Goal: Transaction & Acquisition: Book appointment/travel/reservation

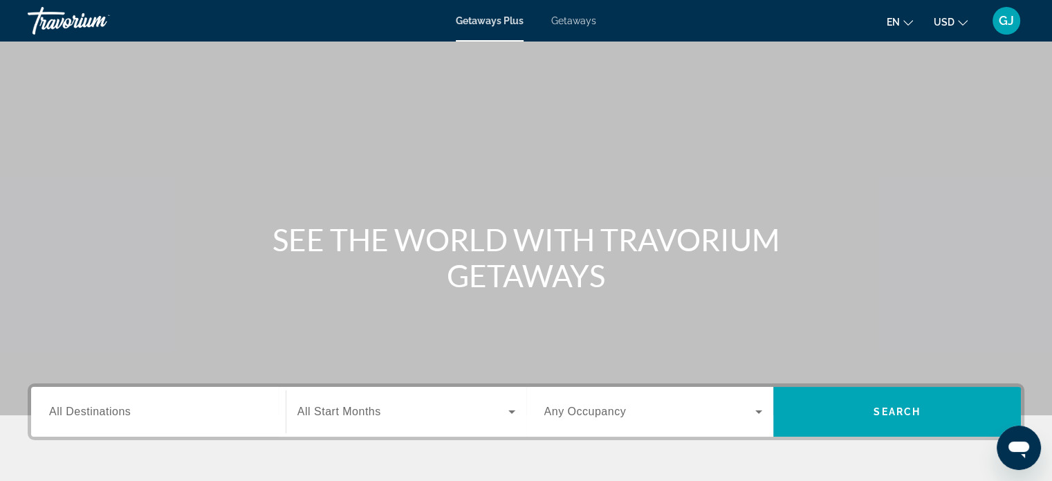
click at [577, 21] on span "Getaways" at bounding box center [573, 20] width 45 height 11
click at [119, 427] on div "Search widget" at bounding box center [158, 411] width 219 height 39
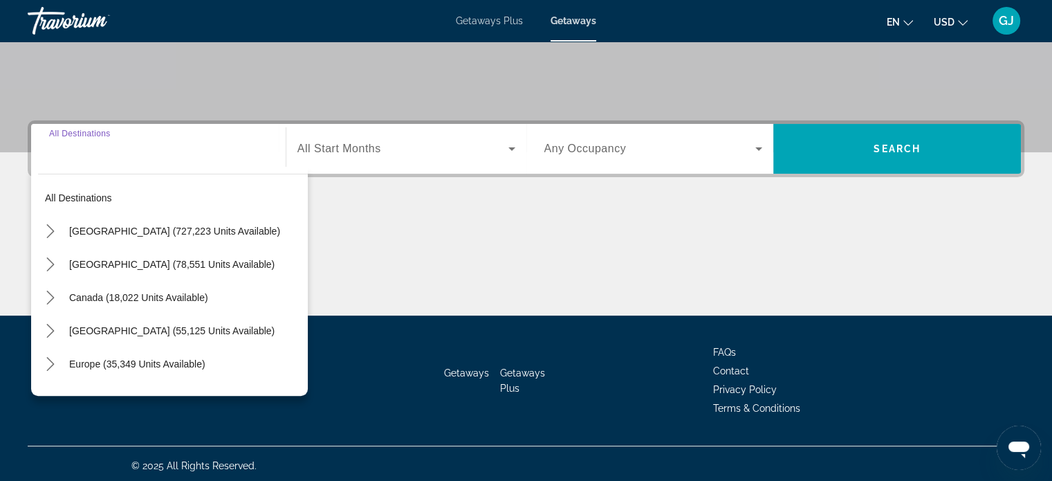
scroll to position [266, 0]
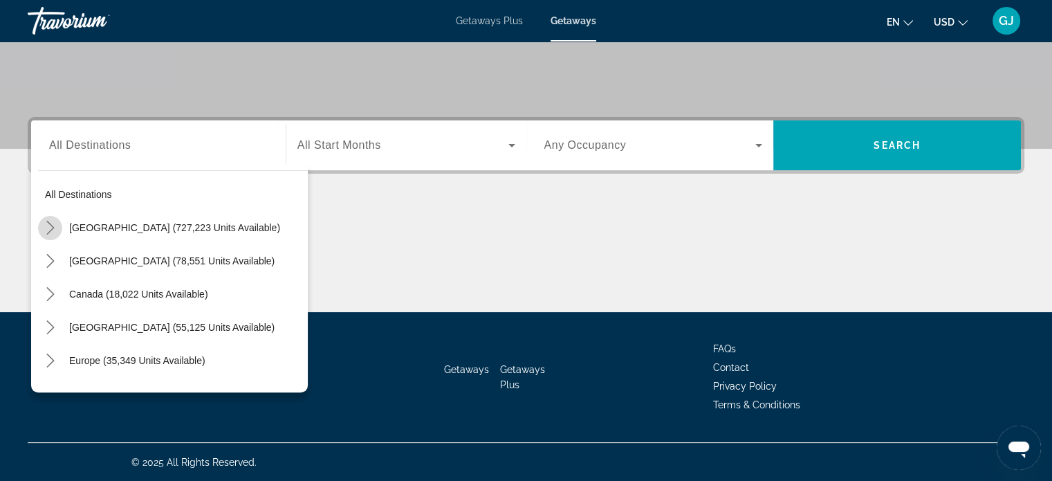
click at [53, 223] on icon "Toggle United States (727,223 units available) submenu" at bounding box center [51, 228] width 14 height 14
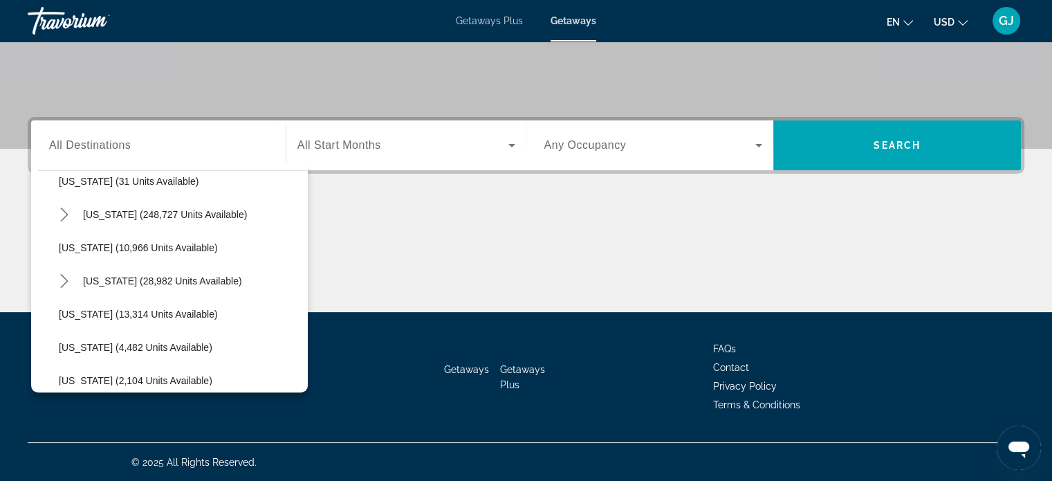
scroll to position [252, 0]
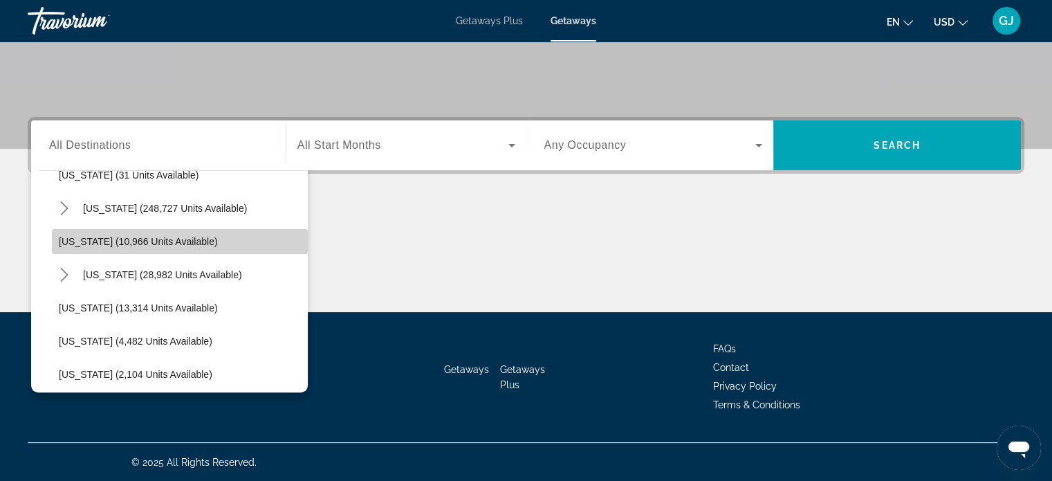
click at [188, 243] on span "[US_STATE] (10,966 units available)" at bounding box center [138, 241] width 159 height 11
type input "**********"
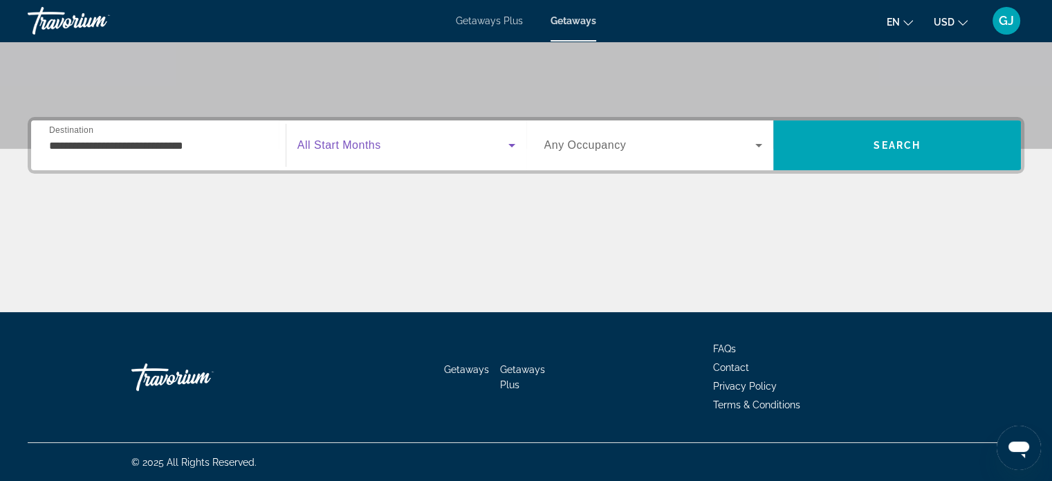
click at [508, 145] on icon "Search widget" at bounding box center [512, 145] width 17 height 17
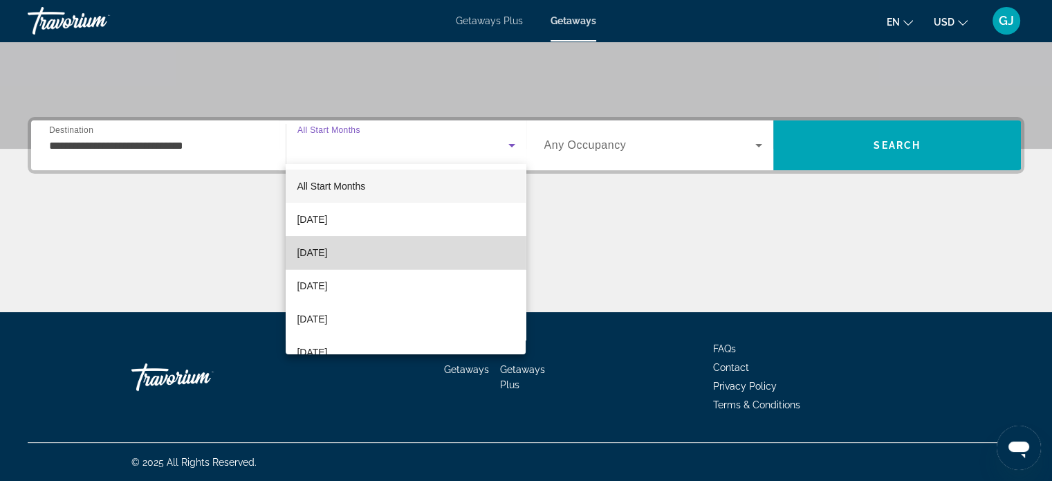
click at [435, 257] on mat-option "[DATE]" at bounding box center [406, 252] width 240 height 33
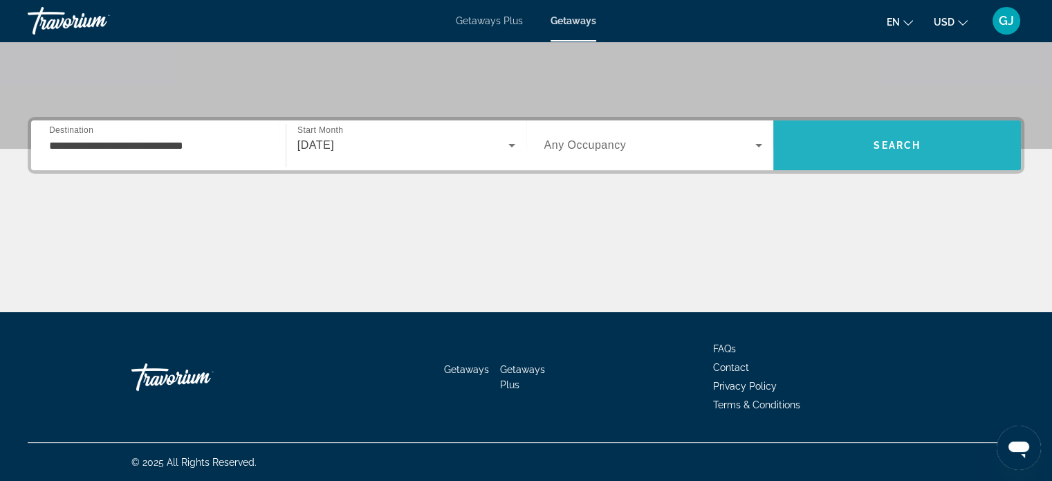
click at [861, 157] on span "Search" at bounding box center [897, 145] width 248 height 33
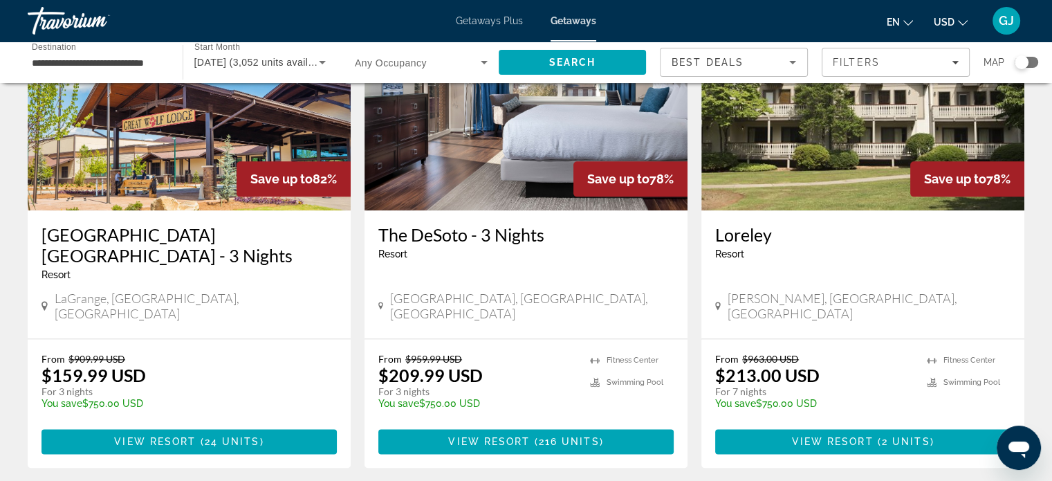
scroll to position [1630, 0]
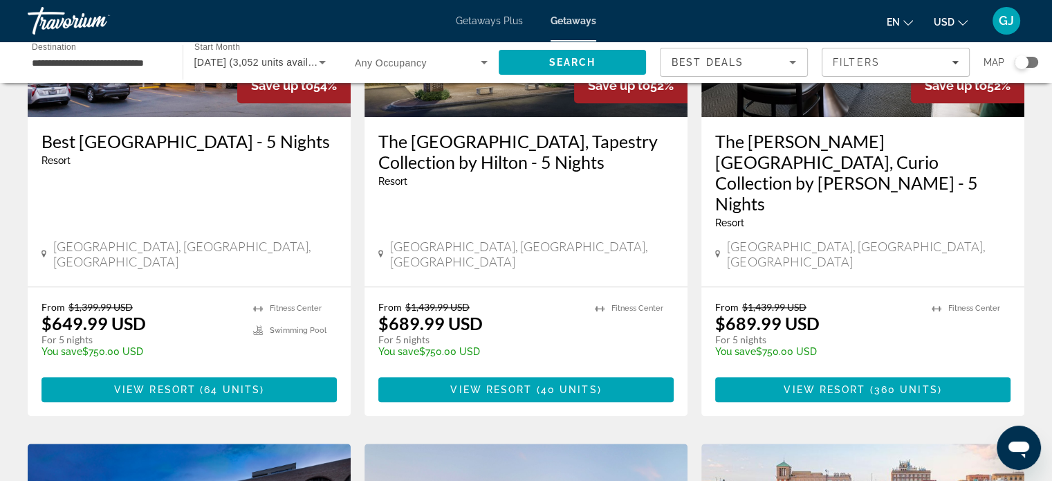
scroll to position [1332, 0]
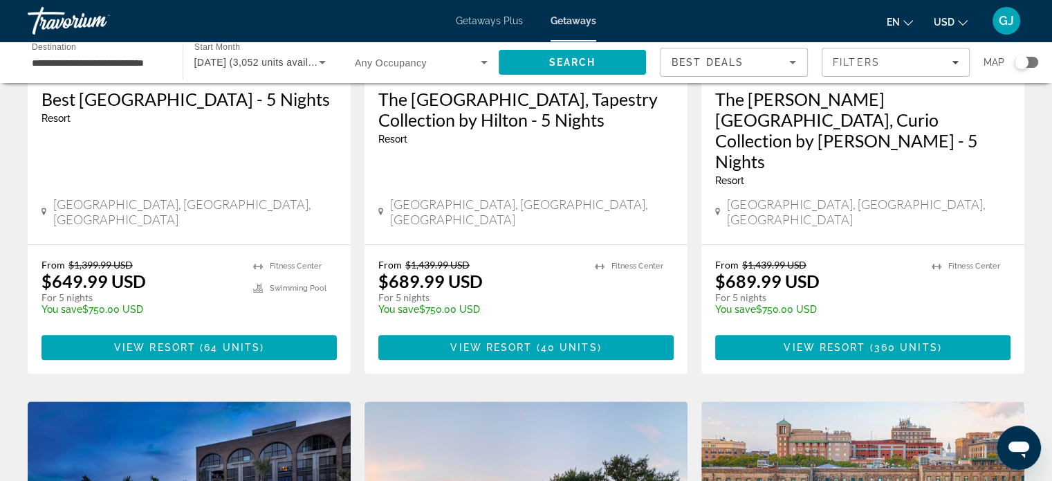
drag, startPoint x: 1049, startPoint y: 333, endPoint x: 1050, endPoint y: 353, distance: 20.1
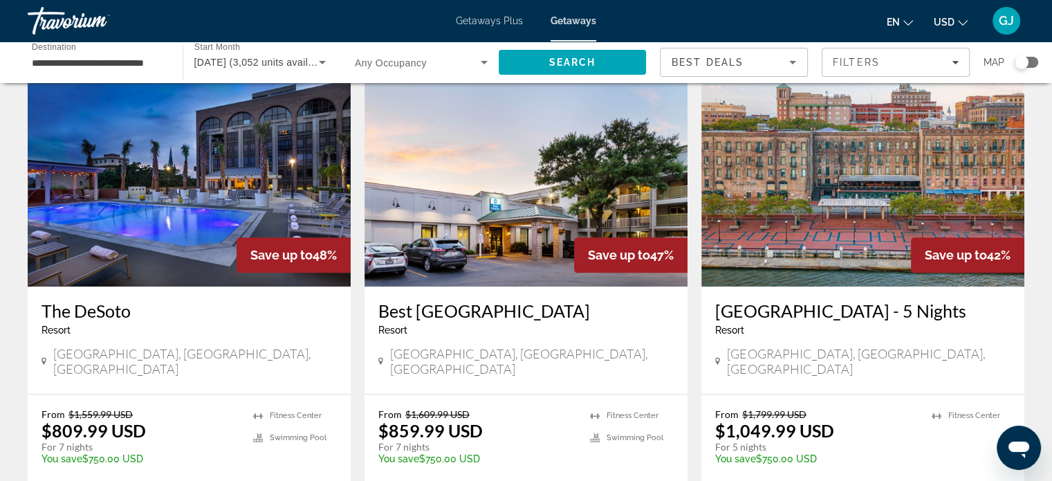
scroll to position [1740, 0]
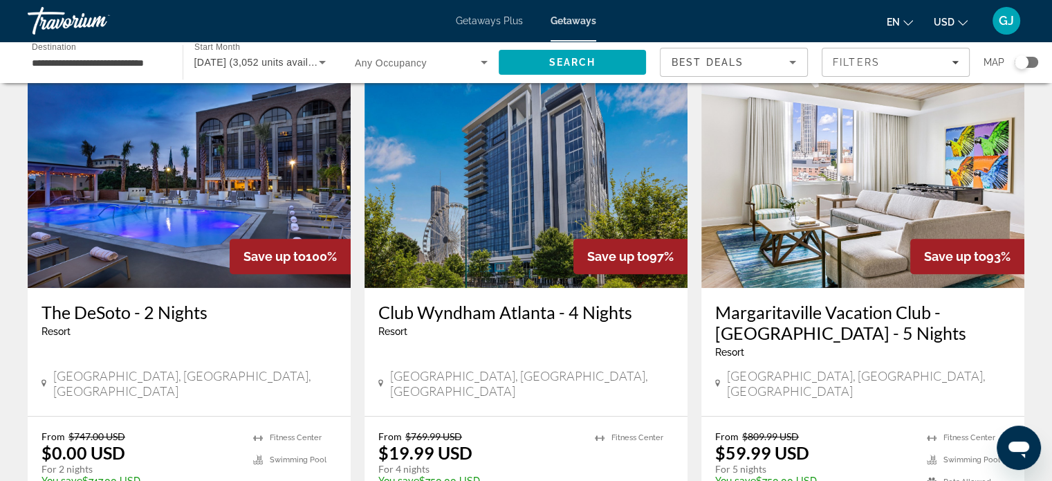
scroll to position [560, 0]
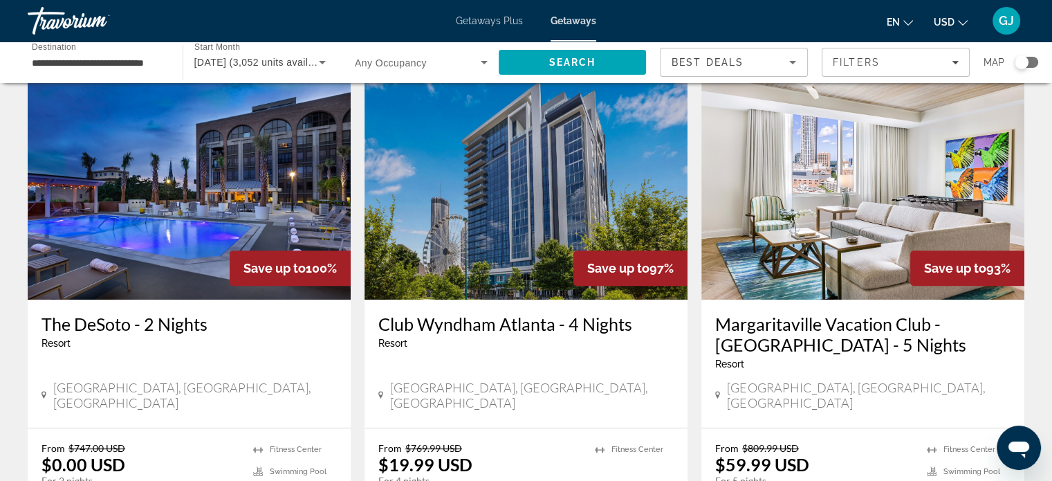
click at [161, 234] on img "Main content" at bounding box center [189, 188] width 323 height 221
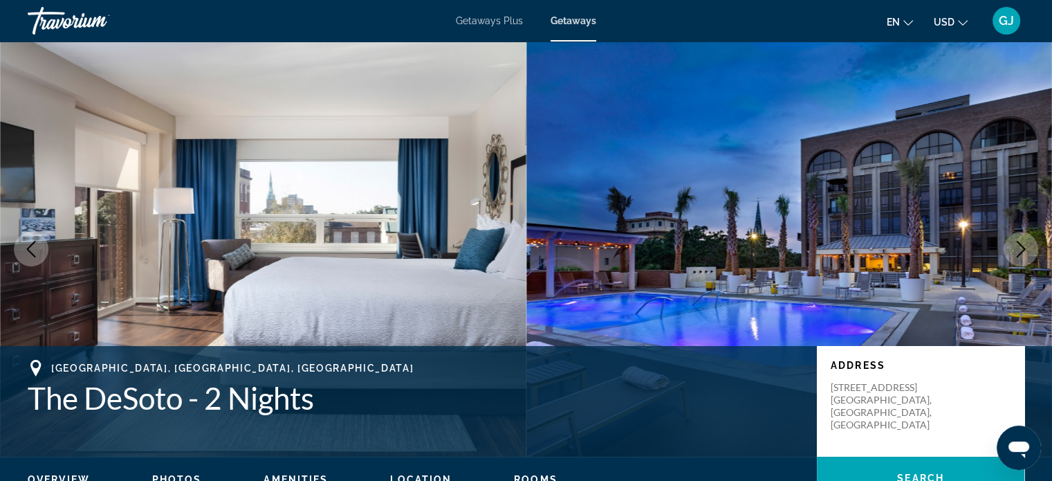
click at [1014, 246] on icon "Next image" at bounding box center [1021, 249] width 17 height 17
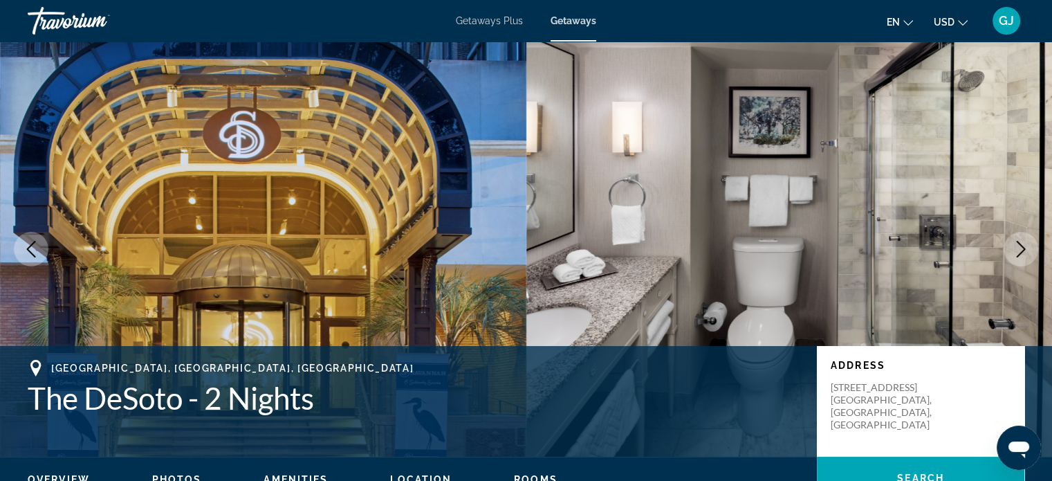
click at [1014, 246] on icon "Next image" at bounding box center [1021, 249] width 17 height 17
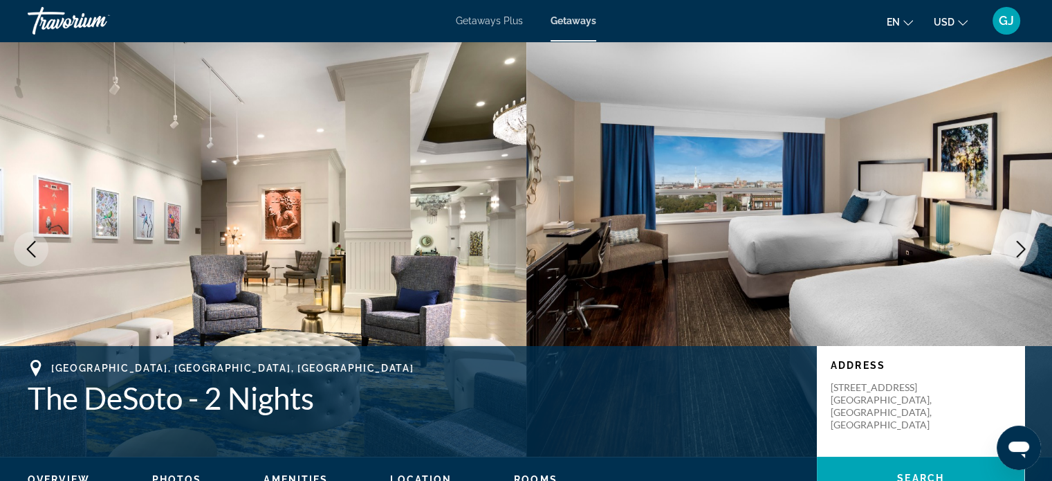
click at [1014, 246] on icon "Next image" at bounding box center [1021, 249] width 17 height 17
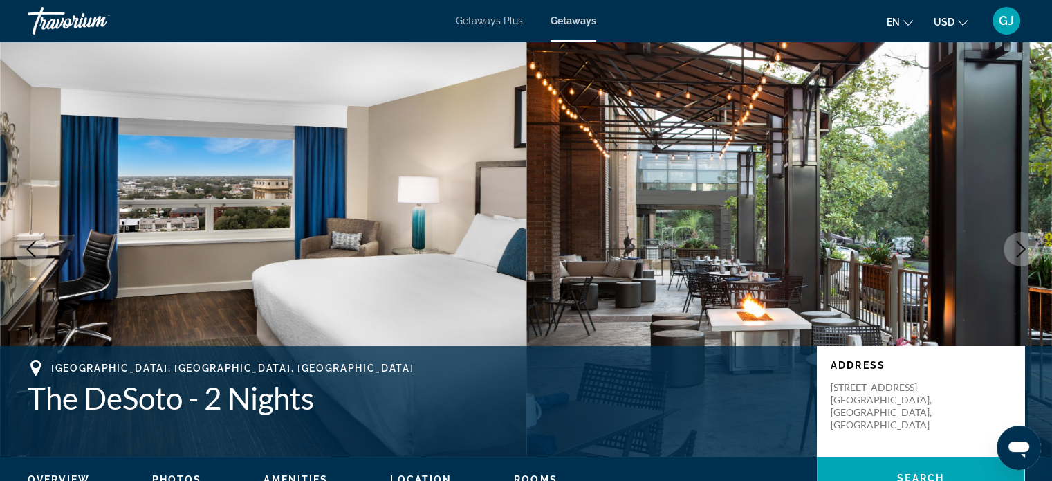
click at [1014, 246] on icon "Next image" at bounding box center [1021, 249] width 17 height 17
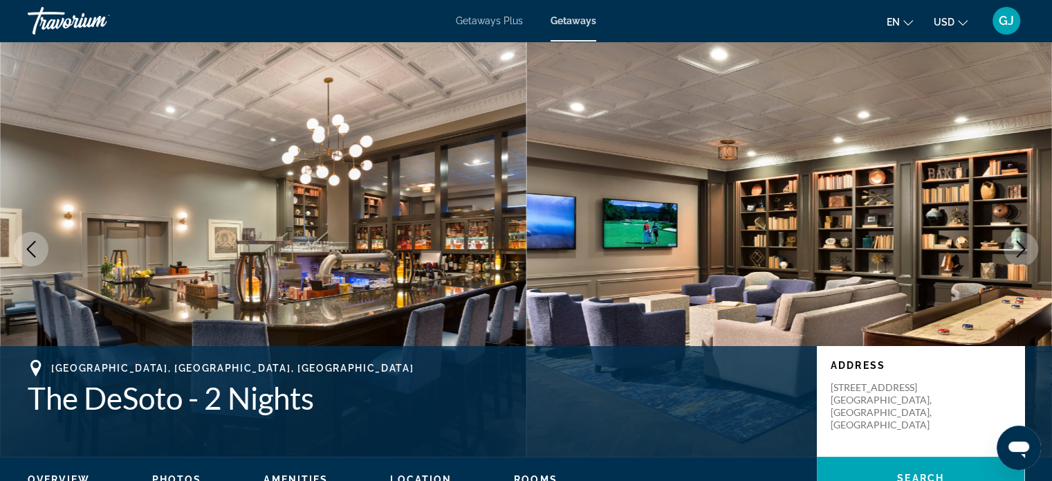
click at [1014, 246] on icon "Next image" at bounding box center [1021, 249] width 17 height 17
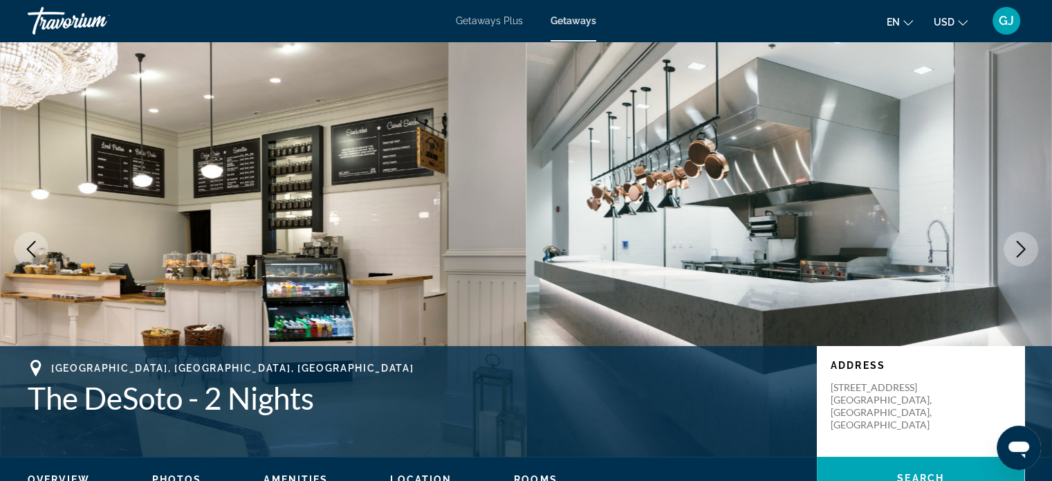
click at [1014, 246] on icon "Next image" at bounding box center [1021, 249] width 17 height 17
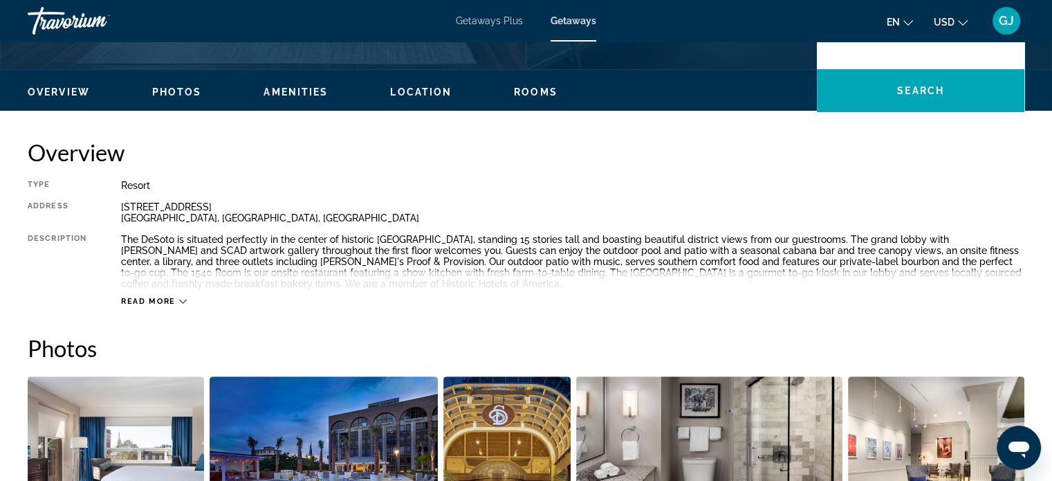
scroll to position [398, 0]
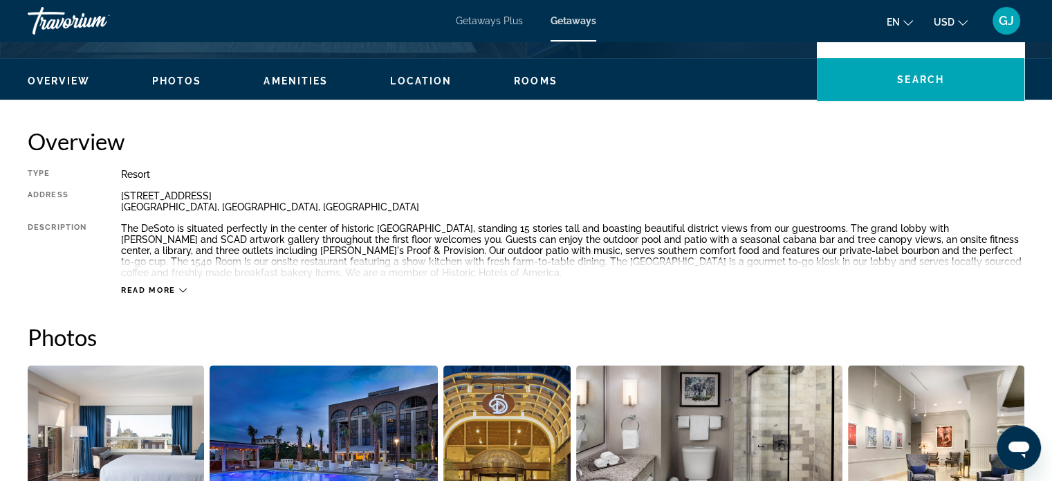
click at [177, 290] on div "Read more" at bounding box center [154, 290] width 66 height 9
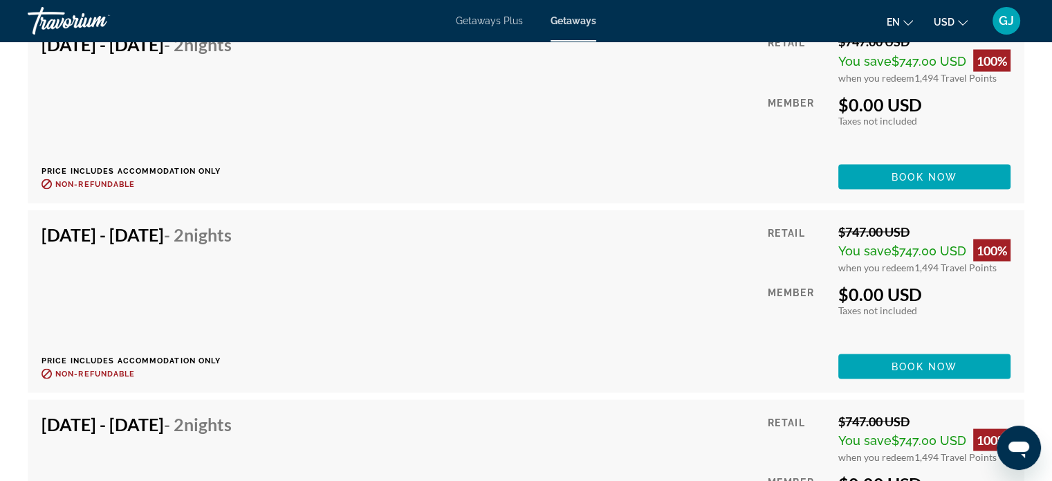
scroll to position [2606, 0]
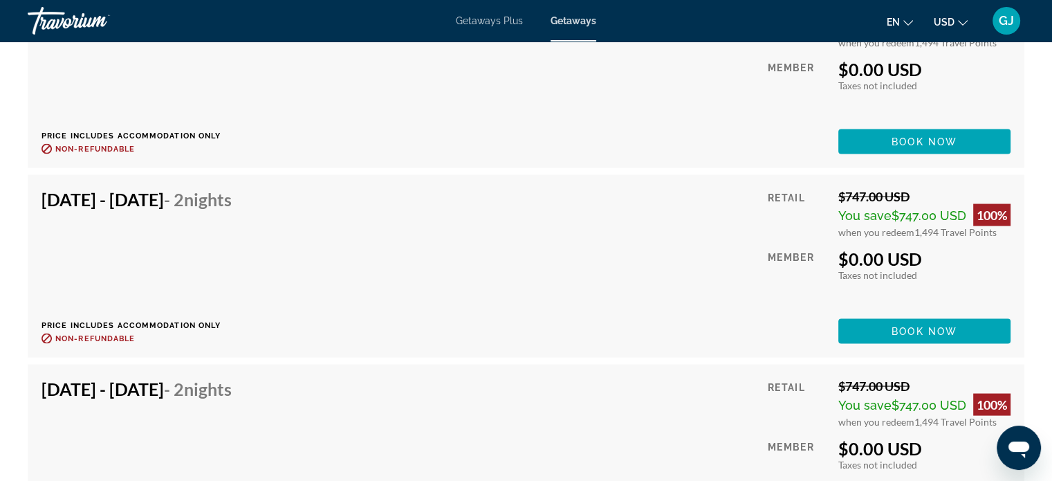
click at [584, 258] on div "[DATE] - [DATE] - 2 Nights Price includes accommodation only Refundable until :…" at bounding box center [526, 265] width 969 height 155
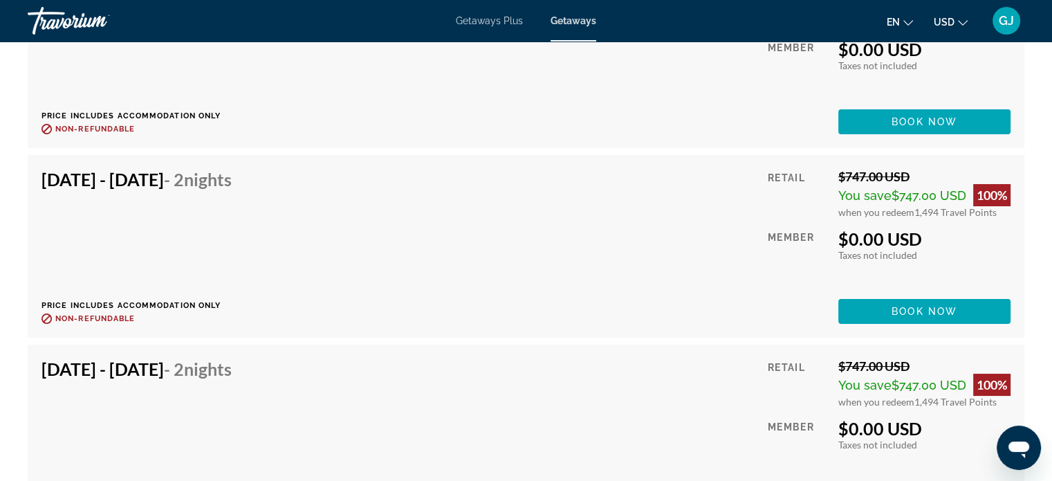
scroll to position [5256, 0]
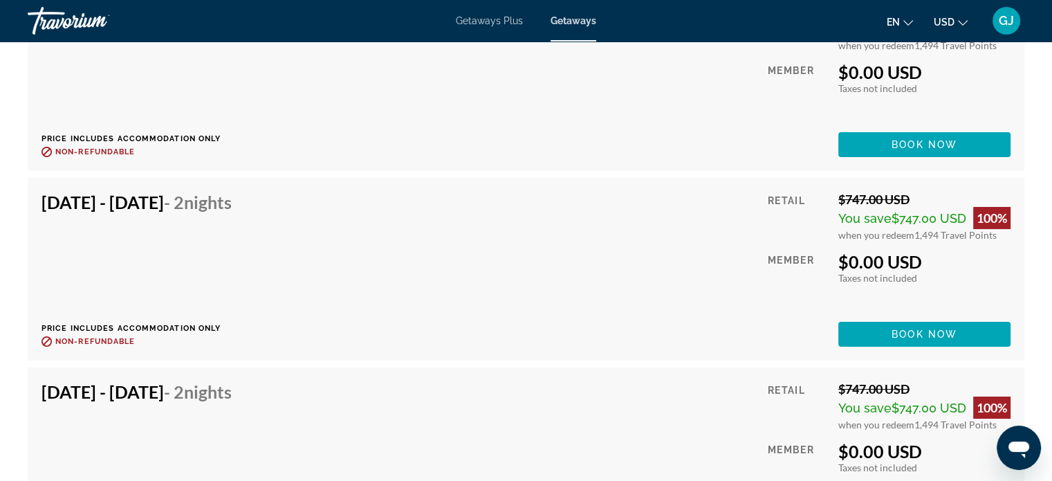
click at [462, 392] on div "[DATE] - [DATE] - 2 Nights Price includes accommodation only Refundable until :…" at bounding box center [526, 458] width 969 height 155
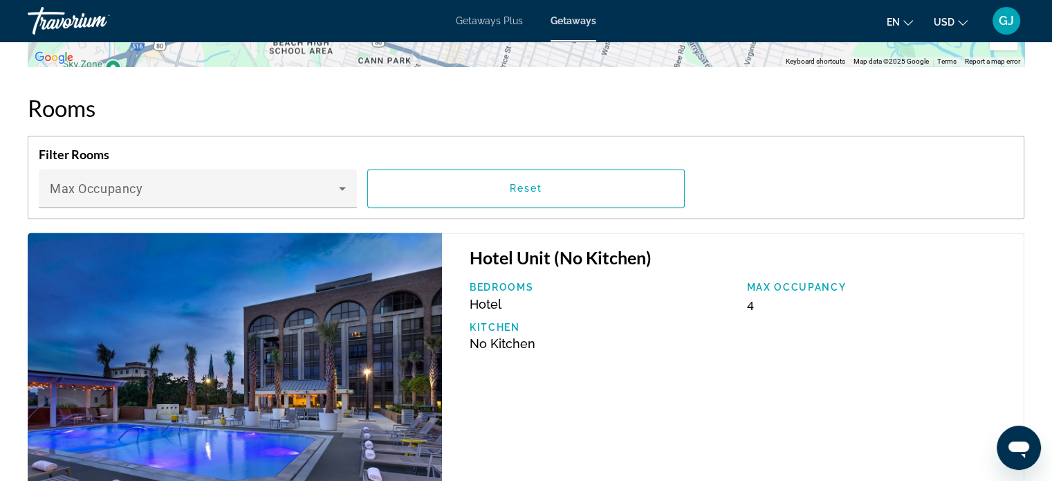
scroll to position [2176, 0]
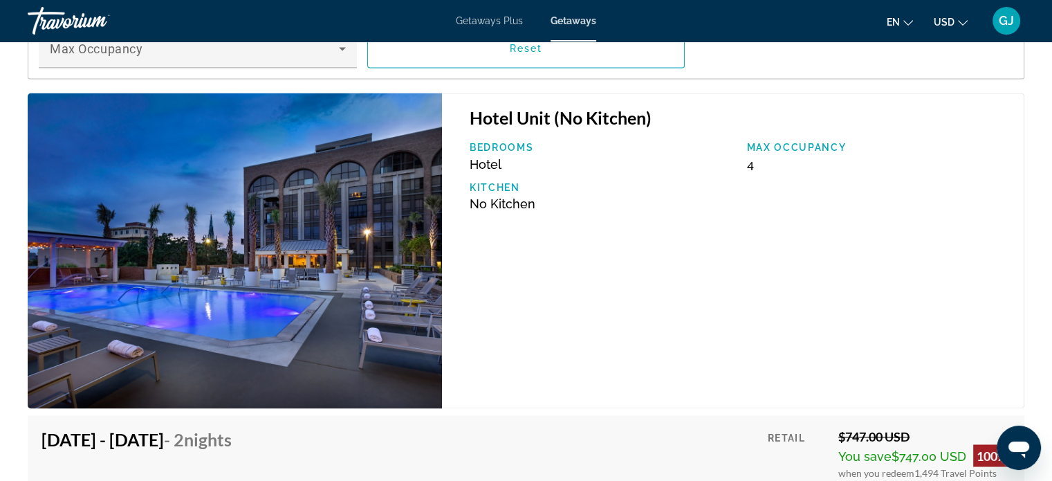
click at [495, 149] on p "Bedrooms" at bounding box center [602, 147] width 264 height 11
click at [318, 213] on img "Main content" at bounding box center [235, 250] width 414 height 315
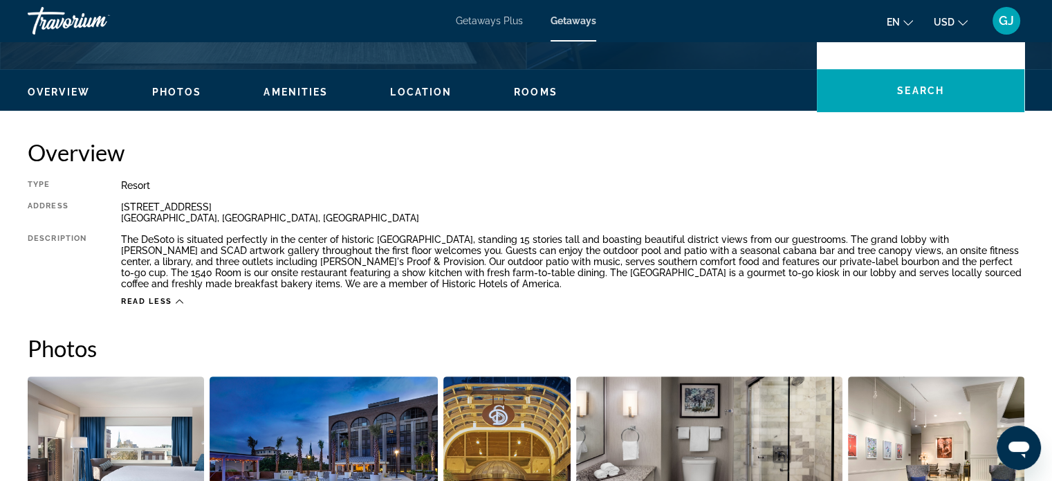
scroll to position [364, 0]
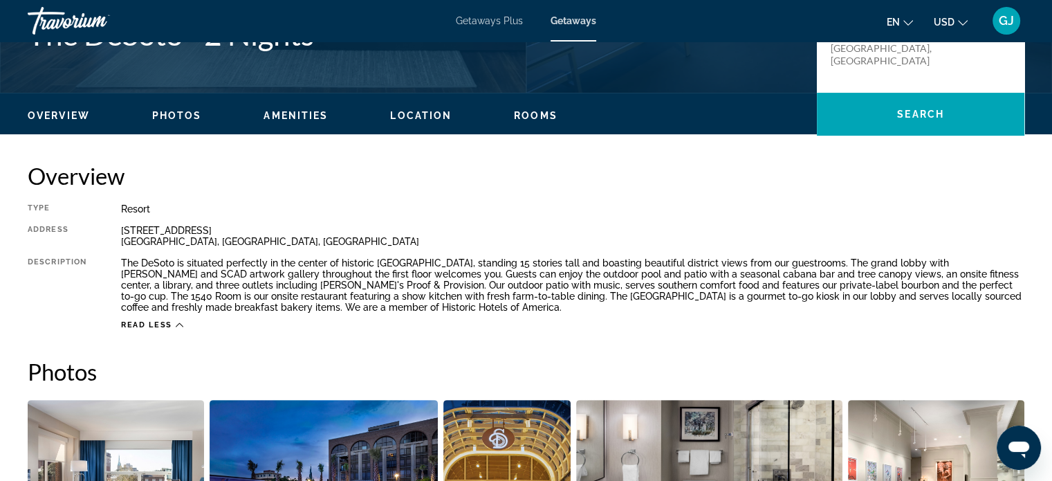
click at [522, 116] on span "Rooms" at bounding box center [536, 115] width 44 height 11
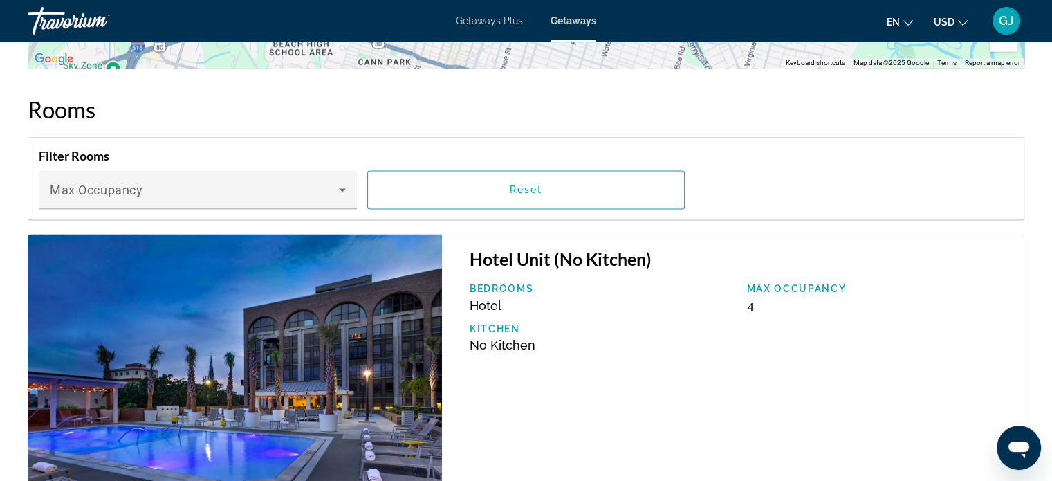
scroll to position [2045, 0]
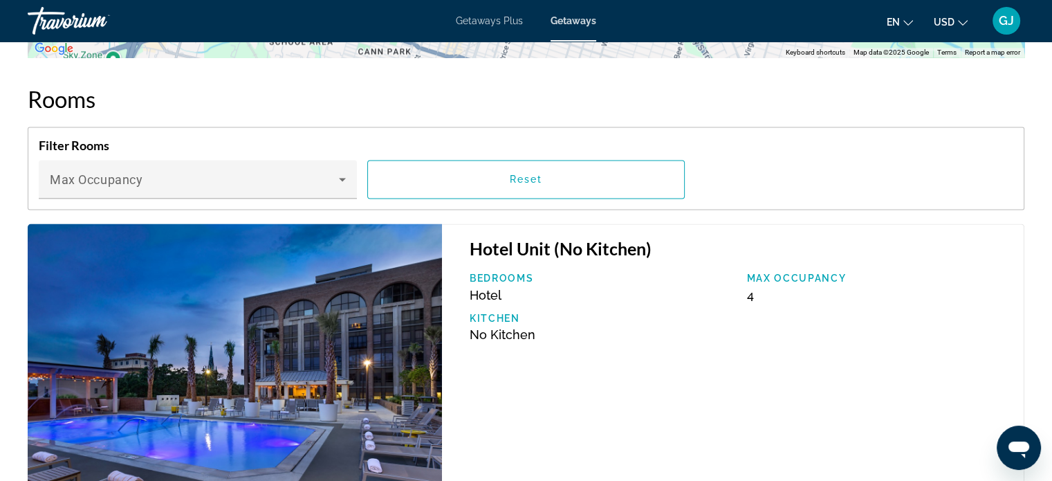
click at [381, 313] on img "Main content" at bounding box center [235, 380] width 414 height 315
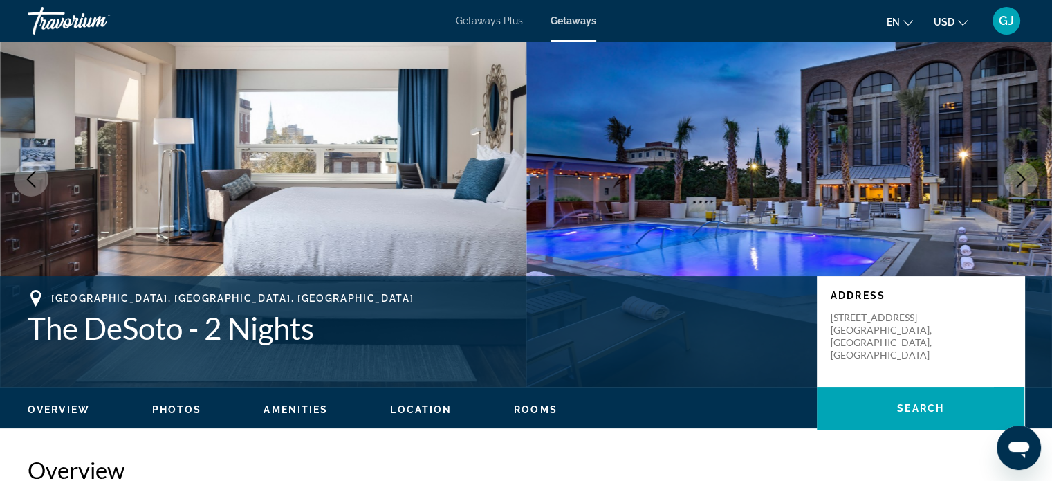
scroll to position [47, 0]
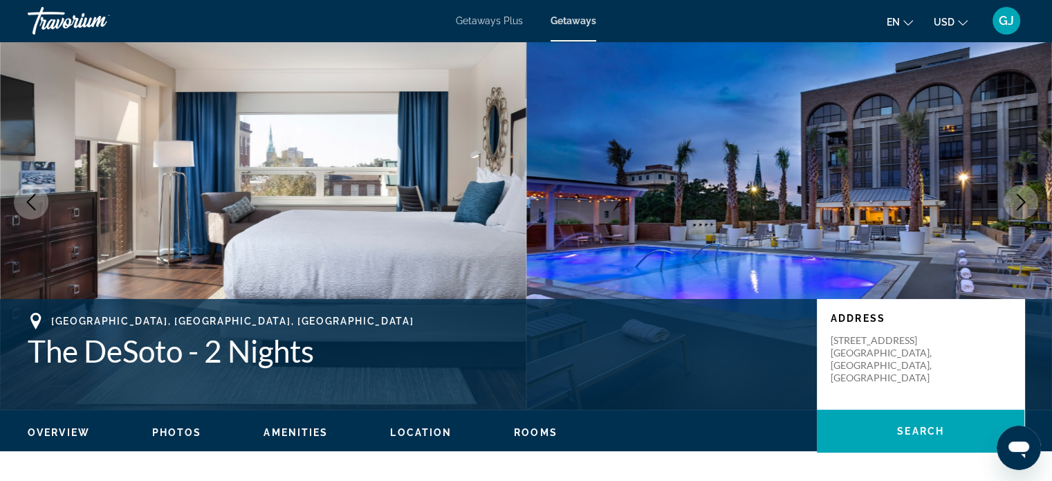
click at [526, 436] on span "Rooms" at bounding box center [536, 432] width 44 height 11
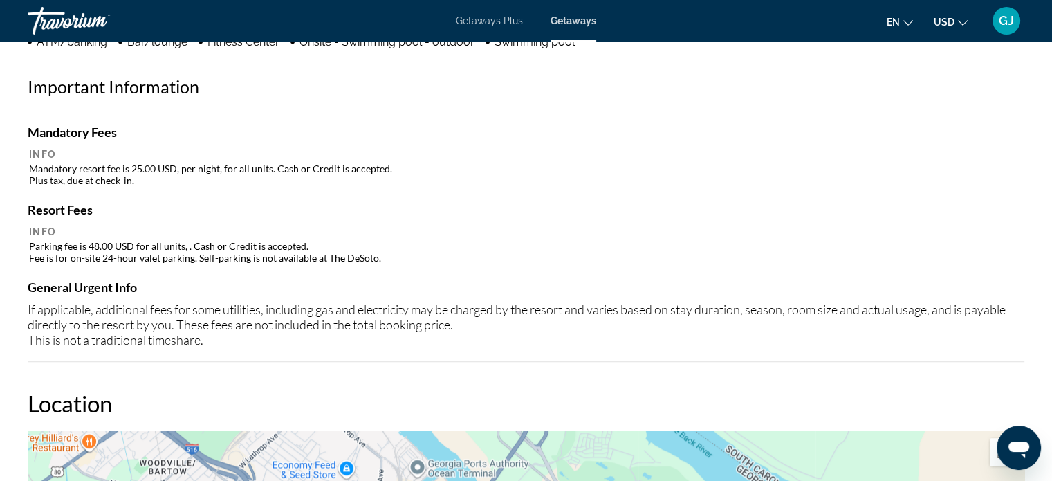
scroll to position [1141, 0]
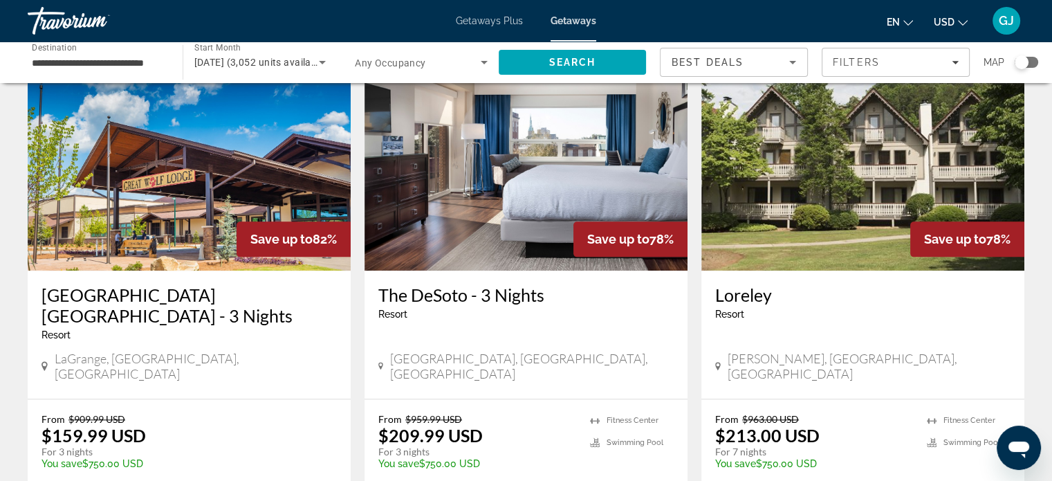
scroll to position [1575, 0]
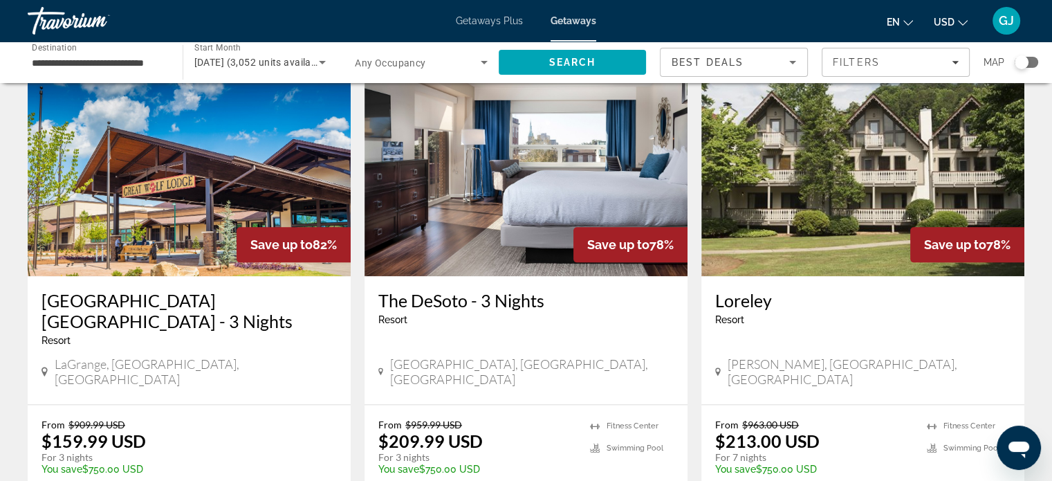
click at [196, 290] on h3 "[GEOGRAPHIC_DATA] [GEOGRAPHIC_DATA] - 3 Nights" at bounding box center [189, 311] width 295 height 42
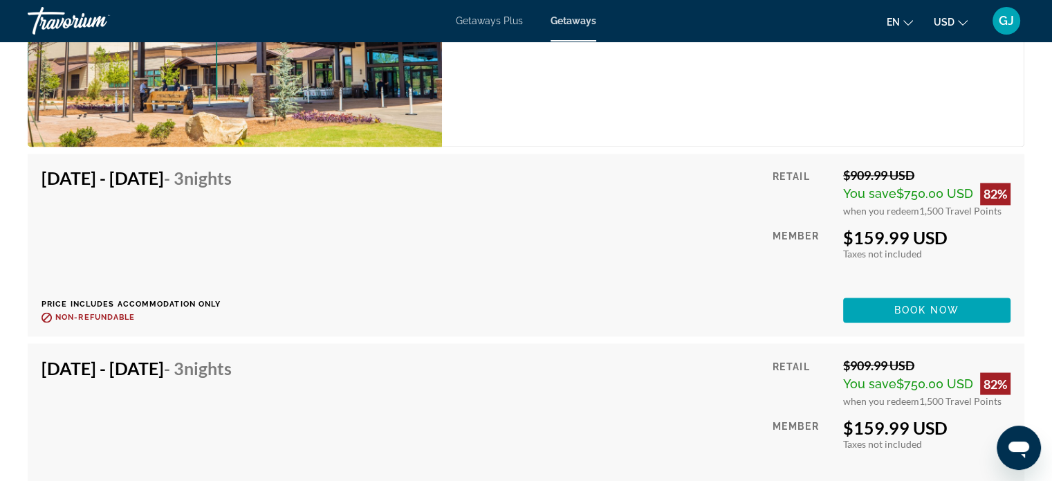
scroll to position [2278, 0]
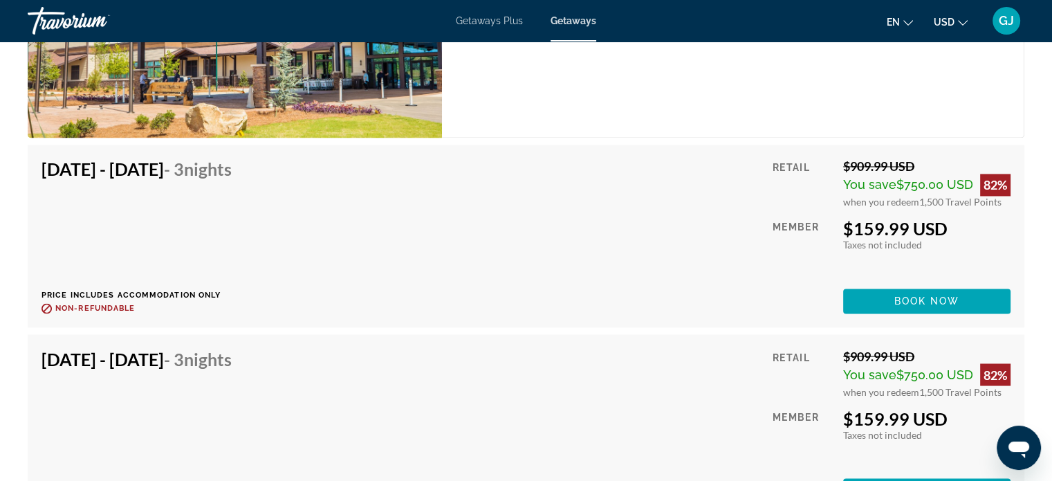
click at [676, 398] on div "[DATE] - [DATE] - 3 Nights Price includes accommodation only Refundable until :…" at bounding box center [526, 425] width 969 height 155
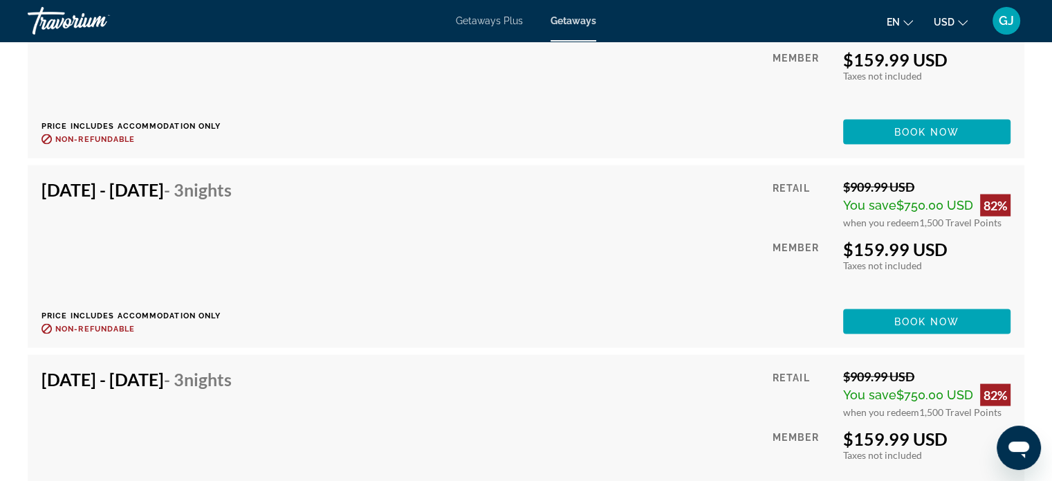
scroll to position [2677, 0]
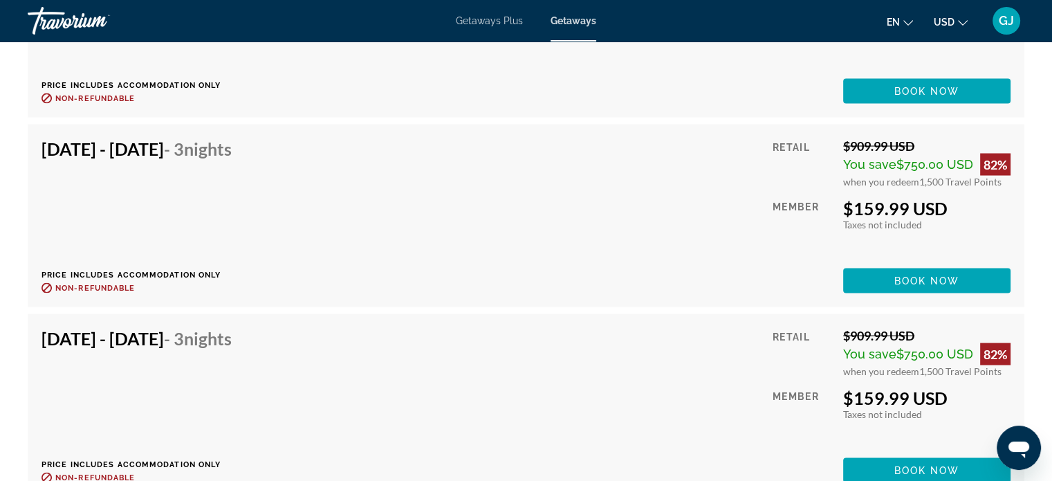
click at [242, 436] on div "[DATE] - [DATE] - 3 Nights Price includes accommodation only Refundable until :…" at bounding box center [142, 405] width 201 height 155
drag, startPoint x: 992, startPoint y: 329, endPoint x: 1057, endPoint y: 320, distance: 65.6
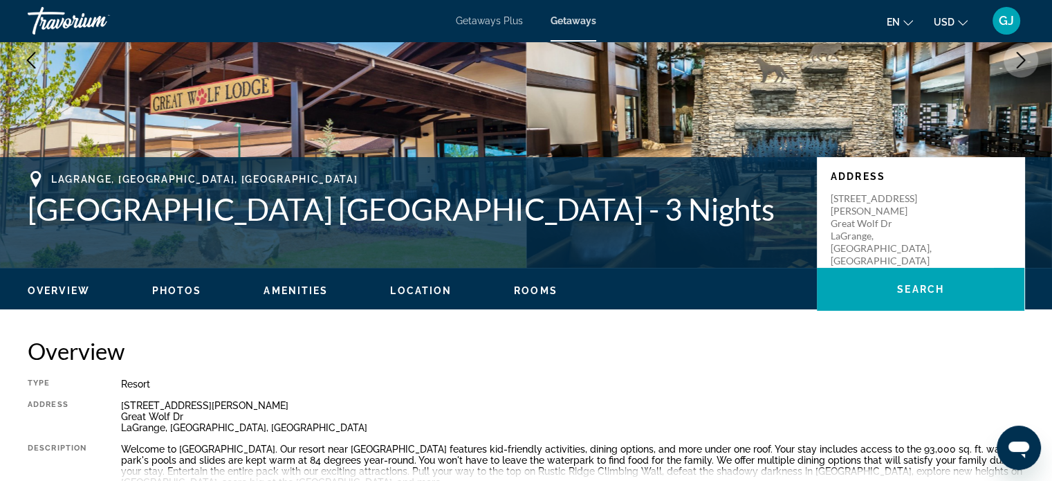
scroll to position [89, 0]
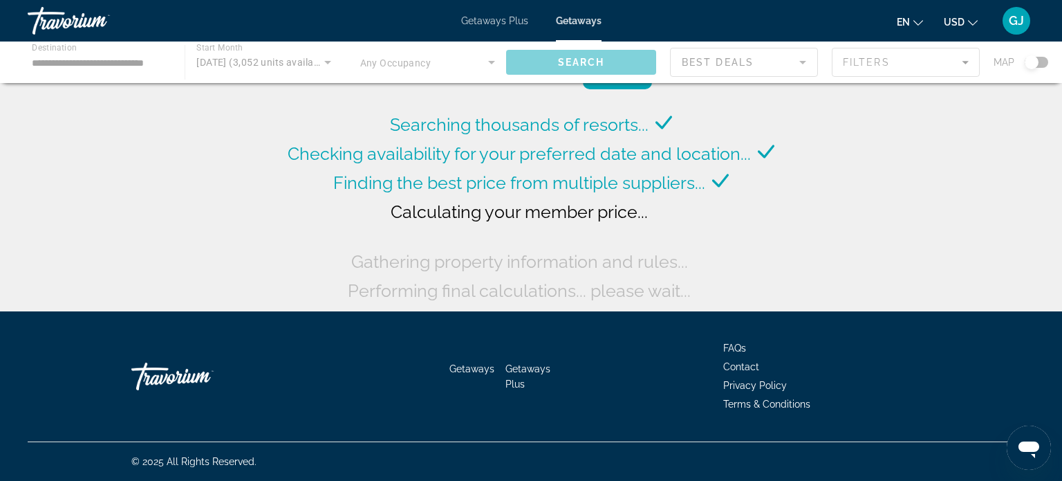
click at [581, 19] on span "Getaways" at bounding box center [579, 20] width 46 height 11
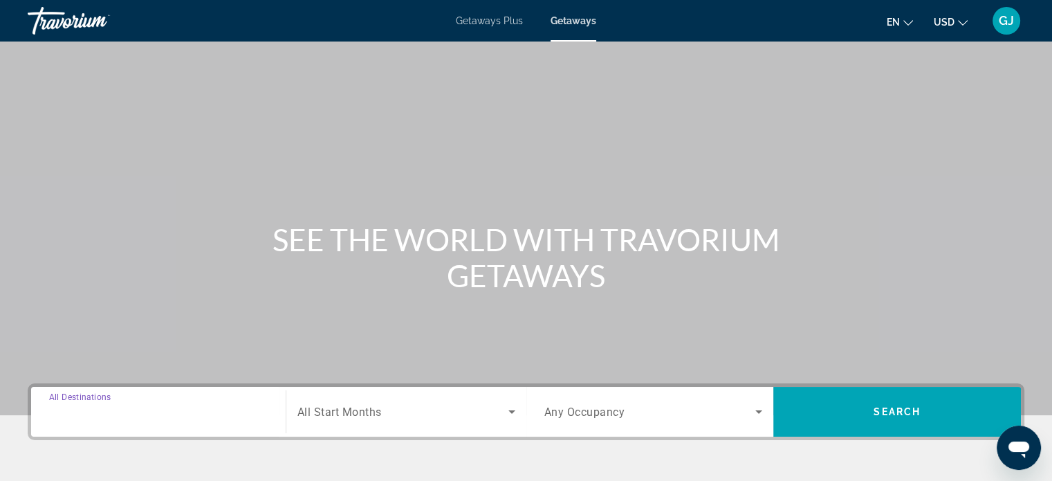
click at [160, 405] on input "Destination All Destinations" at bounding box center [158, 412] width 219 height 17
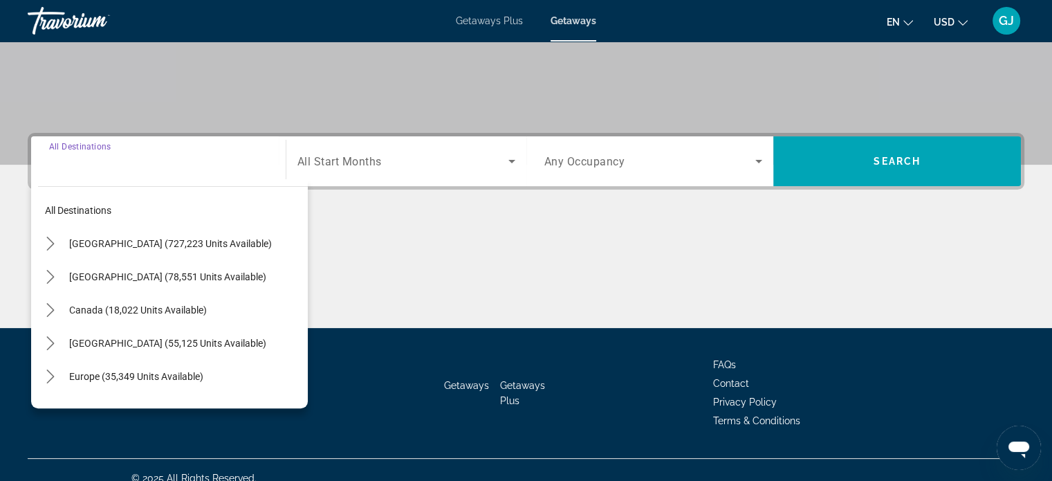
scroll to position [266, 0]
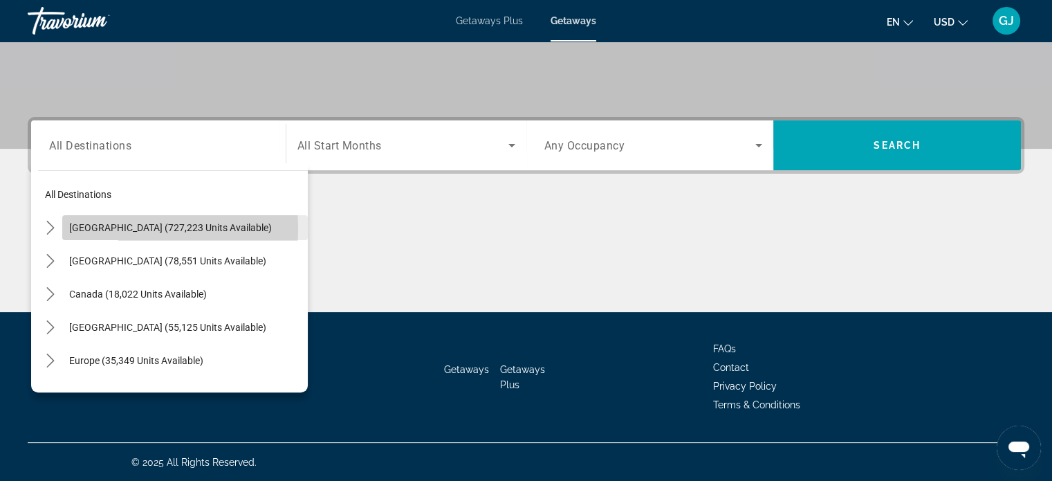
click at [120, 228] on span "[GEOGRAPHIC_DATA] (727,223 units available)" at bounding box center [170, 227] width 203 height 11
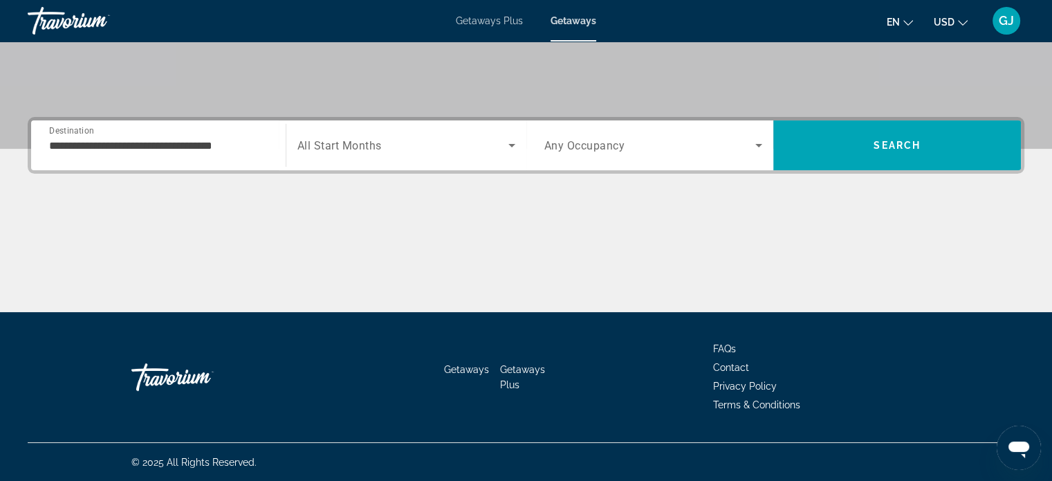
click at [181, 157] on div "**********" at bounding box center [158, 145] width 219 height 39
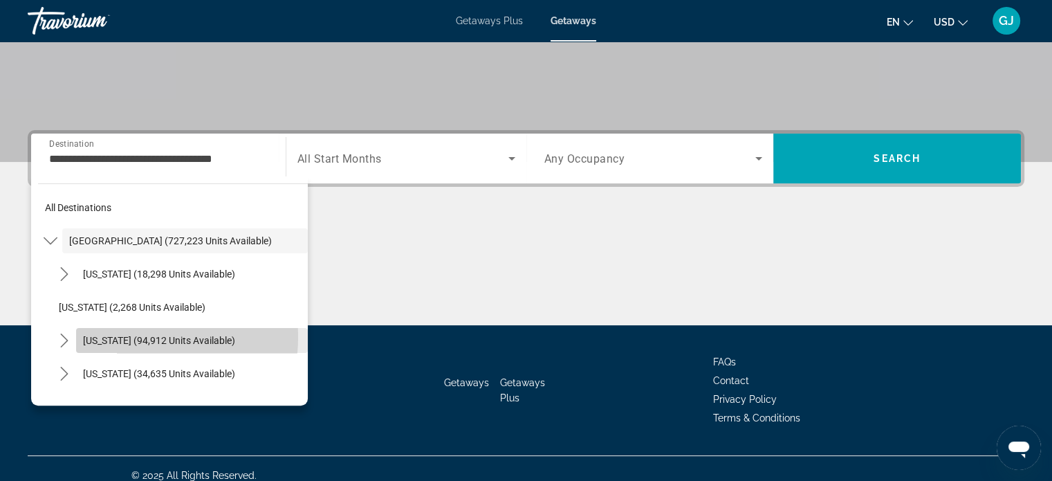
click at [119, 336] on span "[US_STATE] (94,912 units available)" at bounding box center [159, 340] width 152 height 11
type input "**********"
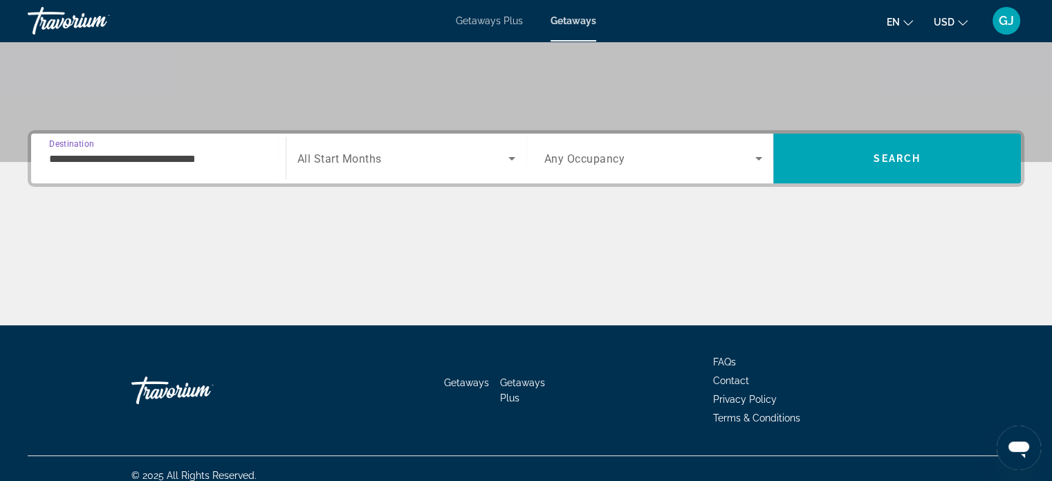
scroll to position [266, 0]
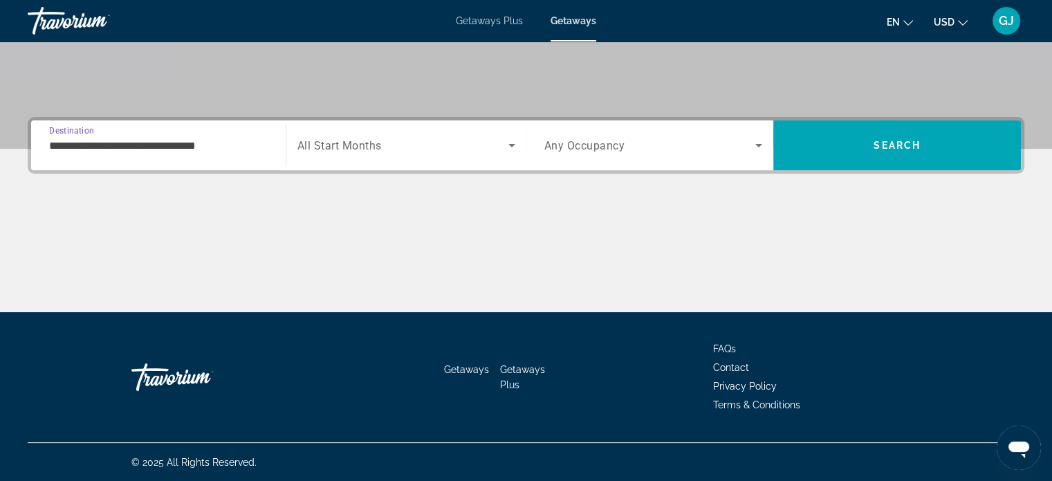
click at [510, 146] on icon "Search widget" at bounding box center [512, 145] width 17 height 17
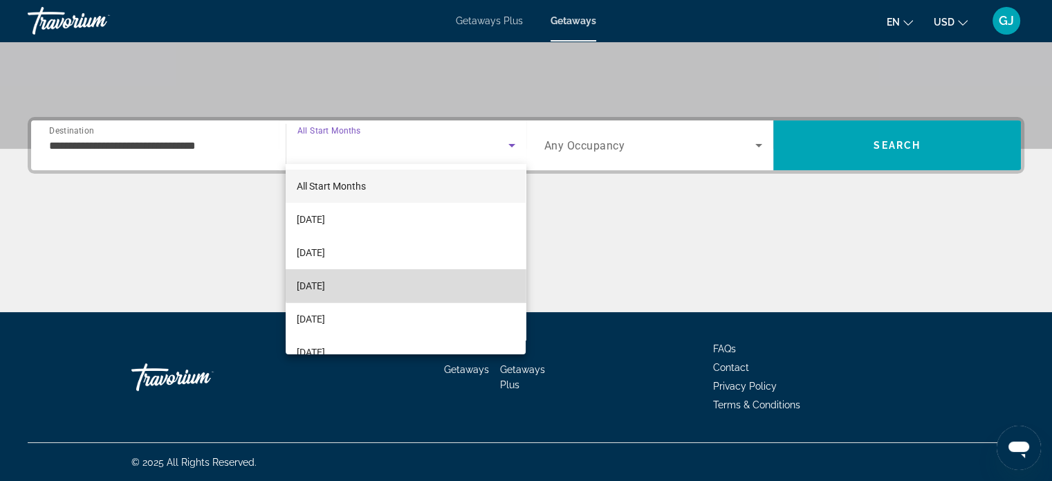
click at [423, 277] on mat-option "[DATE]" at bounding box center [406, 285] width 240 height 33
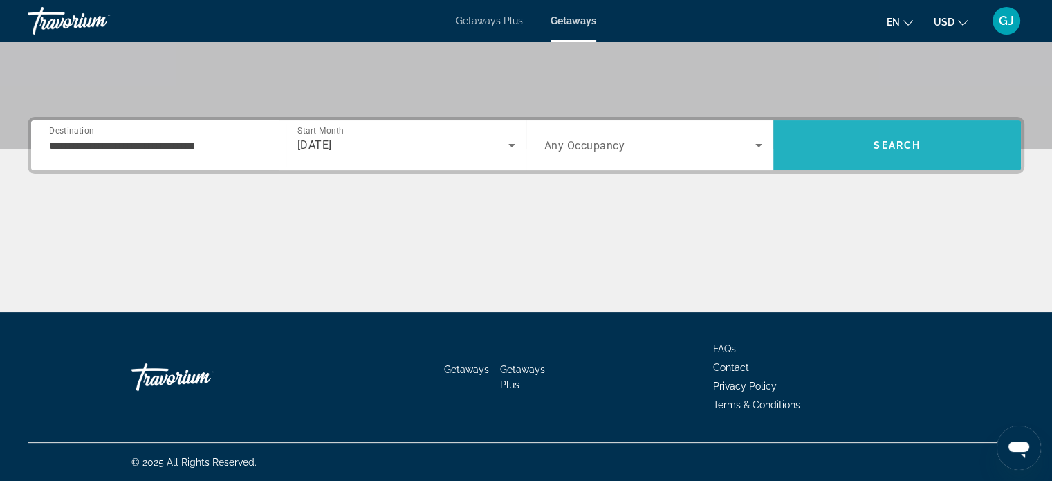
click at [880, 143] on span "Search" at bounding box center [897, 145] width 47 height 11
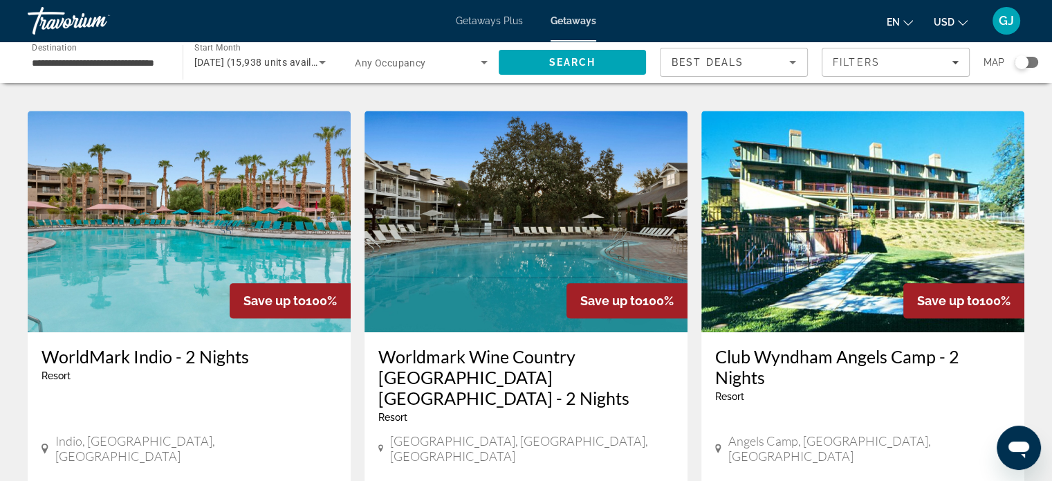
scroll to position [979, 0]
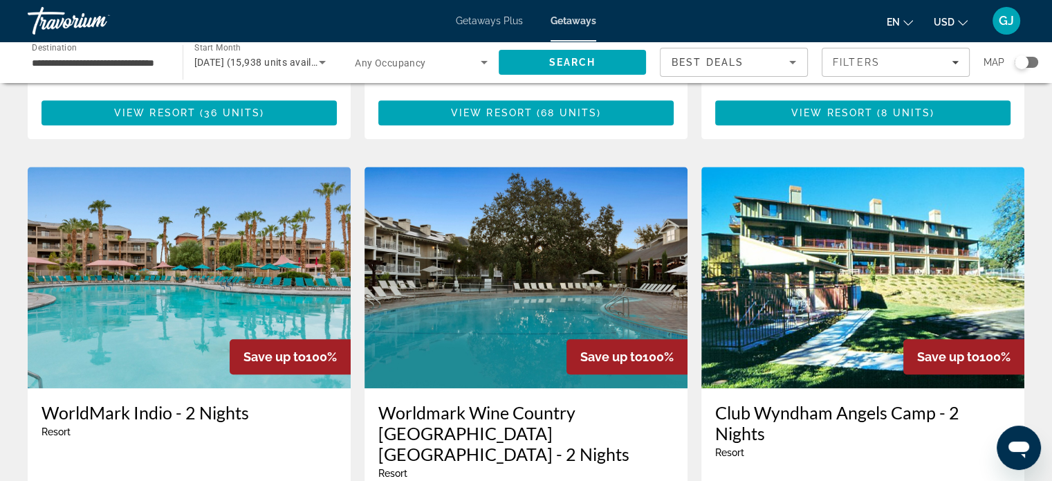
click at [562, 272] on img "Main content" at bounding box center [526, 277] width 323 height 221
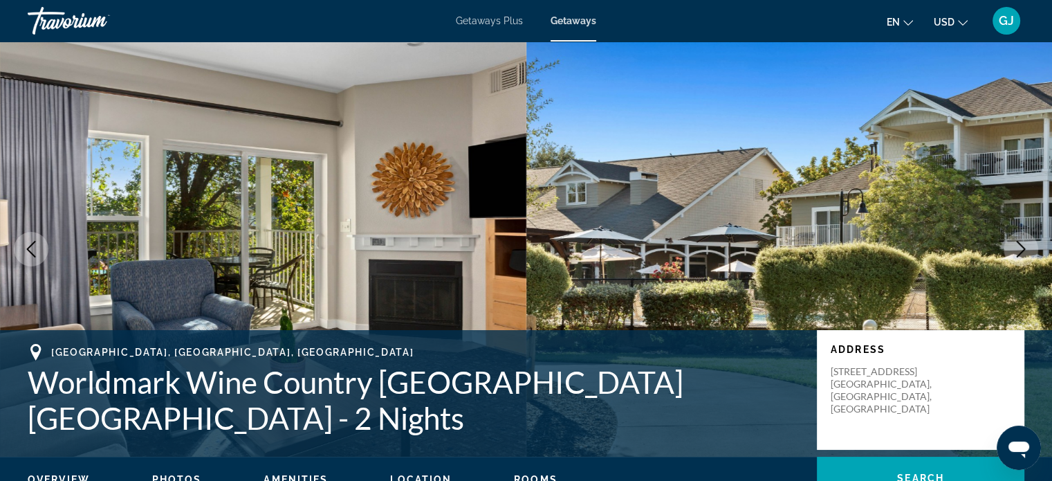
click at [1021, 242] on icon "Next image" at bounding box center [1021, 249] width 17 height 17
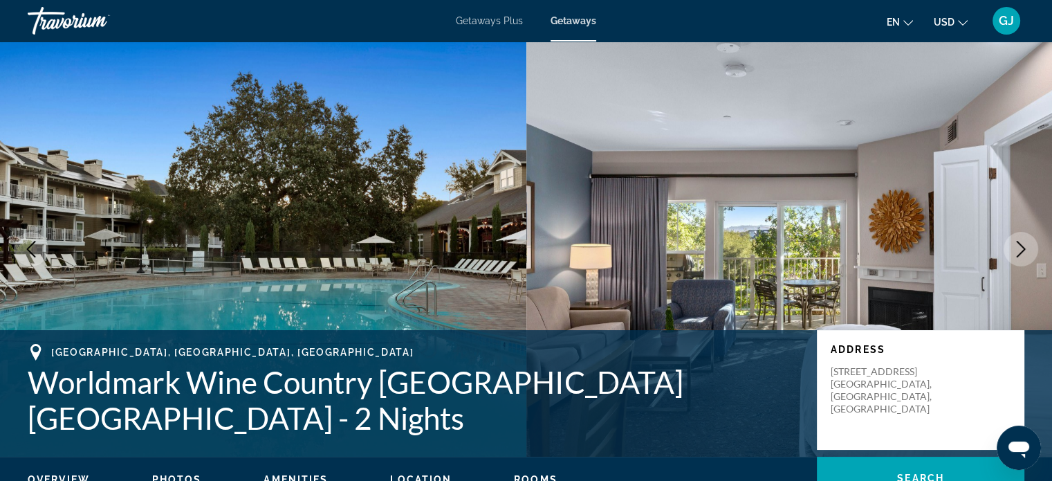
click at [1021, 242] on icon "Next image" at bounding box center [1021, 249] width 17 height 17
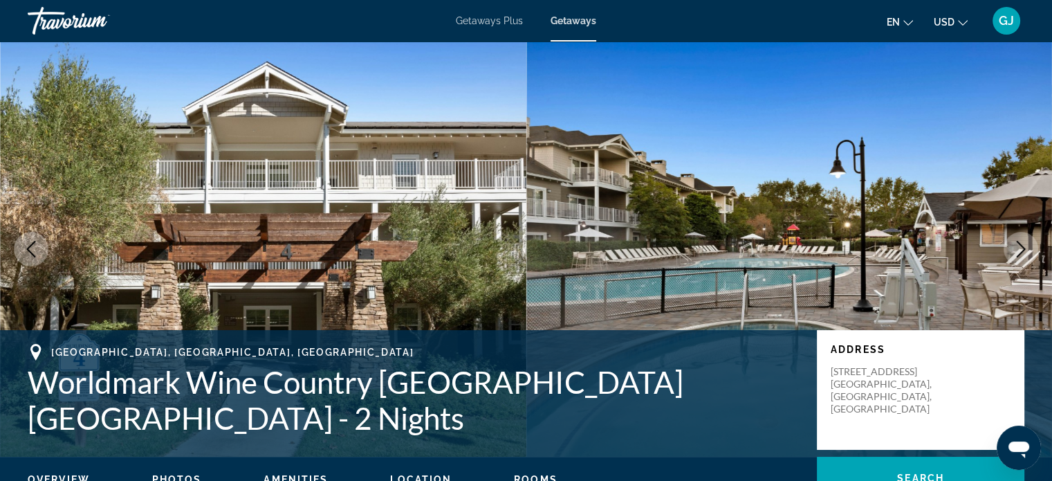
click at [1021, 242] on icon "Next image" at bounding box center [1021, 249] width 17 height 17
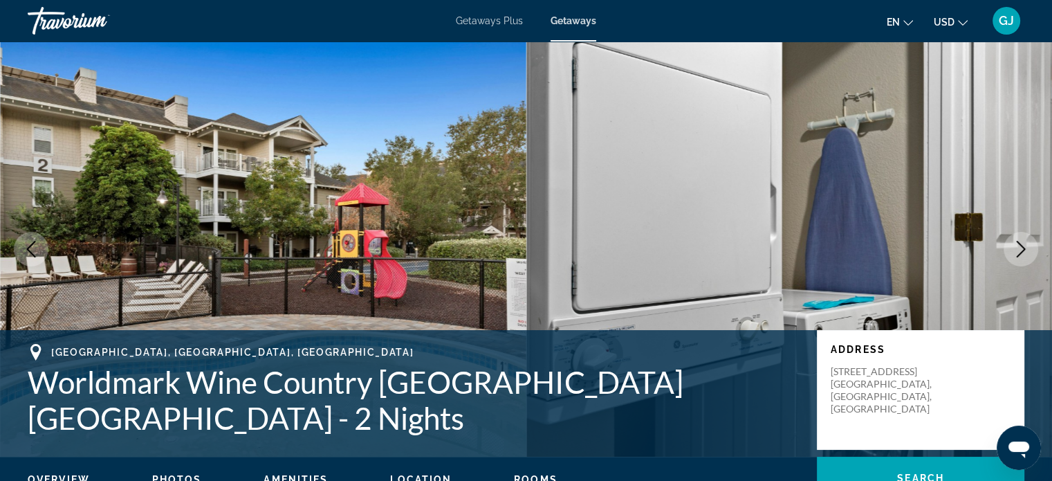
click at [1021, 242] on icon "Next image" at bounding box center [1021, 249] width 17 height 17
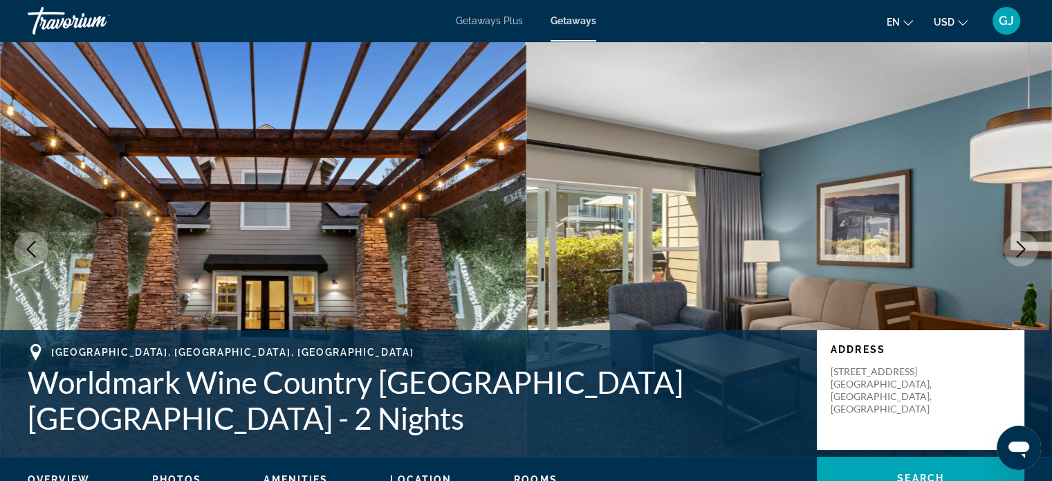
click at [1021, 242] on icon "Next image" at bounding box center [1021, 249] width 17 height 17
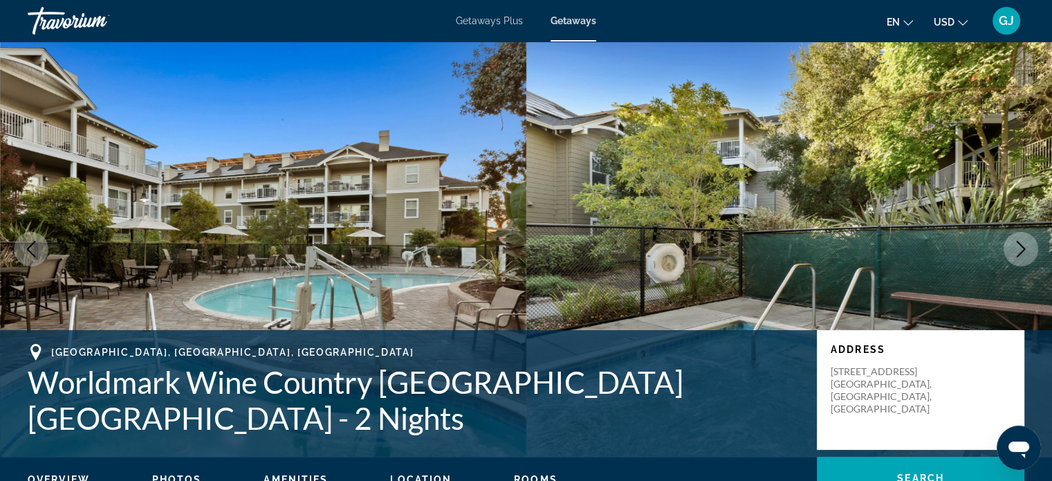
click at [1020, 249] on icon "Next image" at bounding box center [1021, 249] width 17 height 17
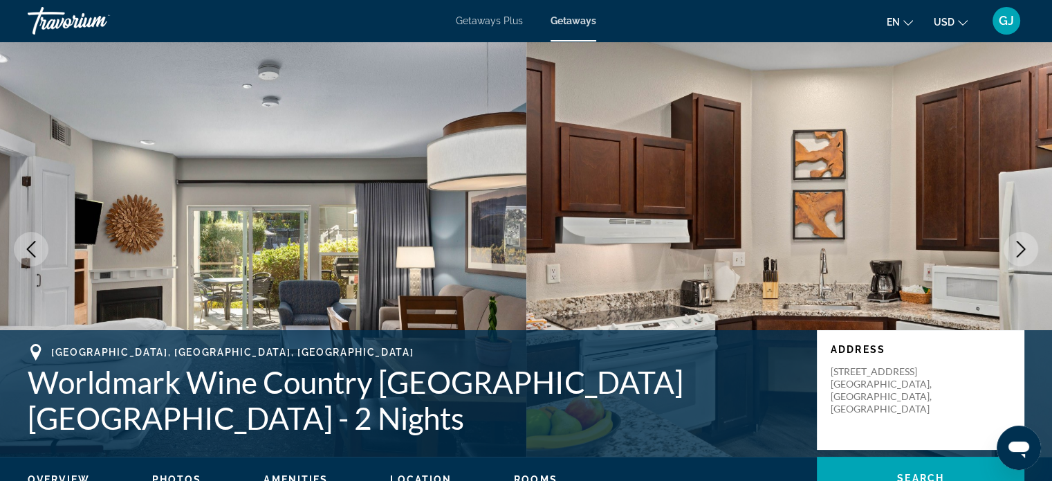
click at [1018, 248] on icon "Next image" at bounding box center [1021, 249] width 17 height 17
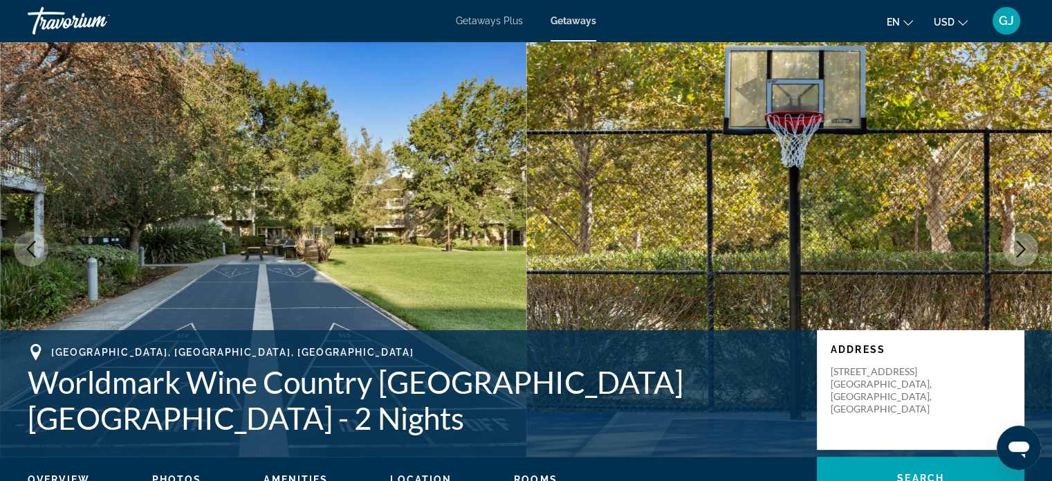
click at [1018, 248] on icon "Next image" at bounding box center [1021, 249] width 17 height 17
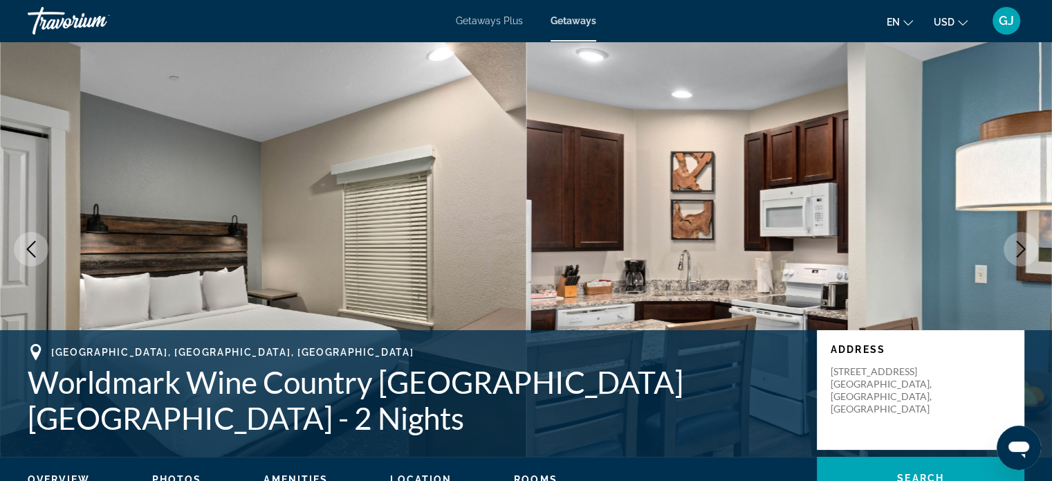
click at [1018, 248] on icon "Next image" at bounding box center [1021, 249] width 17 height 17
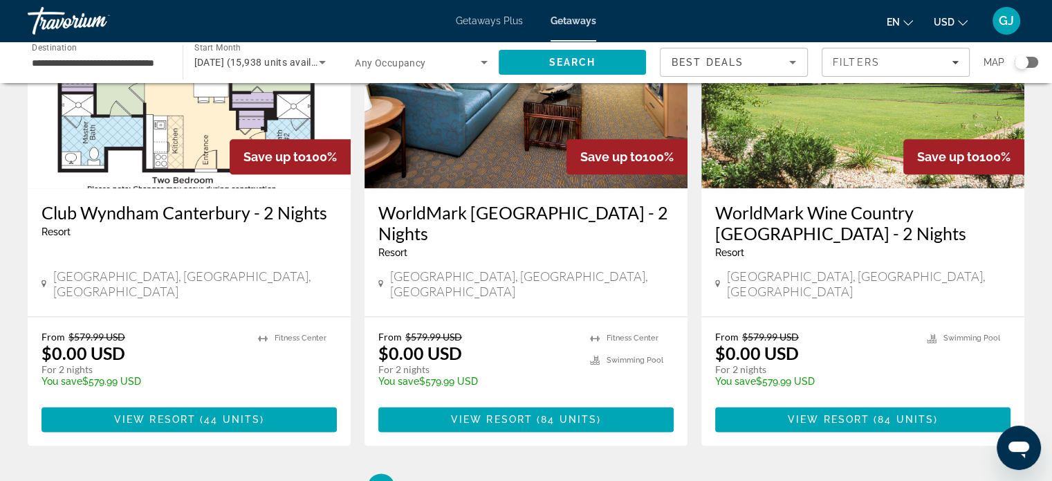
scroll to position [1712, 0]
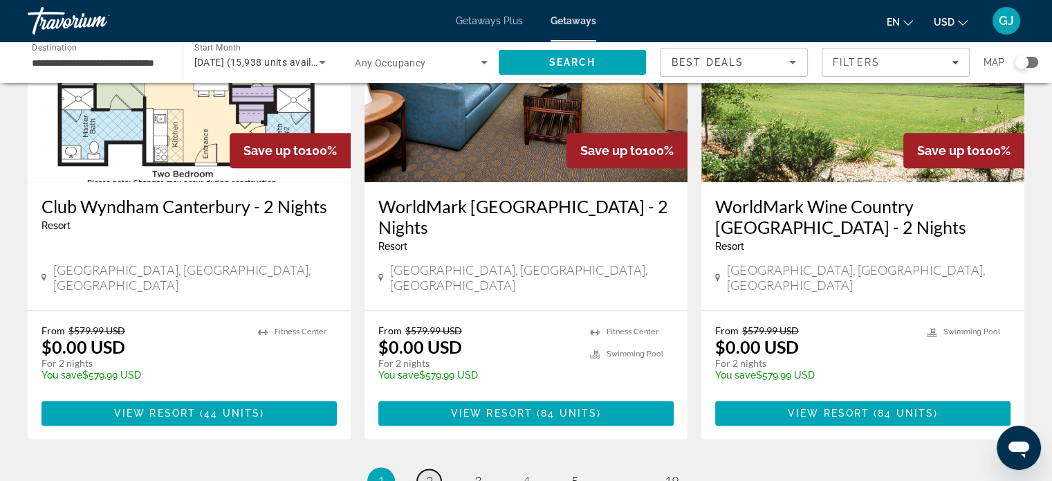
click at [429, 473] on span "2" at bounding box center [429, 480] width 7 height 15
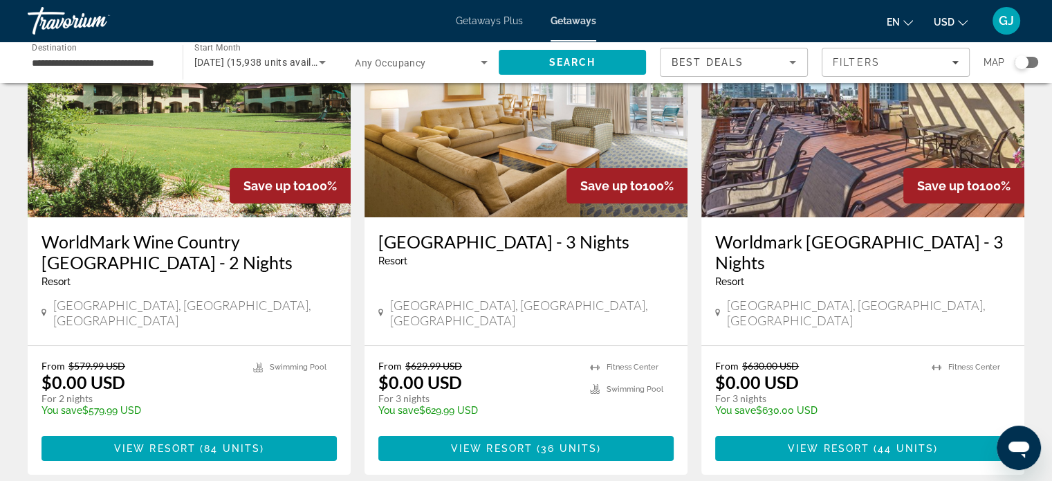
scroll to position [144, 0]
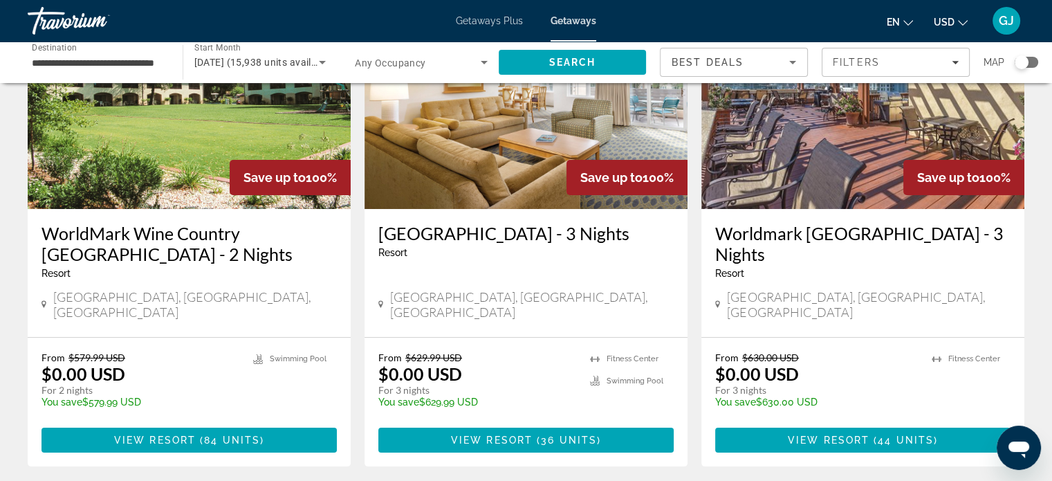
click at [939, 144] on img "Main content" at bounding box center [862, 98] width 323 height 221
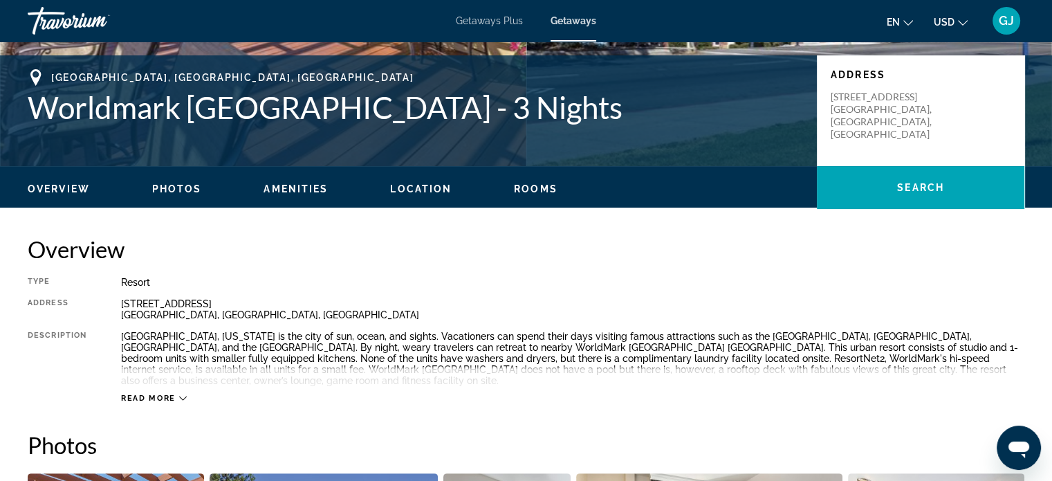
scroll to position [411, 0]
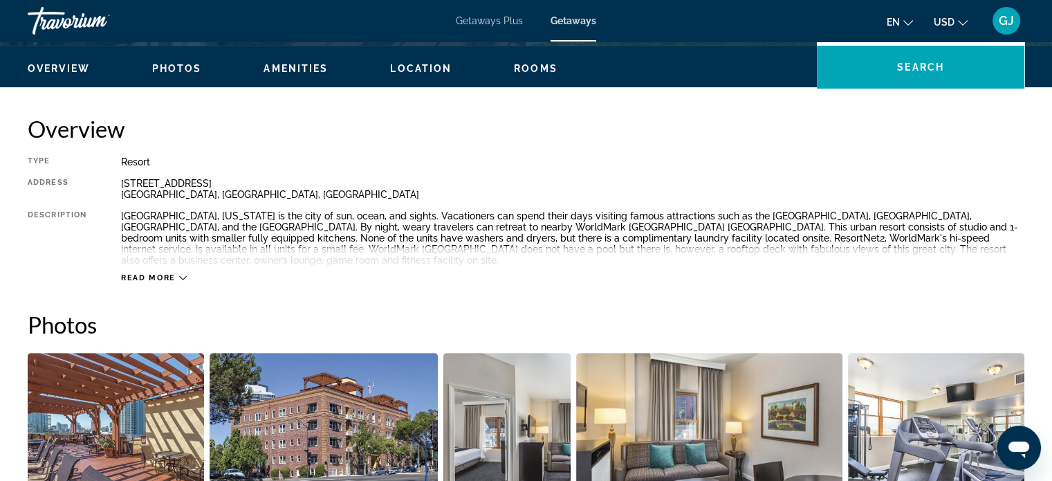
click at [181, 274] on icon "Main content" at bounding box center [183, 278] width 8 height 8
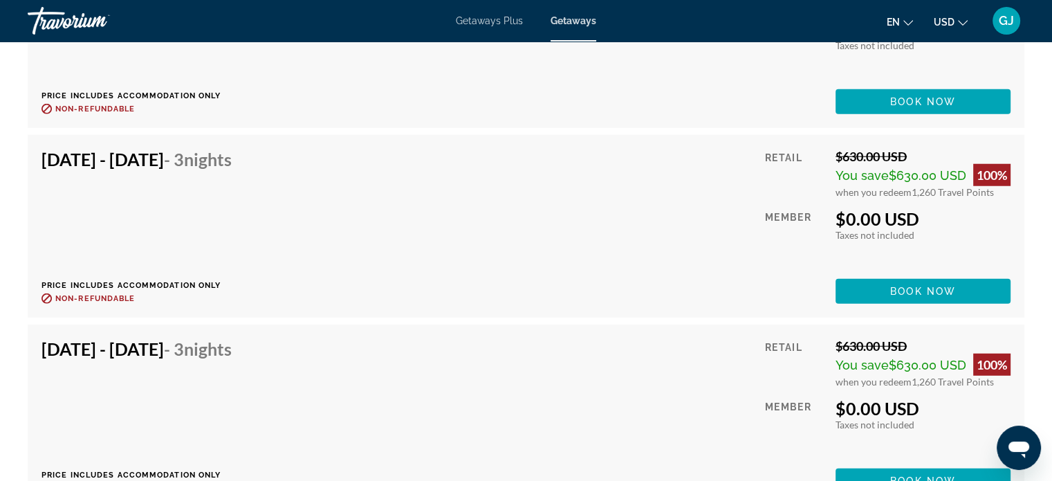
scroll to position [3333, 0]
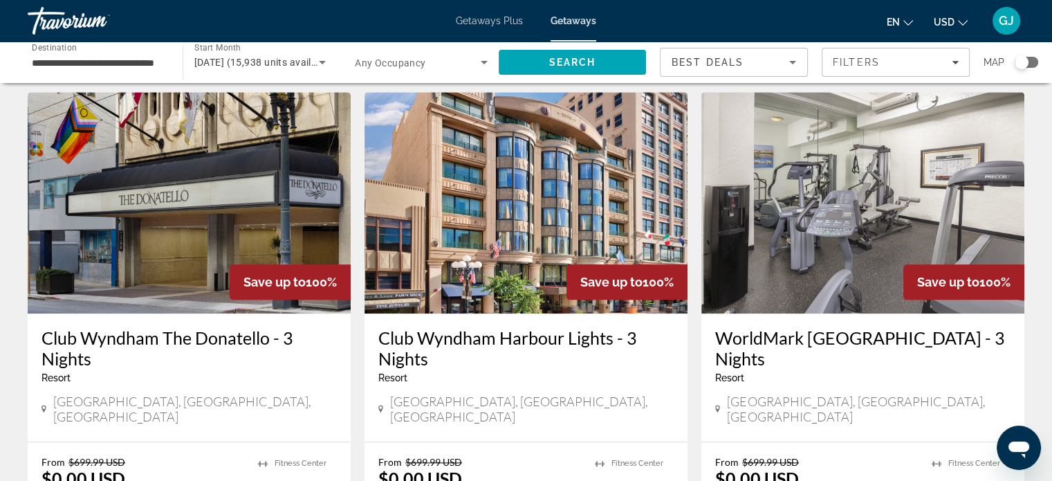
scroll to position [1582, 0]
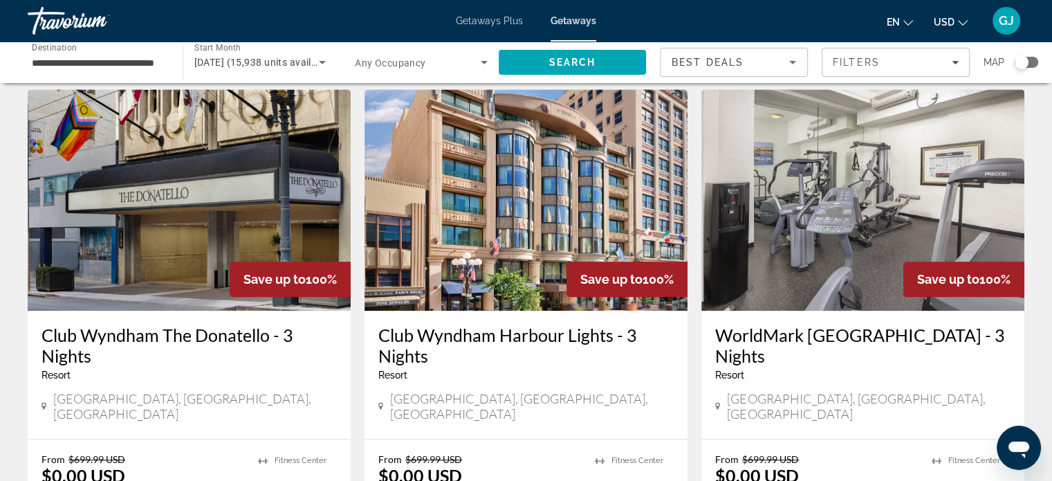
click at [549, 181] on img "Main content" at bounding box center [526, 199] width 323 height 221
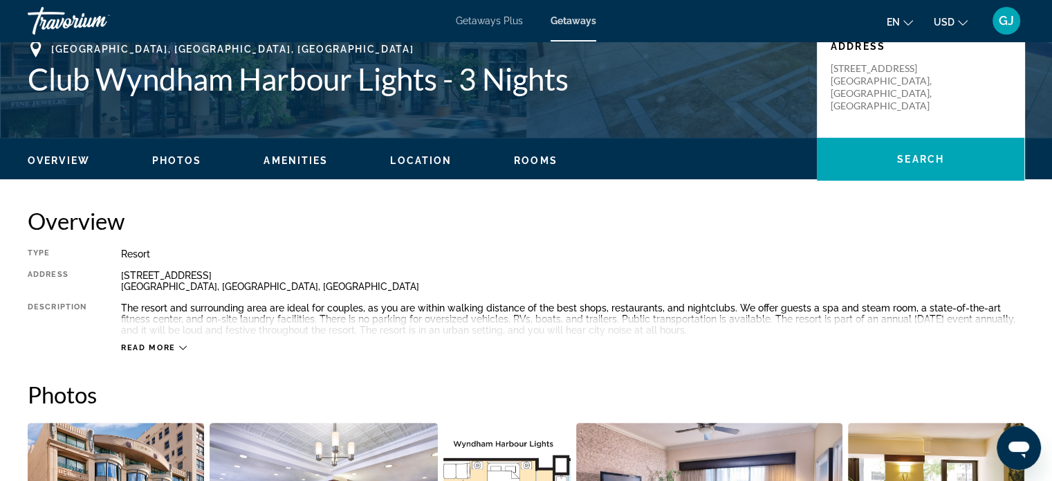
scroll to position [324, 0]
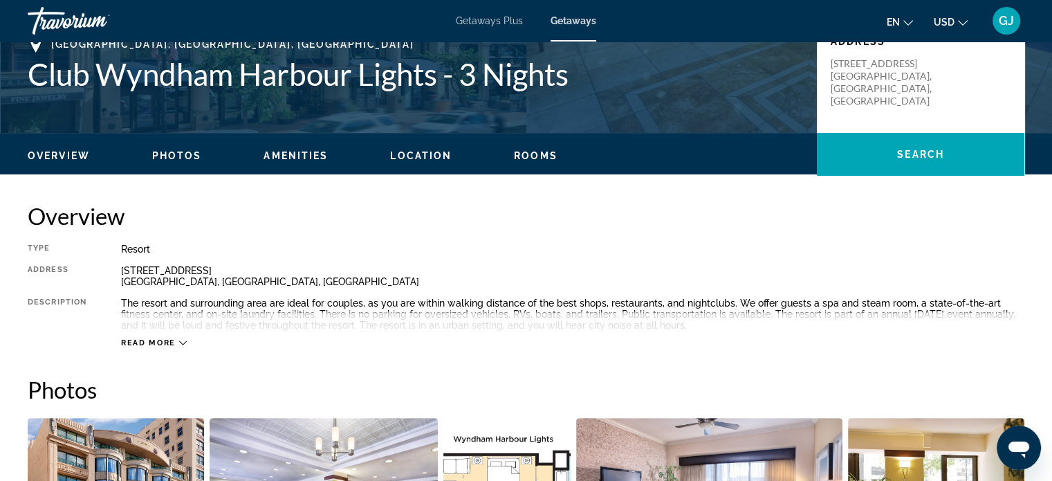
click at [183, 342] on icon "Main content" at bounding box center [183, 343] width 8 height 8
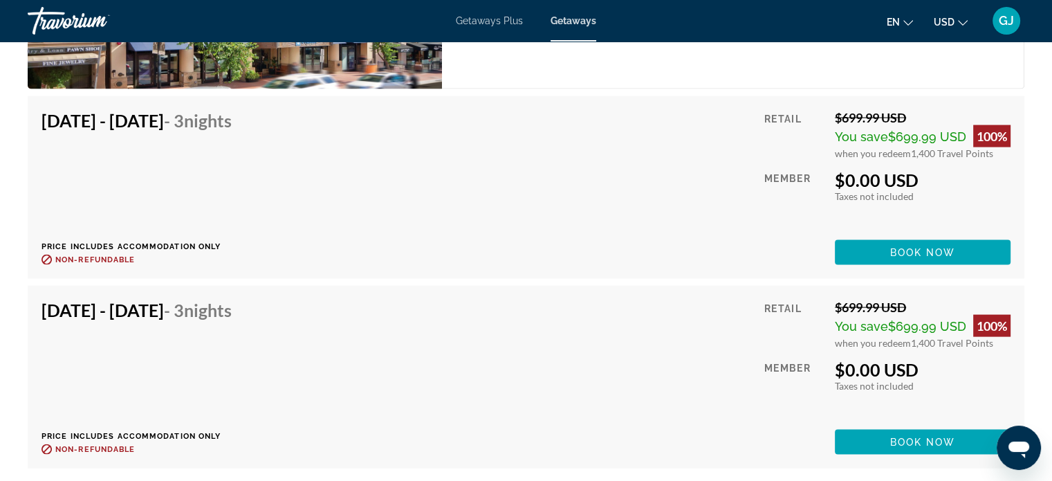
scroll to position [2761, 0]
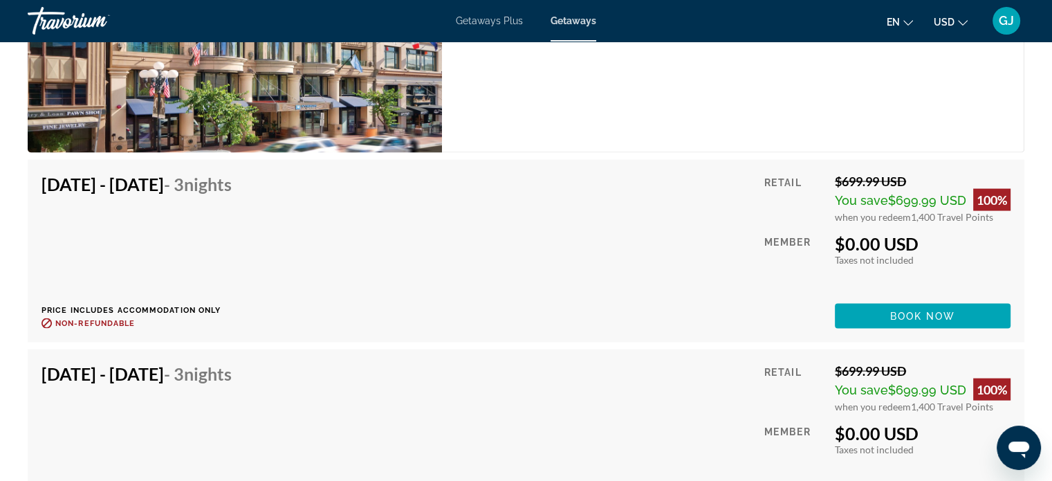
click at [599, 421] on div "[DATE] - [DATE] - 3 Nights Price includes accommodation only Refundable until :…" at bounding box center [526, 440] width 969 height 155
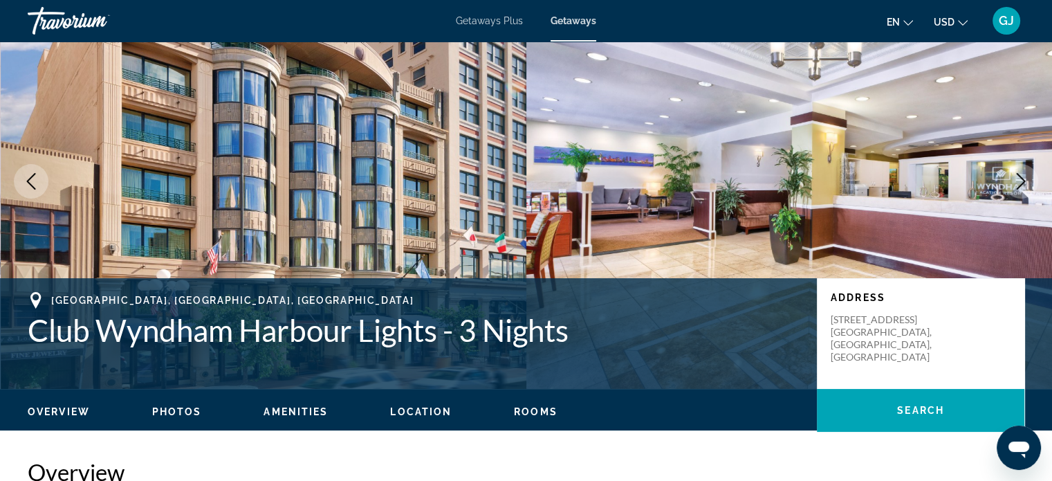
scroll to position [0, 0]
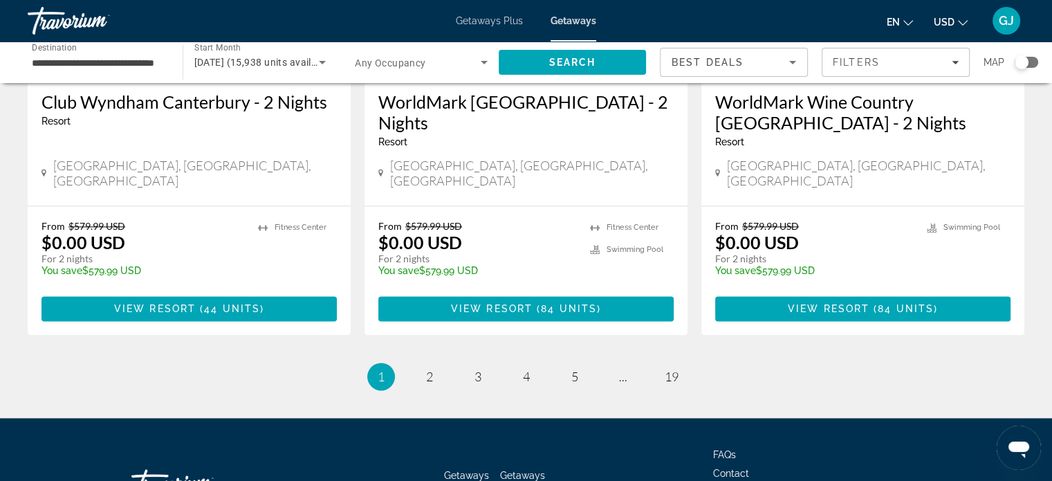
scroll to position [1819, 0]
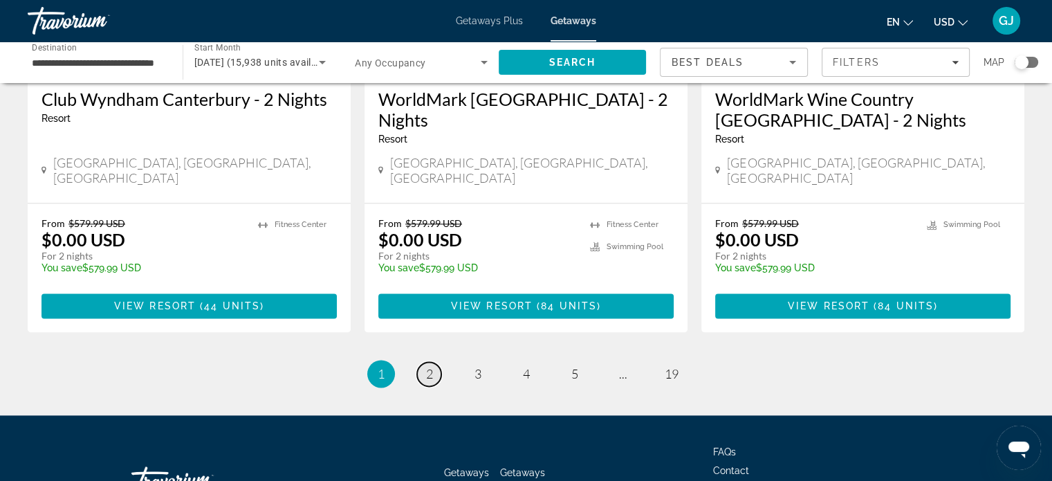
click at [432, 362] on link "page 2" at bounding box center [429, 374] width 24 height 24
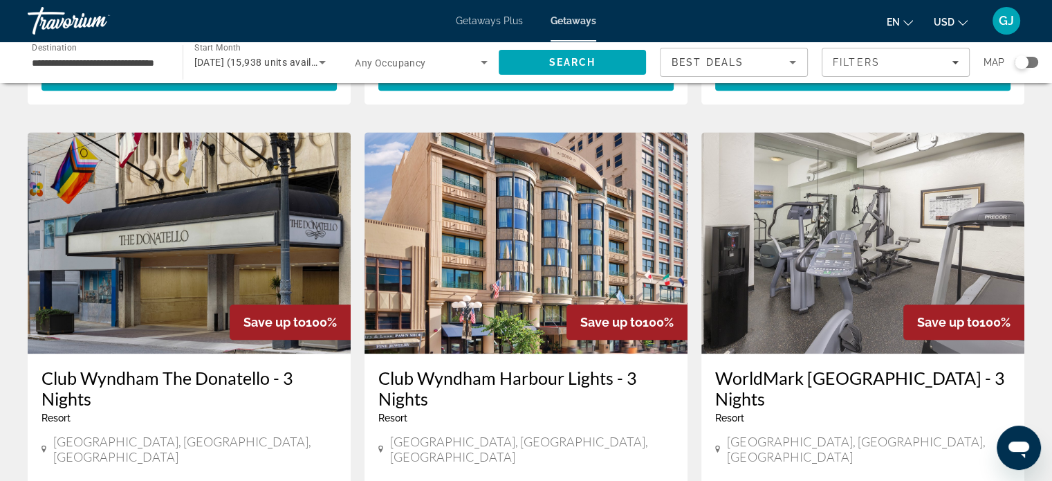
scroll to position [1548, 0]
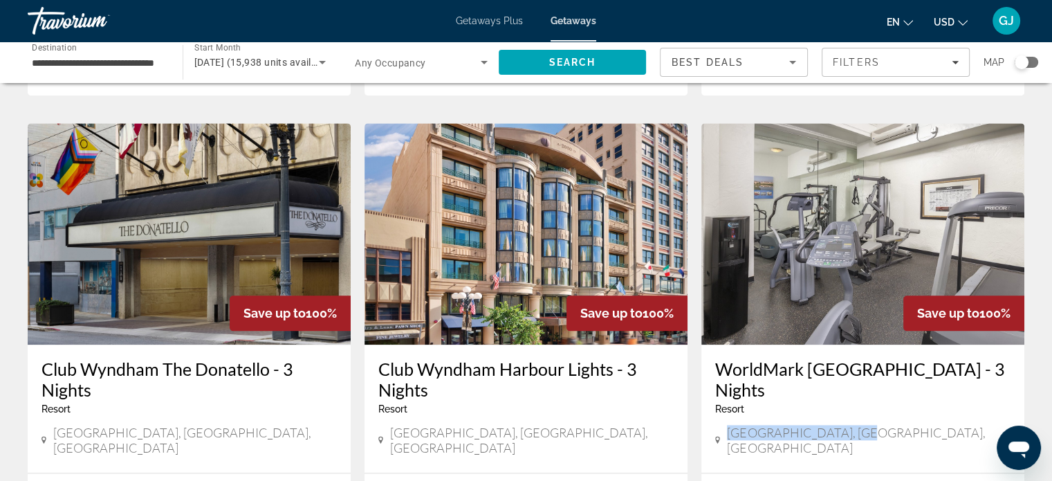
drag, startPoint x: 1050, startPoint y: 340, endPoint x: 1050, endPoint y: 349, distance: 9.0
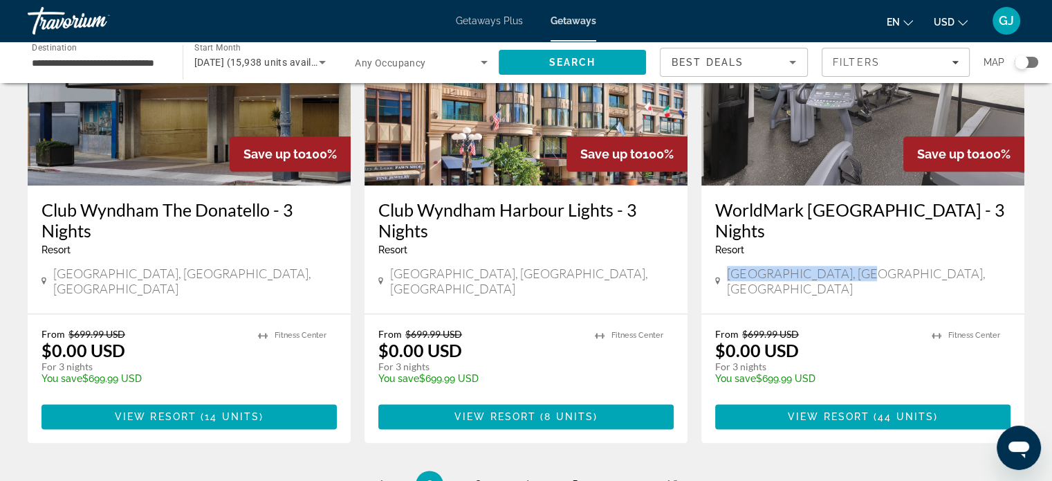
scroll to position [1682, 0]
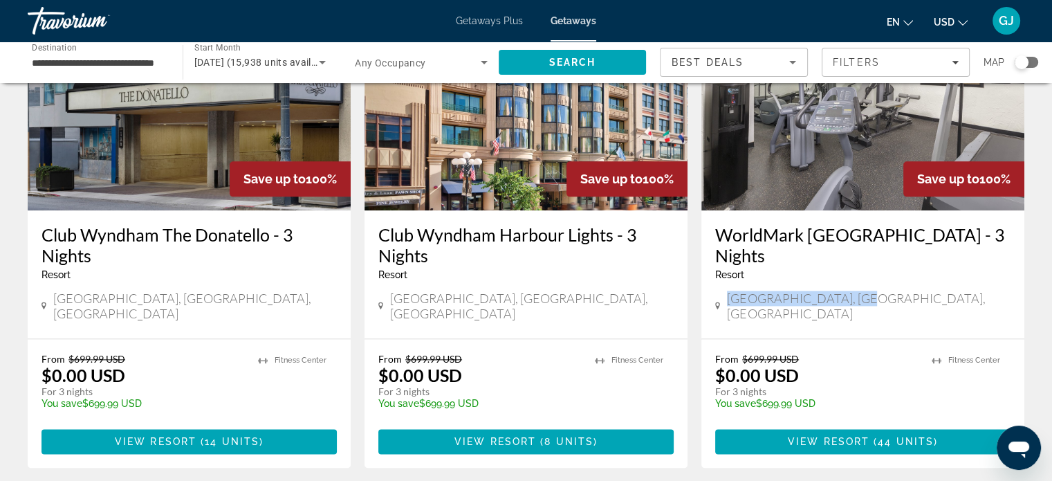
click at [533, 224] on h3 "Club Wyndham Harbour Lights - 3 Nights" at bounding box center [525, 245] width 295 height 42
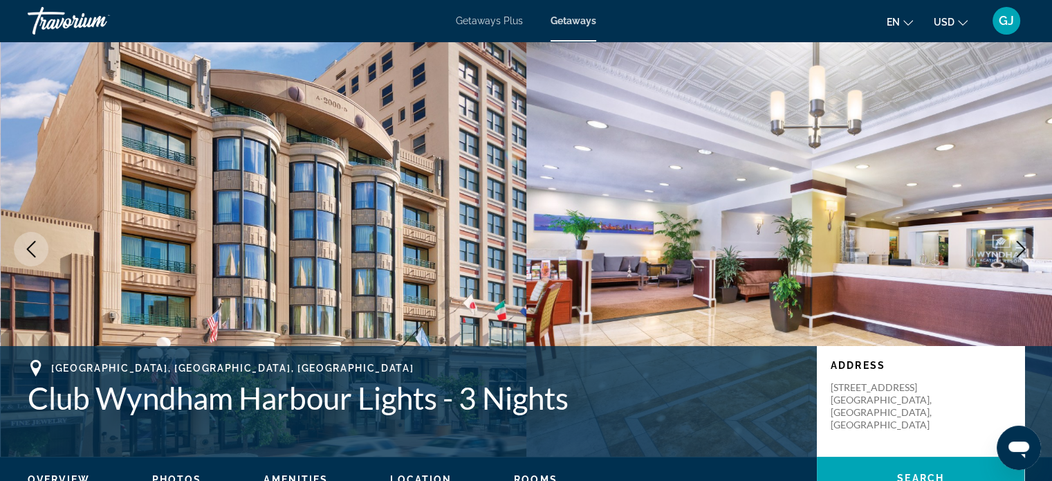
click at [1020, 251] on icon "Next image" at bounding box center [1021, 249] width 17 height 17
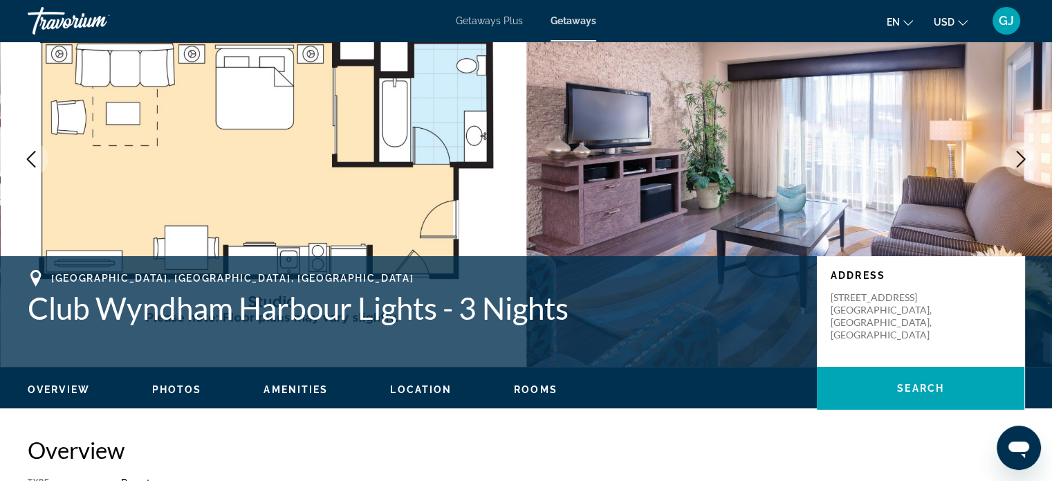
scroll to position [94, 0]
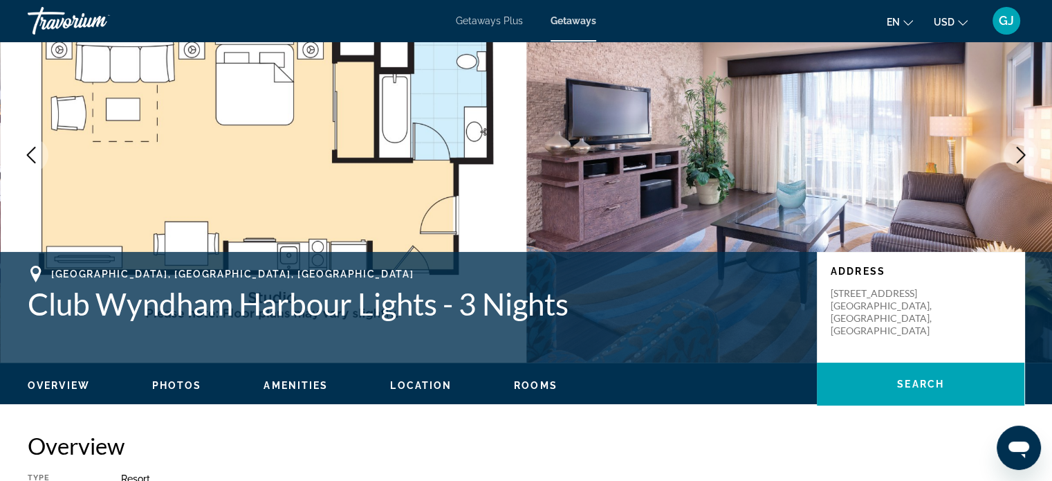
click at [1026, 155] on icon "Next image" at bounding box center [1021, 155] width 17 height 17
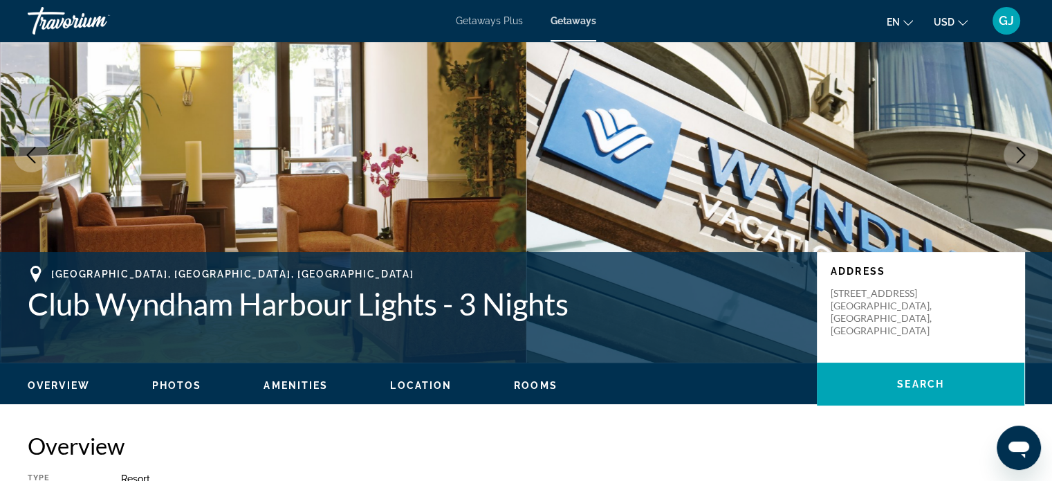
click at [1026, 155] on icon "Next image" at bounding box center [1021, 155] width 17 height 17
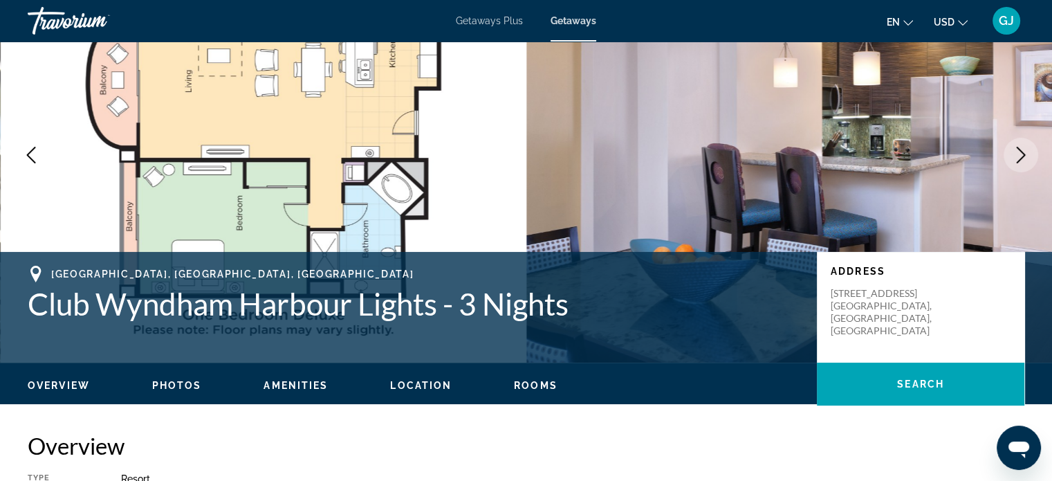
click at [1026, 155] on icon "Next image" at bounding box center [1021, 155] width 17 height 17
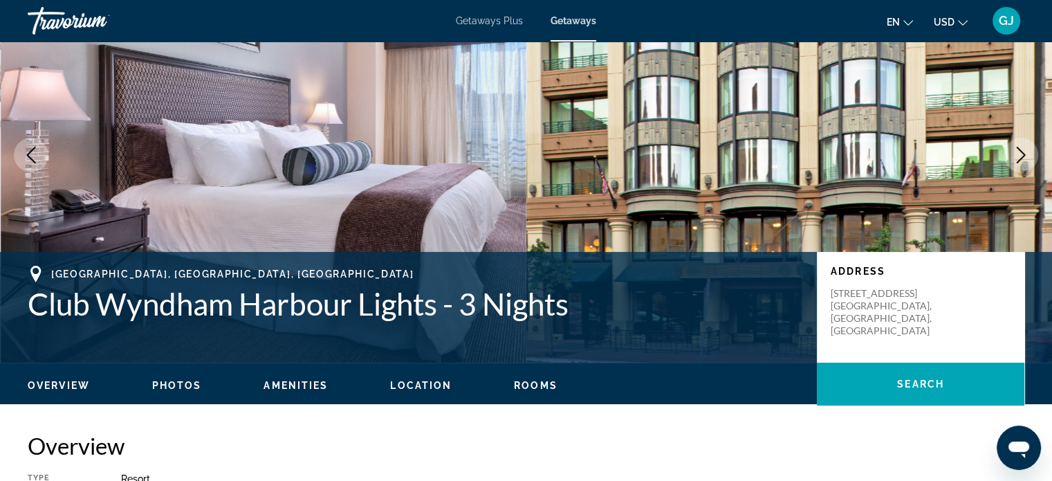
click at [1026, 155] on icon "Next image" at bounding box center [1021, 155] width 17 height 17
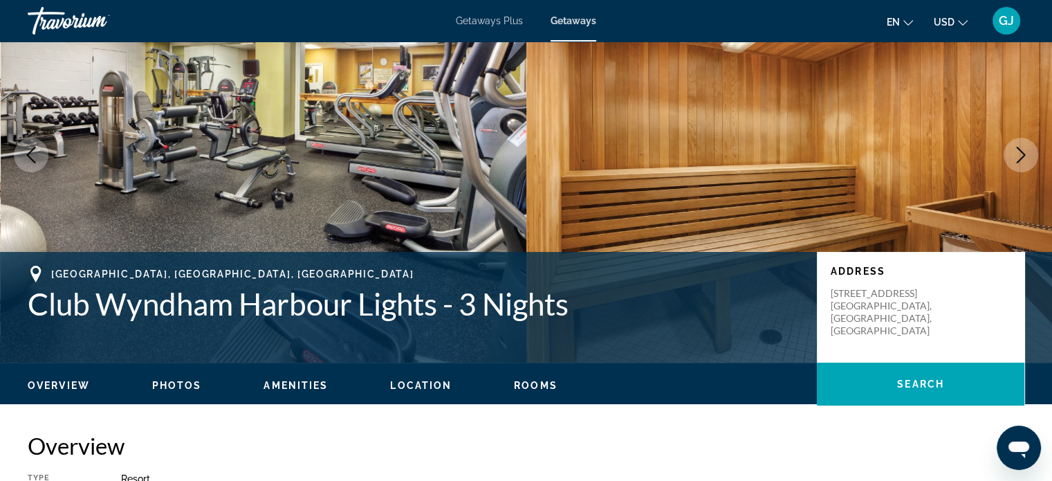
click at [1026, 155] on icon "Next image" at bounding box center [1021, 155] width 17 height 17
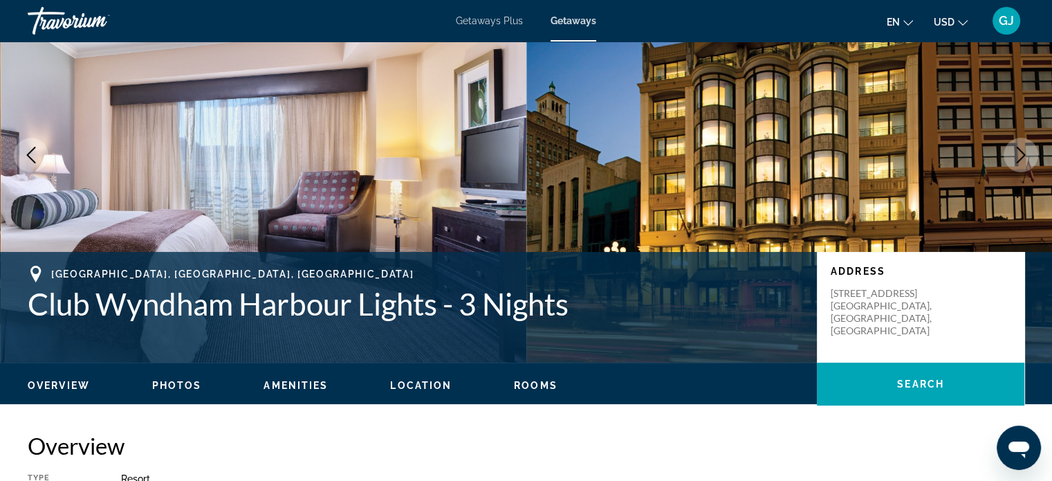
click at [1026, 155] on icon "Next image" at bounding box center [1021, 155] width 17 height 17
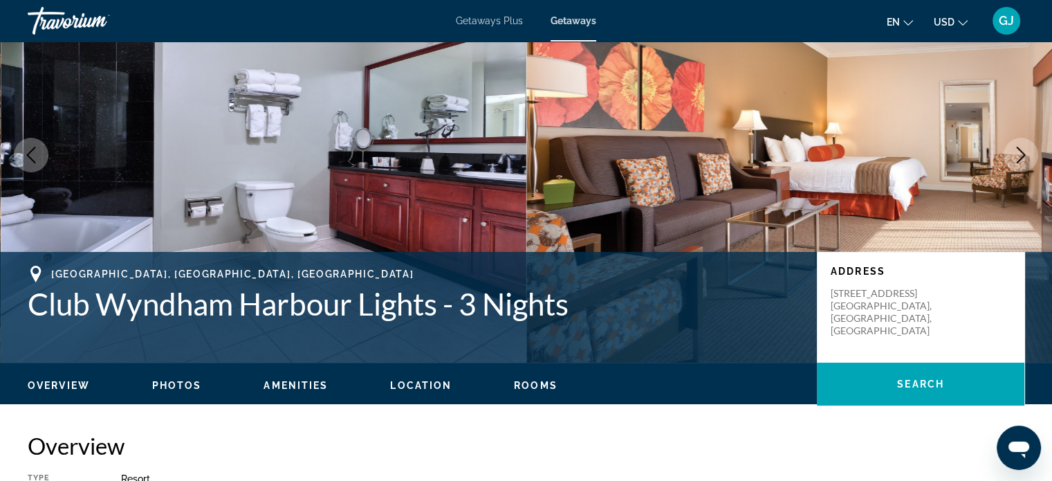
click at [1026, 155] on icon "Next image" at bounding box center [1021, 155] width 17 height 17
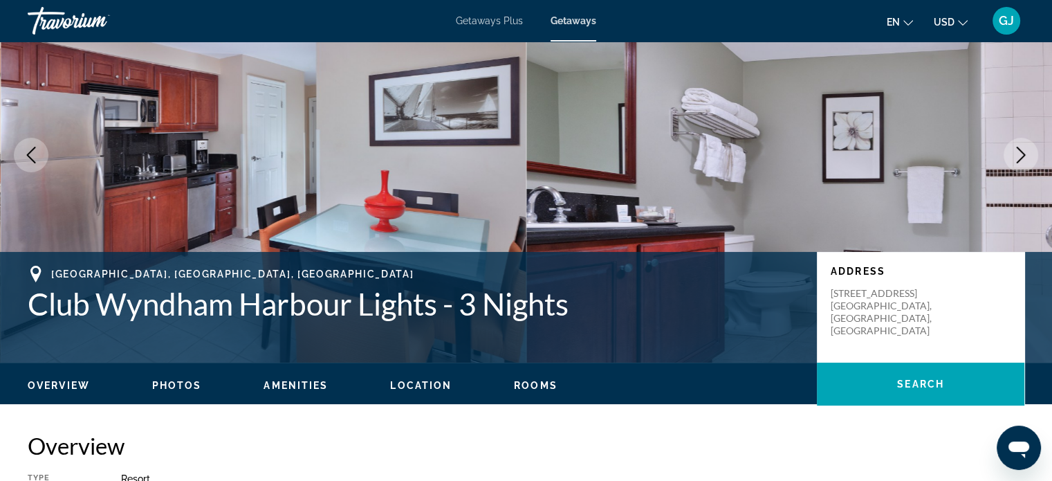
click at [1026, 155] on icon "Next image" at bounding box center [1021, 155] width 17 height 17
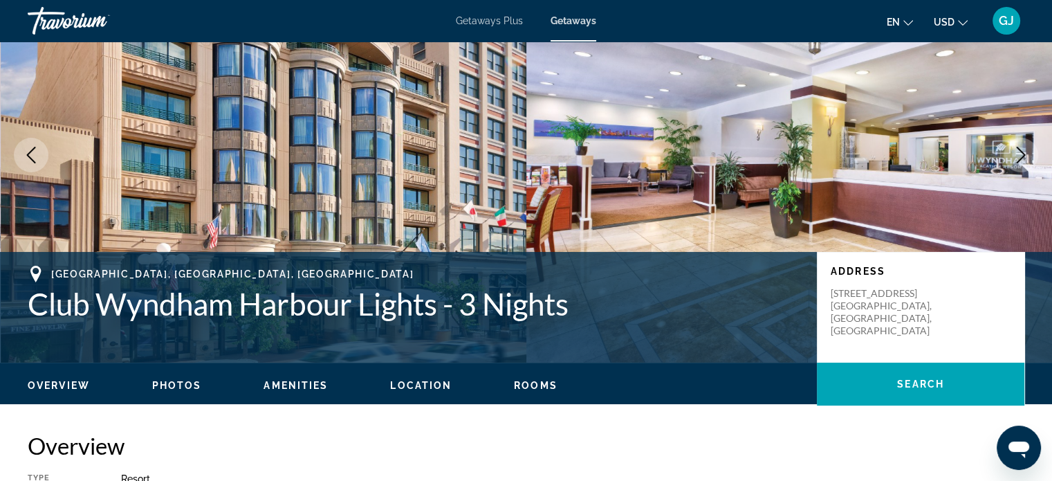
click at [1026, 155] on icon "Next image" at bounding box center [1021, 155] width 17 height 17
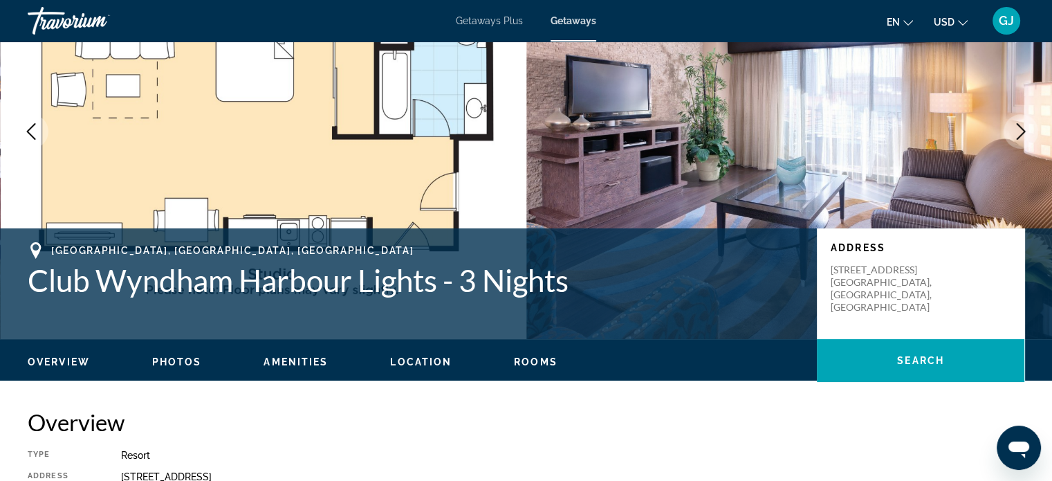
scroll to position [0, 0]
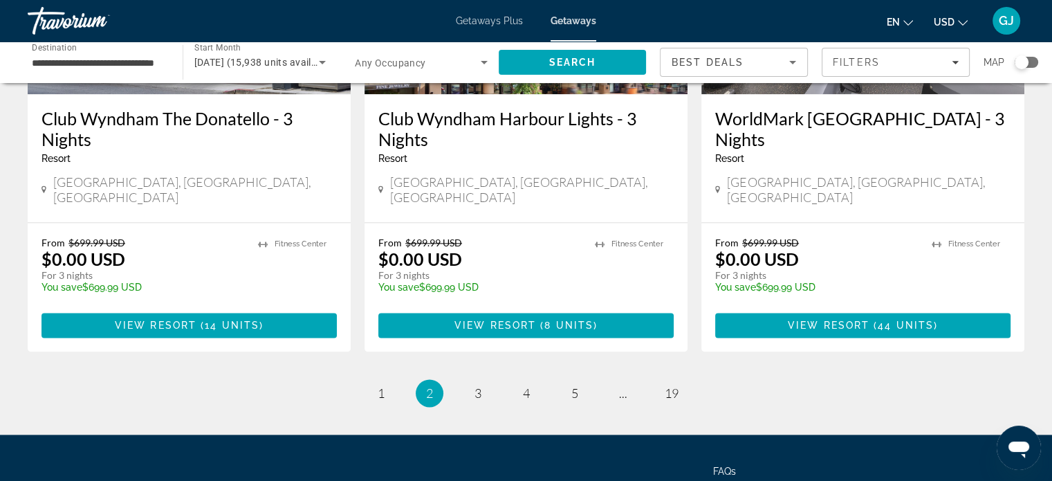
scroll to position [1839, 0]
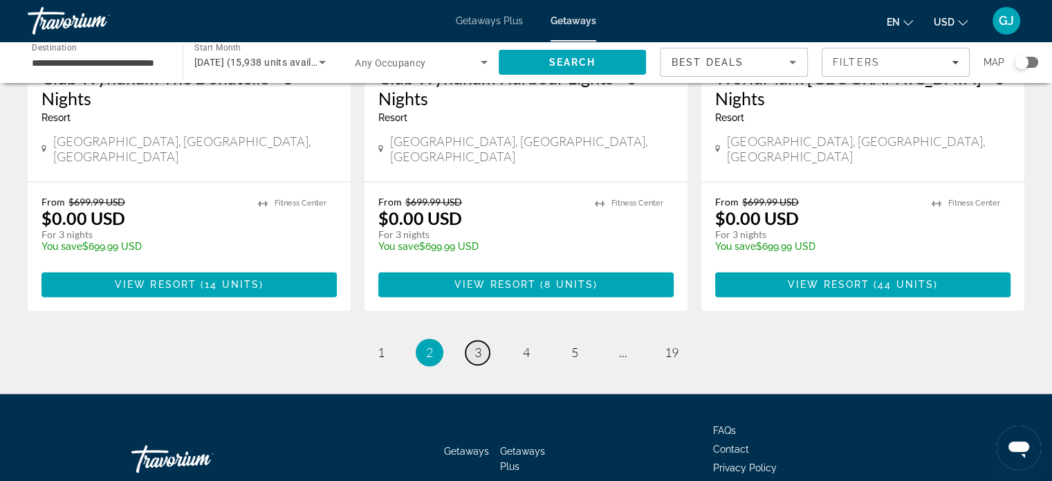
click at [479, 344] on span "3" at bounding box center [478, 351] width 7 height 15
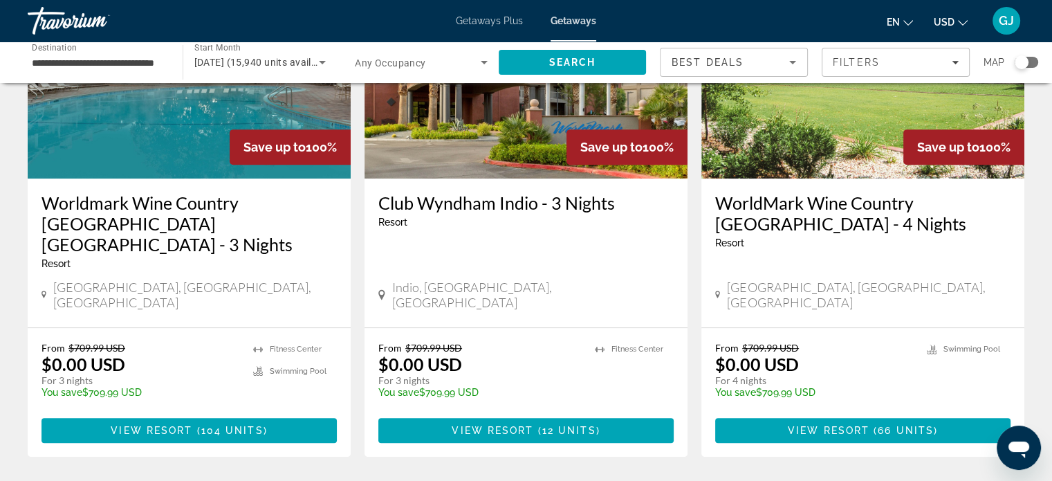
scroll to position [678, 0]
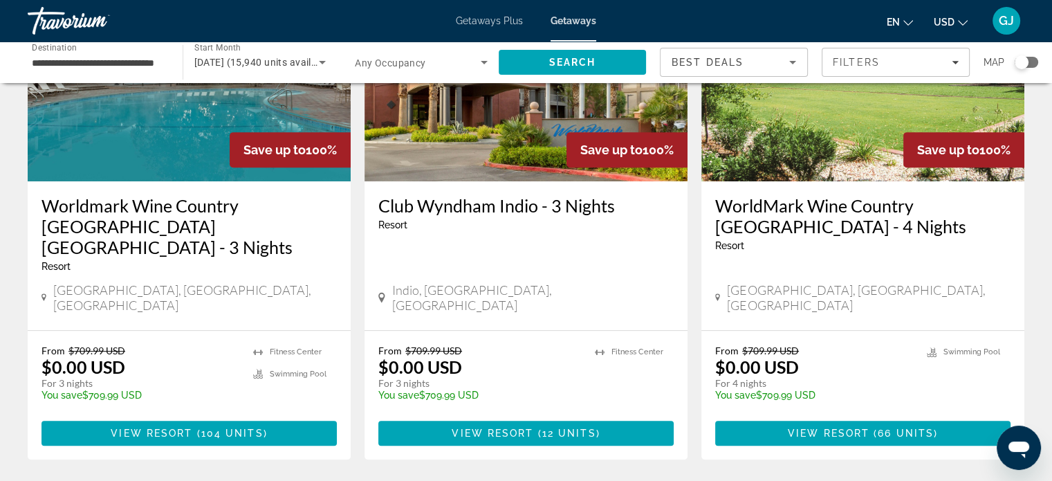
click at [894, 195] on h3 "WorldMark Wine Country [GEOGRAPHIC_DATA] - 4 Nights" at bounding box center [862, 216] width 295 height 42
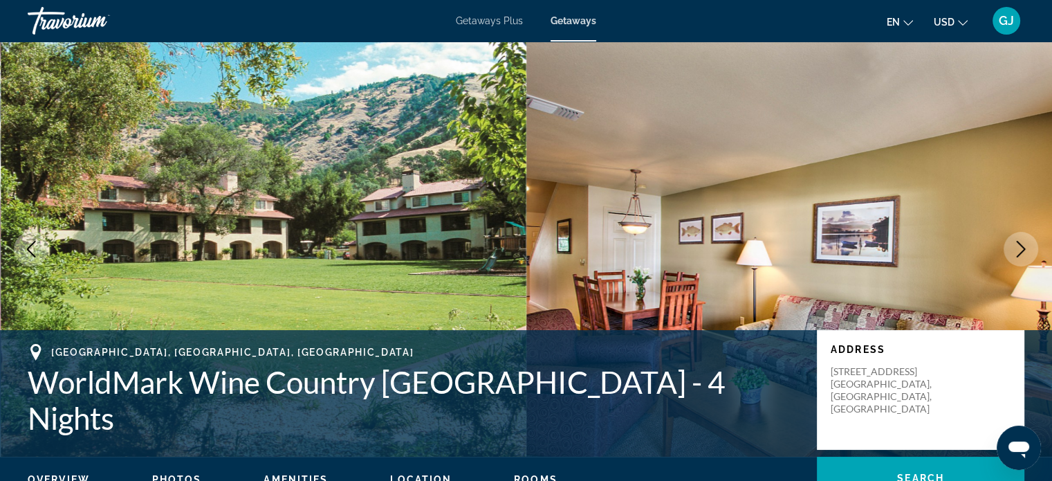
click at [1022, 248] on icon "Next image" at bounding box center [1021, 249] width 17 height 17
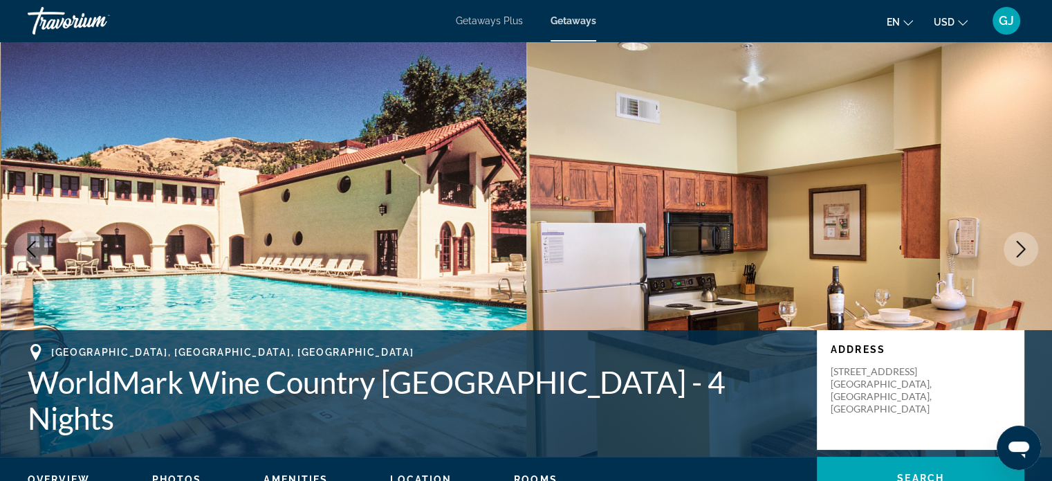
click at [1022, 248] on icon "Next image" at bounding box center [1021, 249] width 17 height 17
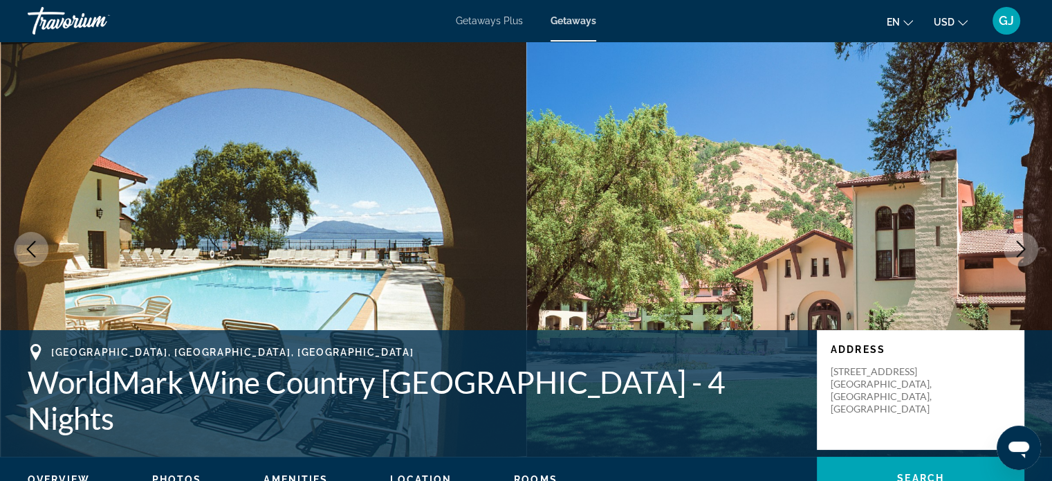
click at [1022, 248] on icon "Next image" at bounding box center [1021, 249] width 17 height 17
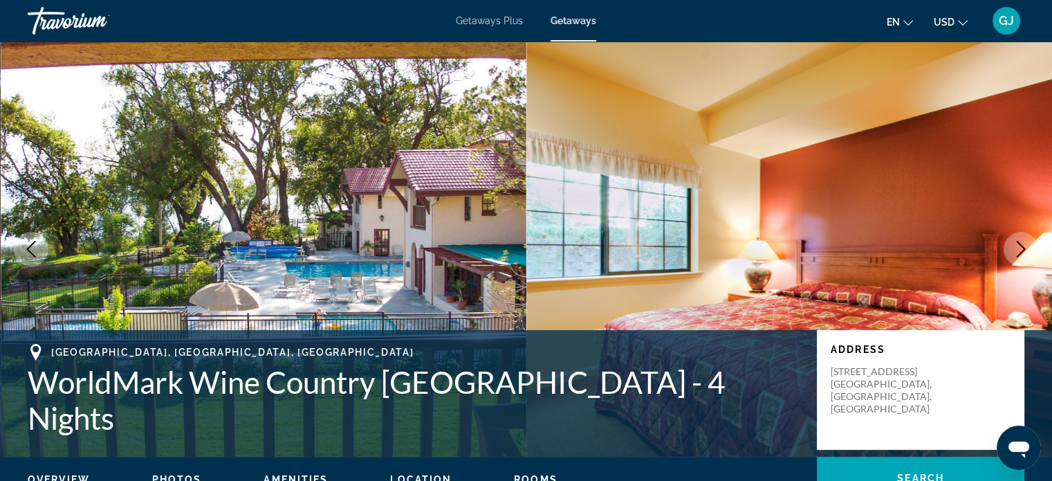
click at [1022, 248] on icon "Next image" at bounding box center [1021, 249] width 17 height 17
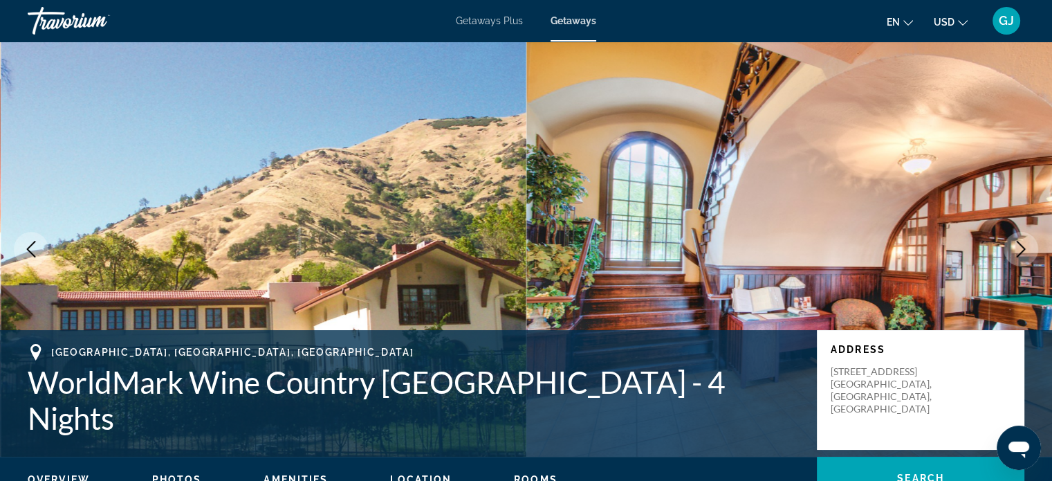
click at [1022, 248] on icon "Next image" at bounding box center [1021, 249] width 17 height 17
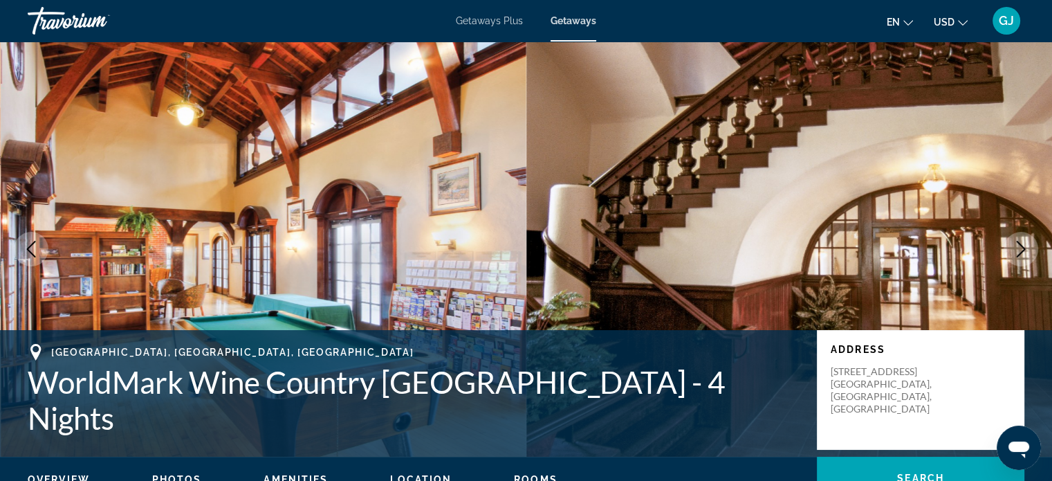
click at [1022, 248] on icon "Next image" at bounding box center [1021, 249] width 17 height 17
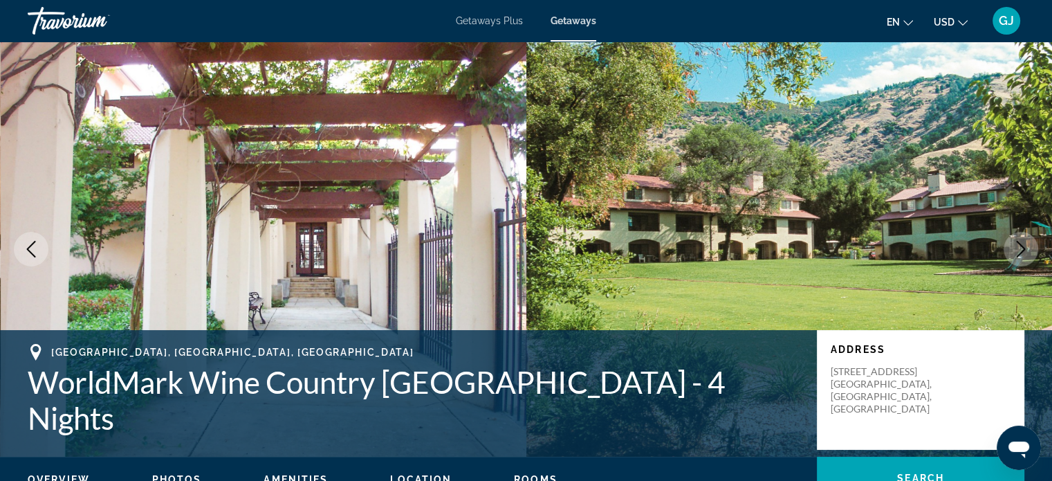
click at [1022, 248] on icon "Next image" at bounding box center [1021, 249] width 17 height 17
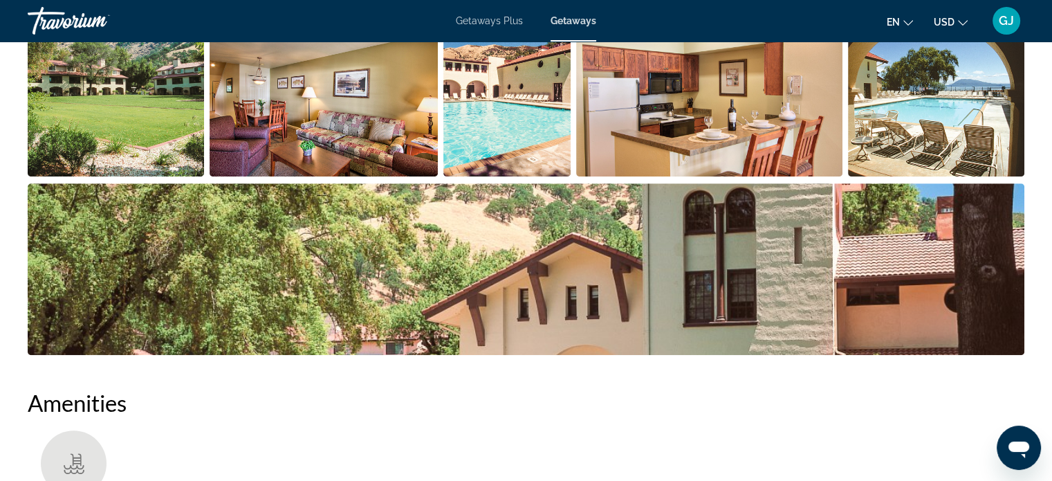
scroll to position [679, 0]
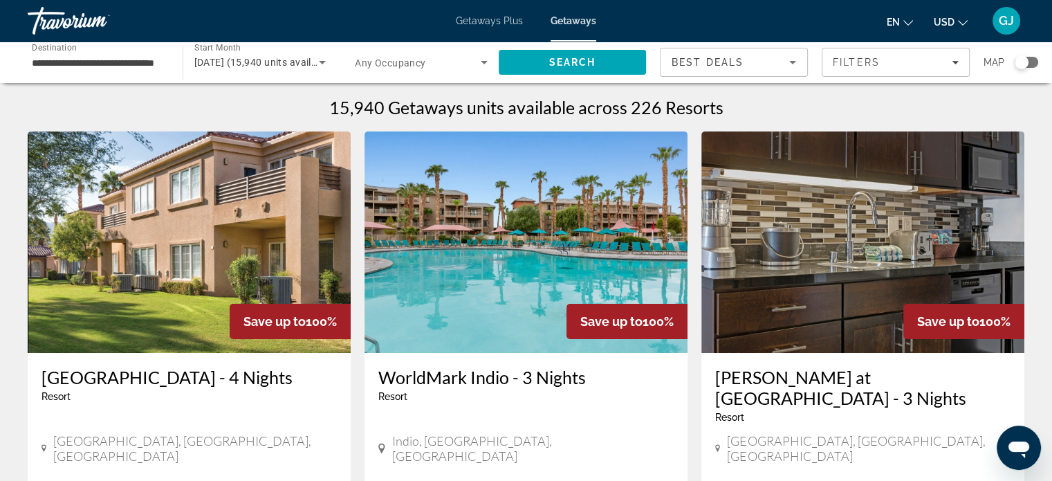
click at [1052, 83] on html "**********" at bounding box center [526, 240] width 1052 height 481
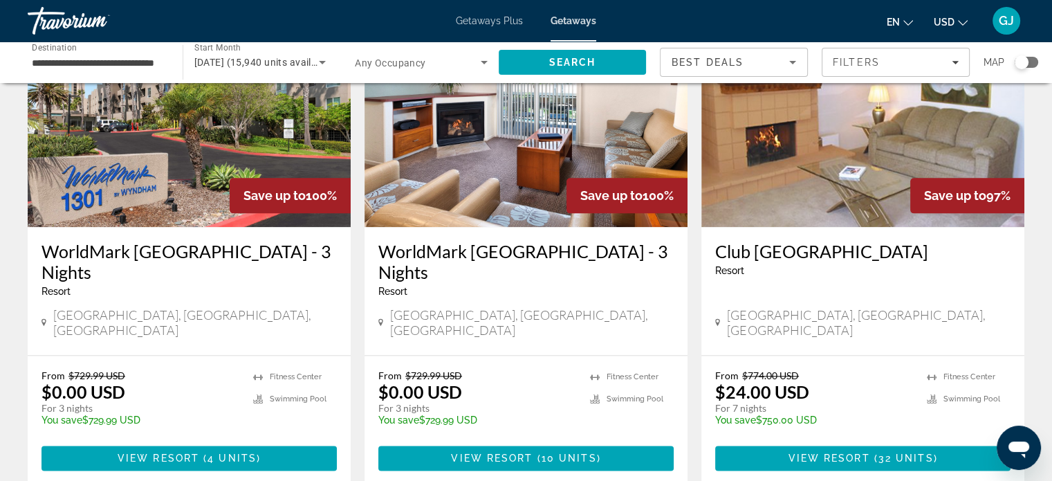
scroll to position [1674, 0]
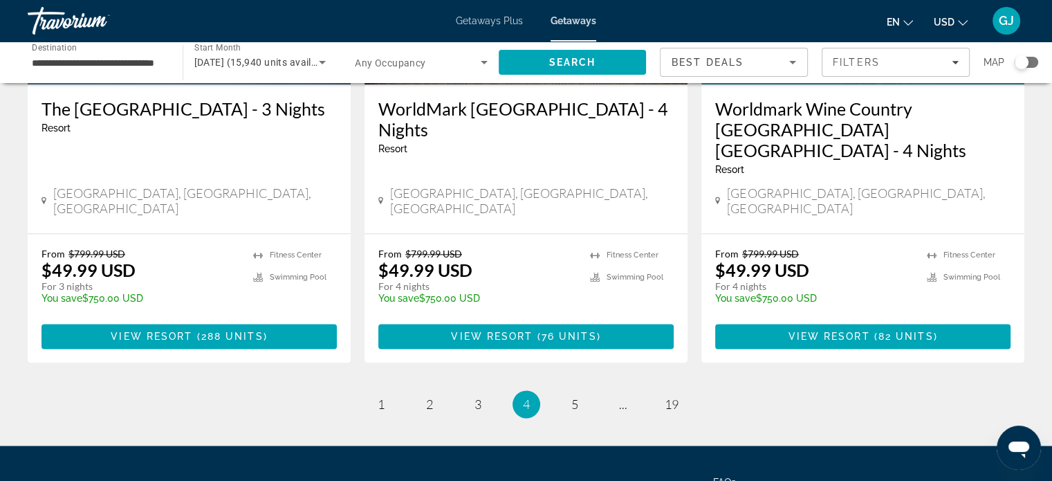
scroll to position [1699, 0]
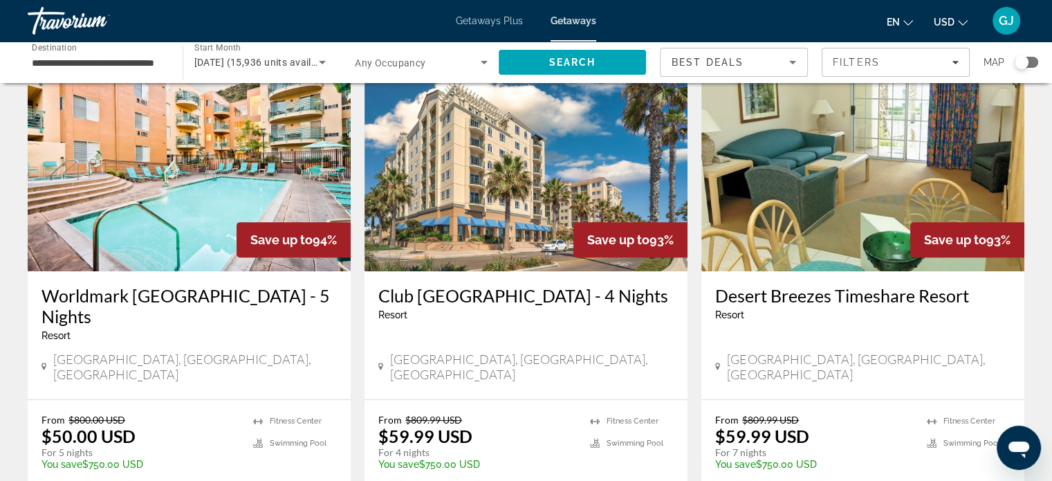
scroll to position [605, 0]
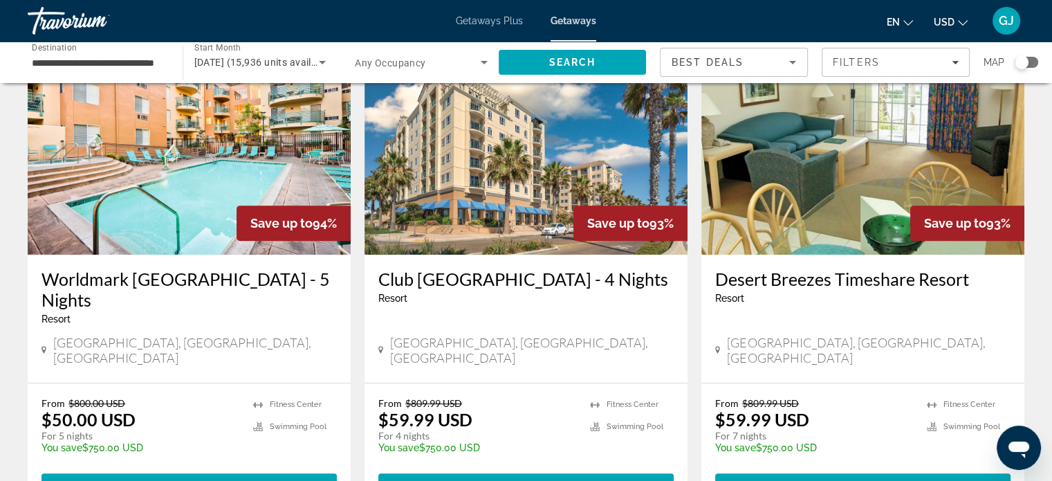
click at [477, 183] on img "Main content" at bounding box center [526, 143] width 323 height 221
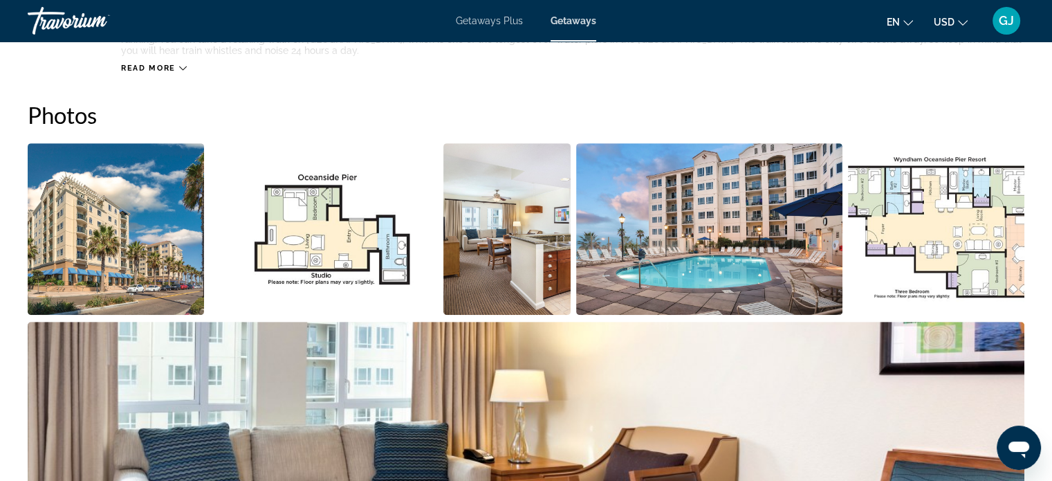
scroll to position [672, 0]
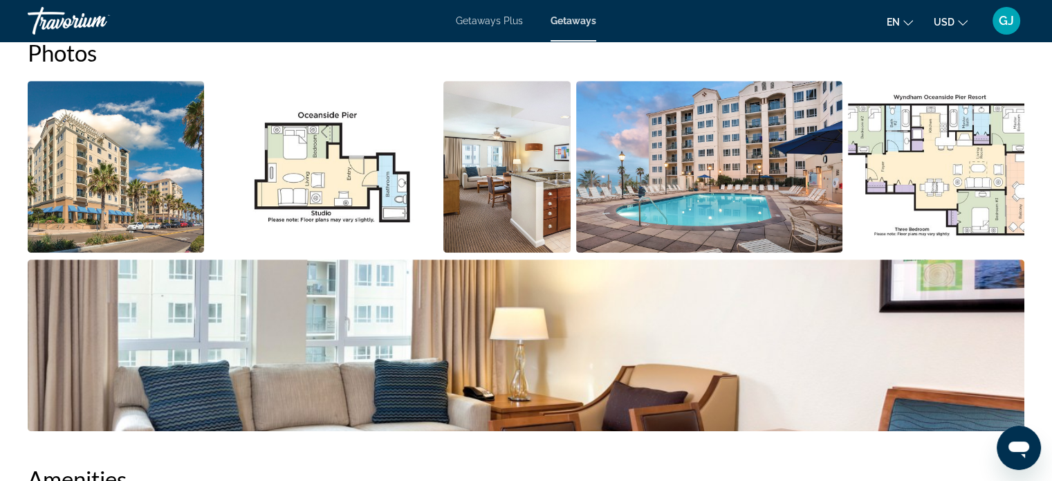
click at [984, 341] on img "Open full-screen image slider" at bounding box center [526, 345] width 997 height 172
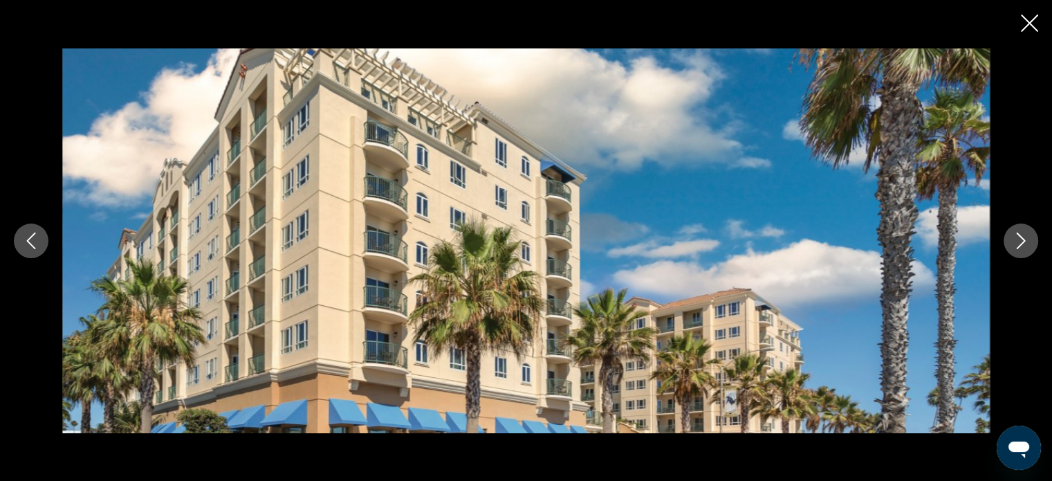
click at [1027, 240] on icon "Next image" at bounding box center [1021, 240] width 17 height 17
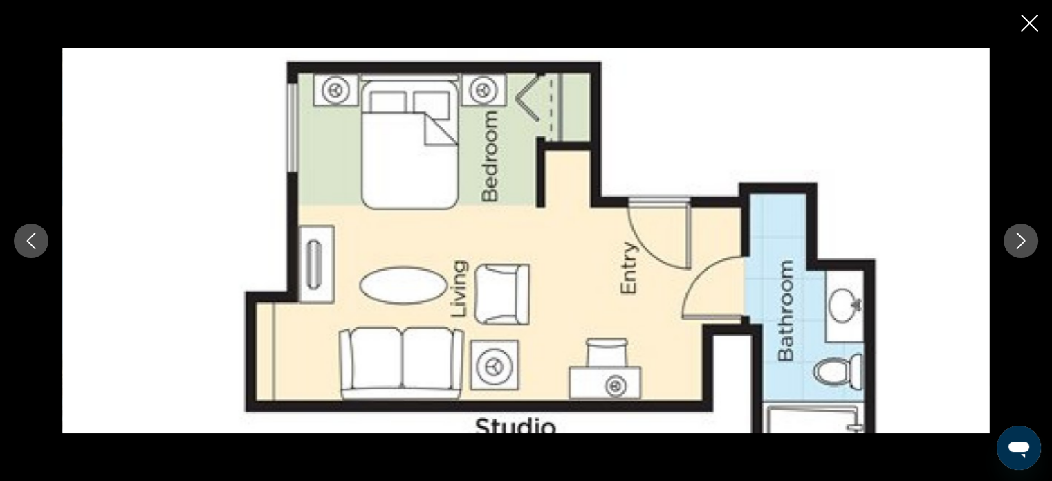
click at [1027, 240] on icon "Next image" at bounding box center [1021, 240] width 17 height 17
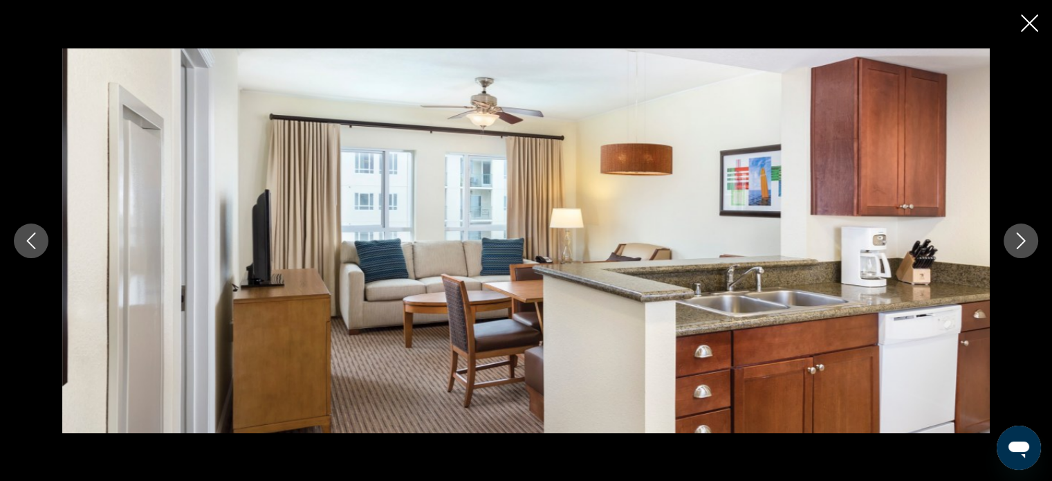
click at [1027, 240] on icon "Next image" at bounding box center [1021, 240] width 17 height 17
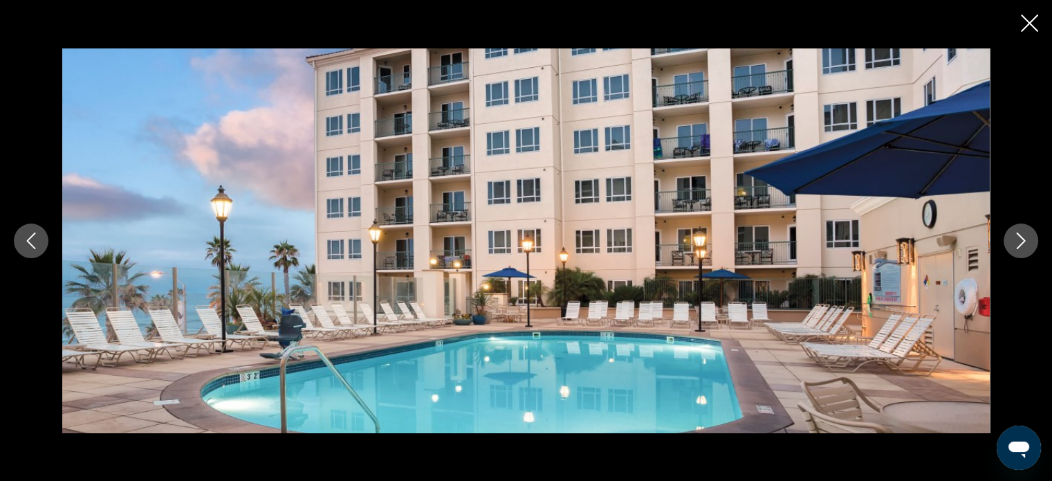
click at [1027, 240] on icon "Next image" at bounding box center [1021, 240] width 17 height 17
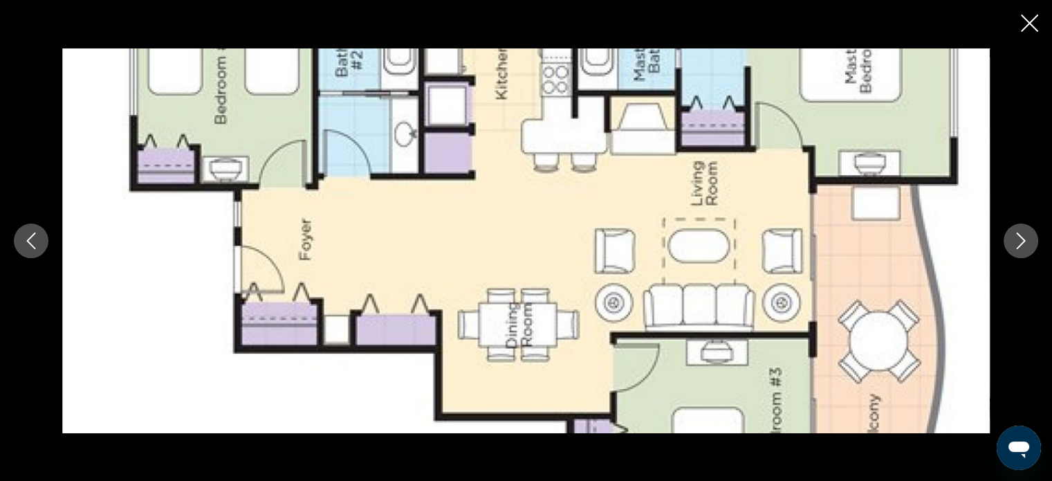
scroll to position [1187, 0]
click at [1017, 238] on icon "Next image" at bounding box center [1021, 240] width 17 height 17
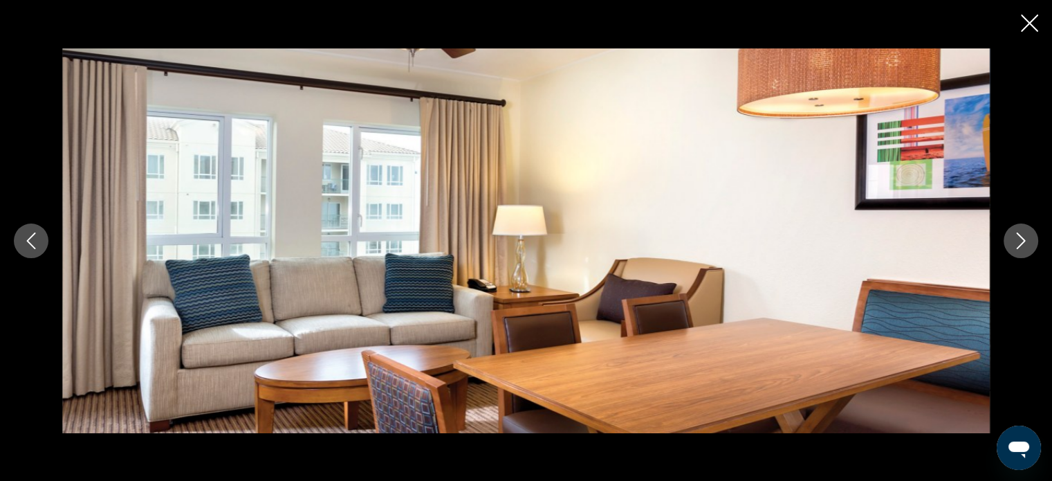
click at [1017, 238] on icon "Next image" at bounding box center [1021, 240] width 17 height 17
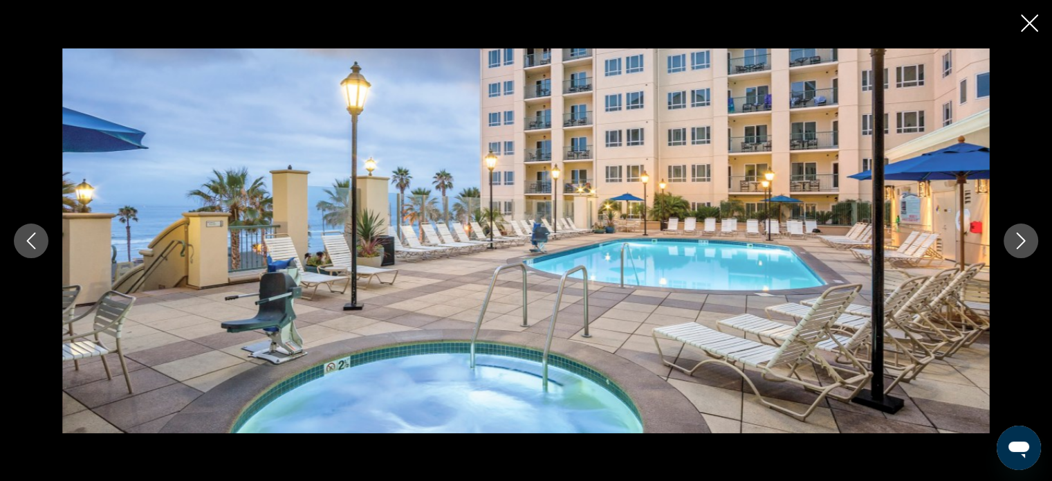
scroll to position [1744, 0]
click at [1017, 232] on icon "Next image" at bounding box center [1021, 240] width 17 height 17
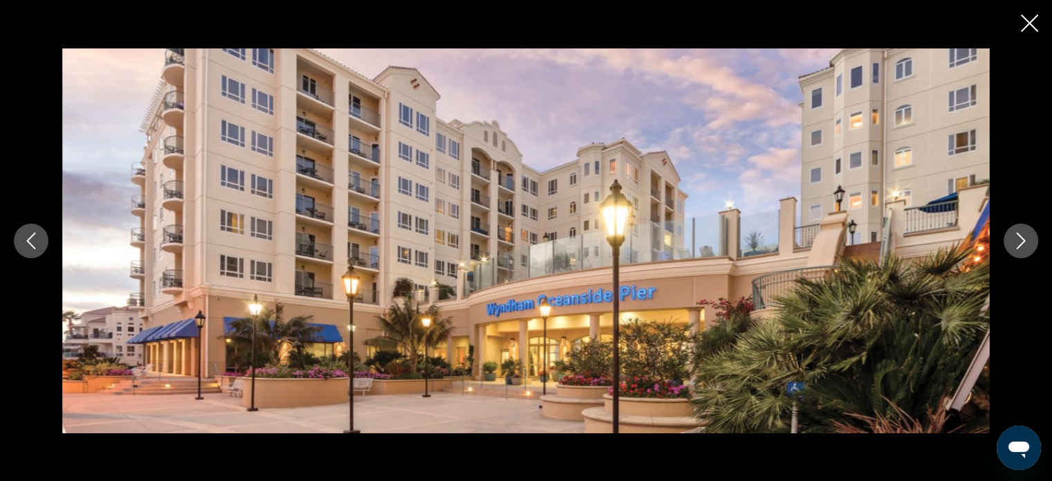
click at [1017, 232] on icon "Next image" at bounding box center [1021, 240] width 17 height 17
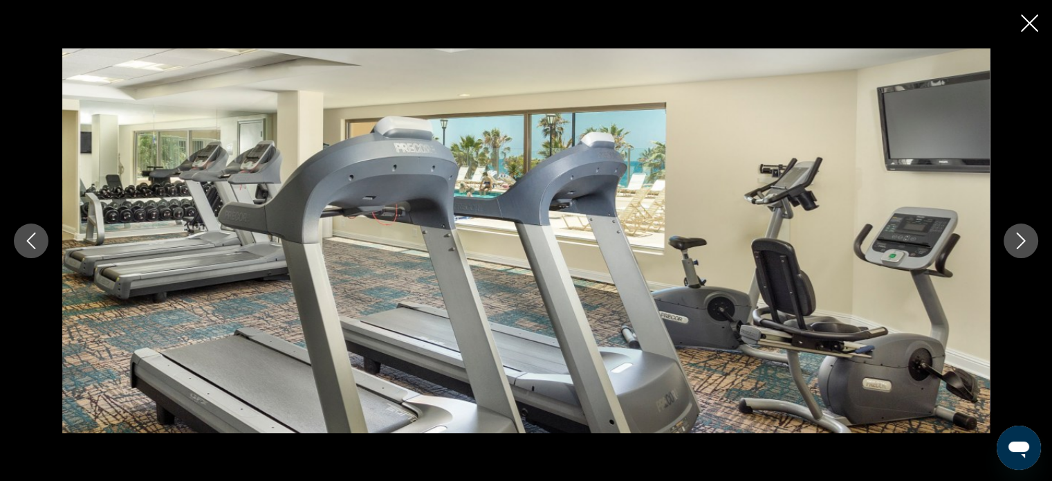
click at [1017, 232] on icon "Next image" at bounding box center [1021, 240] width 17 height 17
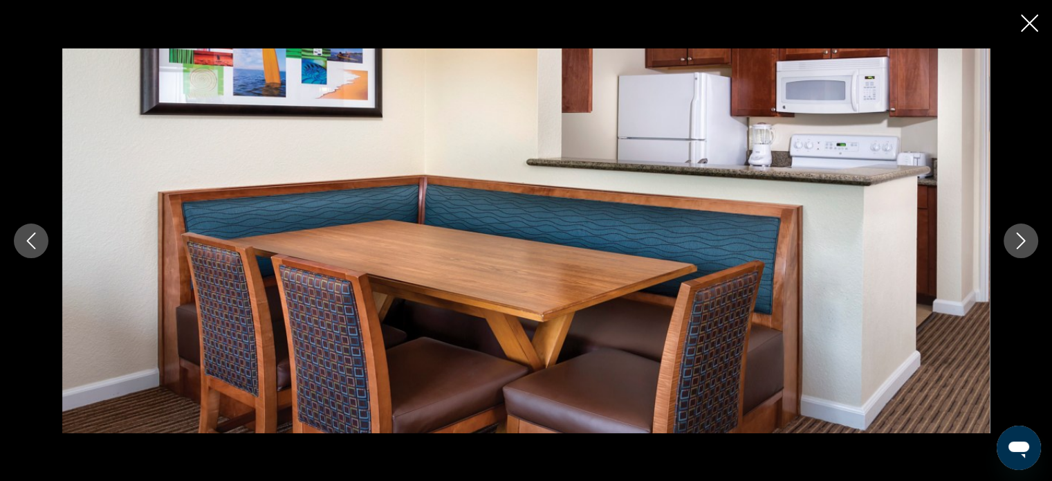
click at [1017, 232] on icon "Next image" at bounding box center [1021, 240] width 17 height 17
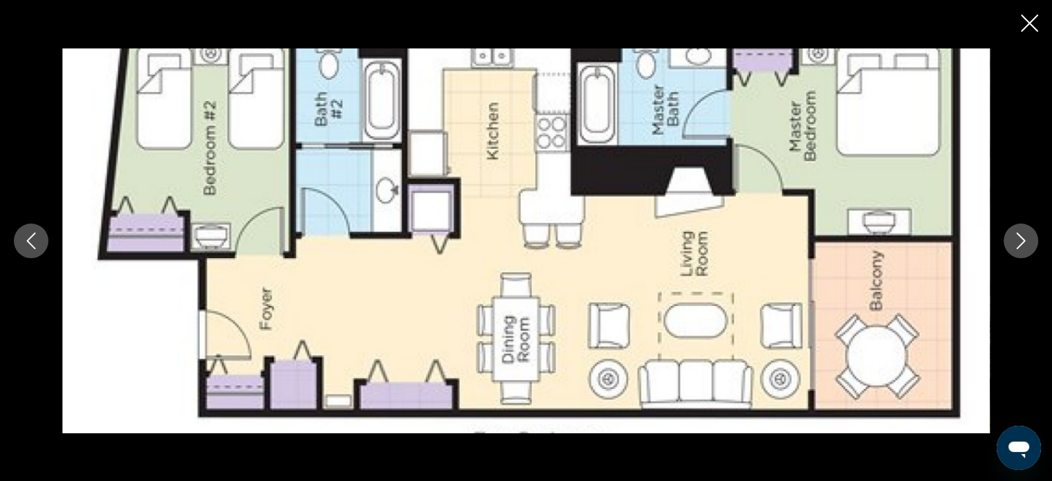
click at [1017, 232] on icon "Next image" at bounding box center [1021, 240] width 17 height 17
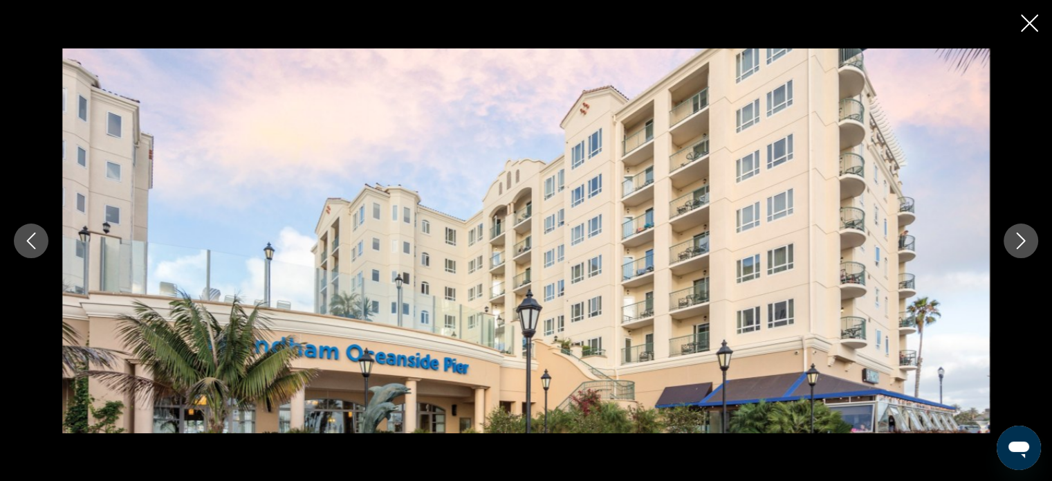
click at [1020, 243] on icon "Next image" at bounding box center [1021, 240] width 17 height 17
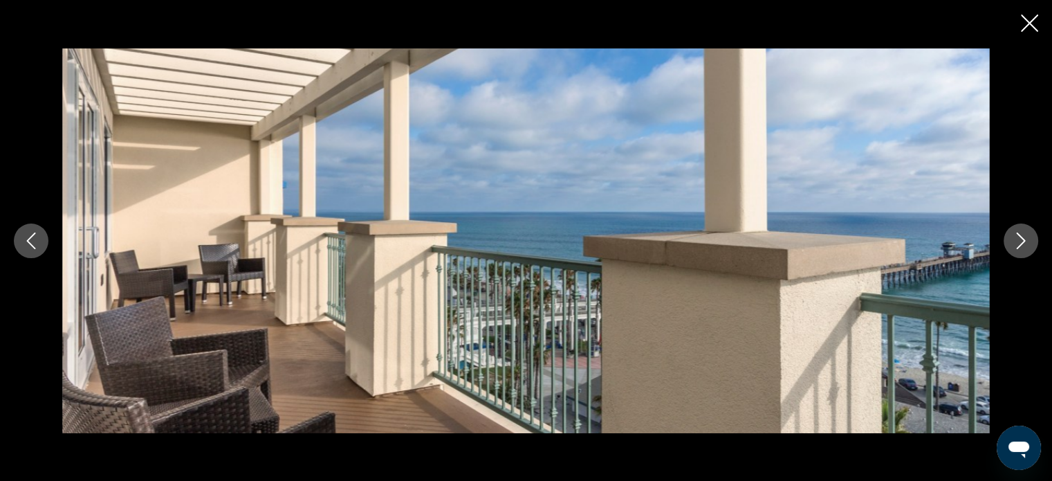
click at [1020, 243] on icon "Next image" at bounding box center [1021, 240] width 17 height 17
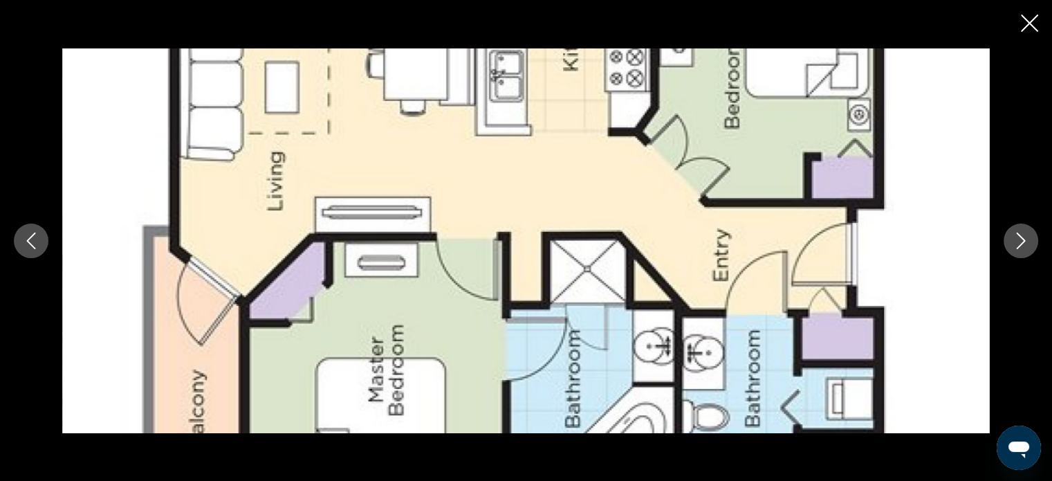
click at [1020, 243] on icon "Next image" at bounding box center [1021, 240] width 17 height 17
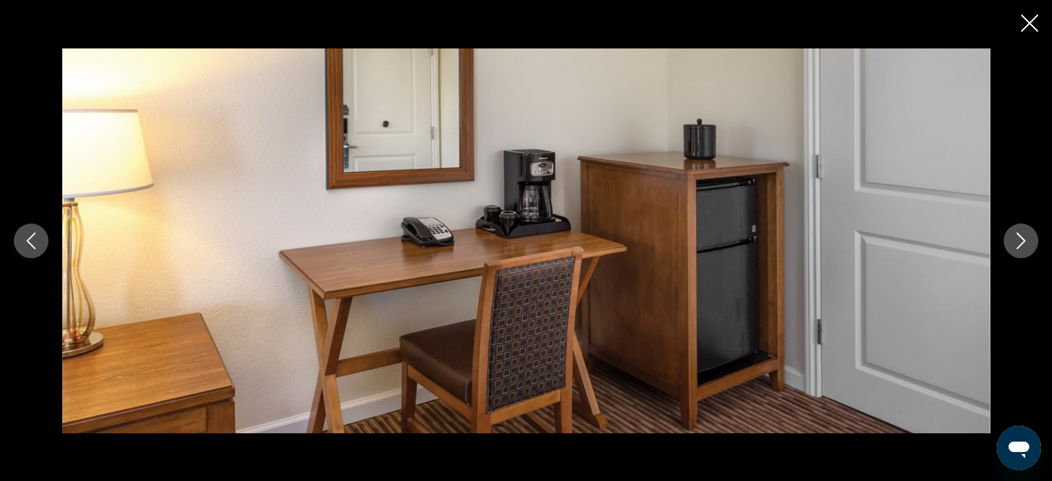
click at [1020, 243] on icon "Next image" at bounding box center [1021, 240] width 17 height 17
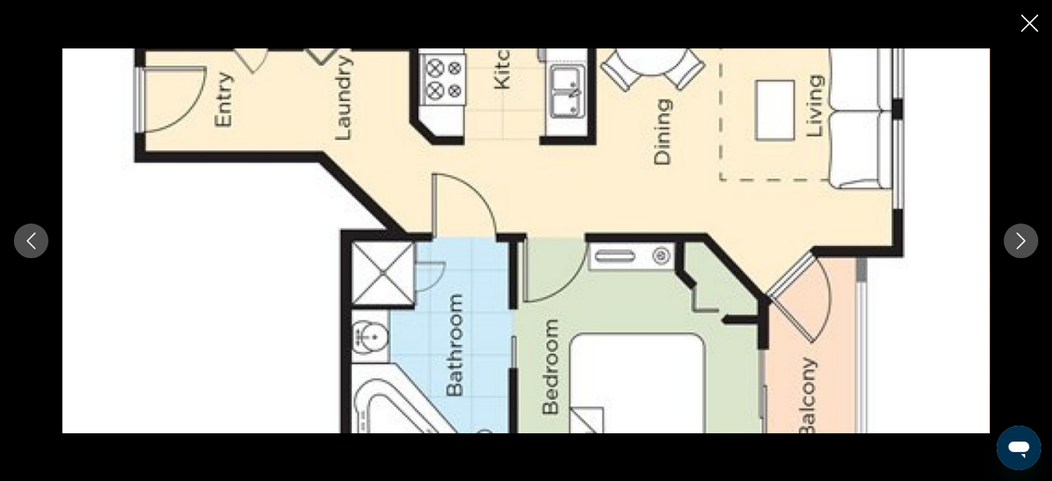
click at [31, 234] on icon "Previous image" at bounding box center [31, 240] width 17 height 17
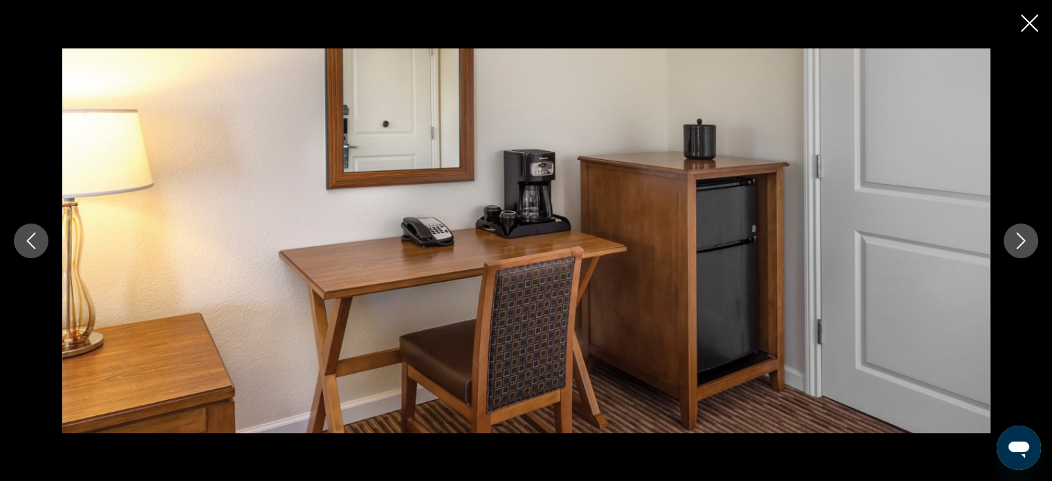
click at [1024, 240] on icon "Next image" at bounding box center [1021, 240] width 9 height 17
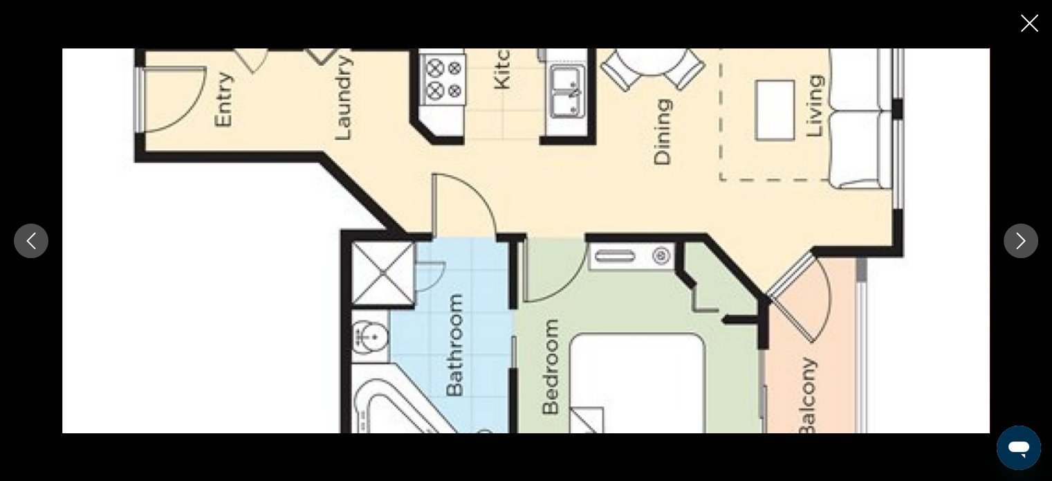
click at [1024, 240] on icon "Next image" at bounding box center [1021, 240] width 9 height 17
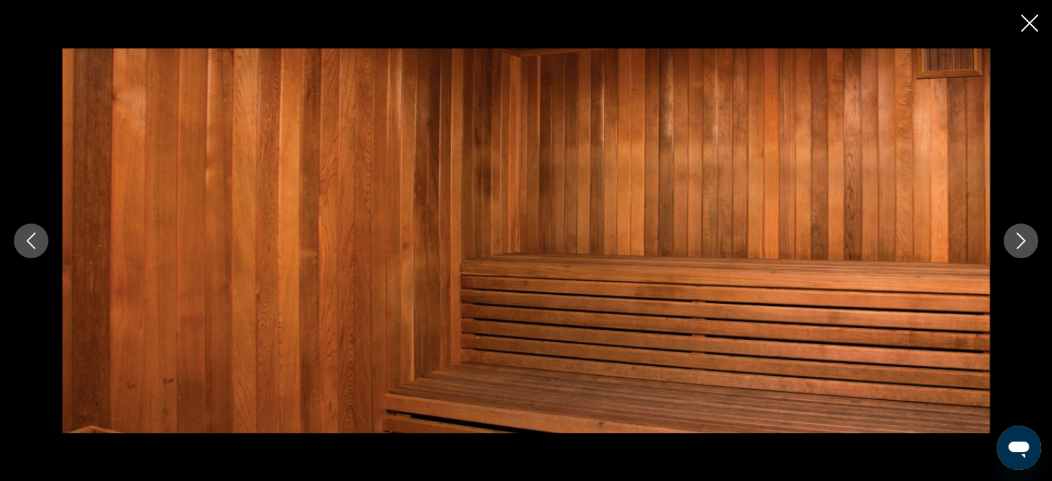
click at [1024, 240] on icon "Next image" at bounding box center [1021, 240] width 9 height 17
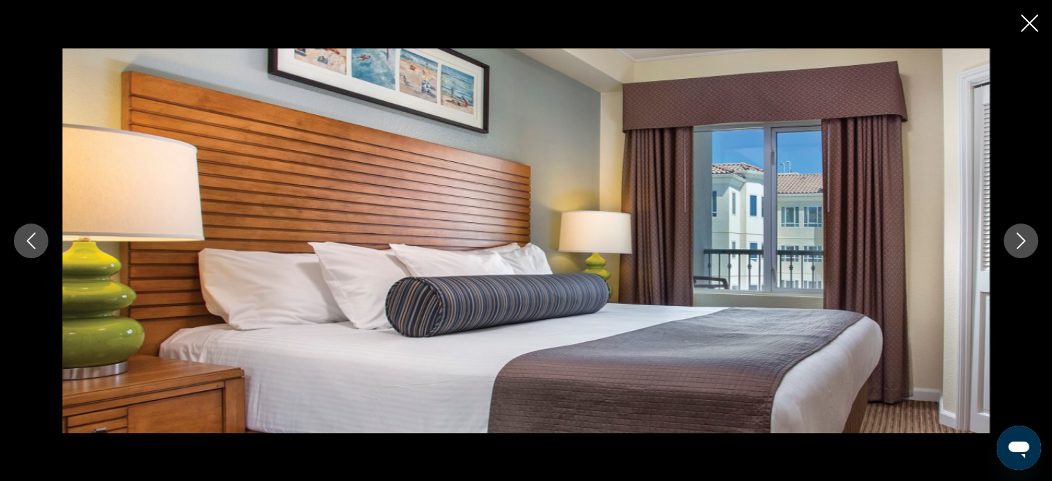
click at [1024, 240] on icon "Next image" at bounding box center [1021, 240] width 9 height 17
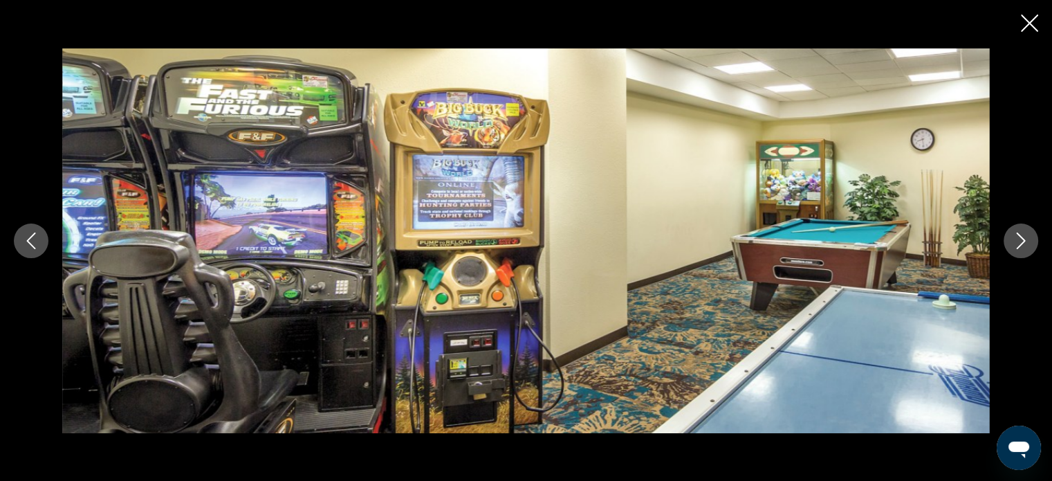
click at [1024, 240] on icon "Next image" at bounding box center [1021, 240] width 9 height 17
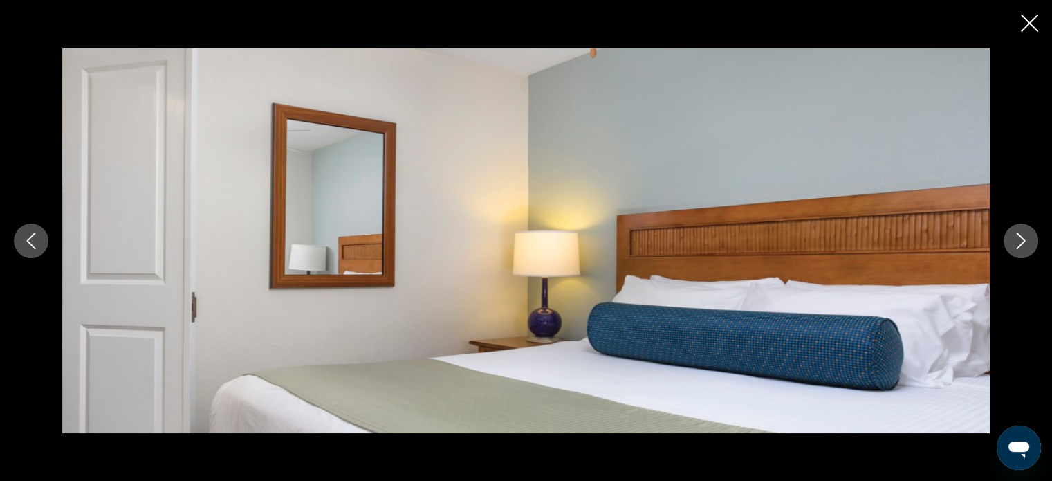
click at [1024, 240] on icon "Next image" at bounding box center [1021, 240] width 9 height 17
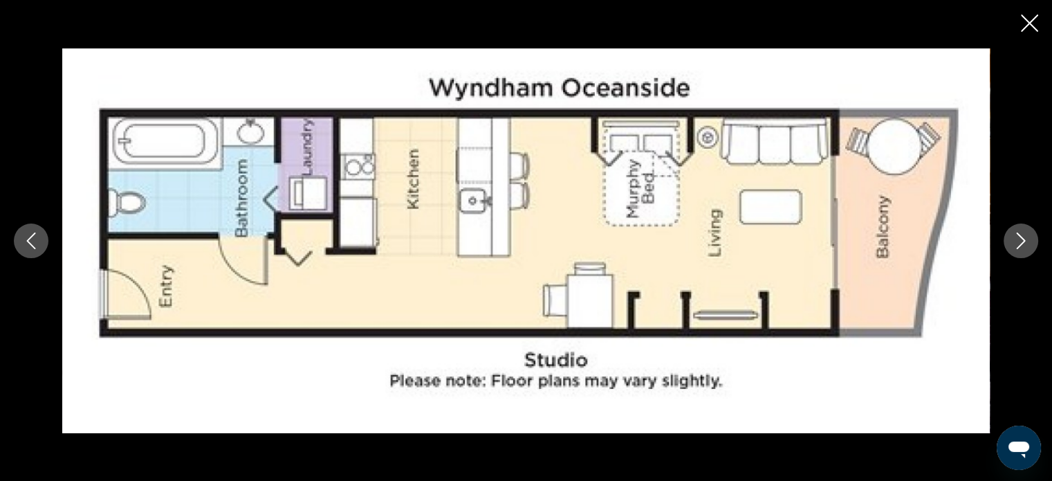
click at [1024, 240] on icon "Next image" at bounding box center [1021, 240] width 9 height 17
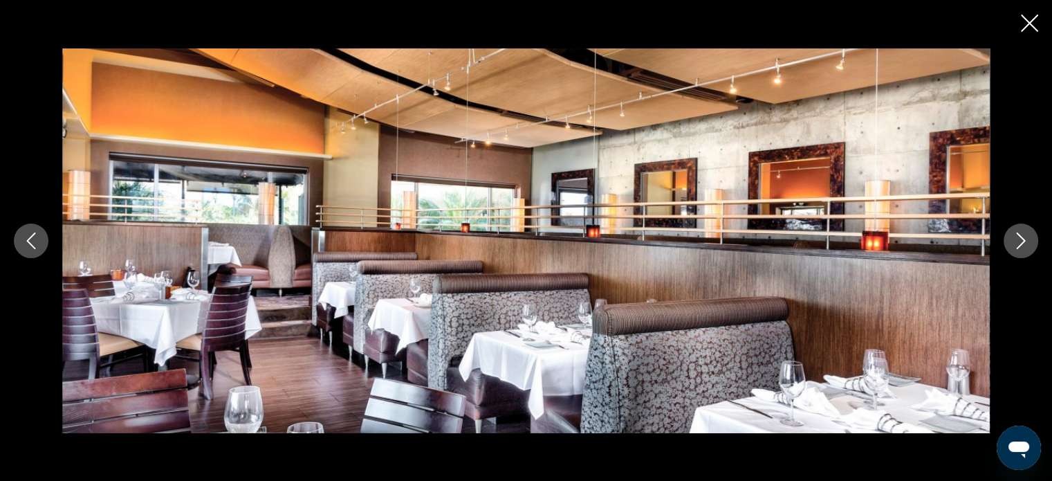
click at [1024, 240] on icon "Next image" at bounding box center [1021, 240] width 9 height 17
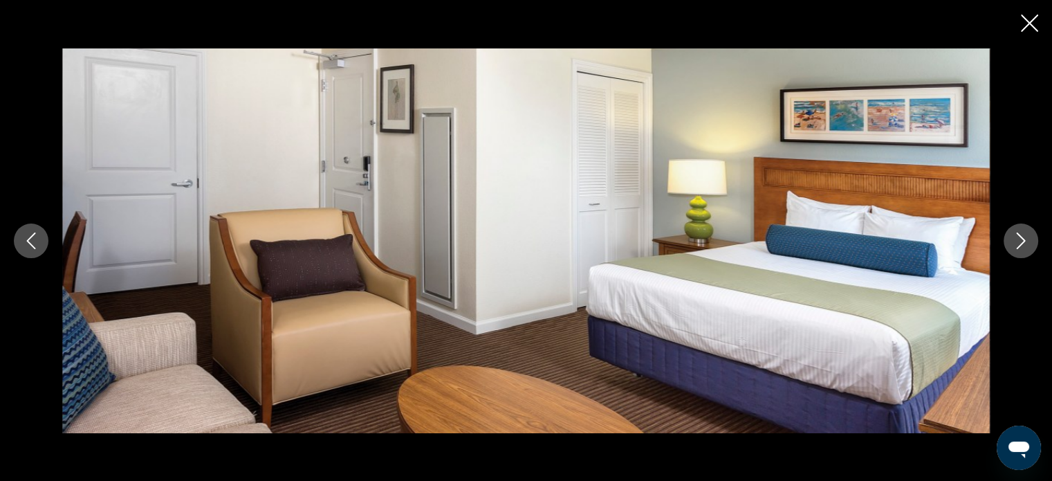
click at [1024, 240] on icon "Next image" at bounding box center [1021, 240] width 9 height 17
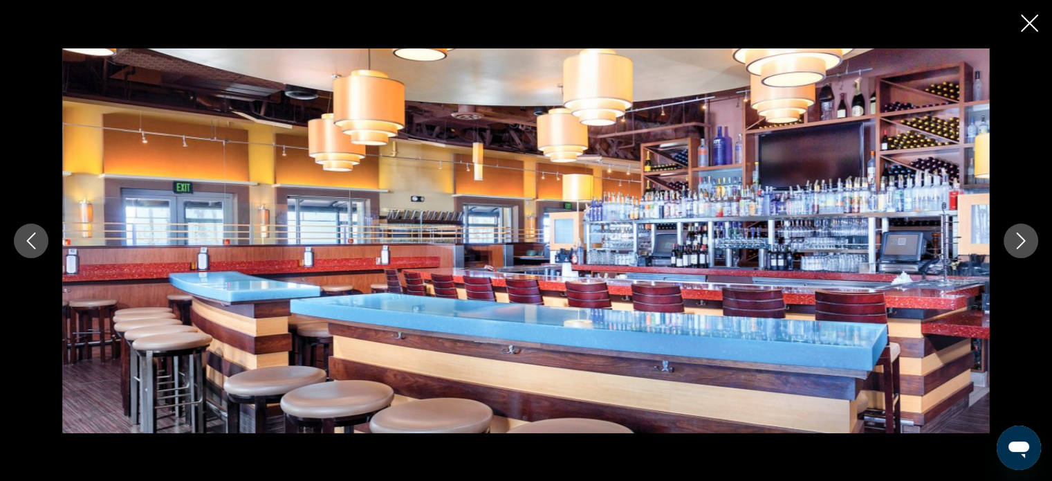
click at [1024, 240] on icon "Next image" at bounding box center [1021, 240] width 9 height 17
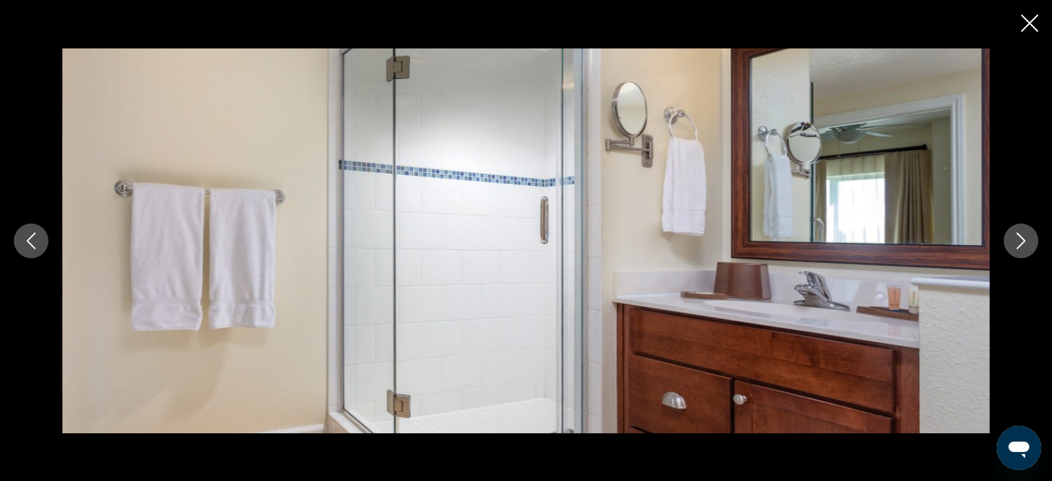
click at [1024, 240] on icon "Next image" at bounding box center [1021, 240] width 9 height 17
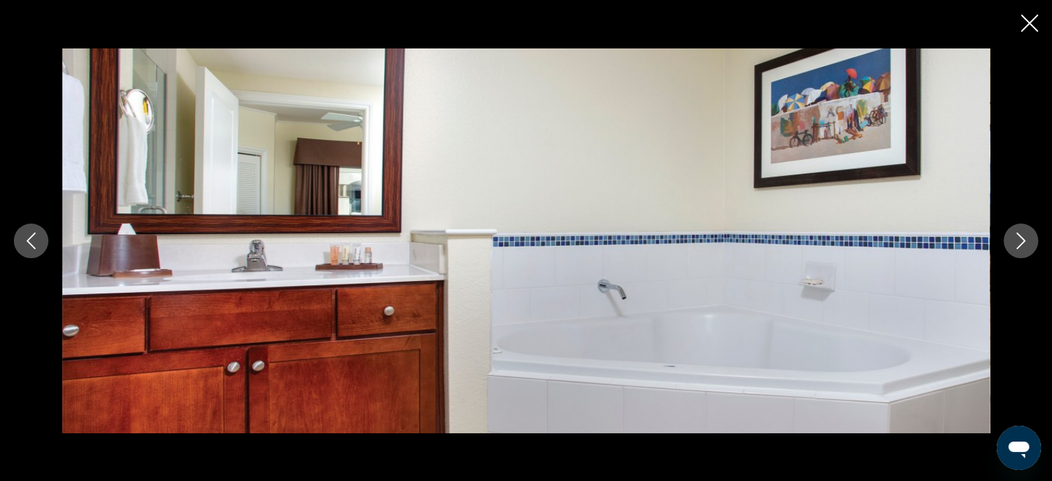
click at [1024, 240] on icon "Next image" at bounding box center [1021, 240] width 9 height 17
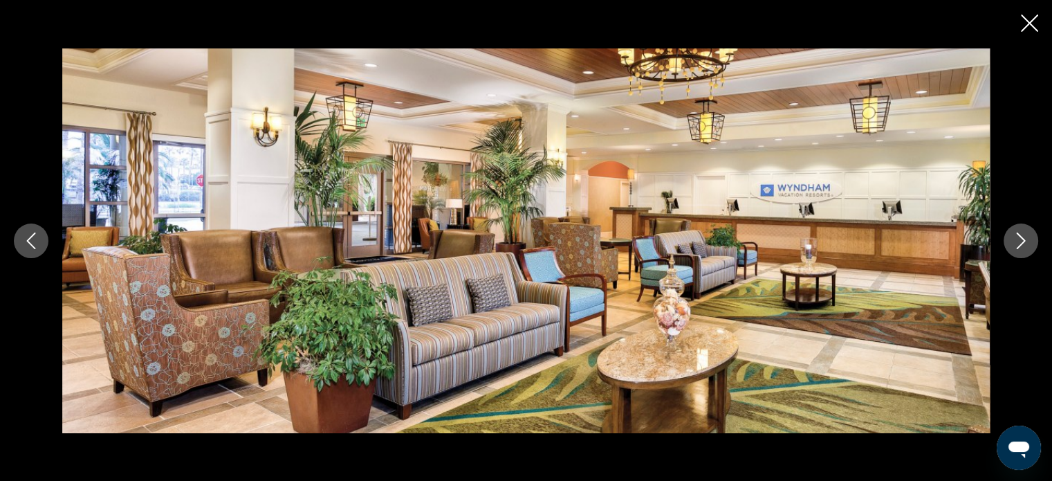
click at [1024, 240] on icon "Next image" at bounding box center [1021, 240] width 9 height 17
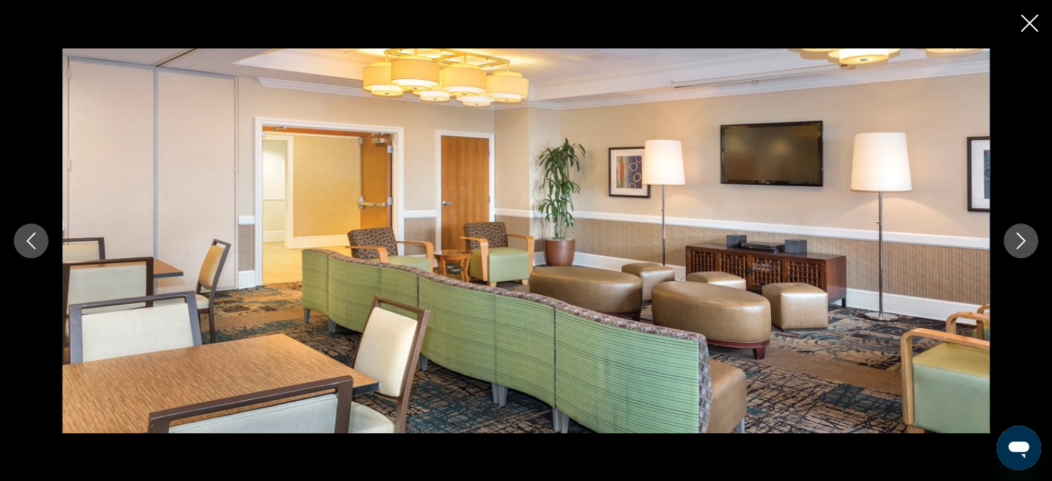
click at [1024, 240] on icon "Next image" at bounding box center [1021, 240] width 9 height 17
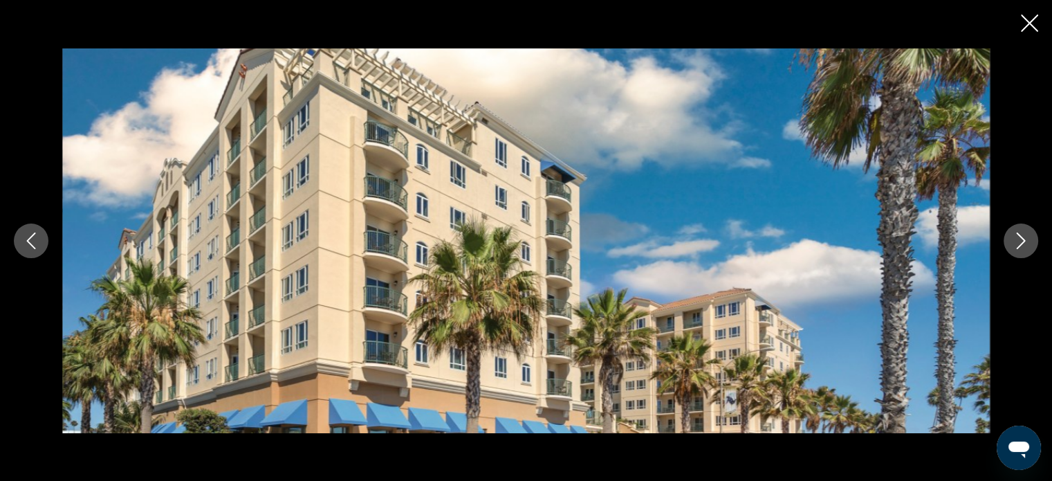
click at [1024, 240] on icon "Next image" at bounding box center [1021, 240] width 9 height 17
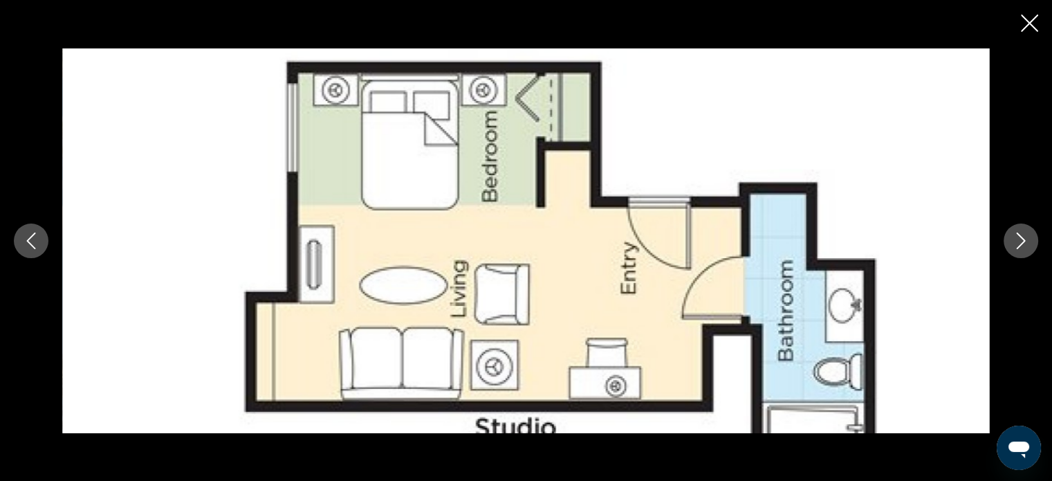
click at [1024, 240] on icon "Next image" at bounding box center [1021, 240] width 9 height 17
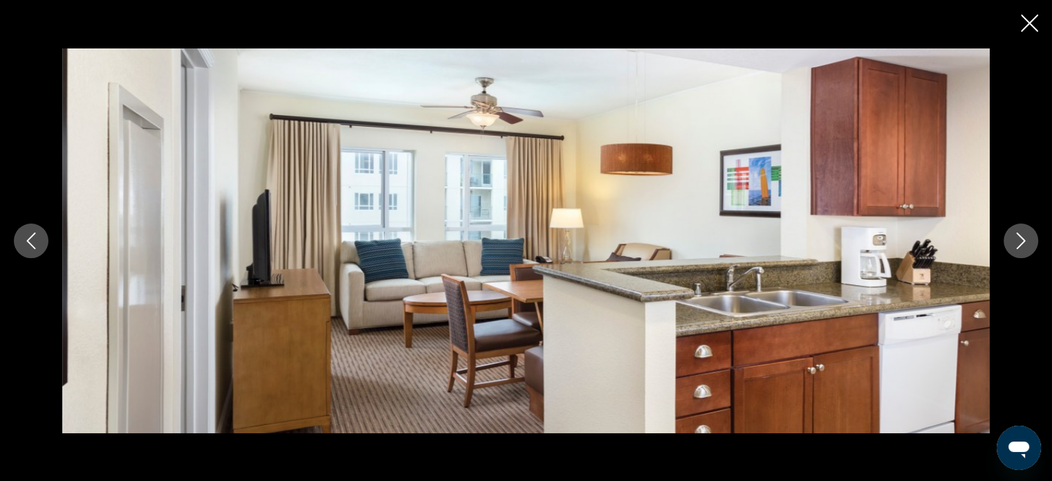
click at [1024, 240] on icon "Next image" at bounding box center [1021, 240] width 9 height 17
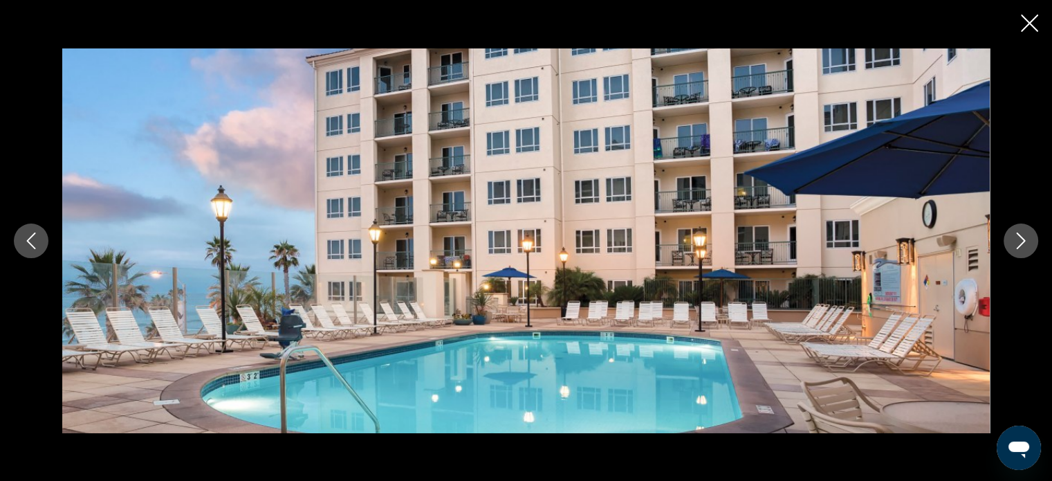
click at [1018, 240] on icon "Next image" at bounding box center [1021, 240] width 17 height 17
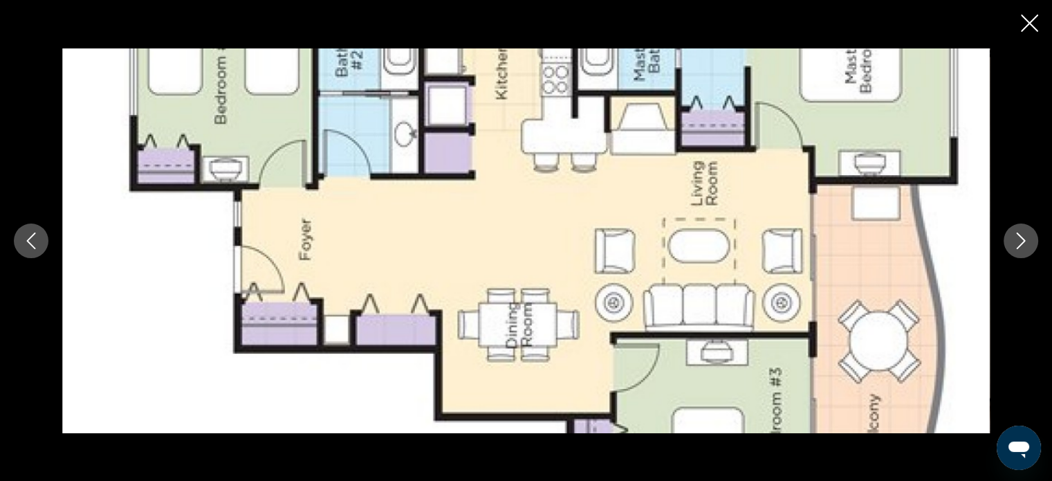
click at [1036, 19] on icon "Close slideshow" at bounding box center [1029, 23] width 17 height 17
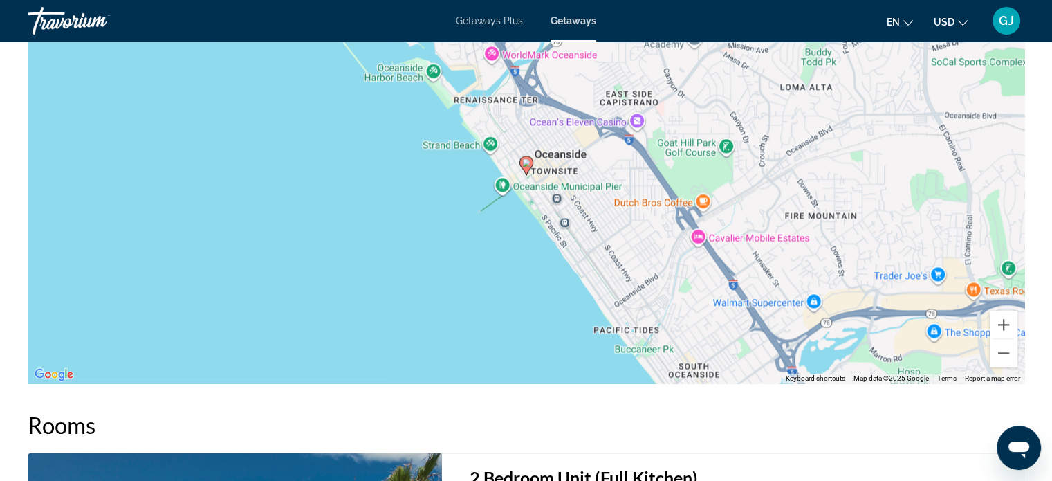
scroll to position [2039, 0]
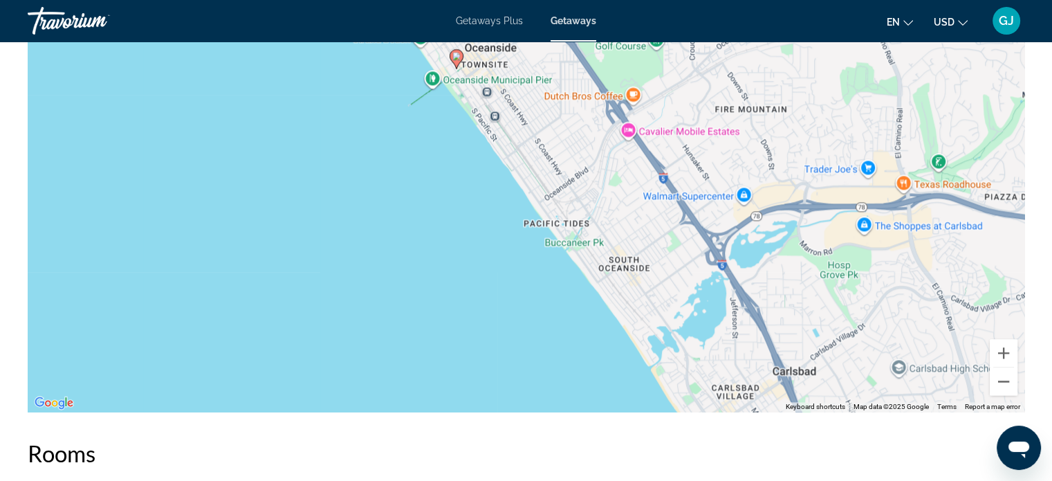
drag, startPoint x: 665, startPoint y: 253, endPoint x: 591, endPoint y: 102, distance: 168.6
click at [591, 102] on div "To activate drag with keyboard, press Alt + Enter. Once in keyboard drag state,…" at bounding box center [526, 204] width 997 height 415
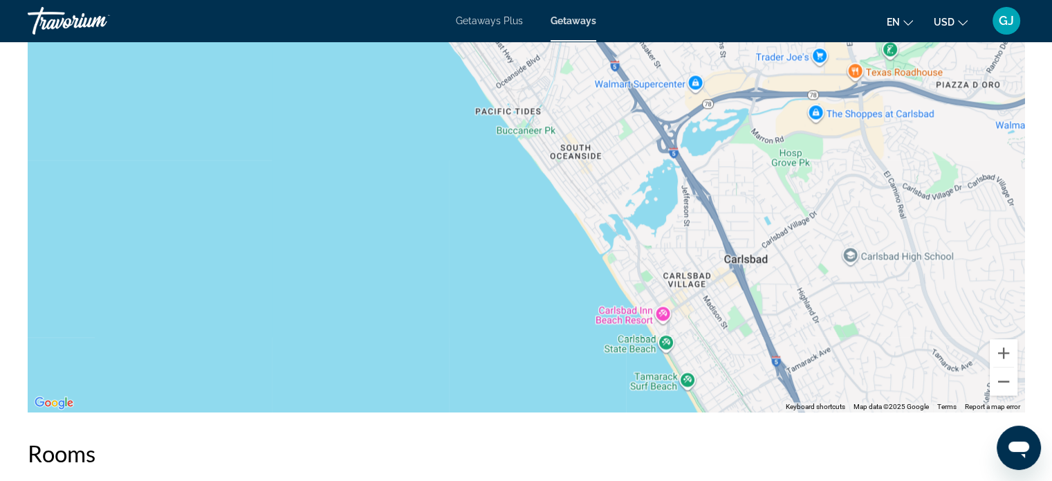
drag, startPoint x: 645, startPoint y: 185, endPoint x: 601, endPoint y: 91, distance: 104.0
click at [601, 91] on div "To activate drag with keyboard, press Alt + Enter. Once in keyboard drag state,…" at bounding box center [526, 204] width 997 height 415
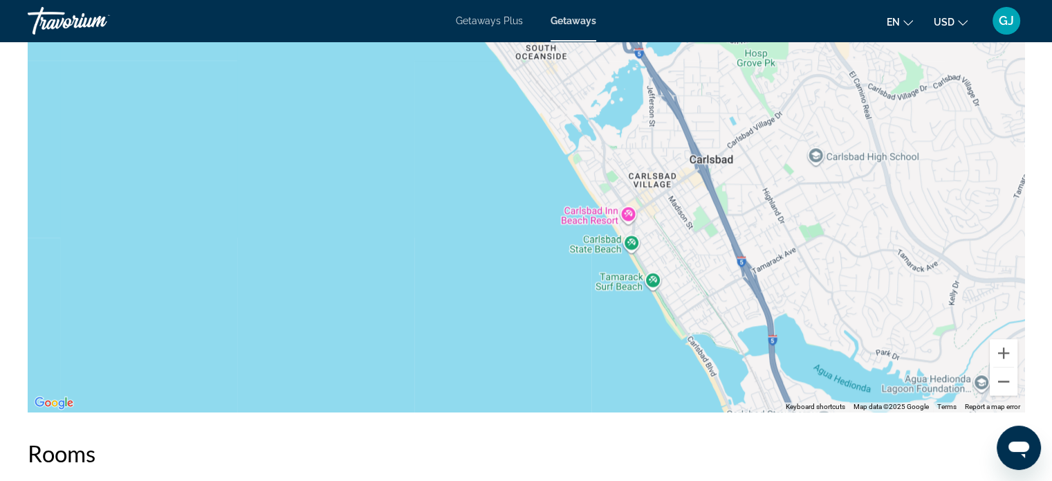
drag, startPoint x: 620, startPoint y: 182, endPoint x: 582, endPoint y: 61, distance: 126.7
click at [582, 61] on div "To activate drag with keyboard, press Alt + Enter. Once in keyboard drag state,…" at bounding box center [526, 204] width 997 height 415
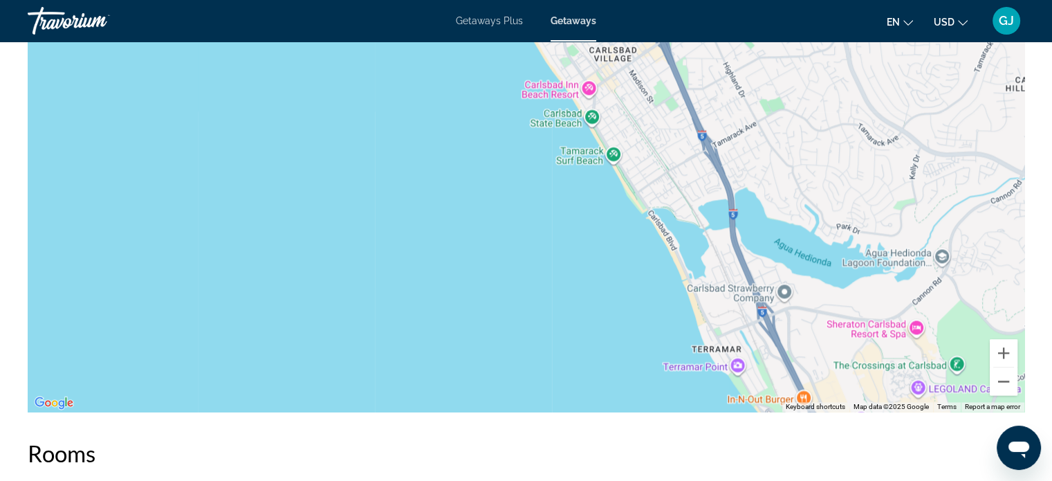
drag, startPoint x: 621, startPoint y: 125, endPoint x: 578, endPoint y: 13, distance: 119.3
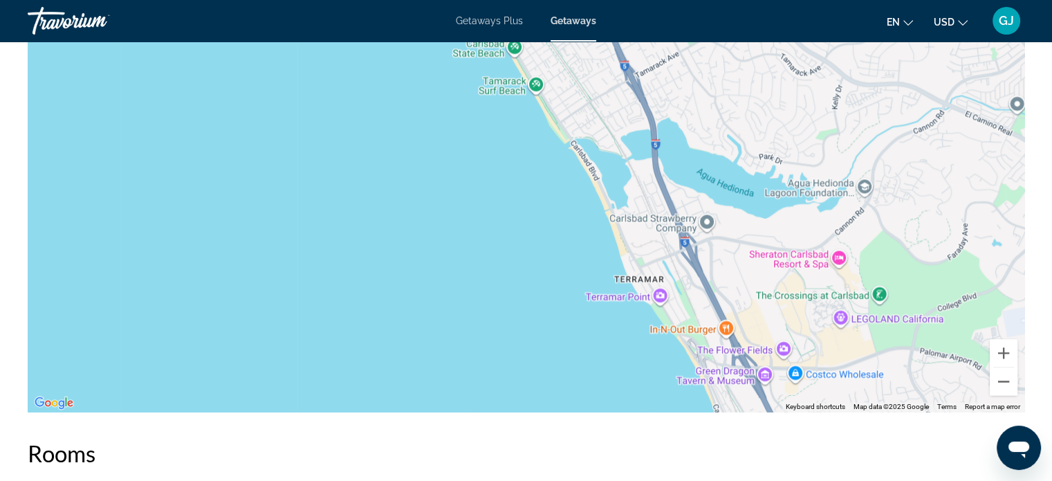
drag, startPoint x: 645, startPoint y: 127, endPoint x: 567, endPoint y: 66, distance: 98.5
click at [567, 66] on div "Main content" at bounding box center [526, 204] width 997 height 415
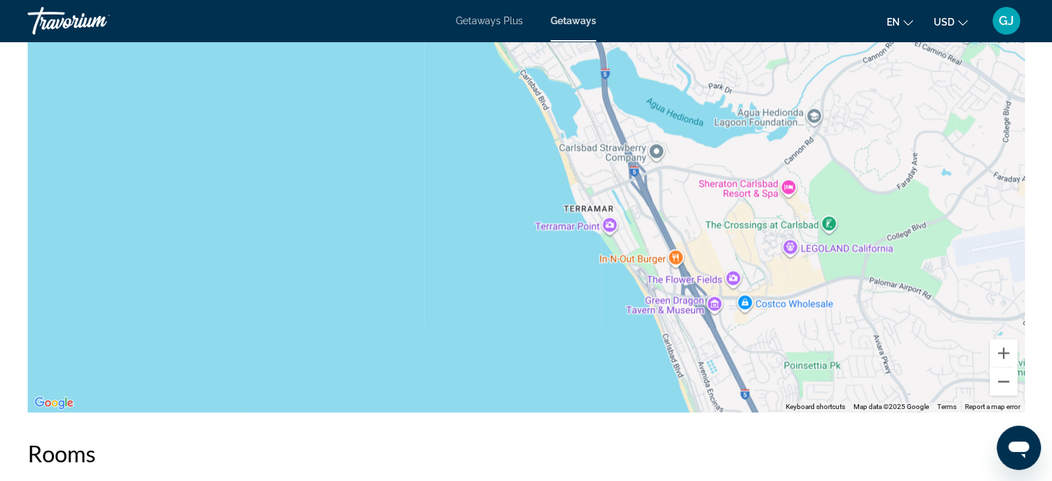
drag, startPoint x: 649, startPoint y: 207, endPoint x: 587, endPoint y: 102, distance: 122.2
click at [587, 102] on div "Main content" at bounding box center [526, 204] width 997 height 415
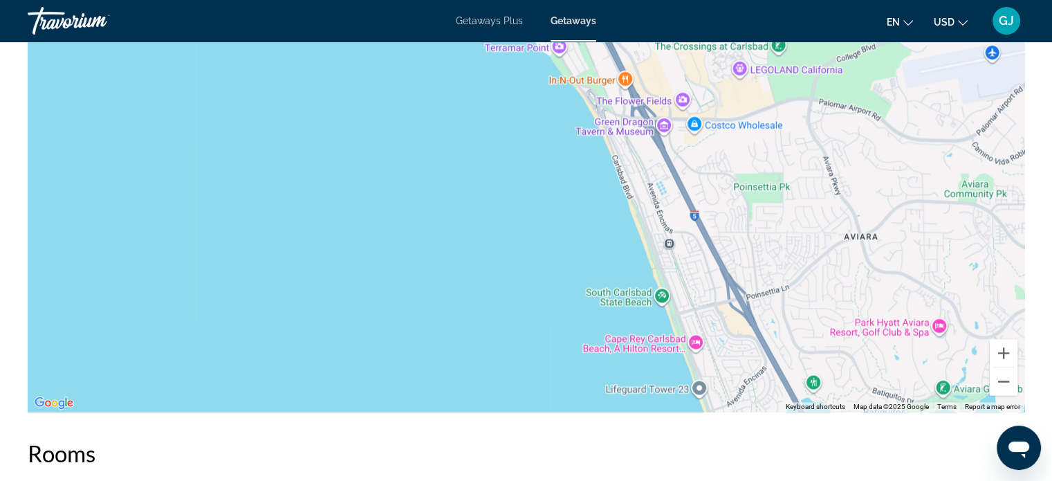
drag, startPoint x: 650, startPoint y: 210, endPoint x: 611, endPoint y: 70, distance: 144.8
click at [611, 70] on div "Main content" at bounding box center [526, 204] width 997 height 415
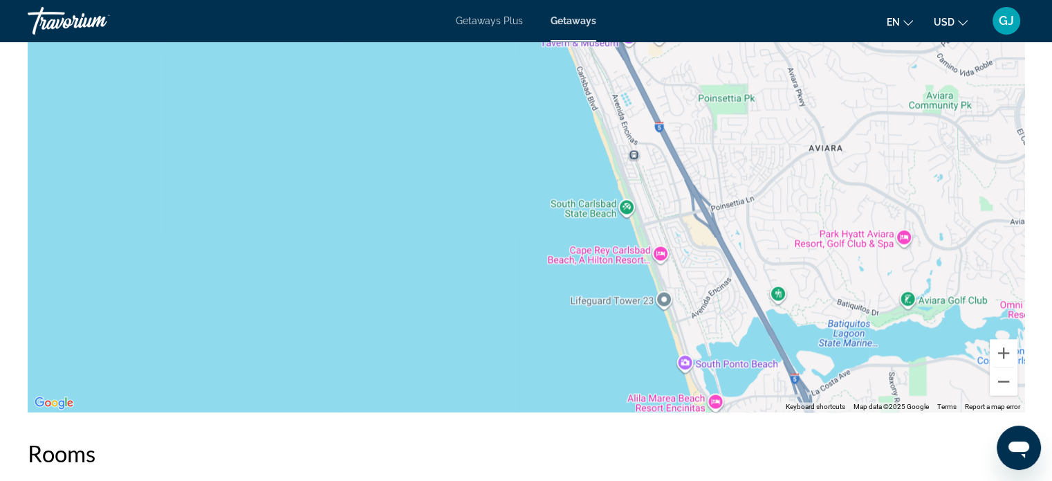
drag, startPoint x: 688, startPoint y: 266, endPoint x: 650, endPoint y: 134, distance: 137.7
click at [650, 134] on div "Main content" at bounding box center [526, 204] width 997 height 415
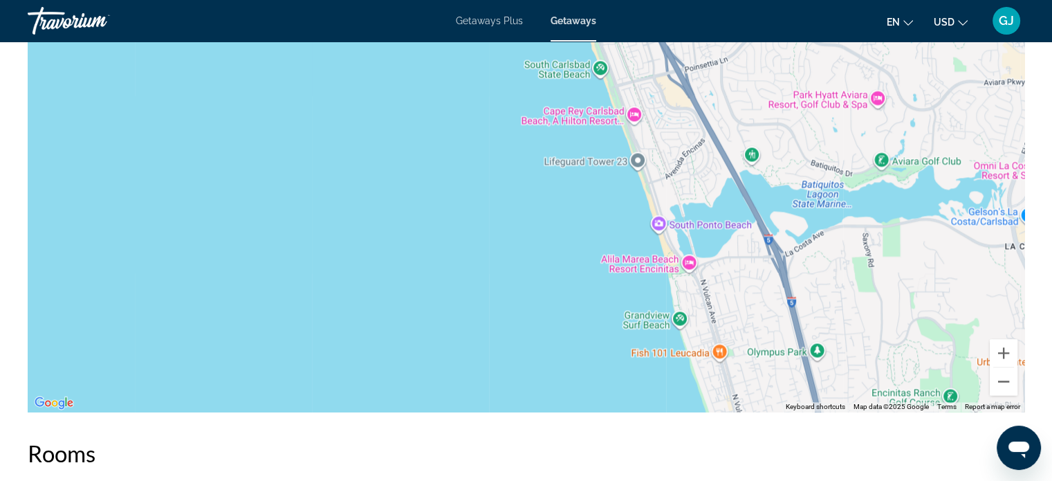
drag, startPoint x: 666, startPoint y: 185, endPoint x: 645, endPoint y: 106, distance: 82.4
click at [645, 106] on div "Main content" at bounding box center [526, 204] width 997 height 415
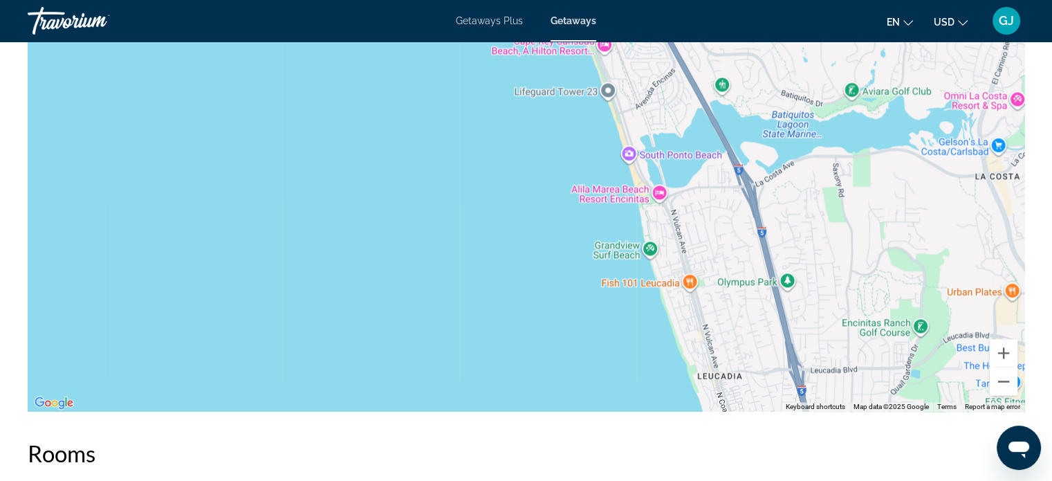
drag, startPoint x: 684, startPoint y: 194, endPoint x: 653, endPoint y: 123, distance: 77.7
click at [653, 123] on div "Main content" at bounding box center [526, 204] width 997 height 415
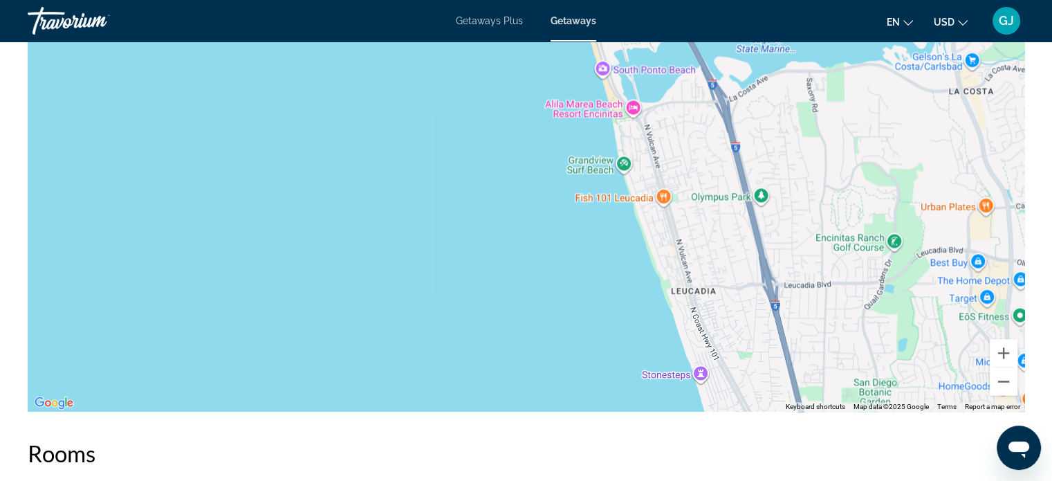
drag, startPoint x: 676, startPoint y: 224, endPoint x: 646, endPoint y: 135, distance: 94.3
click at [646, 135] on div "Main content" at bounding box center [526, 204] width 997 height 415
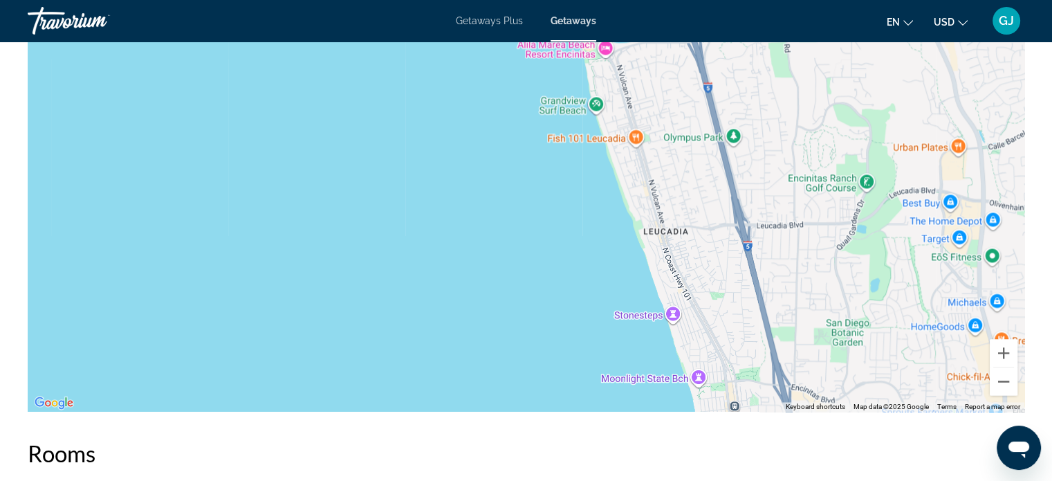
drag, startPoint x: 680, startPoint y: 248, endPoint x: 661, endPoint y: 178, distance: 72.3
click at [661, 178] on div "Main content" at bounding box center [526, 204] width 997 height 415
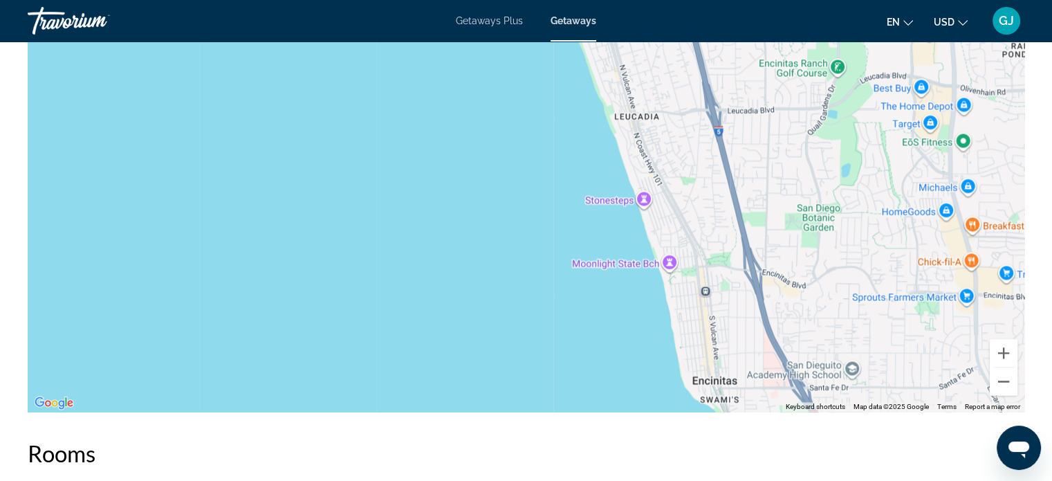
drag, startPoint x: 674, startPoint y: 221, endPoint x: 659, endPoint y: 146, distance: 76.1
click at [659, 146] on div "Main content" at bounding box center [526, 204] width 997 height 415
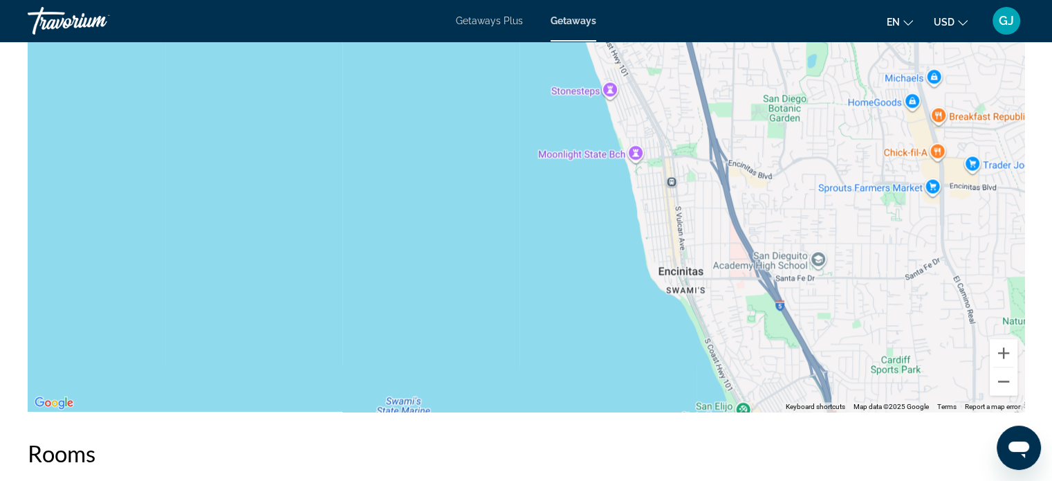
drag, startPoint x: 696, startPoint y: 237, endPoint x: 662, endPoint y: 130, distance: 112.4
click at [662, 130] on div "Main content" at bounding box center [526, 204] width 997 height 415
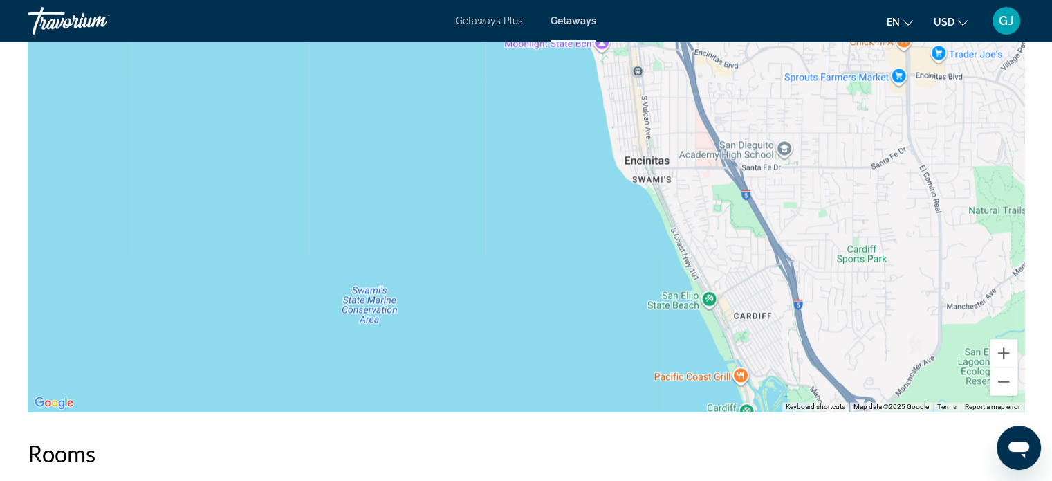
drag, startPoint x: 694, startPoint y: 200, endPoint x: 661, endPoint y: 75, distance: 129.5
click at [661, 75] on div "Main content" at bounding box center [526, 204] width 997 height 415
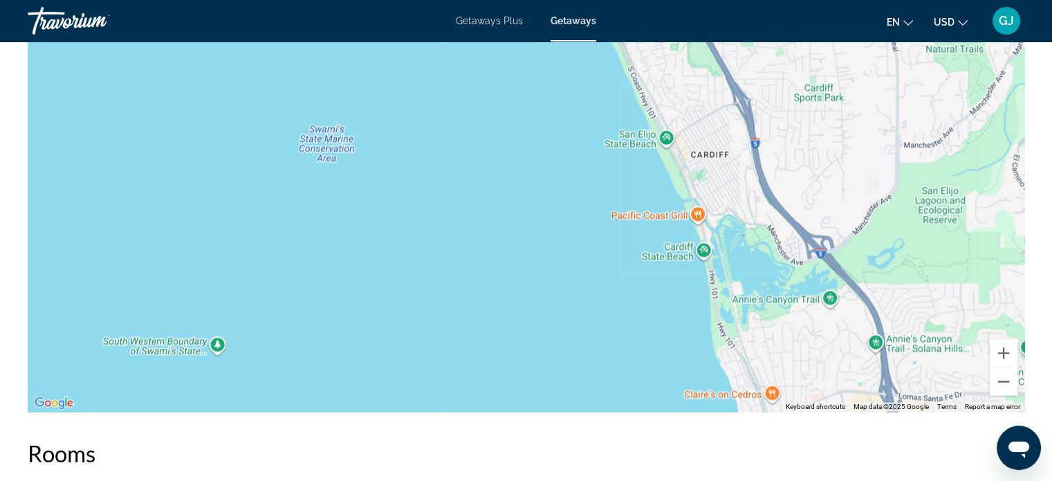
drag, startPoint x: 744, startPoint y: 260, endPoint x: 701, endPoint y: 124, distance: 143.1
click at [701, 124] on div "Main content" at bounding box center [526, 204] width 997 height 415
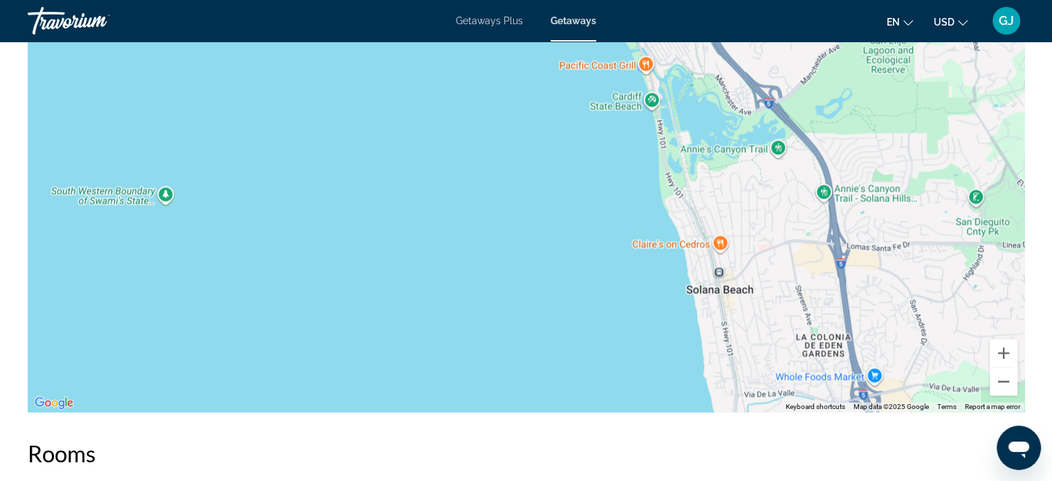
drag, startPoint x: 728, startPoint y: 184, endPoint x: 678, endPoint y: 55, distance: 138.0
click at [678, 55] on div "Main content" at bounding box center [526, 204] width 997 height 415
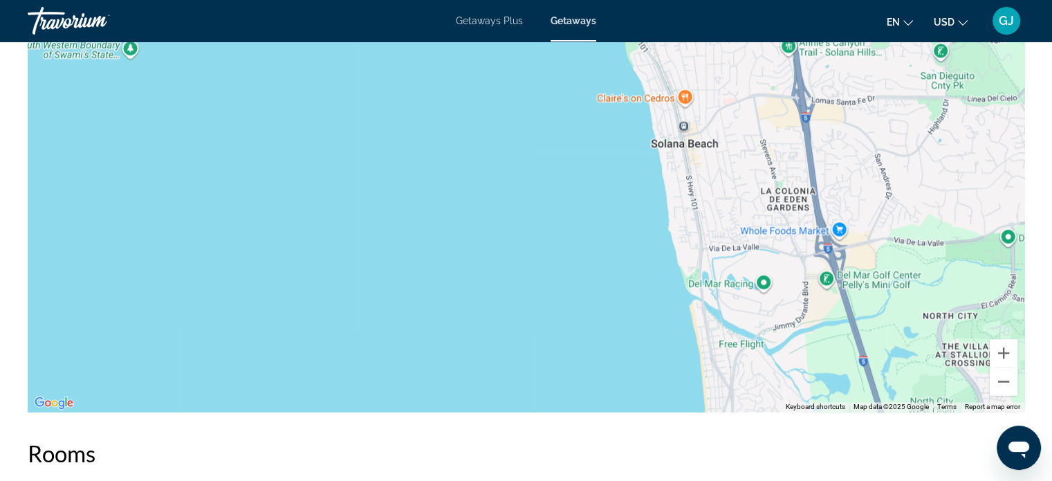
drag, startPoint x: 768, startPoint y: 215, endPoint x: 731, endPoint y: 57, distance: 162.1
click at [731, 57] on div "Main content" at bounding box center [526, 204] width 997 height 415
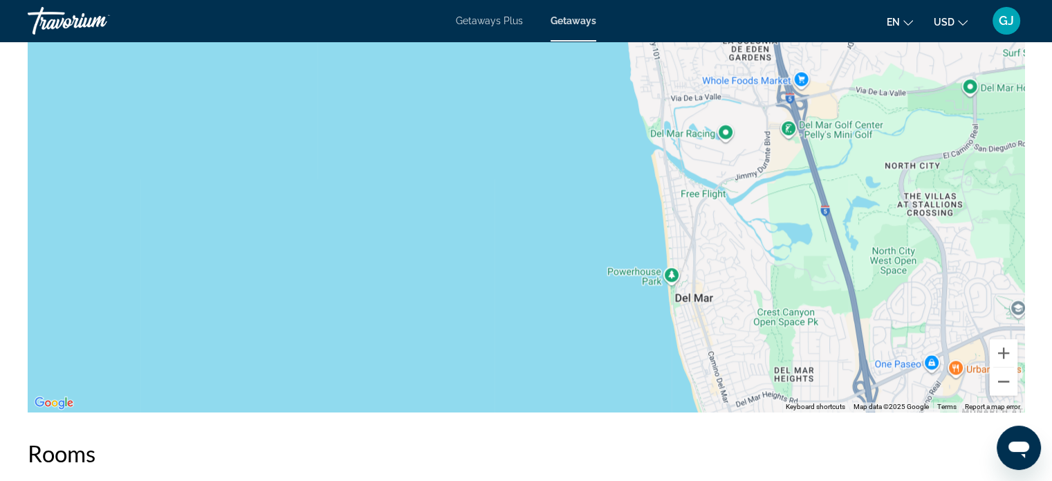
drag, startPoint x: 766, startPoint y: 168, endPoint x: 732, endPoint y: 33, distance: 139.9
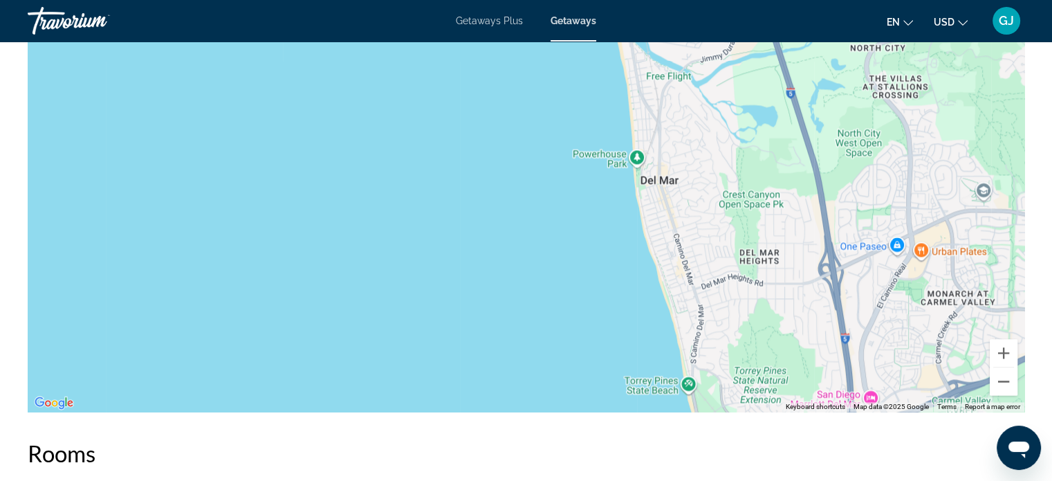
drag, startPoint x: 750, startPoint y: 287, endPoint x: 715, endPoint y: 172, distance: 120.1
click at [715, 172] on div "Main content" at bounding box center [526, 204] width 997 height 415
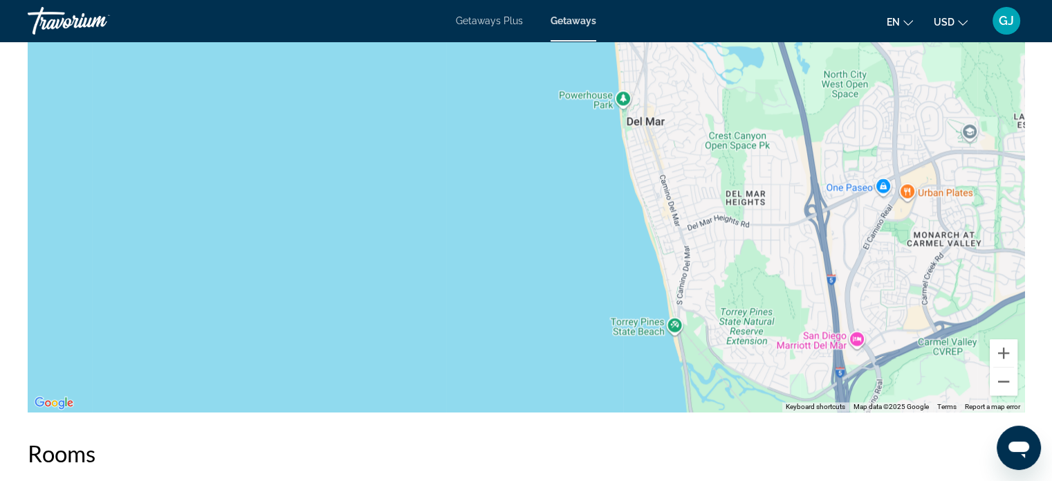
drag, startPoint x: 715, startPoint y: 172, endPoint x: 692, endPoint y: 109, distance: 67.0
click at [692, 109] on div "Main content" at bounding box center [526, 204] width 997 height 415
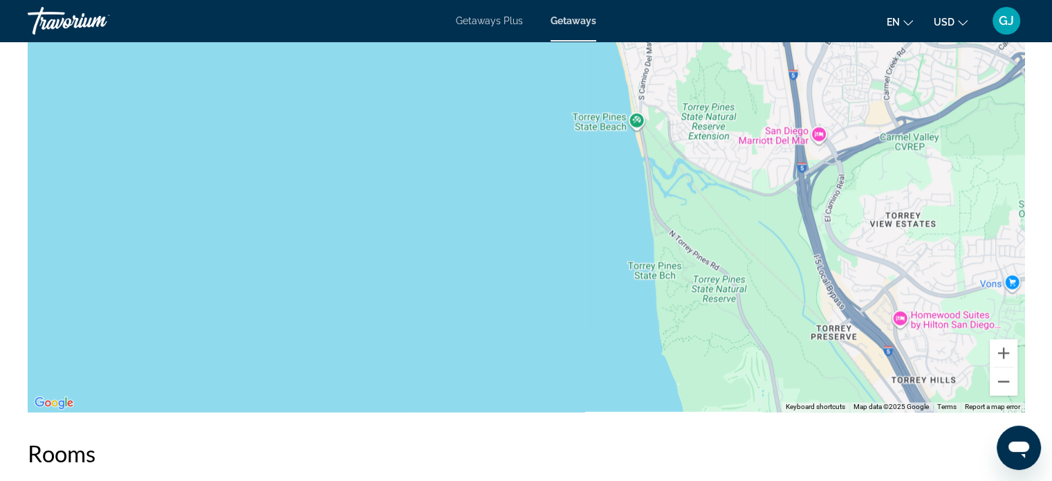
drag, startPoint x: 692, startPoint y: 109, endPoint x: 730, endPoint y: 204, distance: 102.4
click at [730, 204] on div "Main content" at bounding box center [526, 204] width 997 height 415
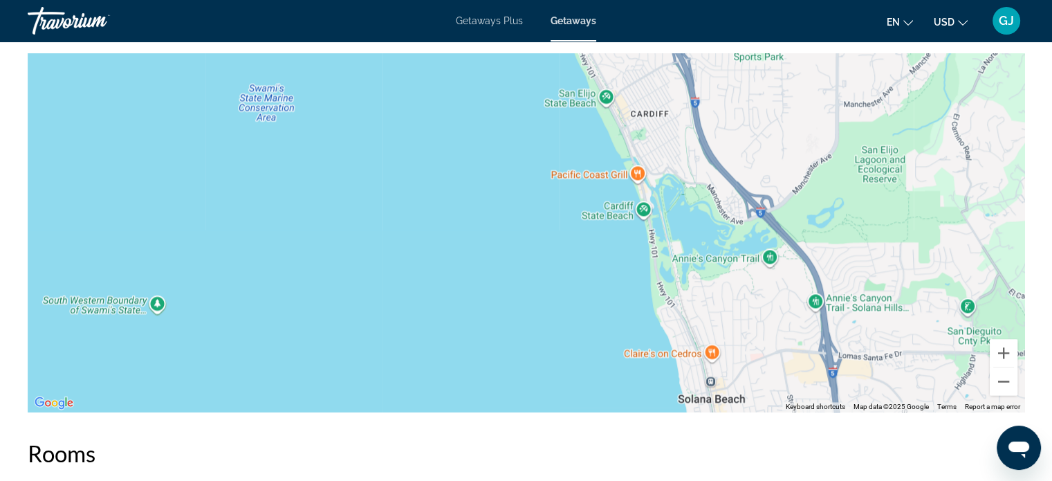
drag, startPoint x: 721, startPoint y: 118, endPoint x: 772, endPoint y: 436, distance: 322.3
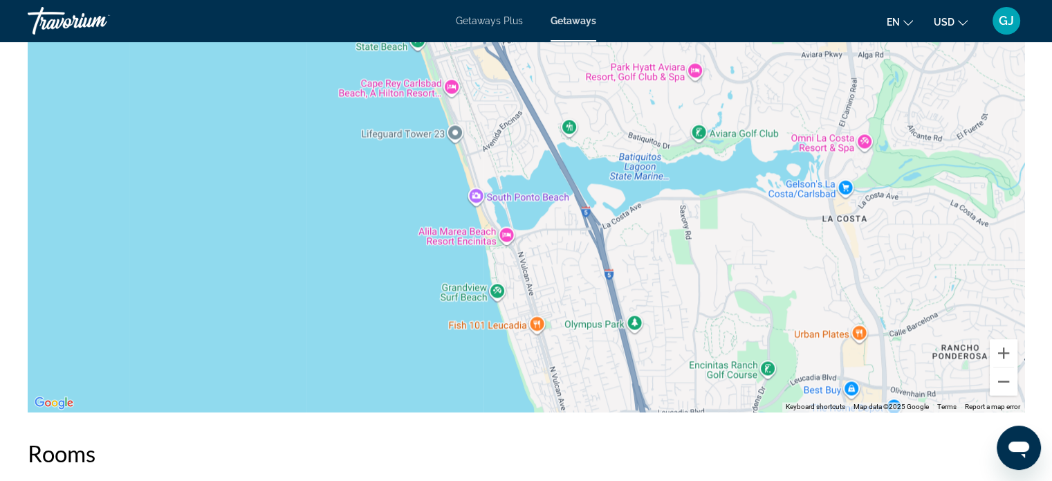
drag, startPoint x: 617, startPoint y: 177, endPoint x: 623, endPoint y: 348, distance: 170.9
click at [623, 348] on div "Main content" at bounding box center [526, 204] width 997 height 415
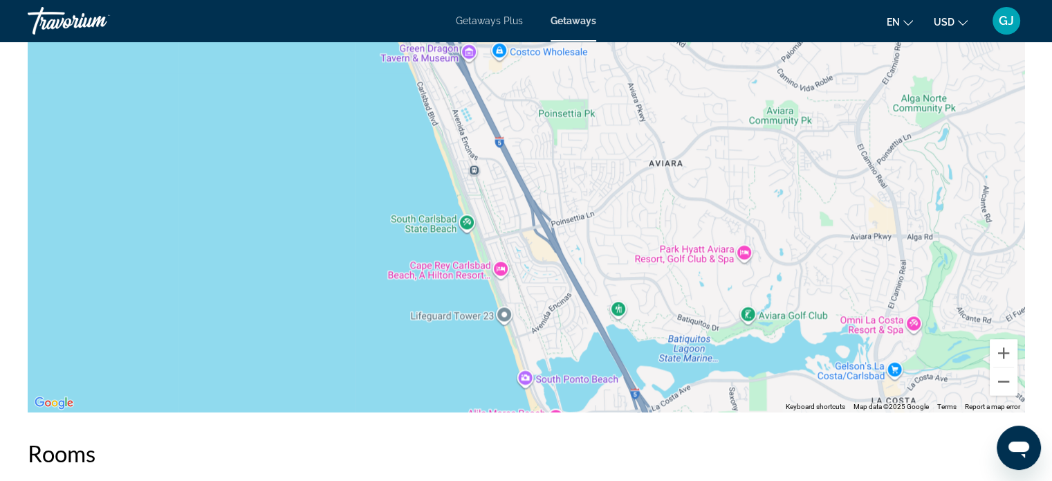
drag, startPoint x: 583, startPoint y: 259, endPoint x: 627, endPoint y: 387, distance: 134.5
click at [627, 387] on div "Main content" at bounding box center [526, 204] width 997 height 415
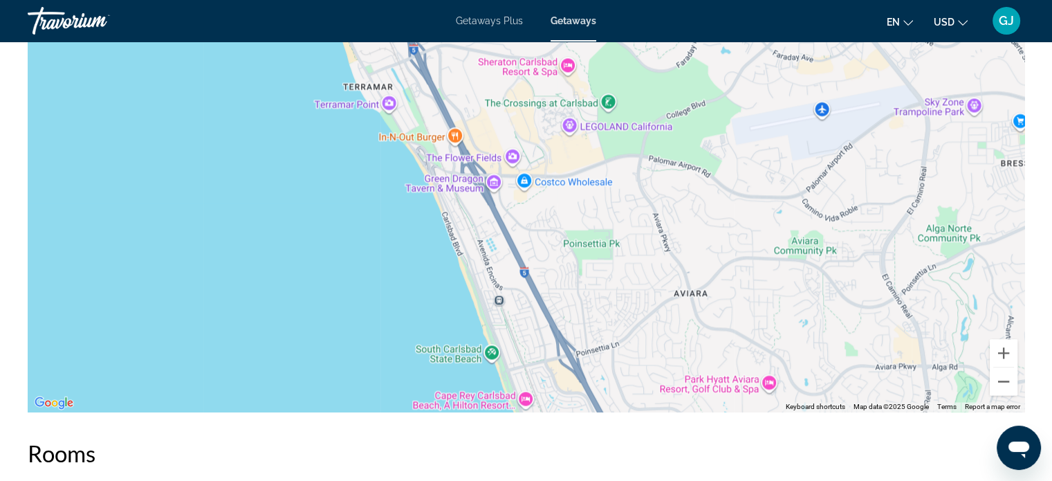
drag, startPoint x: 553, startPoint y: 241, endPoint x: 572, endPoint y: 361, distance: 121.8
click at [572, 361] on div "Main content" at bounding box center [526, 204] width 997 height 415
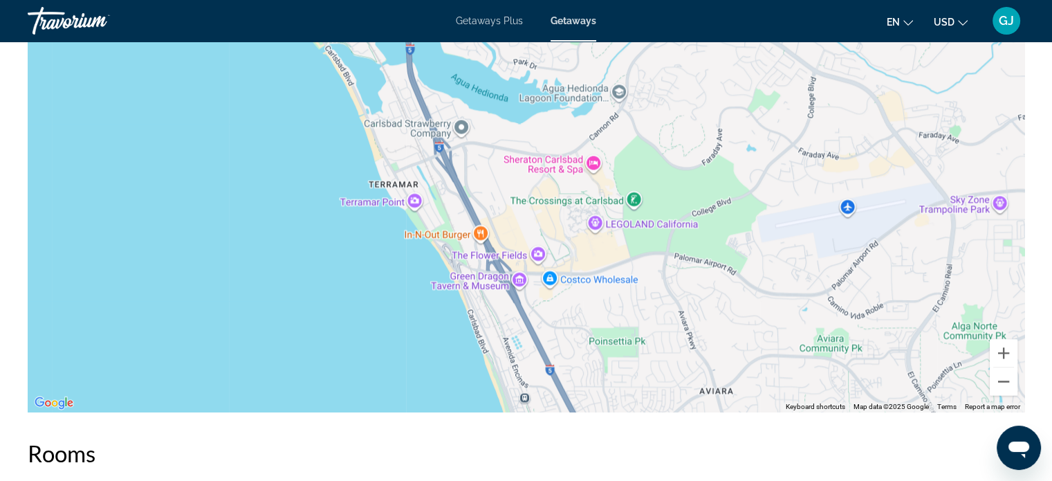
drag, startPoint x: 553, startPoint y: 290, endPoint x: 595, endPoint y: 412, distance: 129.3
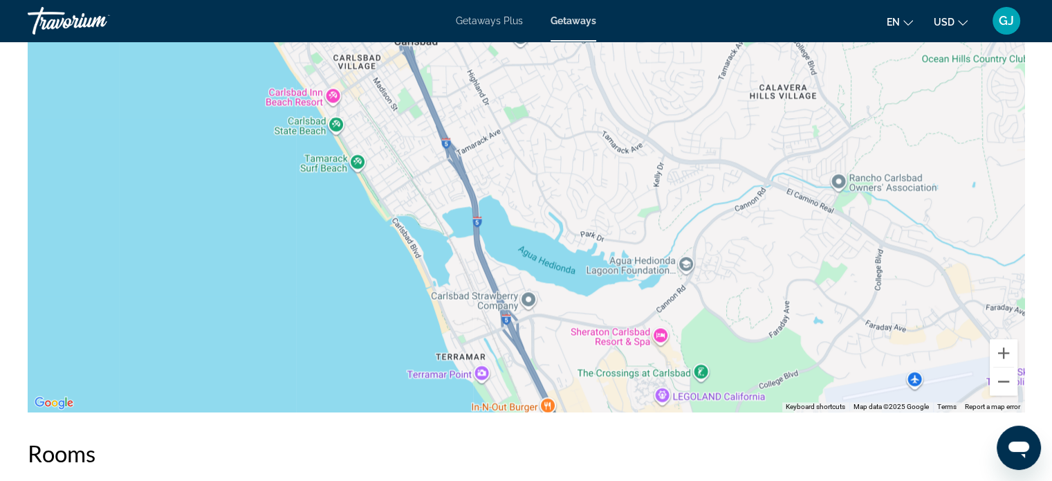
drag, startPoint x: 553, startPoint y: 334, endPoint x: 584, endPoint y: 434, distance: 104.2
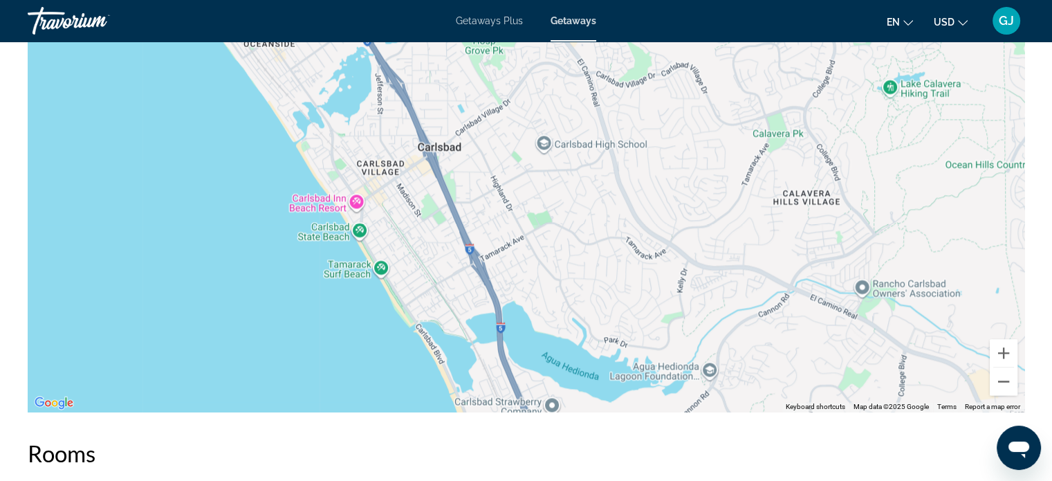
drag, startPoint x: 463, startPoint y: 188, endPoint x: 484, endPoint y: 289, distance: 103.1
click at [484, 289] on div "Main content" at bounding box center [526, 204] width 997 height 415
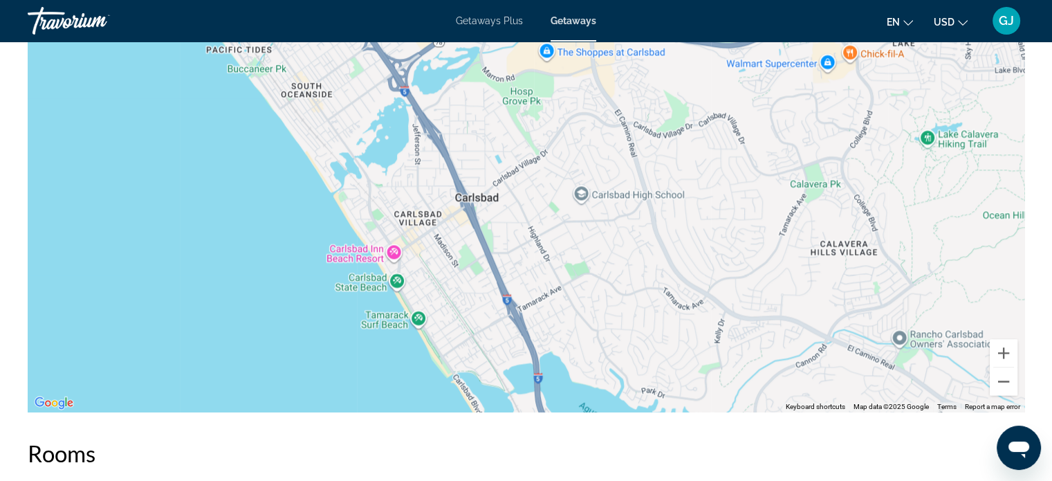
drag, startPoint x: 454, startPoint y: 244, endPoint x: 542, endPoint y: 360, distance: 145.1
click at [542, 360] on div "Main content" at bounding box center [526, 204] width 997 height 415
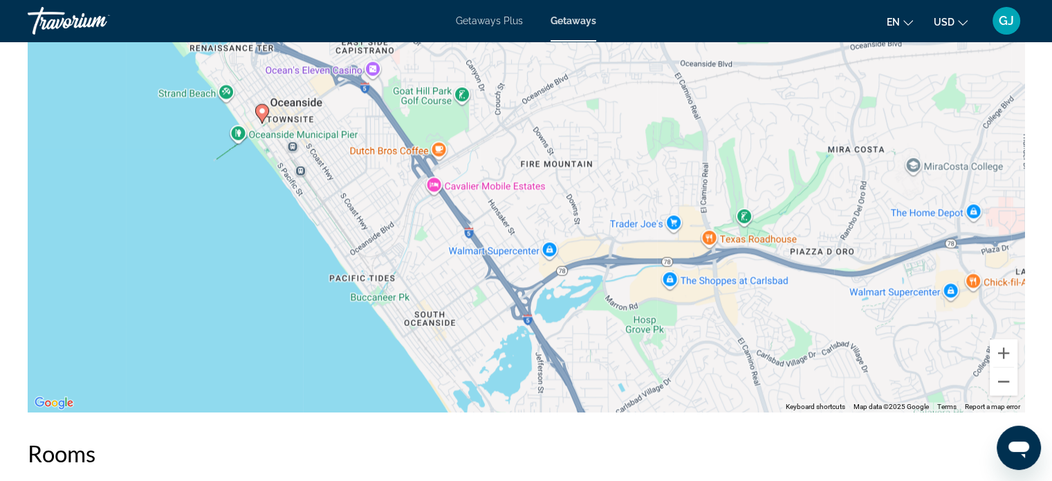
drag, startPoint x: 488, startPoint y: 273, endPoint x: 518, endPoint y: 374, distance: 104.8
click at [518, 374] on div "To activate drag with keyboard, press Alt + Enter. Once in keyboard drag state,…" at bounding box center [526, 204] width 997 height 415
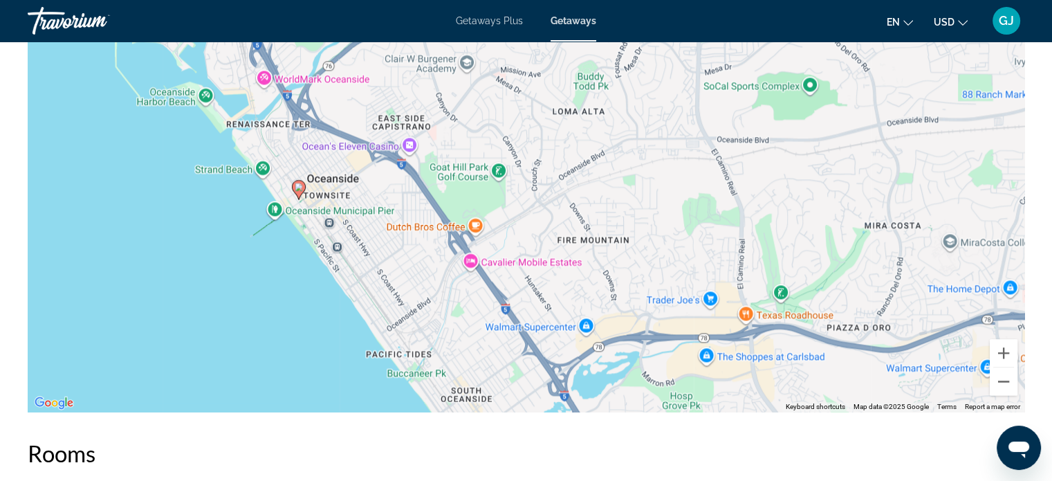
drag, startPoint x: 470, startPoint y: 293, endPoint x: 501, endPoint y: 356, distance: 70.5
click at [501, 356] on div "To activate drag with keyboard, press Alt + Enter. Once in keyboard drag state,…" at bounding box center [526, 204] width 997 height 415
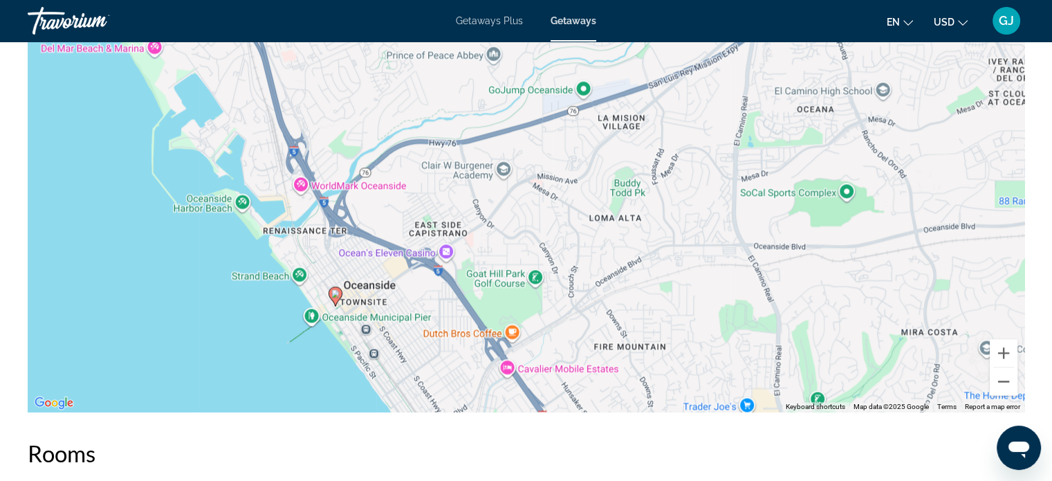
drag, startPoint x: 501, startPoint y: 356, endPoint x: 540, endPoint y: 464, distance: 114.4
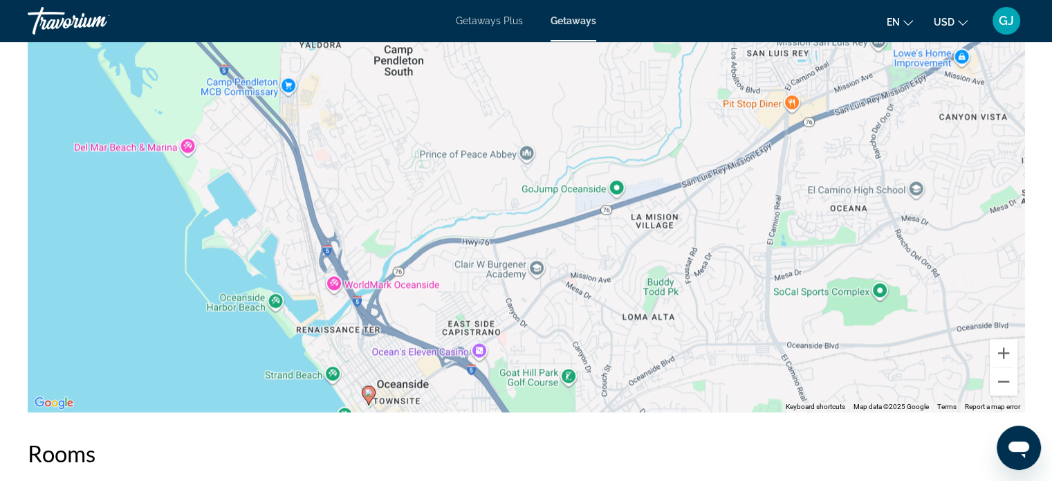
drag, startPoint x: 469, startPoint y: 316, endPoint x: 501, endPoint y: 414, distance: 103.5
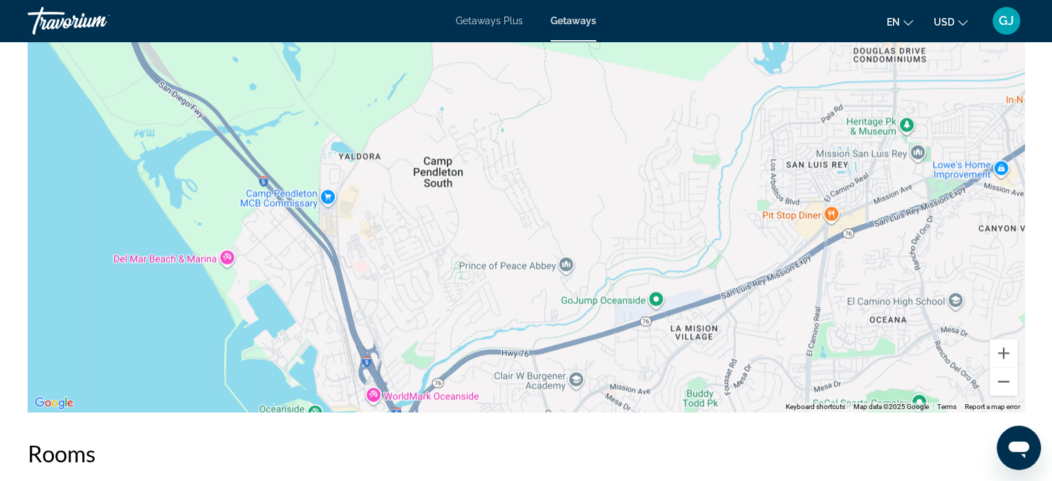
drag, startPoint x: 354, startPoint y: 226, endPoint x: 395, endPoint y: 342, distance: 122.5
click at [395, 342] on div "To activate drag with keyboard, press Alt + Enter. Once in keyboard drag state,…" at bounding box center [526, 204] width 997 height 415
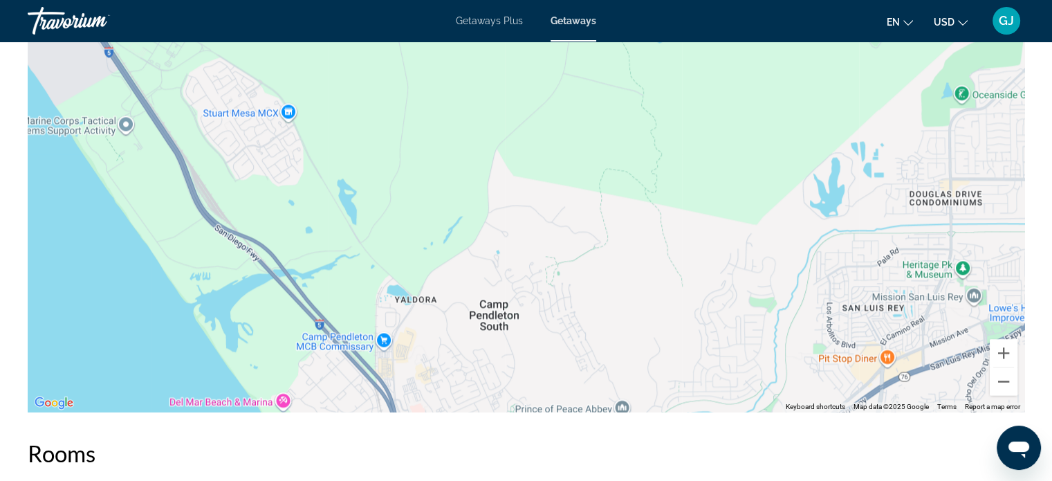
drag, startPoint x: 378, startPoint y: 301, endPoint x: 426, endPoint y: 425, distance: 133.3
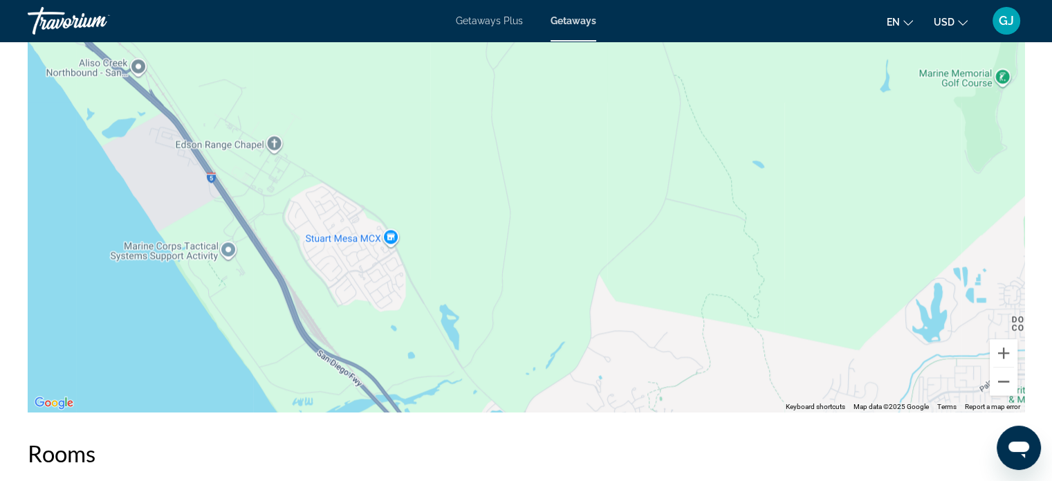
drag, startPoint x: 354, startPoint y: 324, endPoint x: 450, endPoint y: 440, distance: 150.3
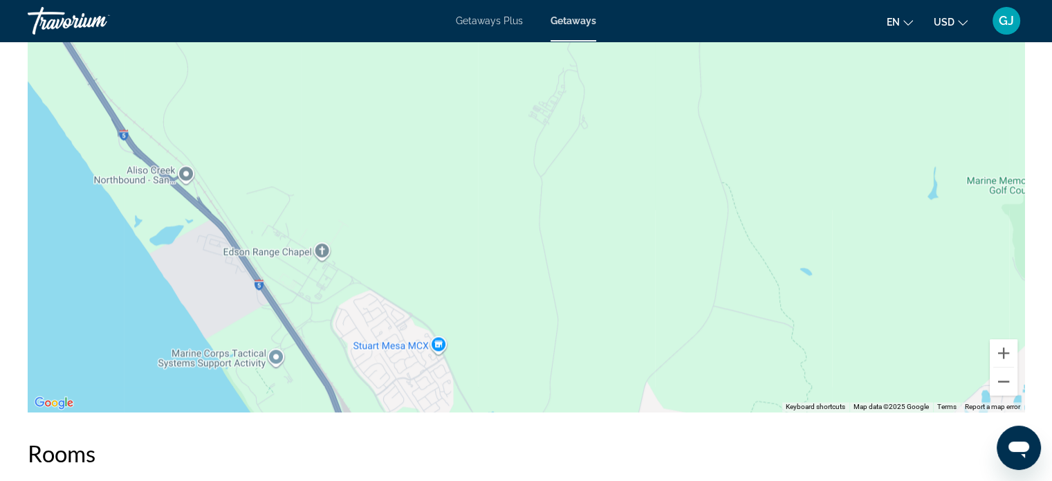
drag, startPoint x: 403, startPoint y: 348, endPoint x: 443, endPoint y: 454, distance: 113.6
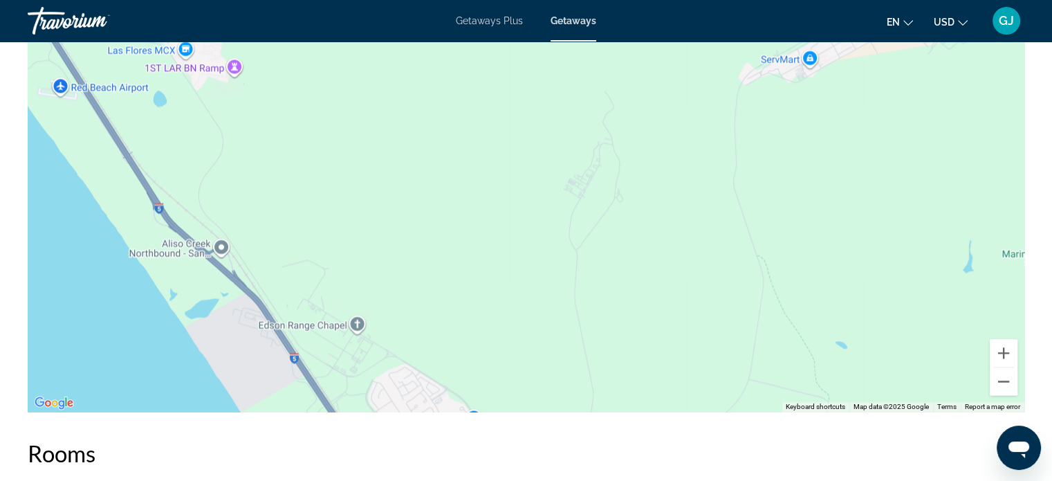
drag, startPoint x: 407, startPoint y: 347, endPoint x: 464, endPoint y: 454, distance: 121.6
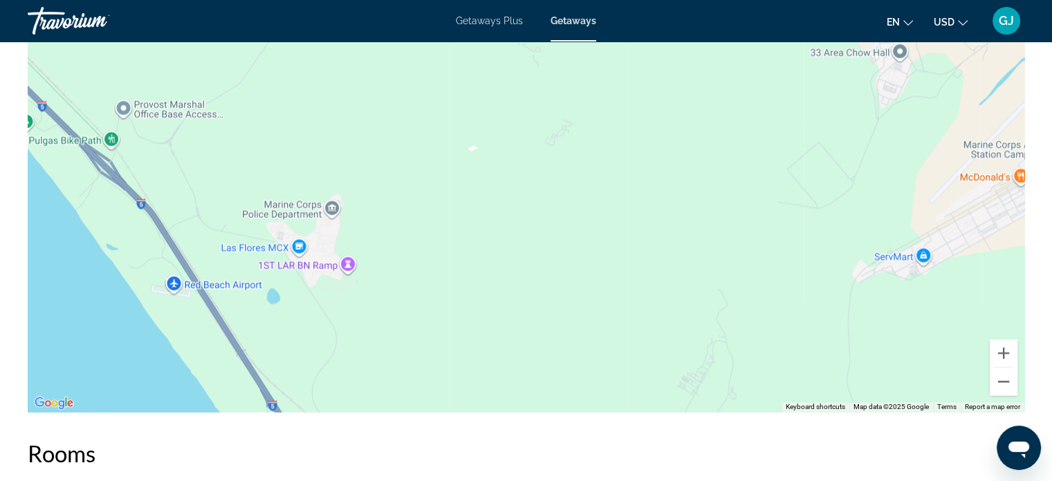
drag, startPoint x: 421, startPoint y: 355, endPoint x: 485, endPoint y: 472, distance: 134.0
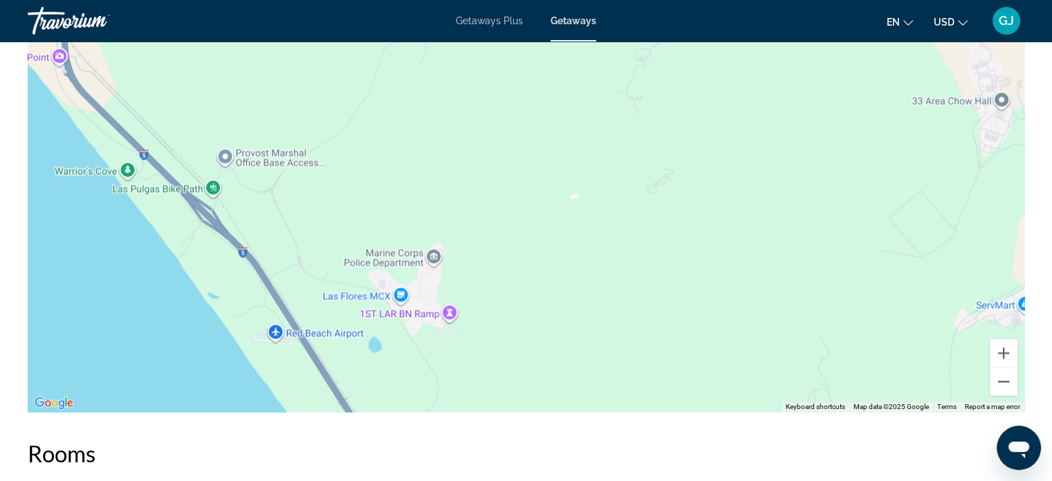
drag, startPoint x: 224, startPoint y: 215, endPoint x: 321, endPoint y: 253, distance: 104.0
click at [321, 253] on div "Main content" at bounding box center [526, 204] width 997 height 415
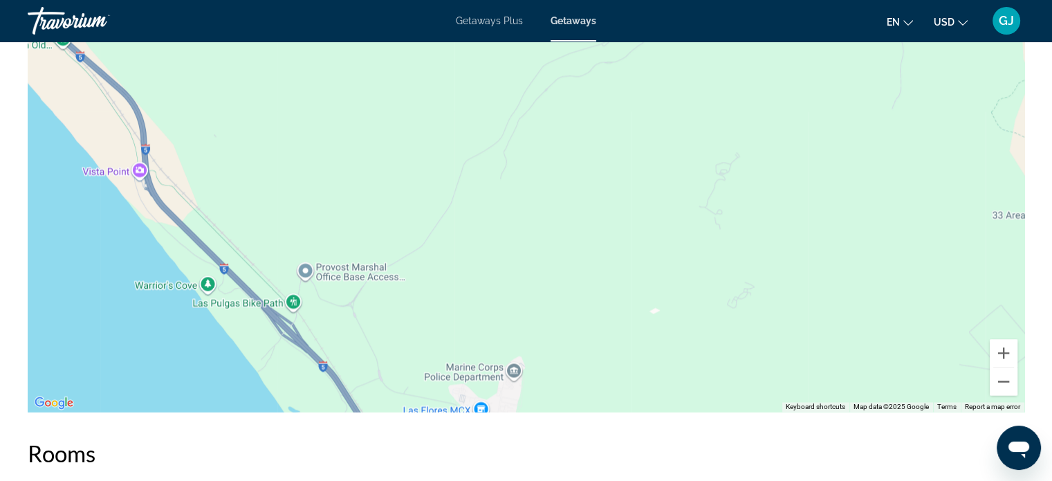
drag, startPoint x: 311, startPoint y: 170, endPoint x: 400, endPoint y: 300, distance: 157.3
click at [400, 300] on div "Main content" at bounding box center [526, 204] width 997 height 415
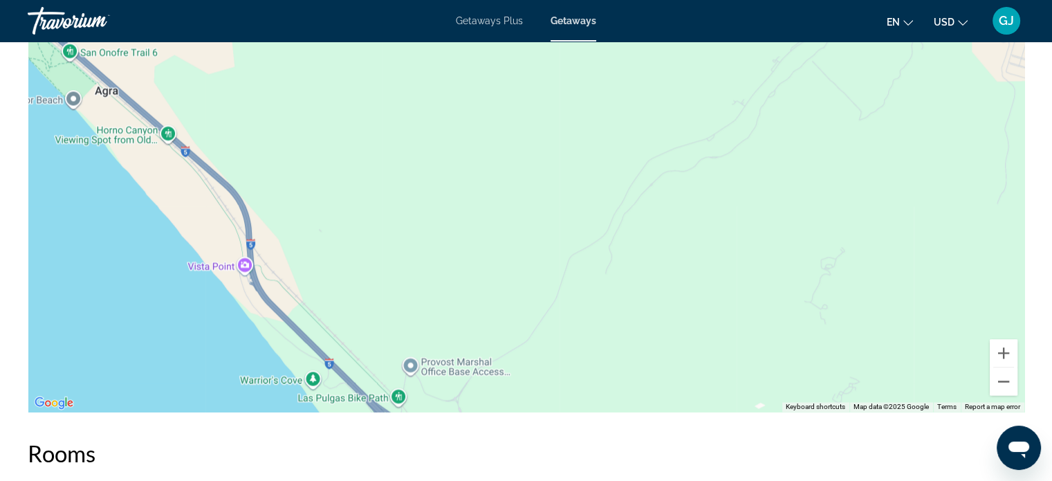
drag, startPoint x: 353, startPoint y: 230, endPoint x: 454, endPoint y: 320, distance: 135.2
click at [454, 320] on div "Main content" at bounding box center [526, 204] width 997 height 415
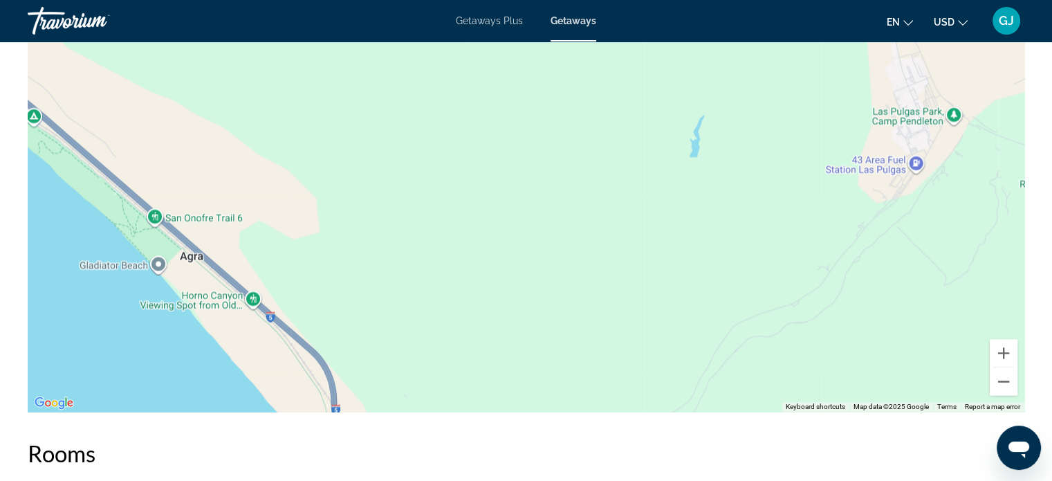
drag, startPoint x: 443, startPoint y: 282, endPoint x: 522, endPoint y: 424, distance: 163.2
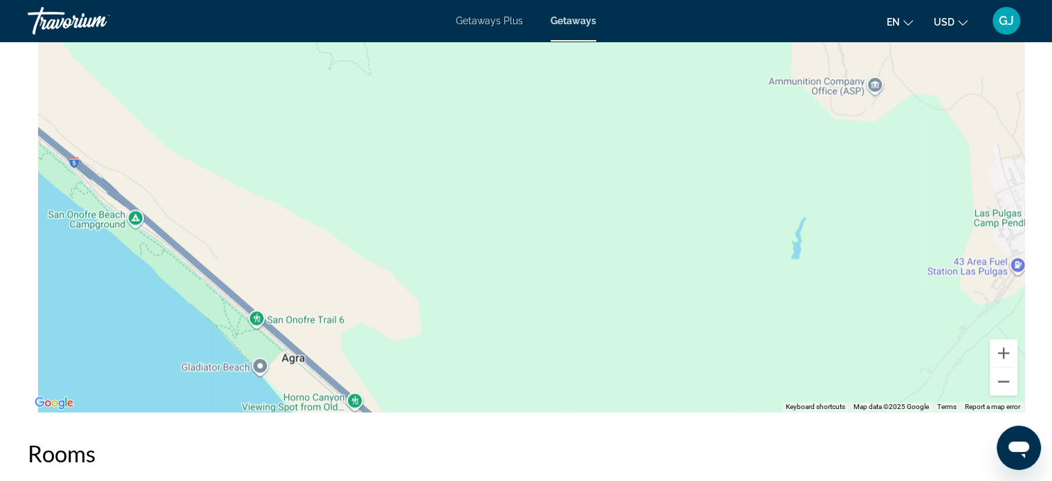
drag, startPoint x: 463, startPoint y: 370, endPoint x: 602, endPoint y: 497, distance: 188.5
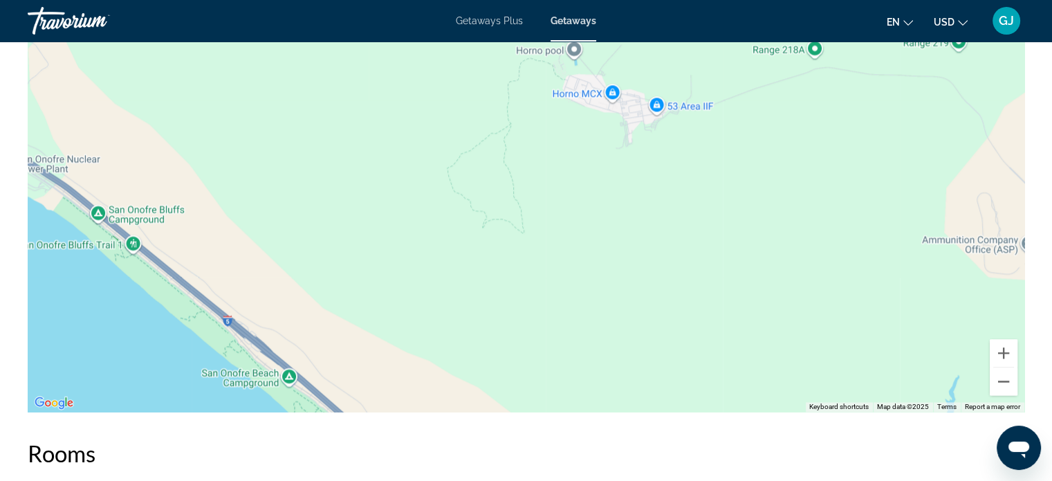
drag, startPoint x: 490, startPoint y: 392, endPoint x: 604, endPoint y: 513, distance: 165.4
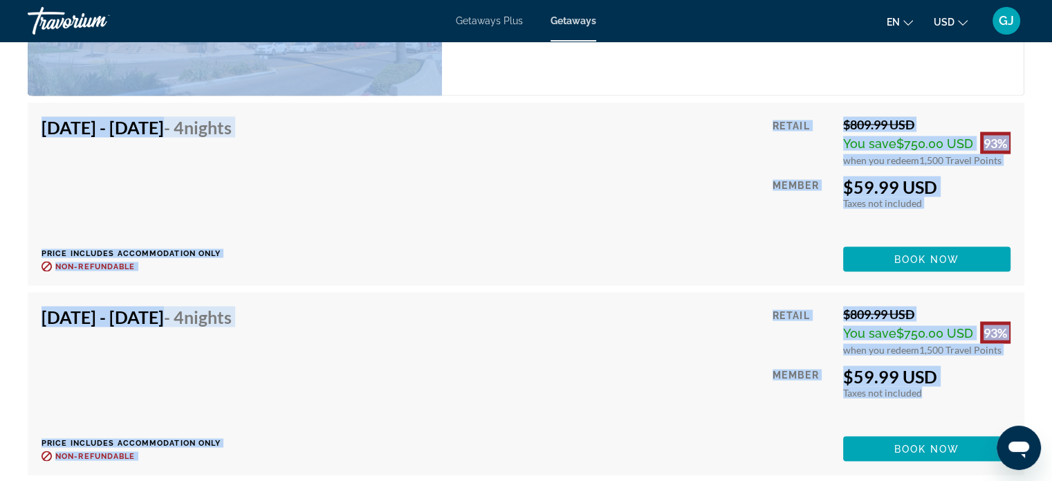
scroll to position [2936, 0]
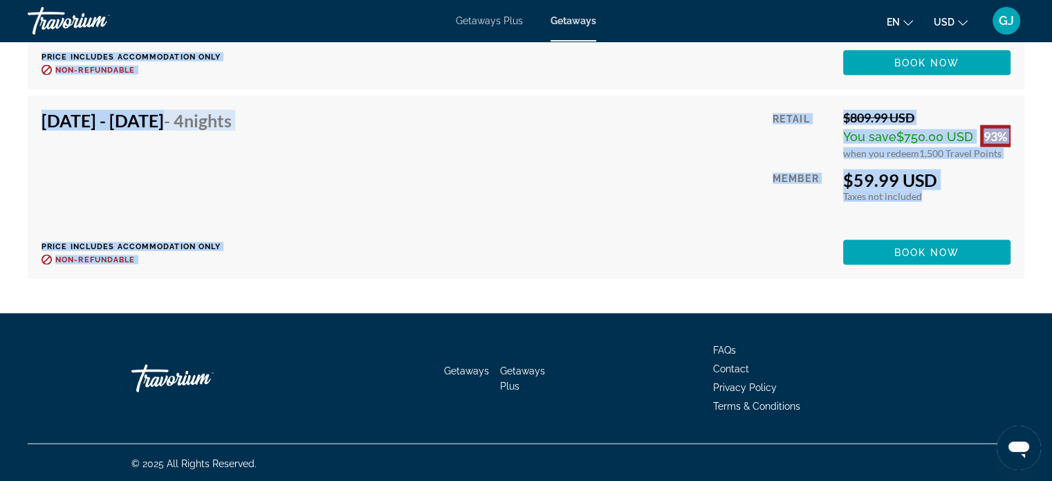
drag, startPoint x: 582, startPoint y: 445, endPoint x: 571, endPoint y: 276, distance: 169.1
click at [571, 276] on div "[DATE] - [DATE] - 4 Nights Price includes accommodation only Refundable until :…" at bounding box center [526, 187] width 997 height 183
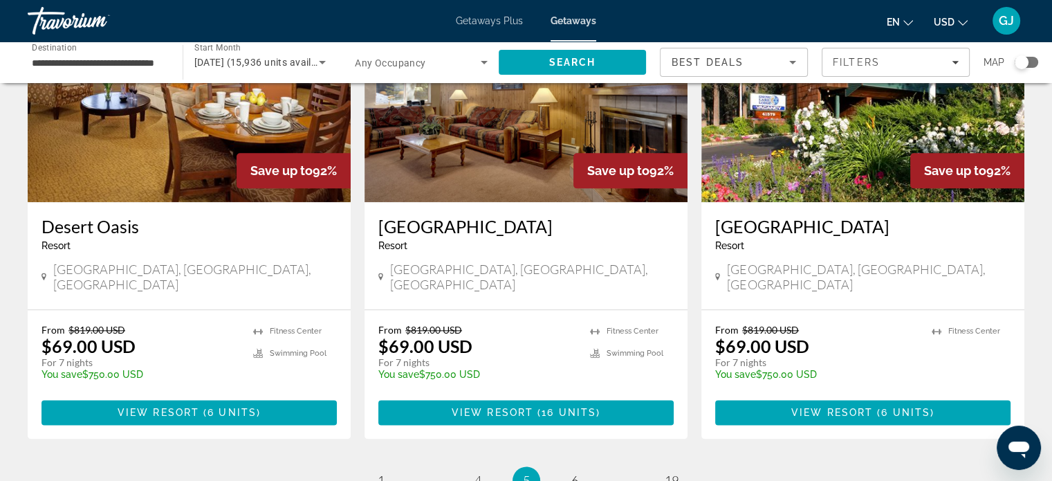
scroll to position [1736, 0]
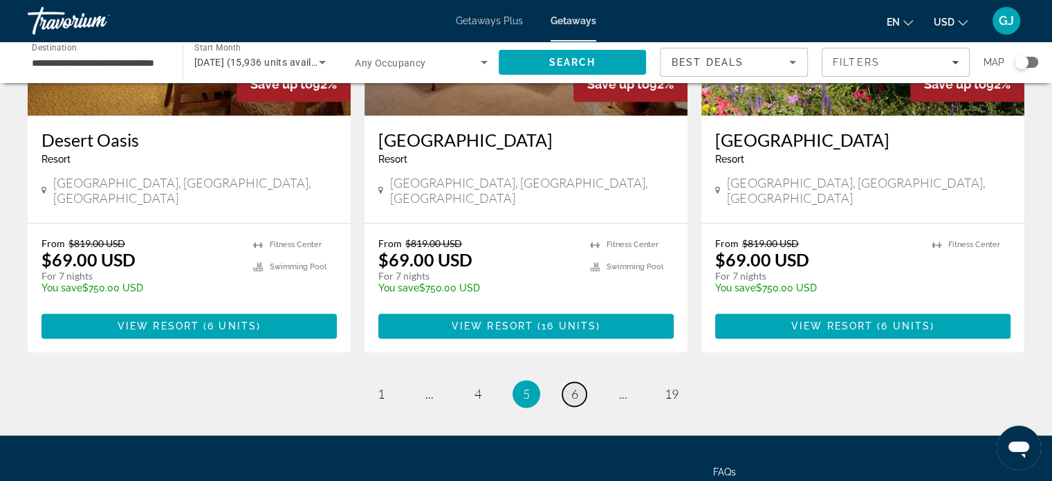
click at [572, 386] on span "6" at bounding box center [574, 393] width 7 height 15
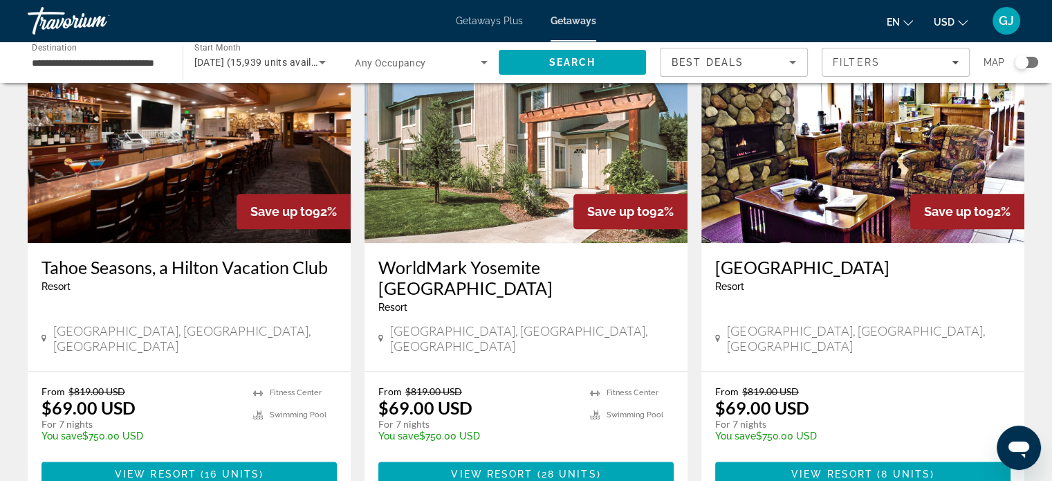
scroll to position [1731, 0]
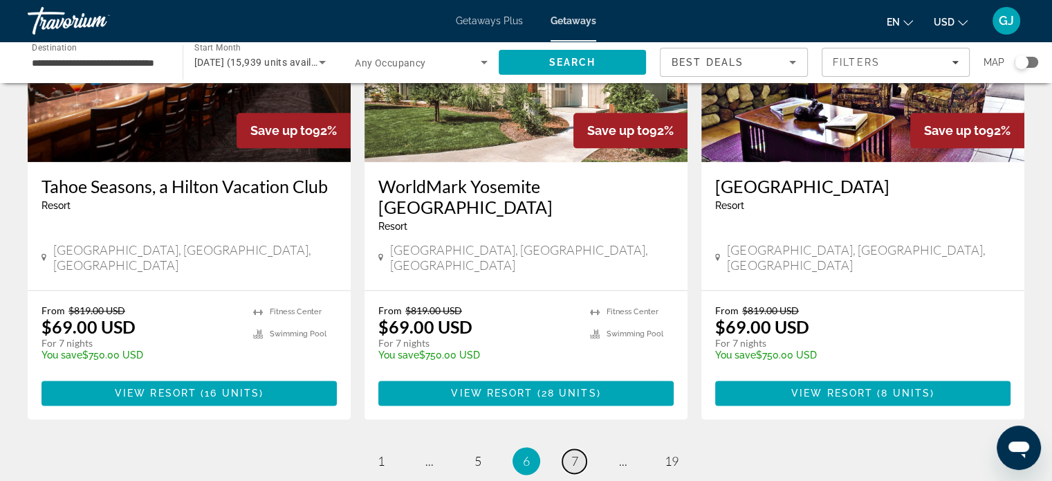
click at [576, 453] on span "7" at bounding box center [574, 460] width 7 height 15
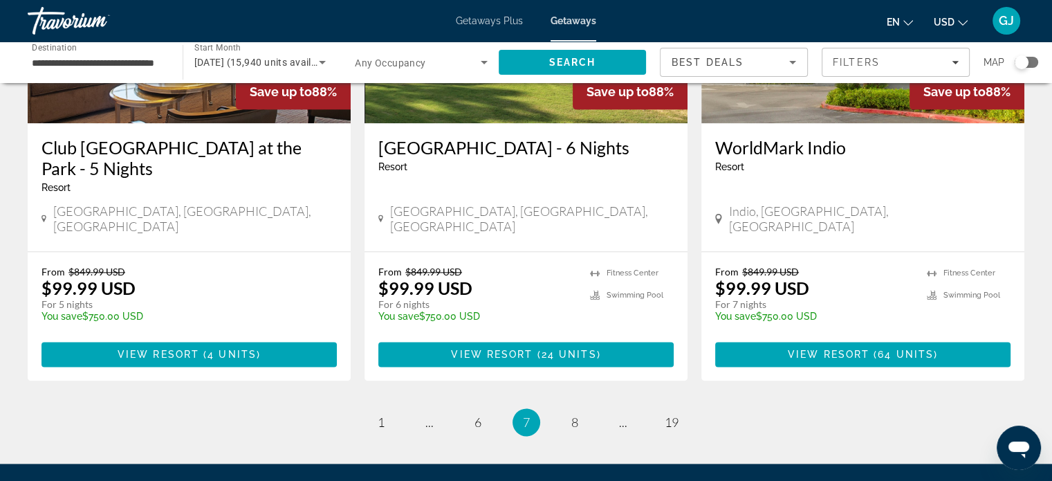
scroll to position [1768, 0]
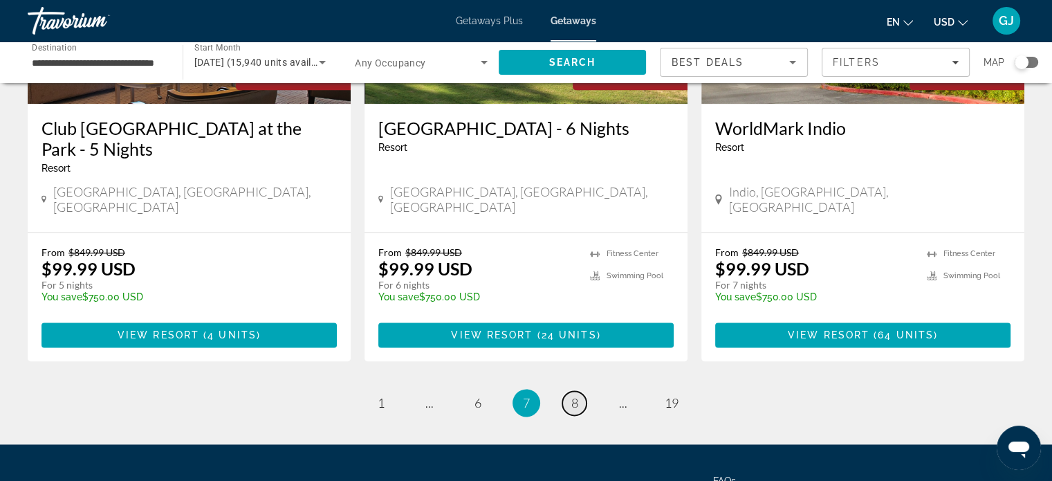
click at [577, 395] on span "8" at bounding box center [574, 402] width 7 height 15
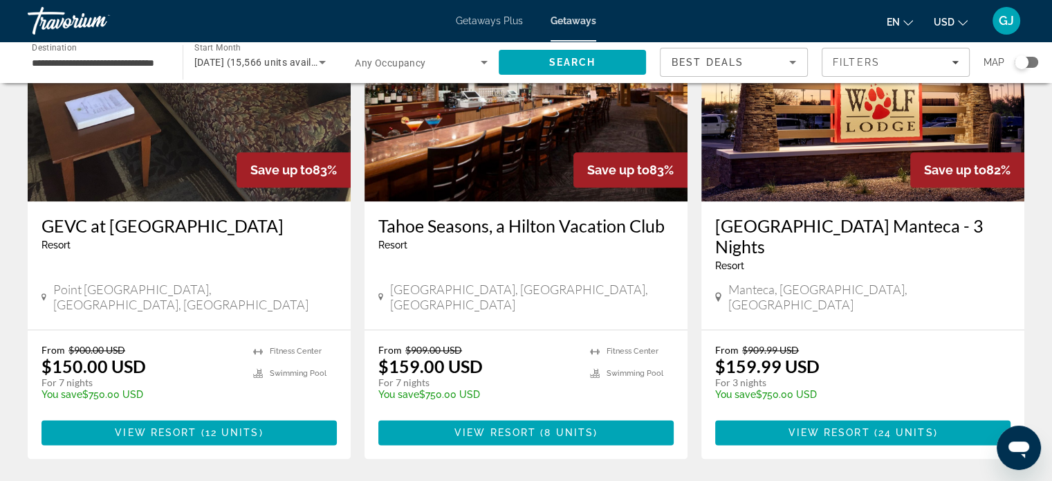
scroll to position [1724, 0]
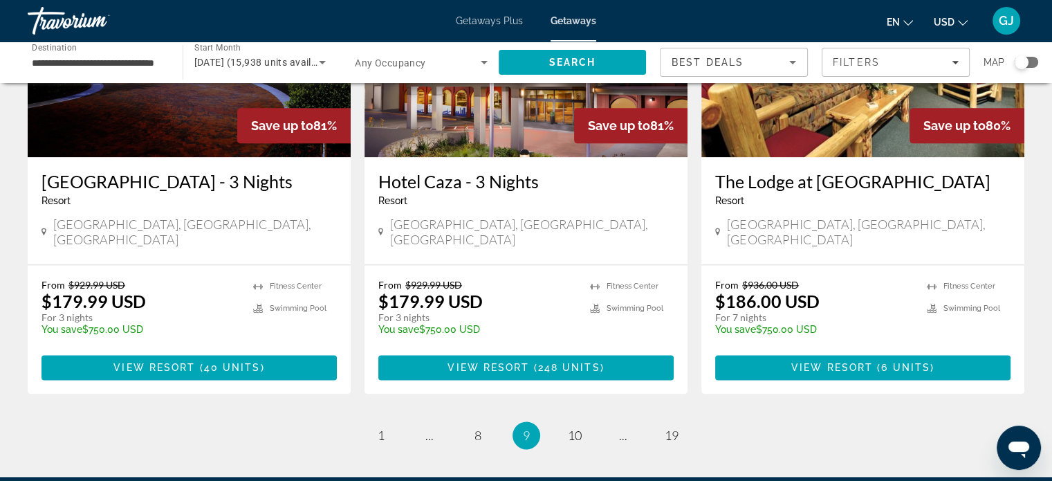
scroll to position [1839, 0]
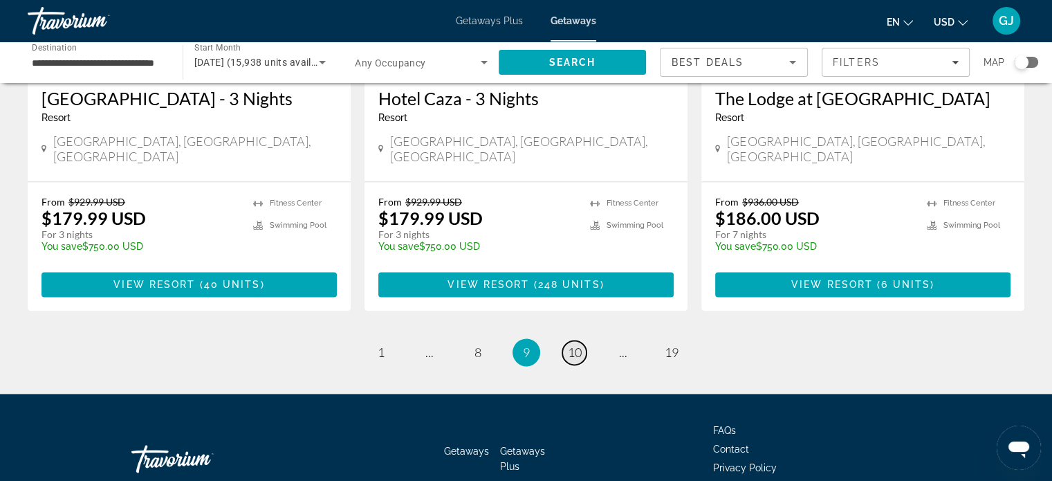
click at [575, 344] on span "10" at bounding box center [575, 351] width 14 height 15
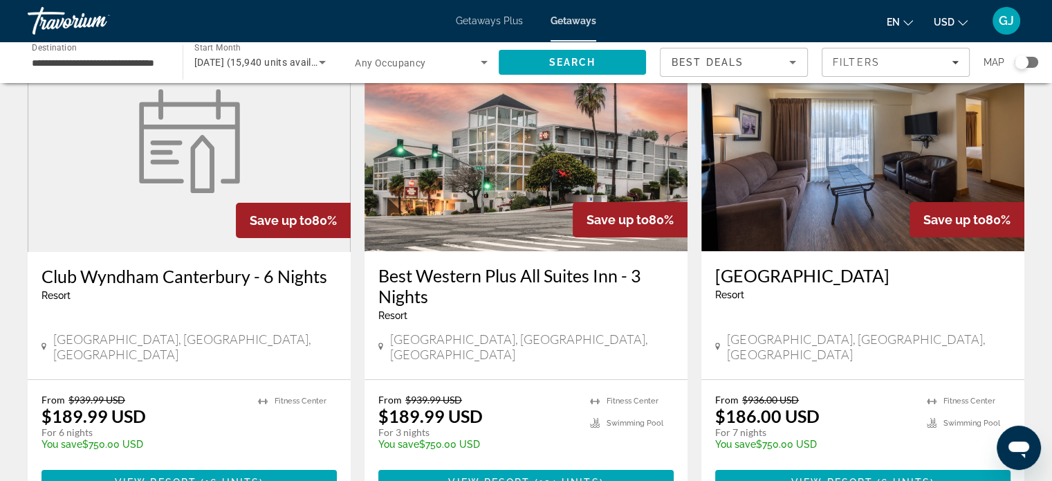
scroll to position [99, 0]
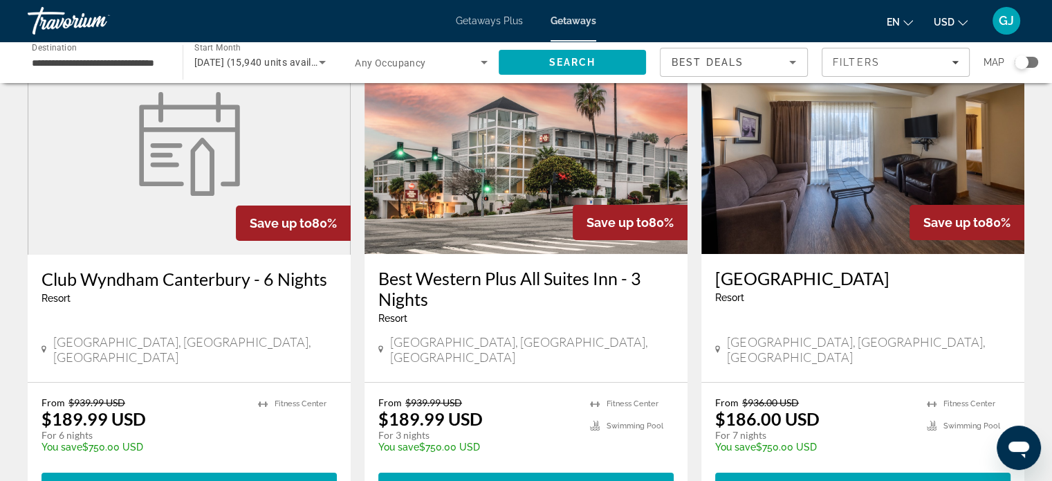
click at [876, 156] on img "Main content" at bounding box center [862, 143] width 323 height 221
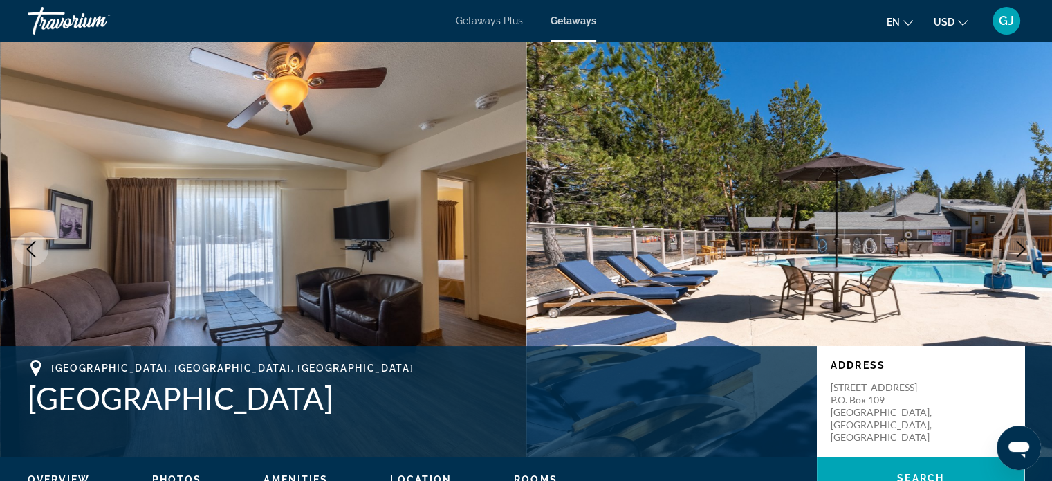
click at [1027, 223] on img "Main content" at bounding box center [789, 249] width 526 height 415
click at [1038, 259] on img "Main content" at bounding box center [789, 249] width 526 height 415
click at [1022, 252] on icon "Next image" at bounding box center [1021, 249] width 17 height 17
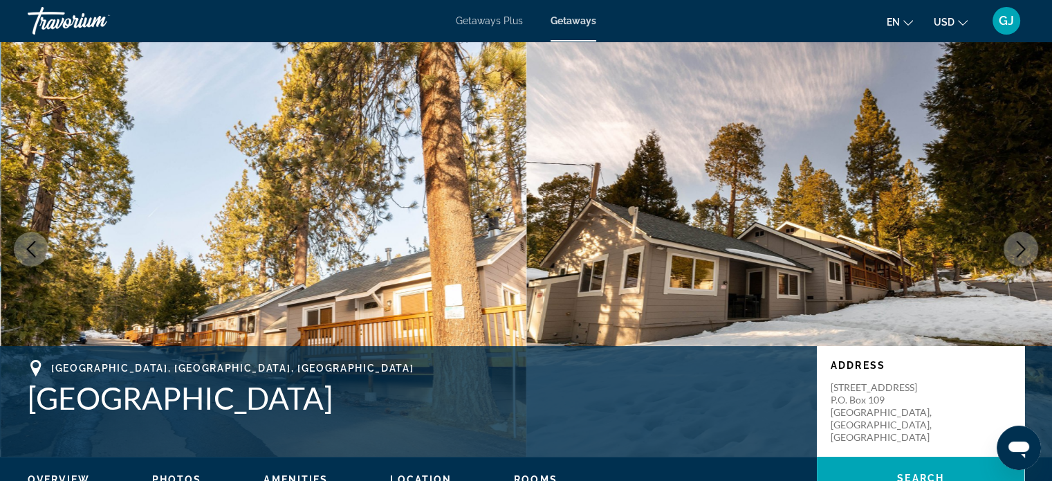
click at [1022, 252] on icon "Next image" at bounding box center [1021, 249] width 17 height 17
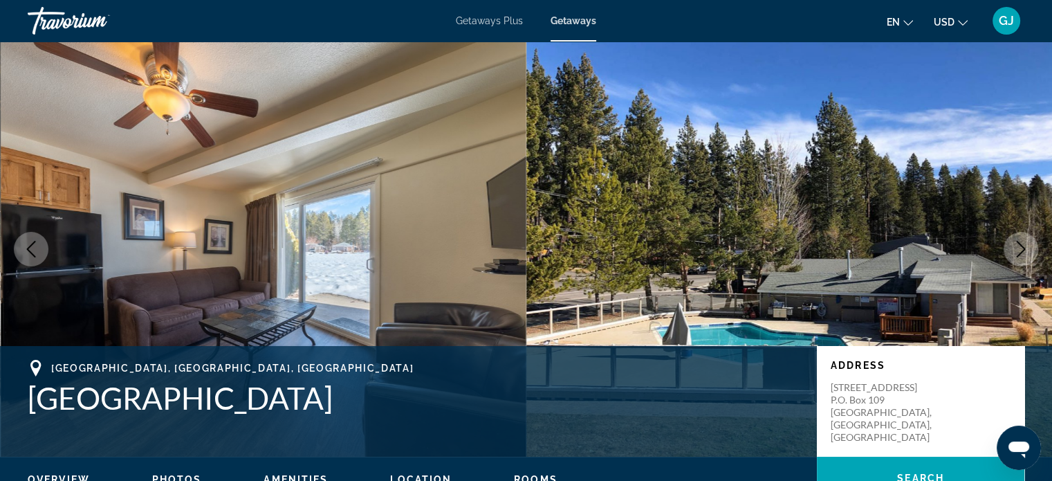
click at [1022, 252] on icon "Next image" at bounding box center [1021, 249] width 17 height 17
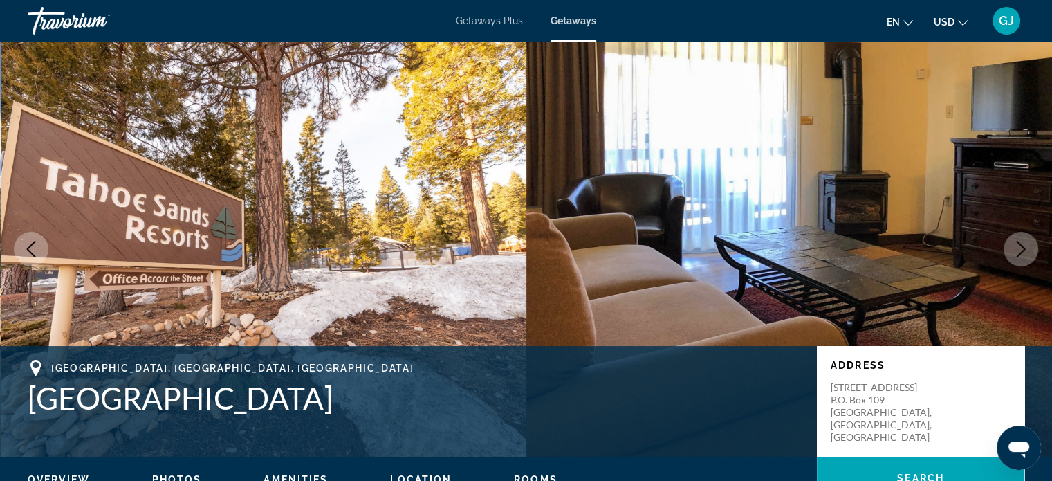
click at [1022, 252] on icon "Next image" at bounding box center [1021, 249] width 17 height 17
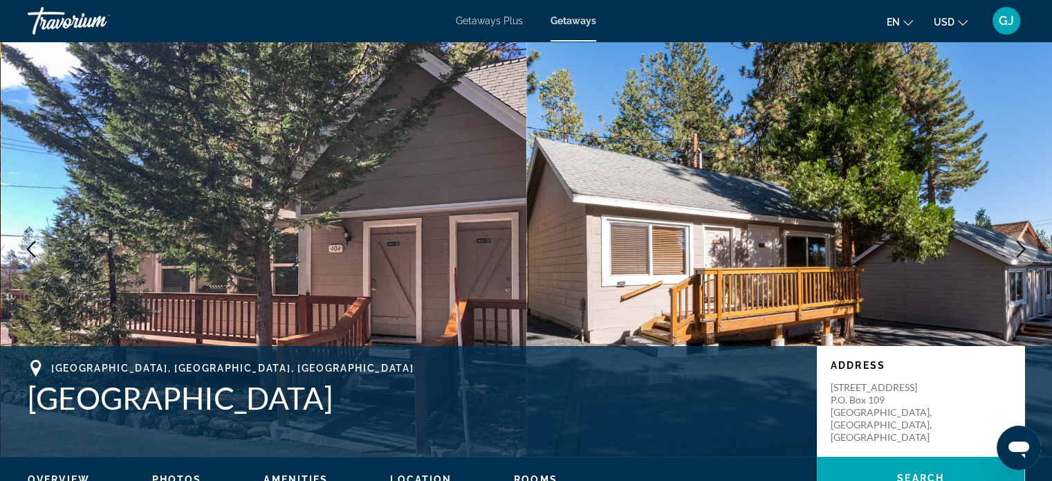
click at [1022, 252] on icon "Next image" at bounding box center [1021, 249] width 17 height 17
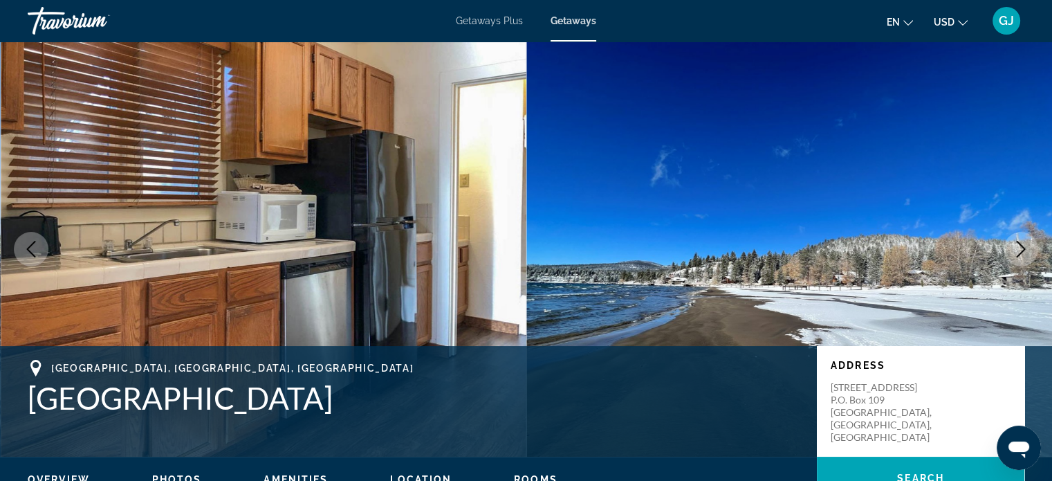
click at [1022, 252] on icon "Next image" at bounding box center [1021, 249] width 17 height 17
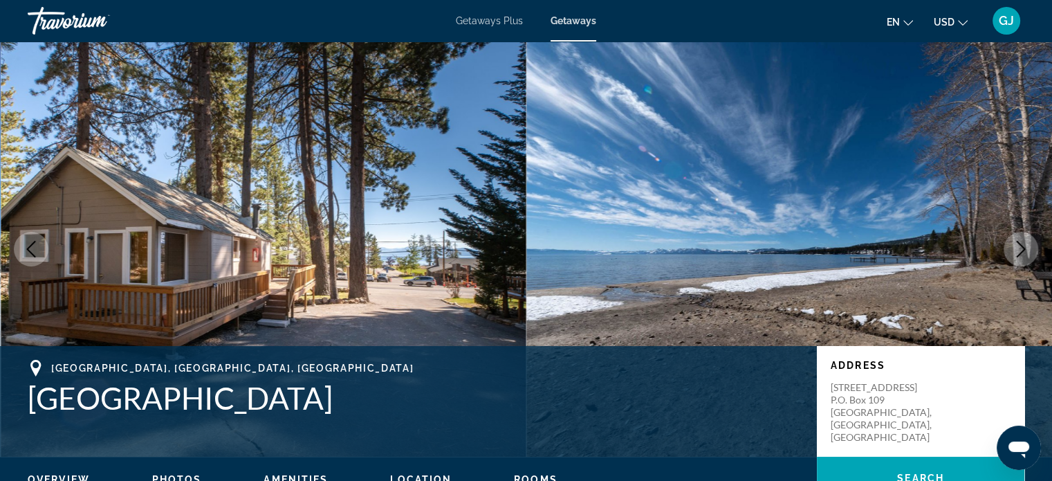
click at [1022, 252] on icon "Next image" at bounding box center [1021, 249] width 17 height 17
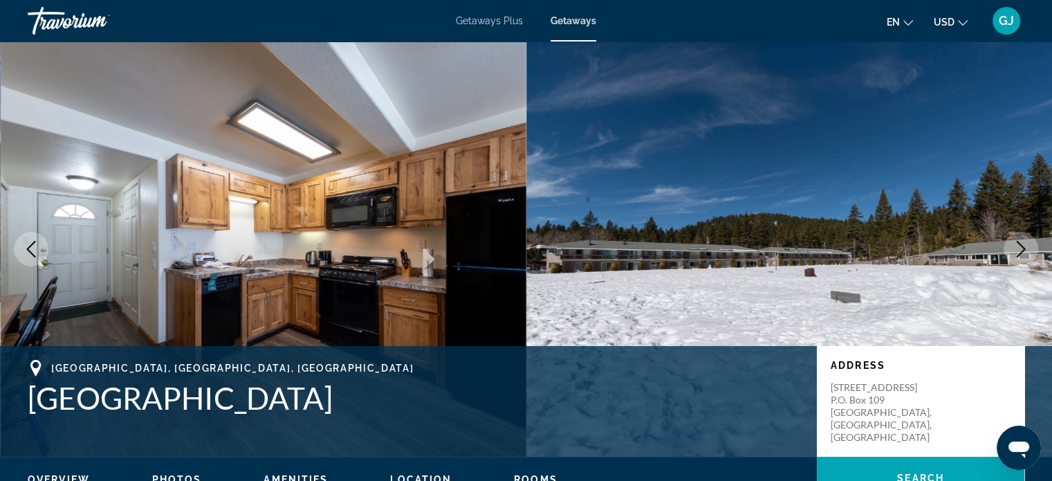
click at [1022, 252] on icon "Next image" at bounding box center [1021, 249] width 17 height 17
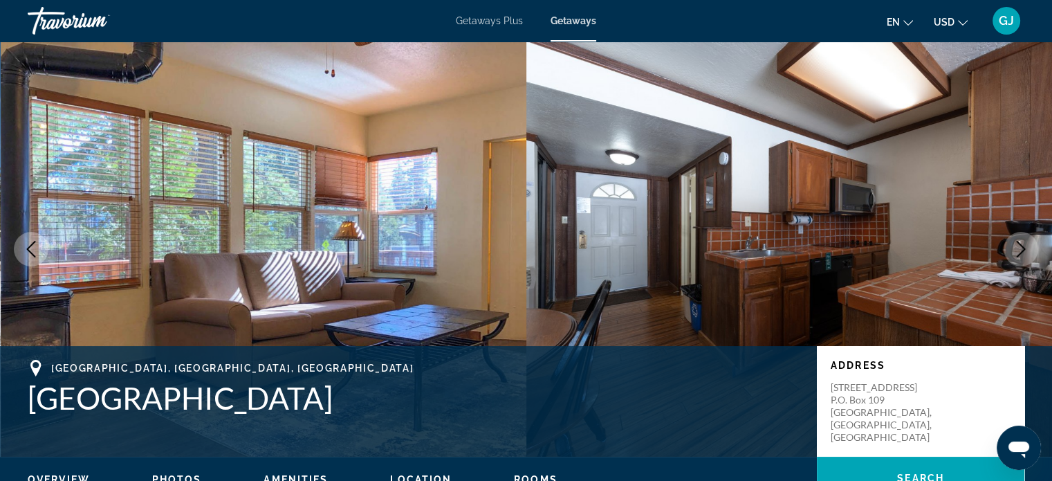
click at [1022, 252] on icon "Next image" at bounding box center [1021, 249] width 17 height 17
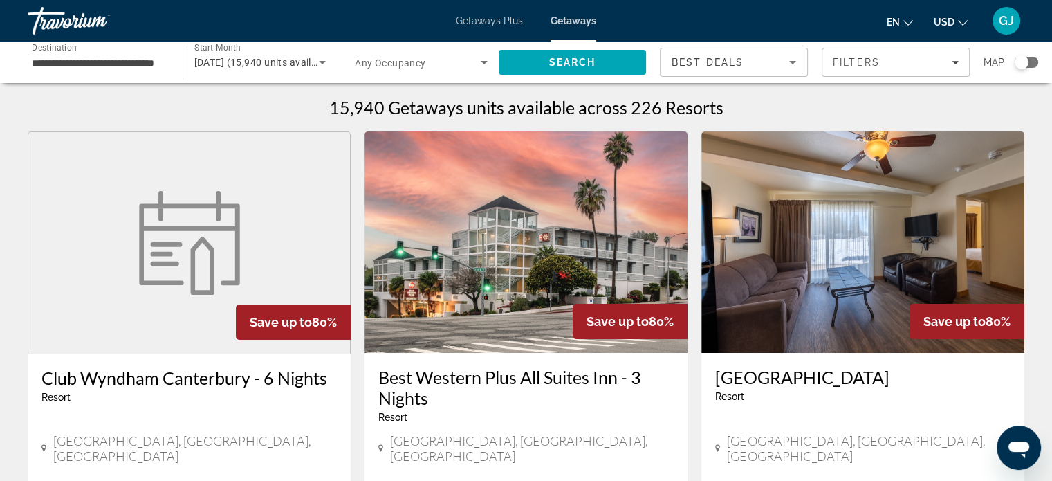
click at [51, 10] on div "Travorium" at bounding box center [97, 21] width 138 height 36
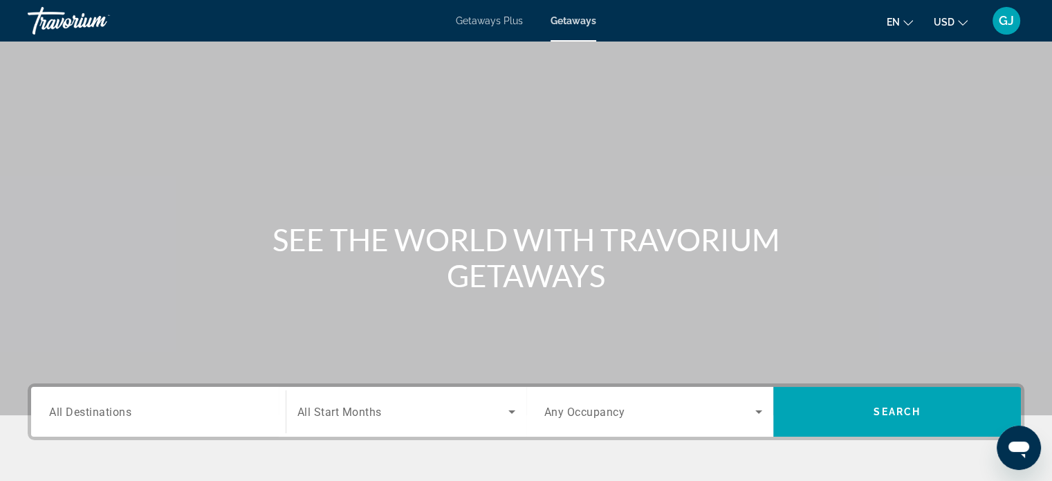
click at [143, 409] on input "Destination All Destinations" at bounding box center [158, 412] width 219 height 17
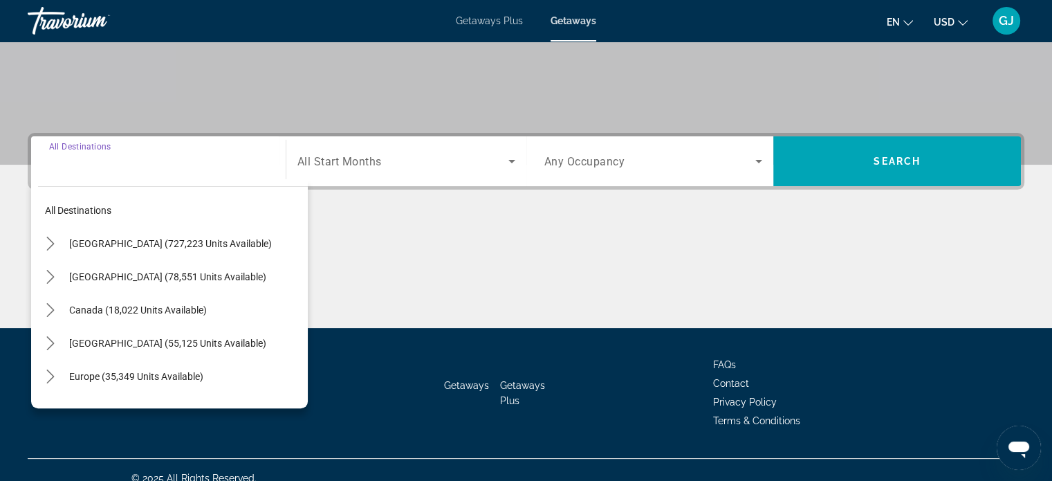
scroll to position [266, 0]
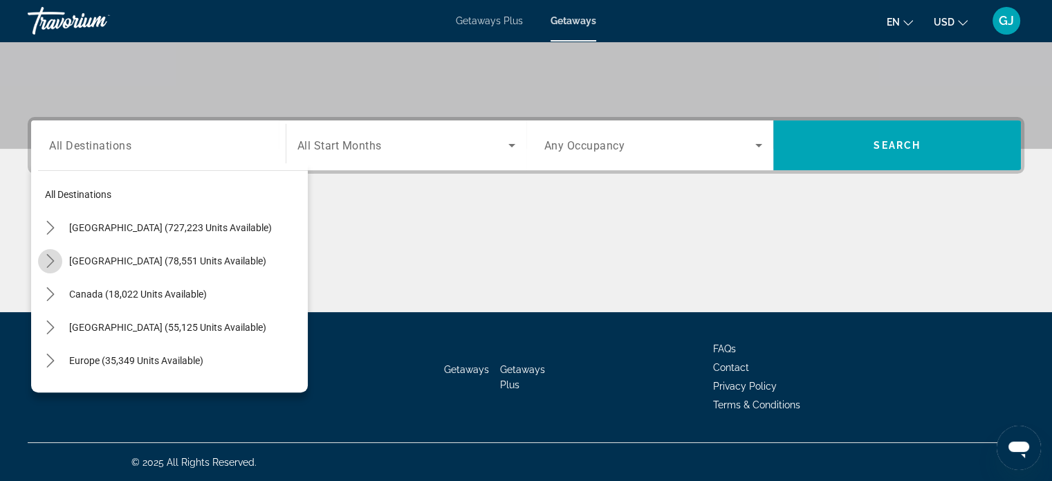
click at [53, 259] on icon "Toggle Mexico (78,551 units available) submenu" at bounding box center [51, 261] width 14 height 14
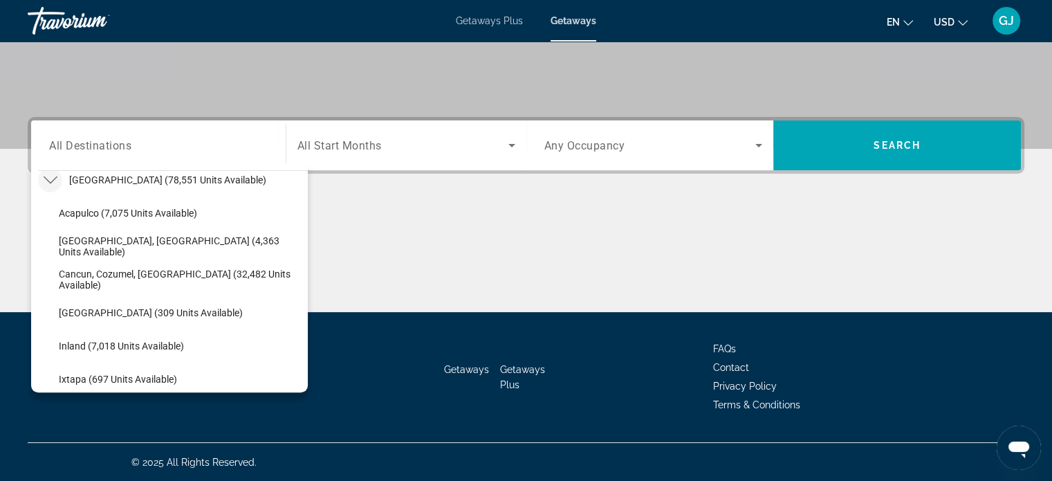
scroll to position [86, 0]
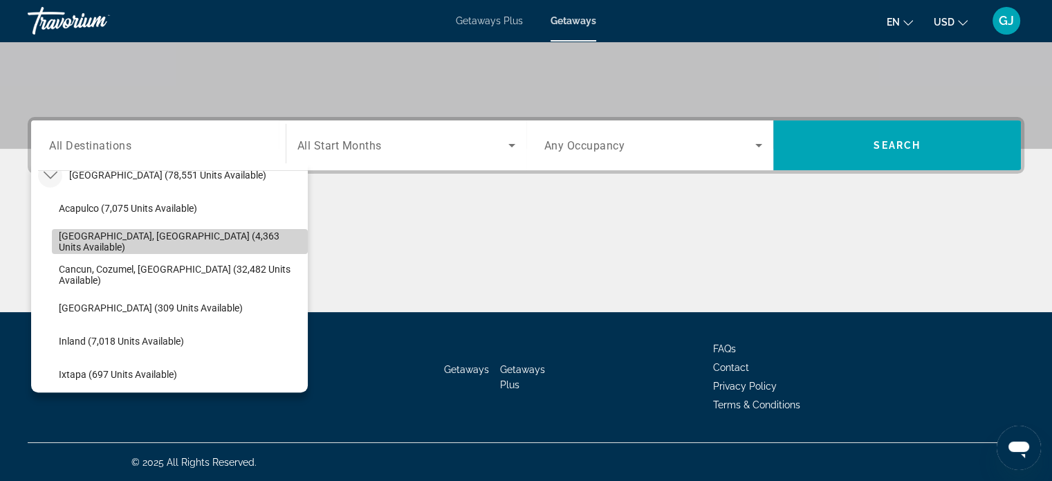
click at [194, 239] on span "[GEOGRAPHIC_DATA], [GEOGRAPHIC_DATA] (4,363 units available)" at bounding box center [180, 241] width 242 height 22
type input "**********"
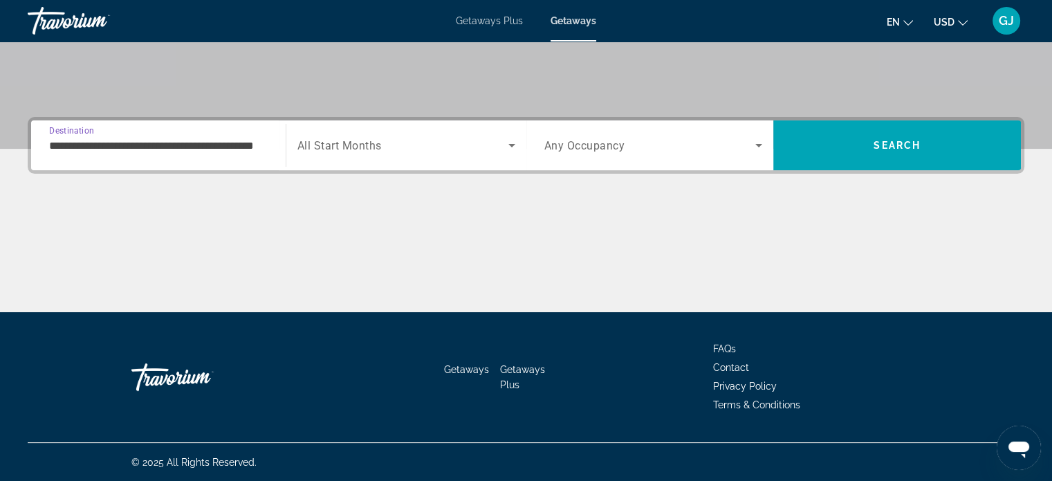
click at [147, 141] on input "**********" at bounding box center [158, 146] width 219 height 17
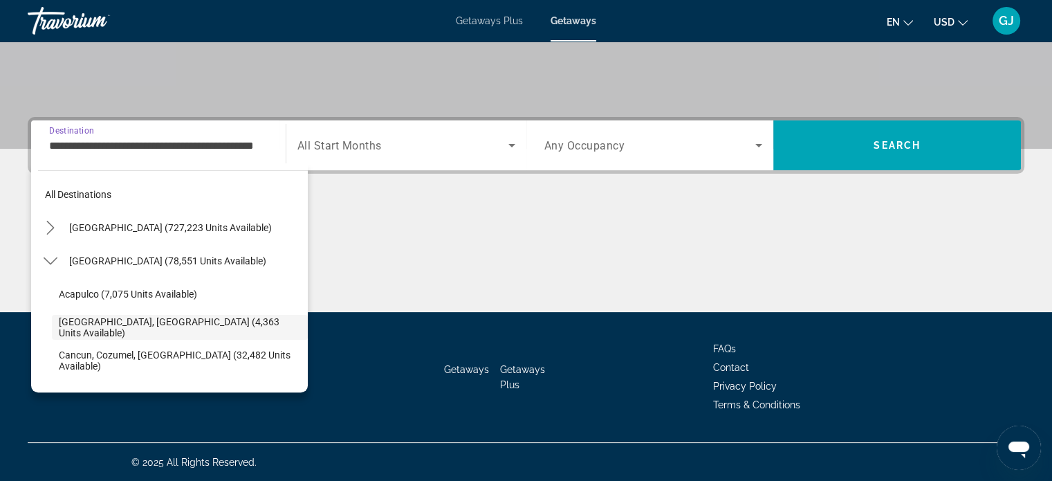
scroll to position [49, 0]
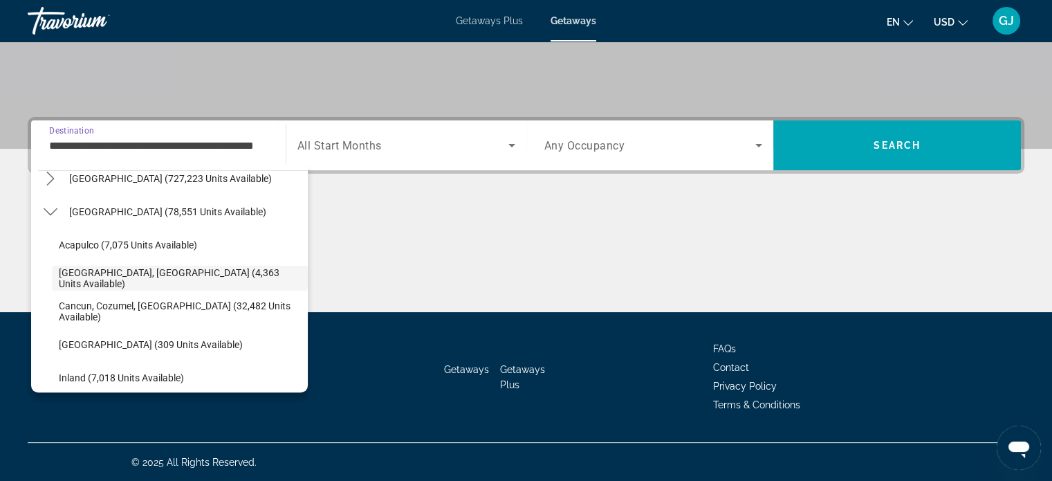
click at [647, 241] on div "Main content" at bounding box center [526, 260] width 997 height 104
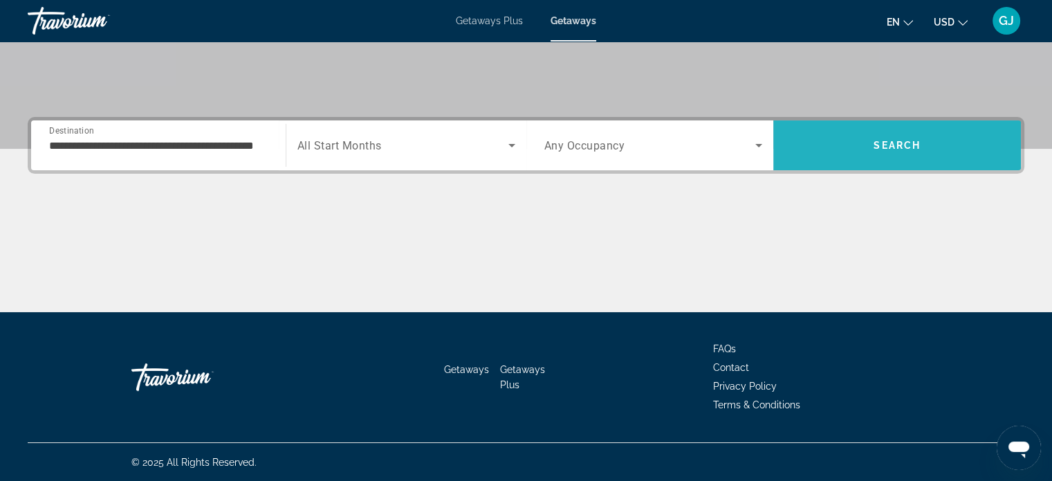
click at [902, 154] on span "Search" at bounding box center [897, 145] width 248 height 33
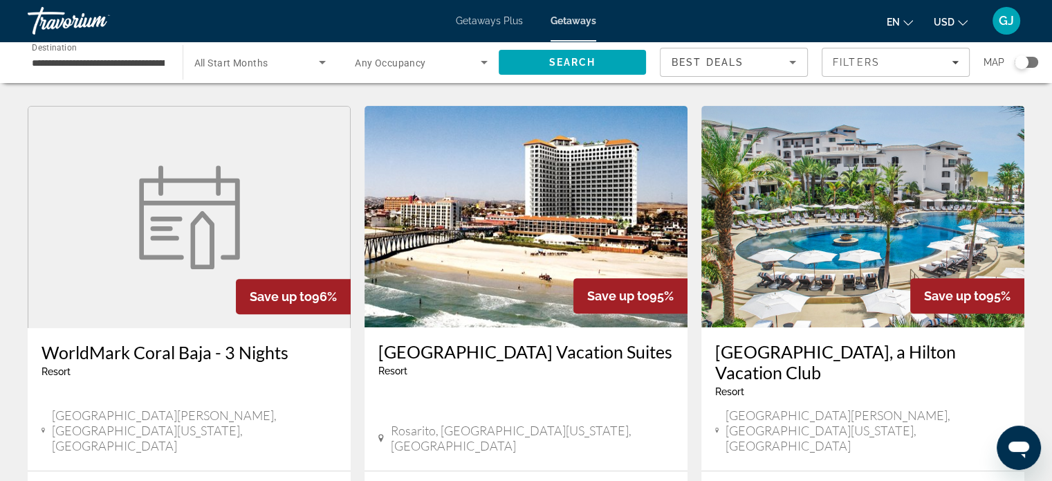
scroll to position [518, 0]
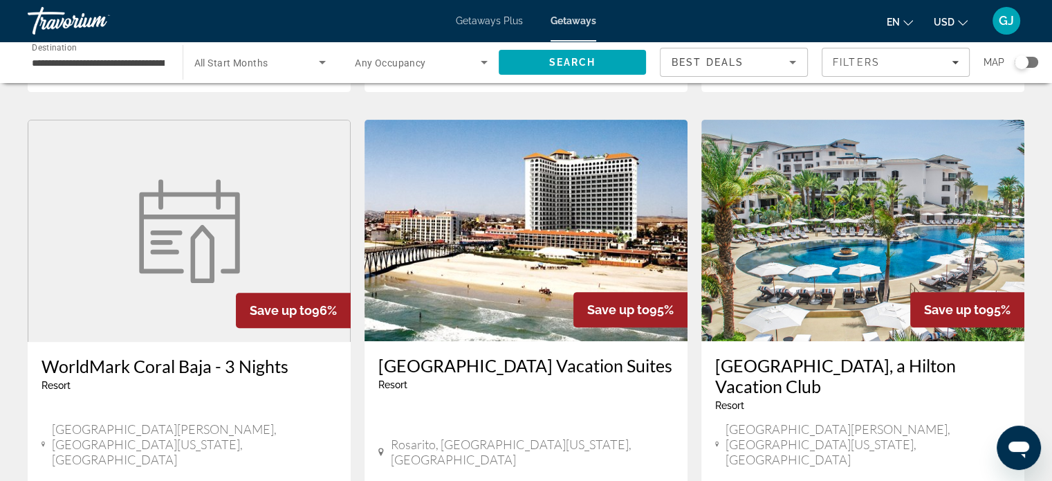
click at [919, 201] on img "Main content" at bounding box center [862, 230] width 323 height 221
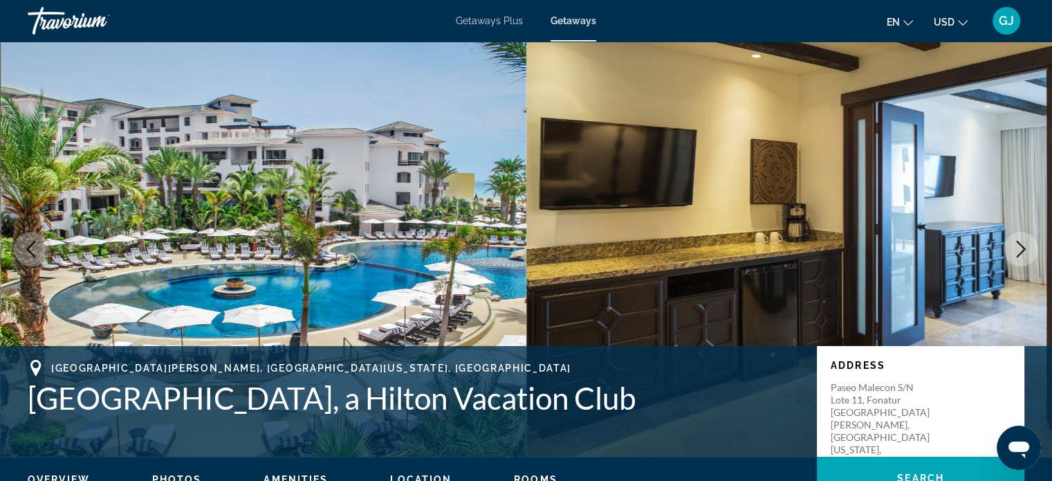
click at [1029, 255] on icon "Next image" at bounding box center [1021, 249] width 17 height 17
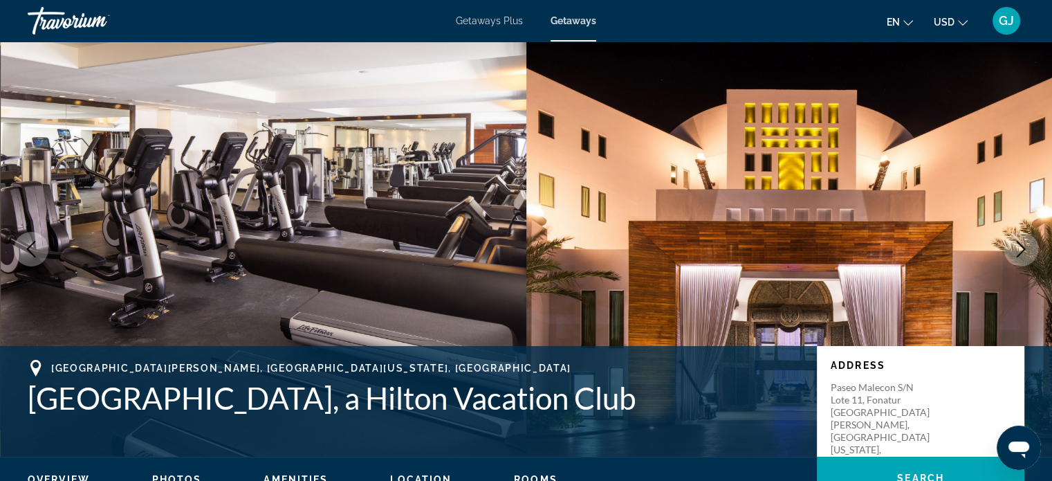
click at [1029, 255] on icon "Next image" at bounding box center [1021, 249] width 17 height 17
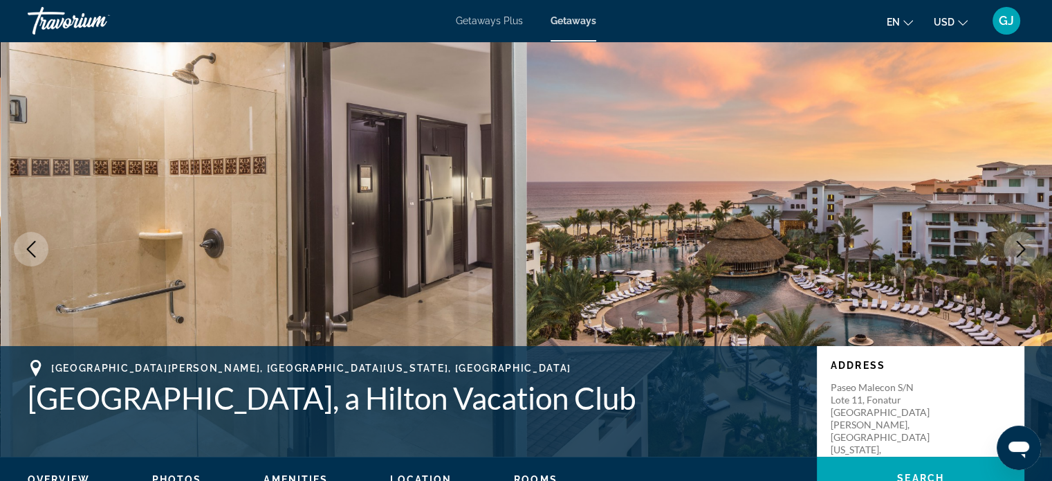
click at [1029, 255] on icon "Next image" at bounding box center [1021, 249] width 17 height 17
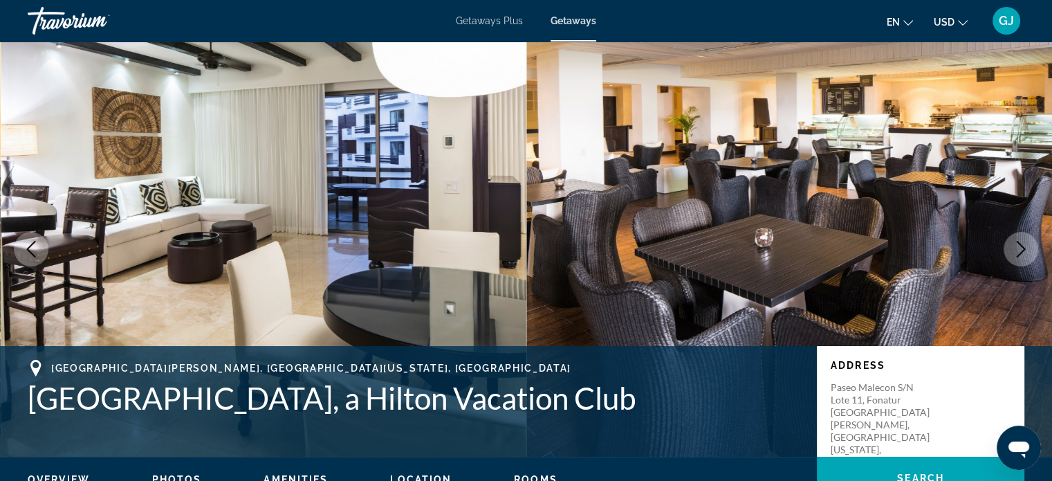
click at [1029, 255] on icon "Next image" at bounding box center [1021, 249] width 17 height 17
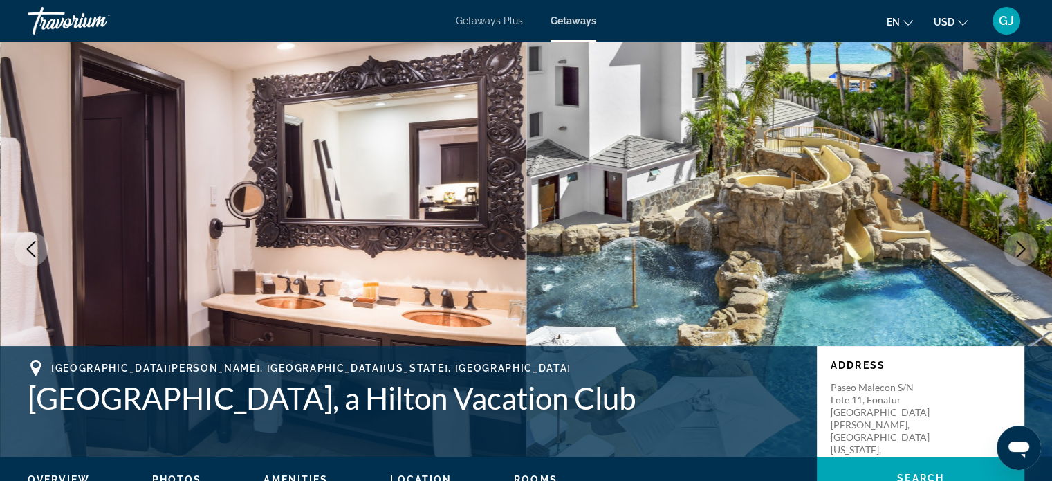
click at [1029, 255] on icon "Next image" at bounding box center [1021, 249] width 17 height 17
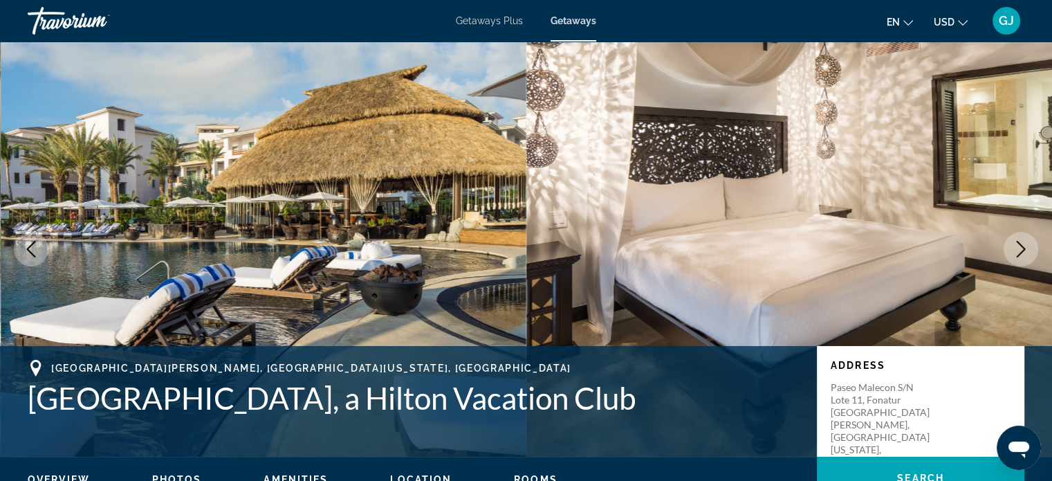
click at [1029, 255] on icon "Next image" at bounding box center [1021, 249] width 17 height 17
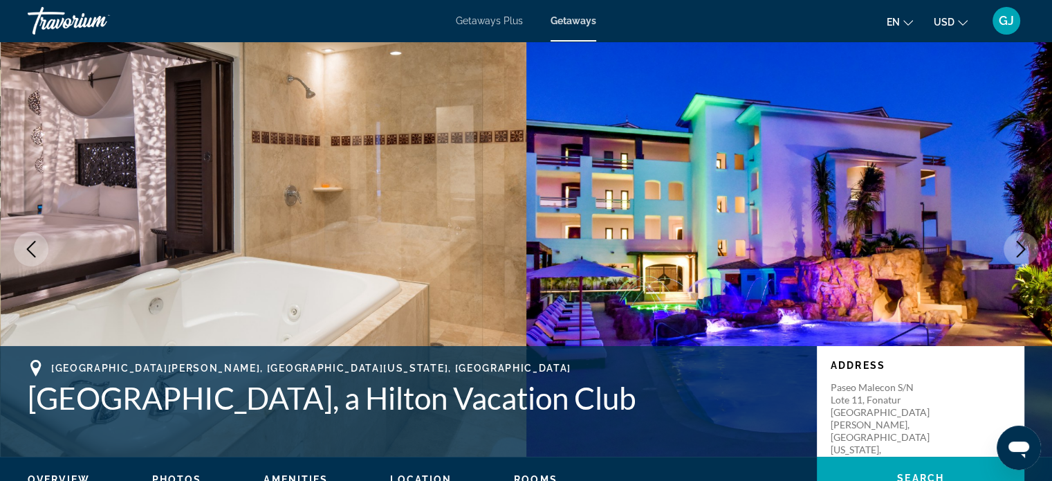
click at [1029, 255] on icon "Next image" at bounding box center [1021, 249] width 17 height 17
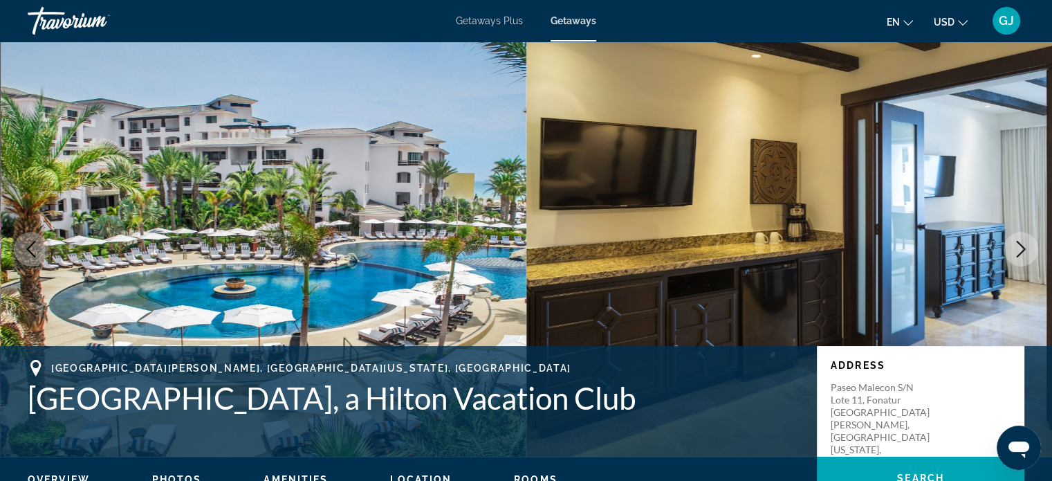
click at [1029, 255] on icon "Next image" at bounding box center [1021, 249] width 17 height 17
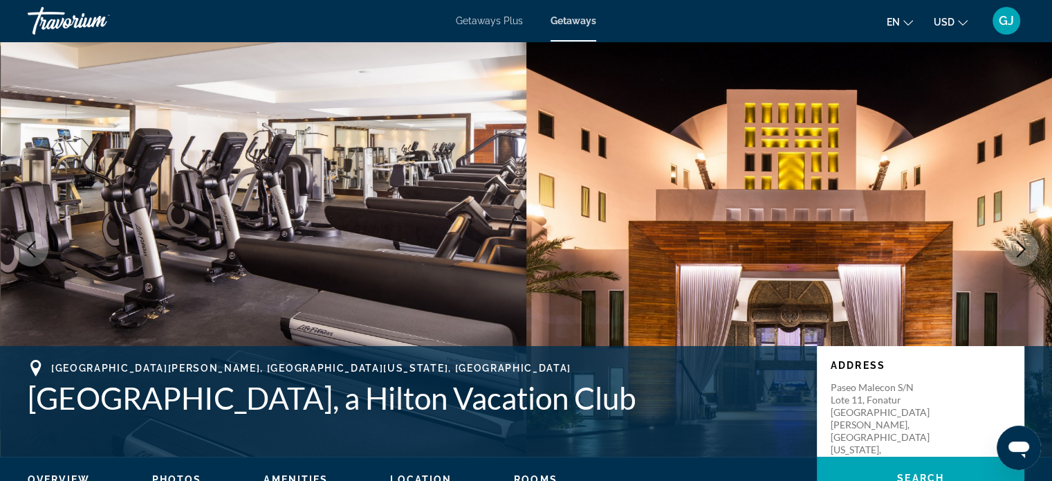
click at [1029, 255] on icon "Next image" at bounding box center [1021, 249] width 17 height 17
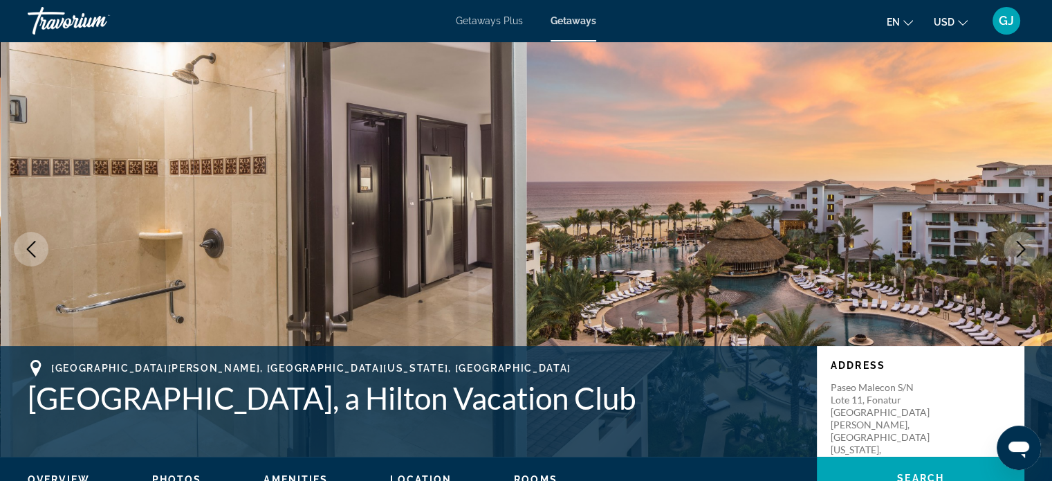
click at [1029, 255] on icon "Next image" at bounding box center [1021, 249] width 17 height 17
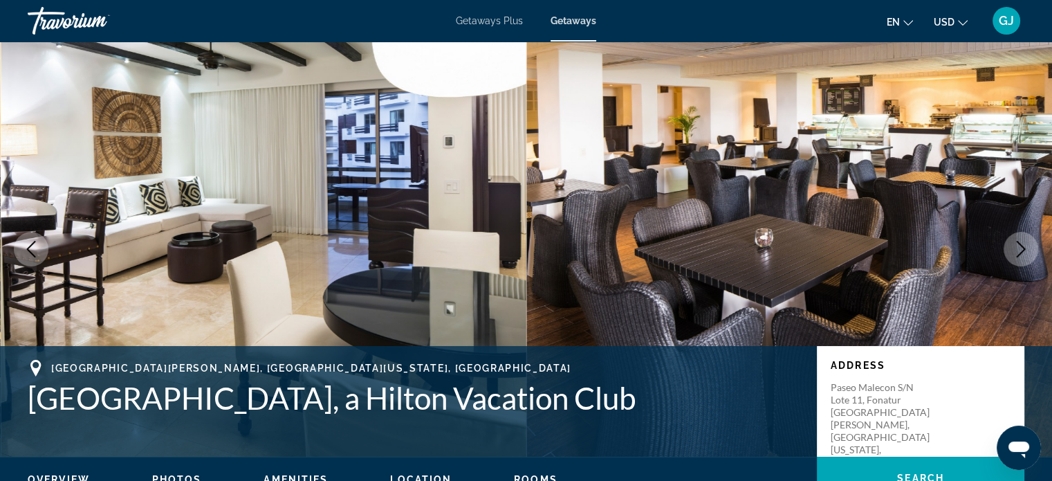
drag, startPoint x: 1051, startPoint y: 15, endPoint x: 1055, endPoint y: 39, distance: 24.6
click at [1052, 39] on html "Skip to main content Getaways Plus Getaways en English Español Français Italian…" at bounding box center [526, 240] width 1052 height 481
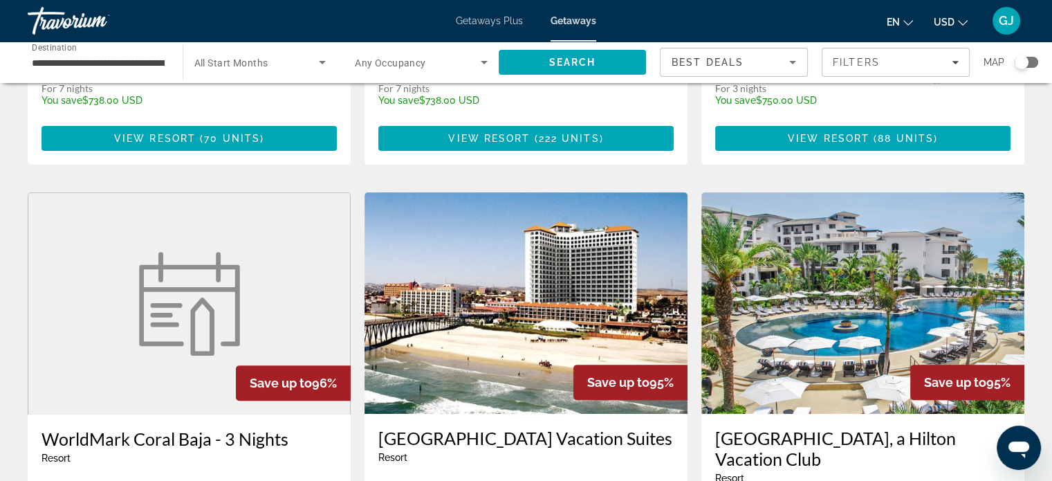
scroll to position [440, 0]
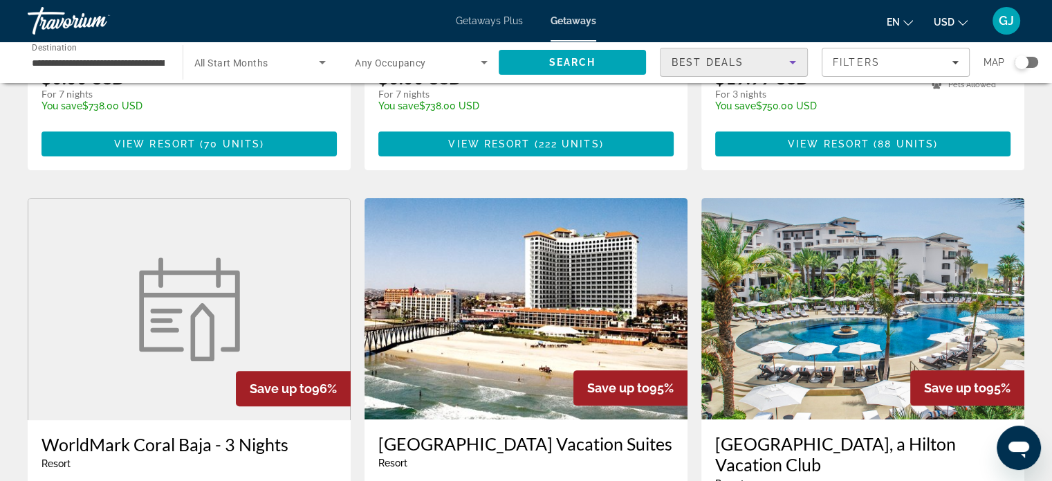
click at [786, 61] on icon "Sort by" at bounding box center [792, 62] width 17 height 17
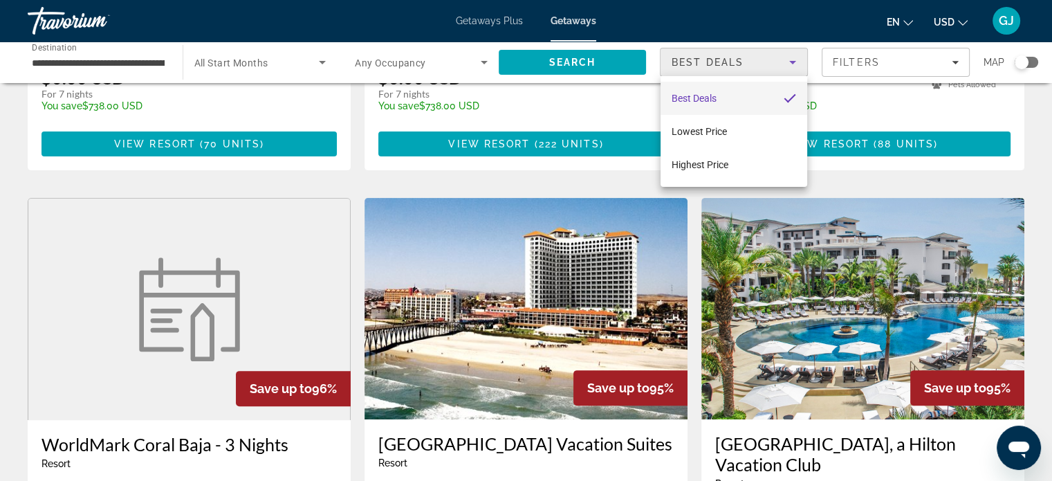
click at [857, 61] on div at bounding box center [526, 240] width 1052 height 481
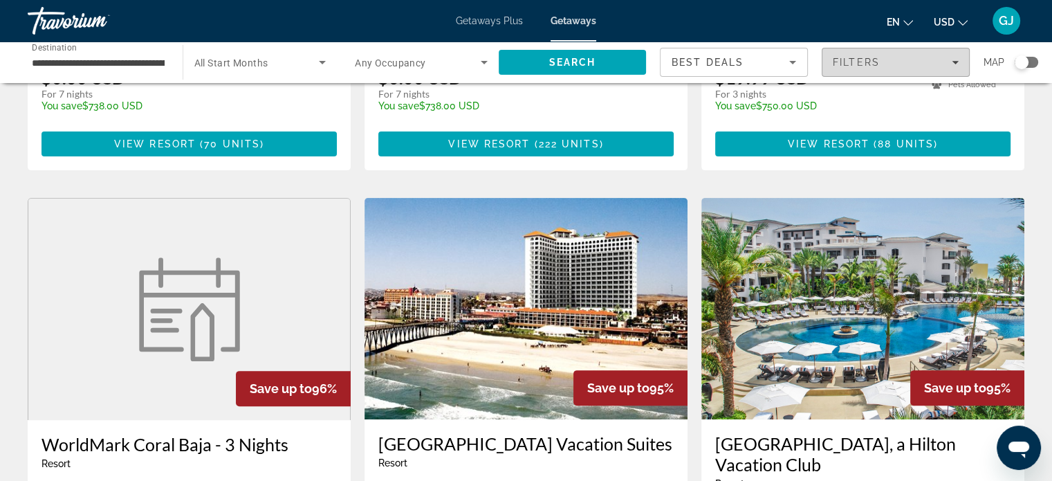
click at [954, 63] on icon "Filters" at bounding box center [955, 62] width 7 height 7
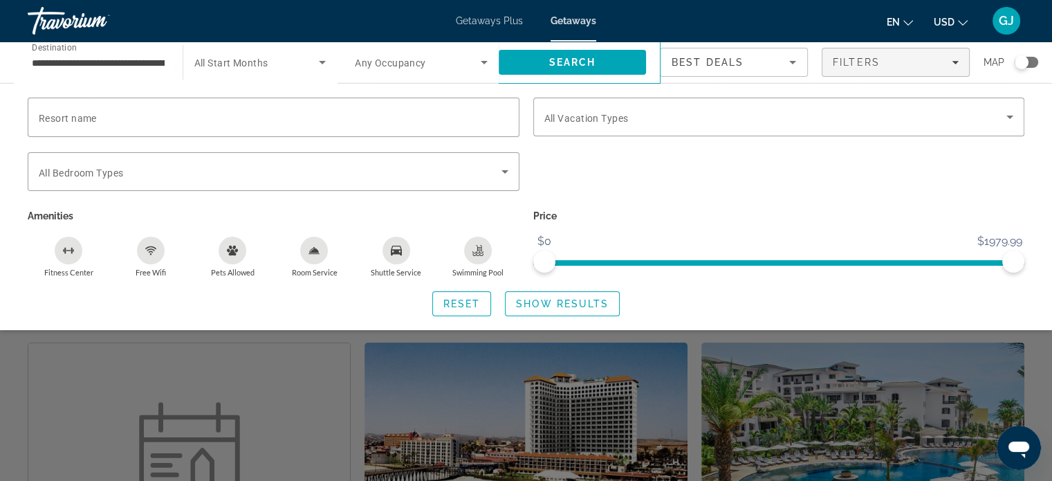
scroll to position [138, 0]
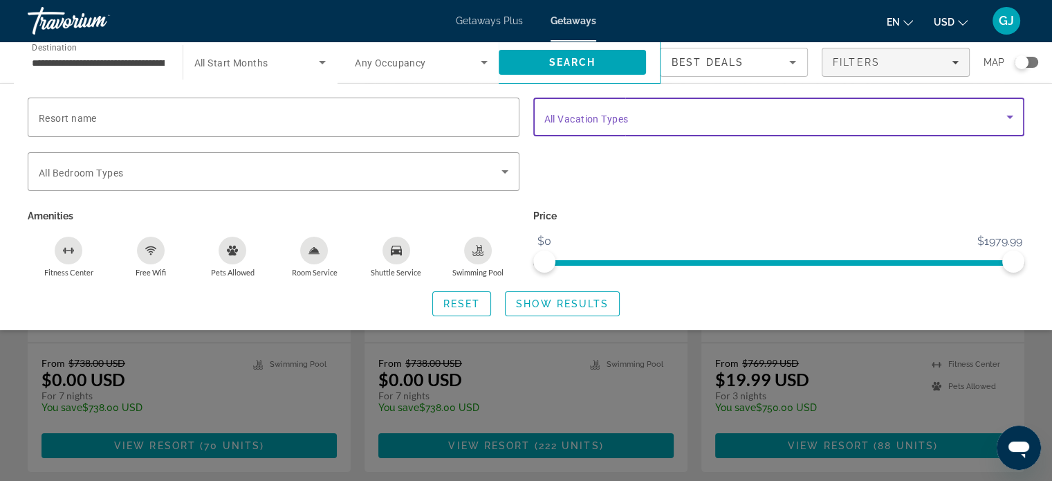
click at [1007, 120] on icon "Search widget" at bounding box center [1010, 117] width 17 height 17
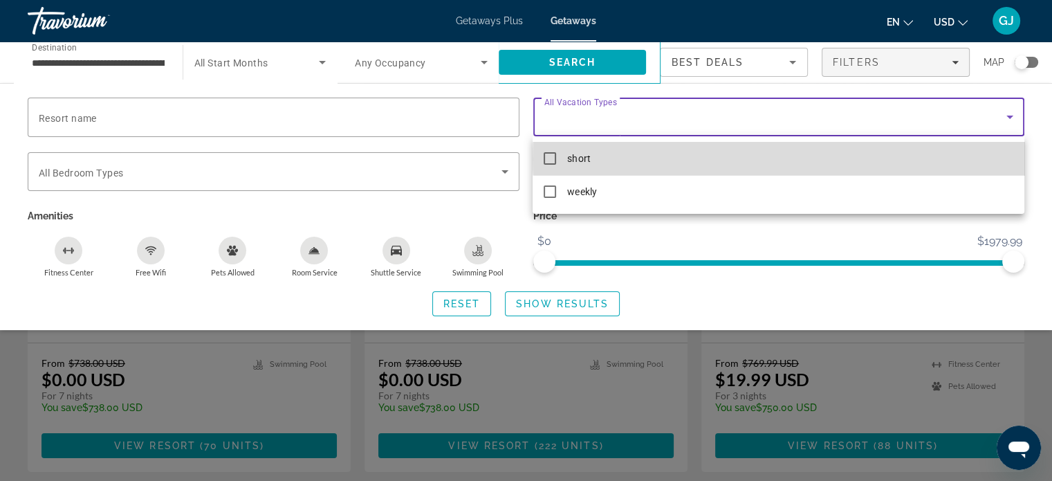
click at [873, 158] on mat-option "short" at bounding box center [778, 158] width 491 height 33
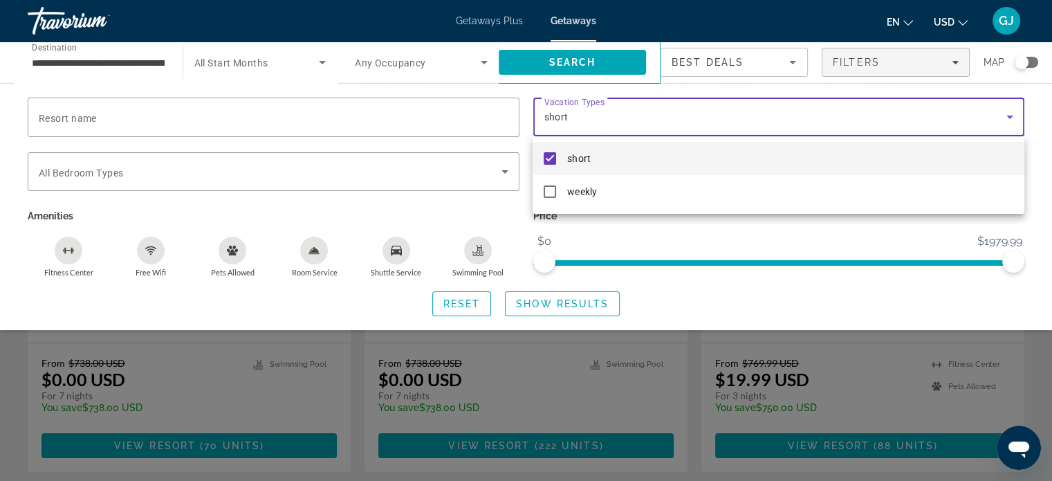
click at [1047, 183] on div at bounding box center [526, 240] width 1052 height 481
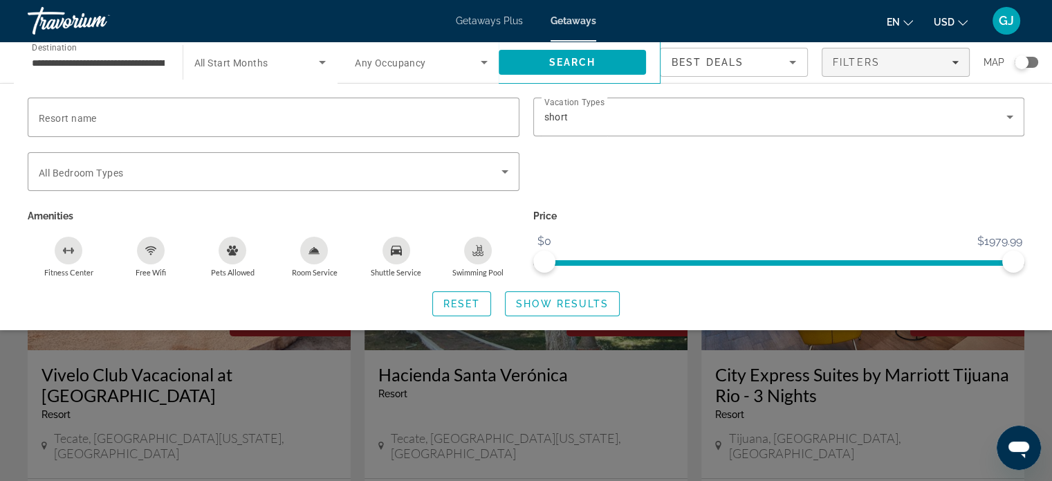
scroll to position [0, 0]
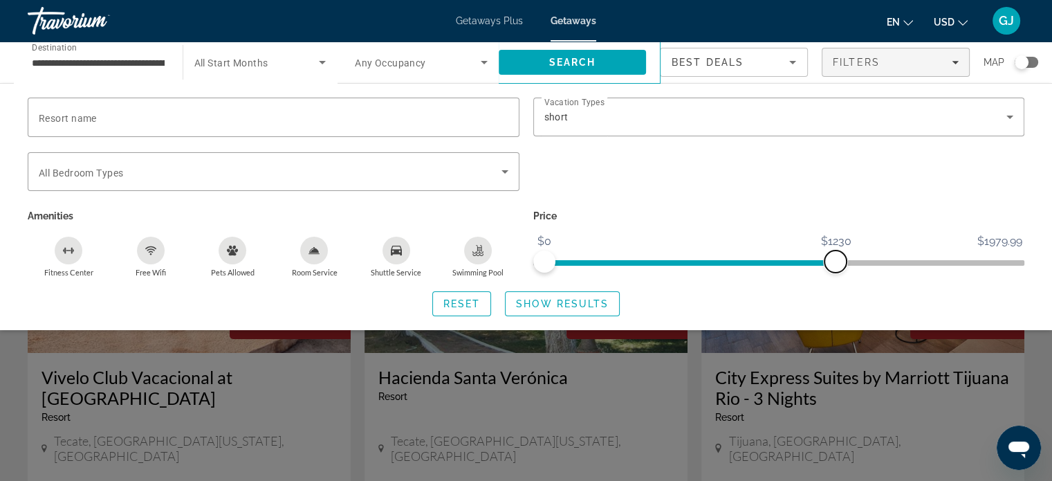
drag, startPoint x: 1010, startPoint y: 259, endPoint x: 836, endPoint y: 276, distance: 175.1
click at [836, 276] on div "Price $0 $1979.99 $0 $1230" at bounding box center [779, 241] width 506 height 71
drag, startPoint x: 836, startPoint y: 276, endPoint x: 836, endPoint y: 265, distance: 11.1
click at [836, 265] on div "Price $0 $1979.99 $0 $1230" at bounding box center [779, 241] width 506 height 71
drag, startPoint x: 836, startPoint y: 265, endPoint x: 736, endPoint y: 257, distance: 99.9
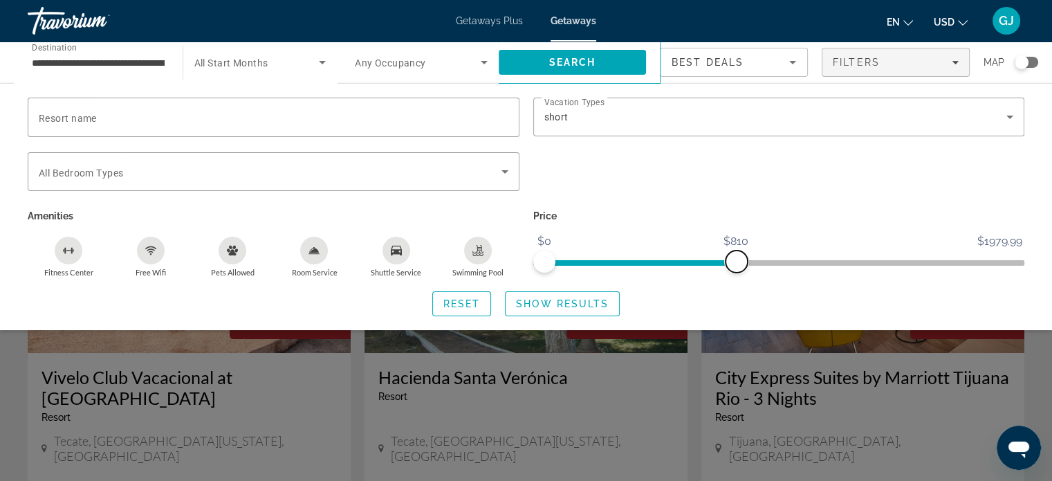
click at [736, 257] on span "ngx-slider-max" at bounding box center [737, 261] width 22 height 22
click at [549, 301] on span "Show Results" at bounding box center [562, 303] width 93 height 11
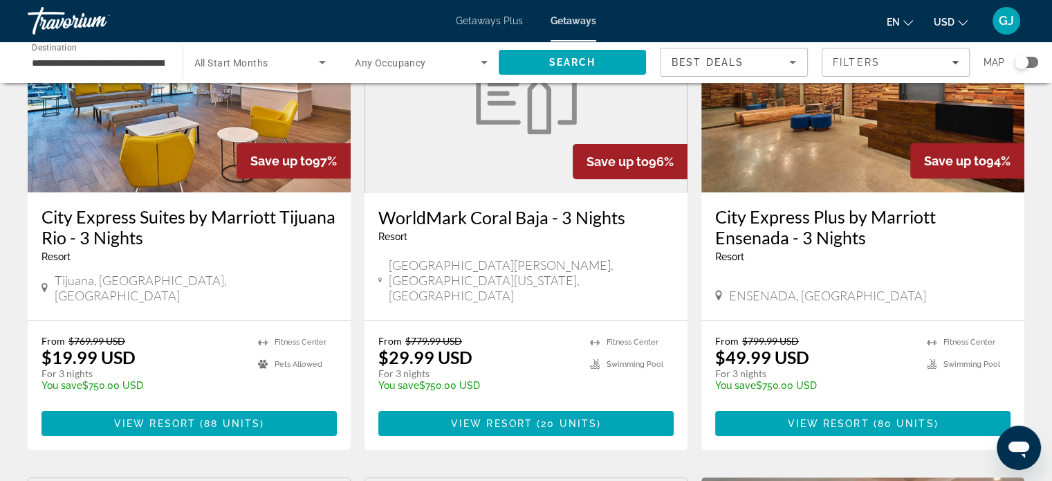
scroll to position [138, 0]
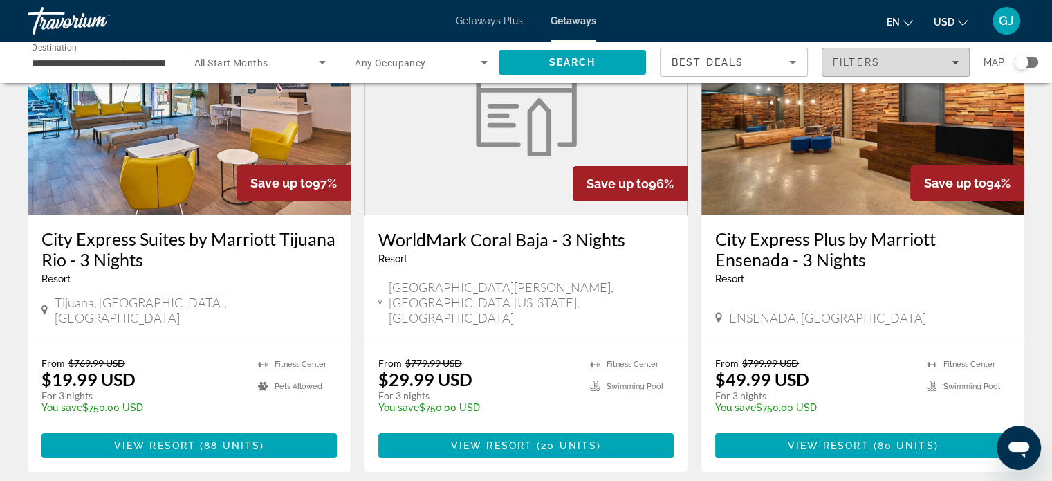
click at [852, 64] on span "Filters" at bounding box center [856, 62] width 47 height 11
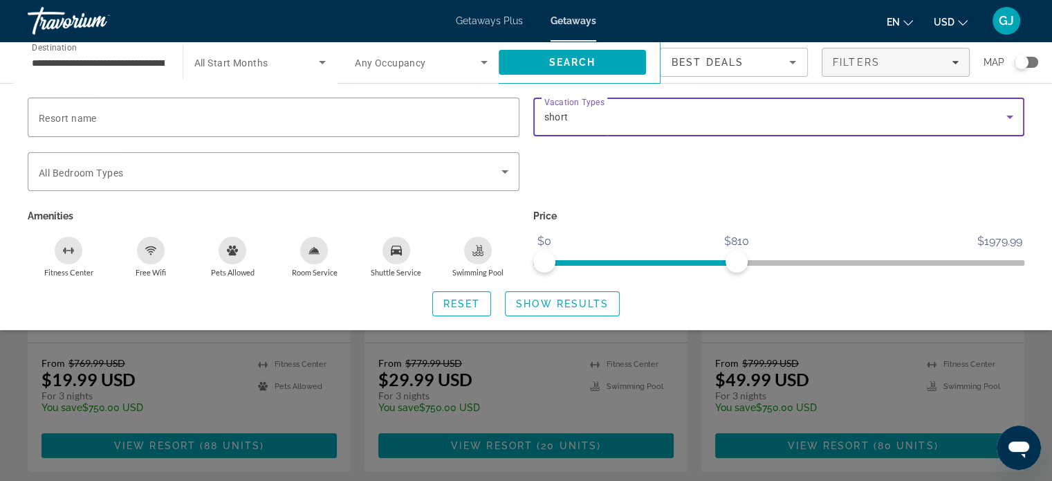
click at [1013, 120] on icon "Search widget" at bounding box center [1010, 117] width 17 height 17
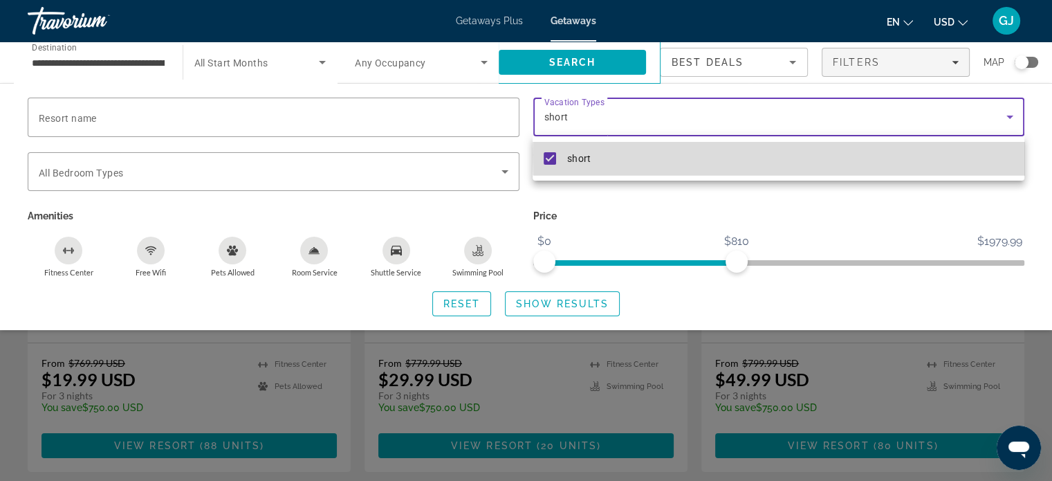
click at [930, 155] on mat-option "short" at bounding box center [778, 158] width 491 height 33
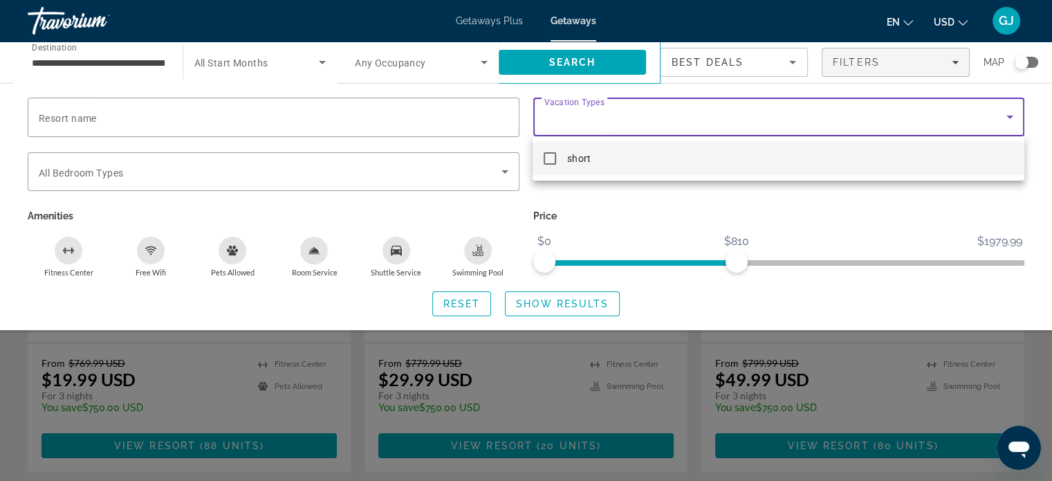
click at [935, 124] on div at bounding box center [526, 240] width 1052 height 481
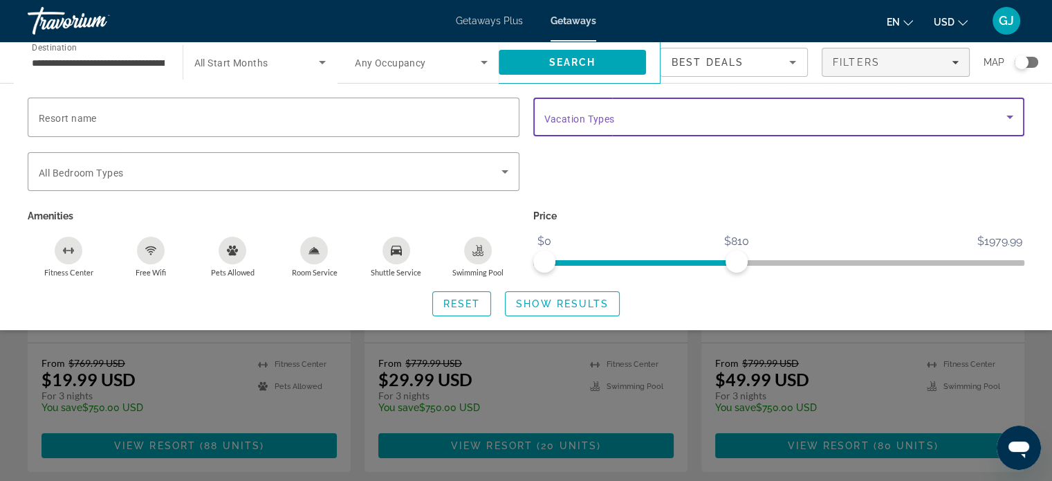
click at [1005, 118] on icon "Search widget" at bounding box center [1010, 117] width 17 height 17
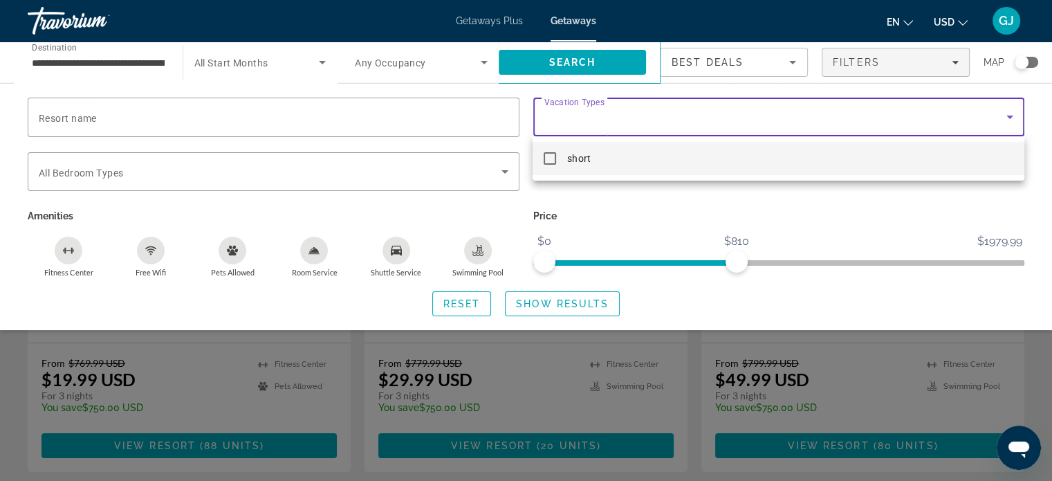
click at [1005, 118] on div at bounding box center [526, 240] width 1052 height 481
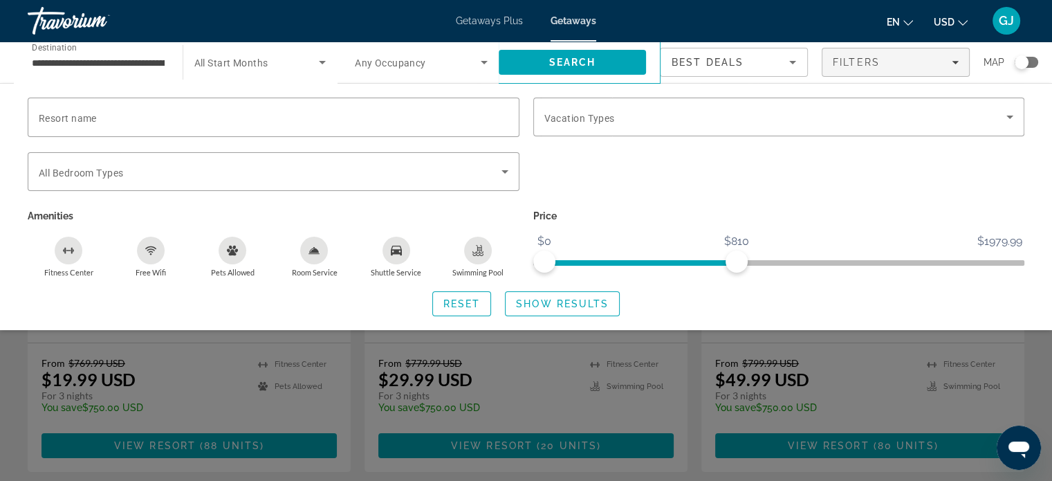
click at [968, 181] on div "Search widget" at bounding box center [779, 179] width 506 height 54
click at [582, 298] on span "Show Results" at bounding box center [562, 303] width 93 height 11
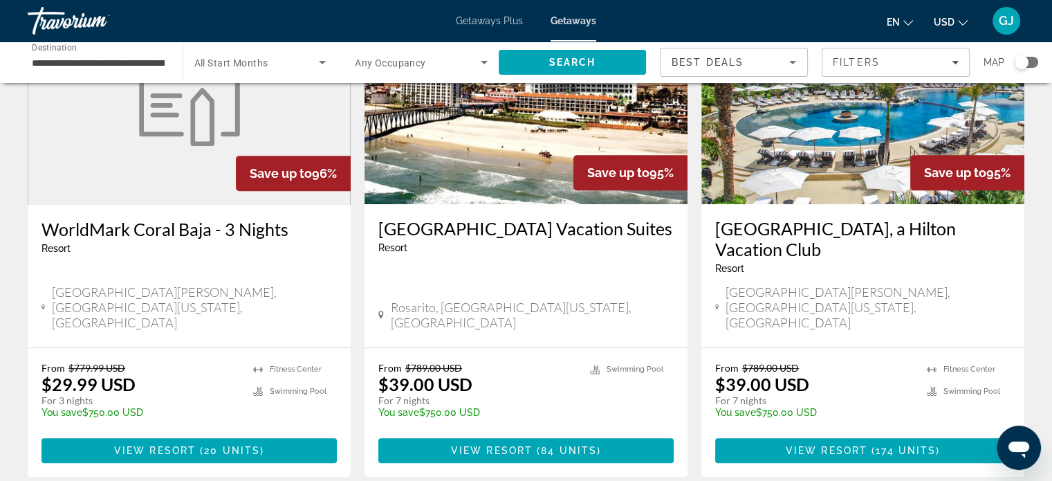
scroll to position [661, 0]
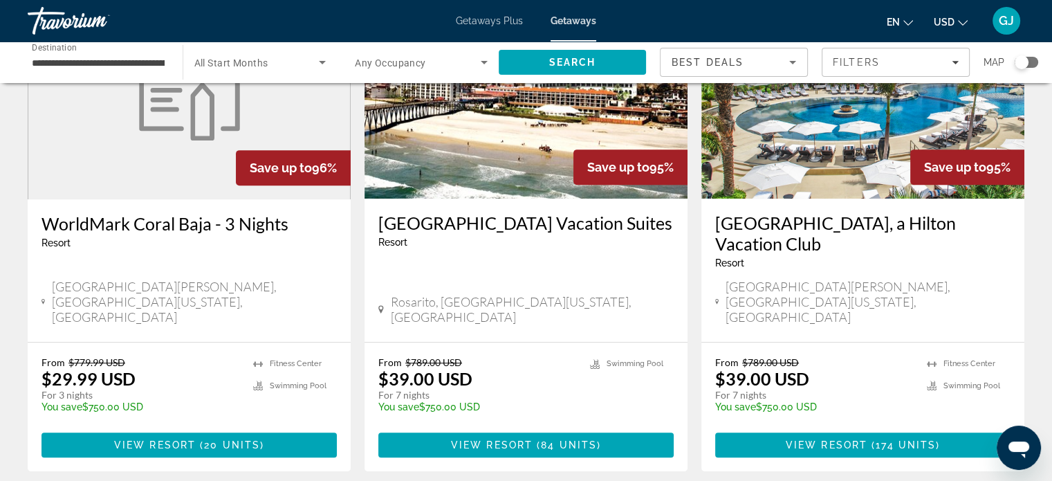
click at [883, 212] on h3 "[GEOGRAPHIC_DATA], a Hilton Vacation Club" at bounding box center [862, 233] width 295 height 42
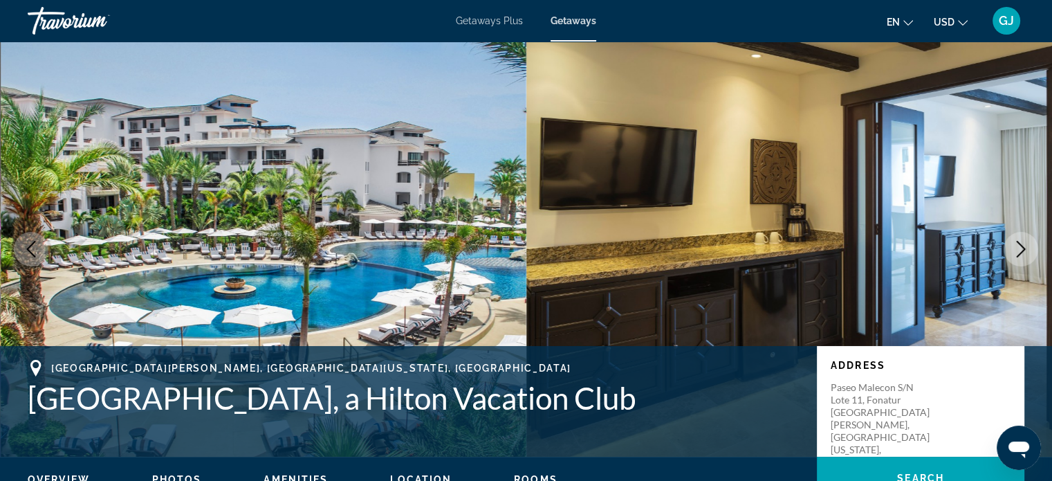
click at [1020, 245] on icon "Next image" at bounding box center [1021, 249] width 9 height 17
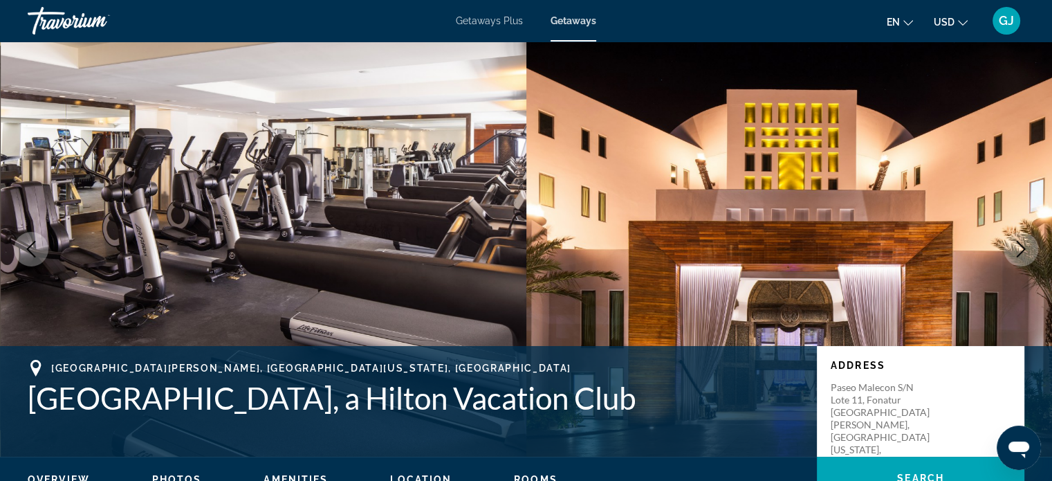
scroll to position [370, 0]
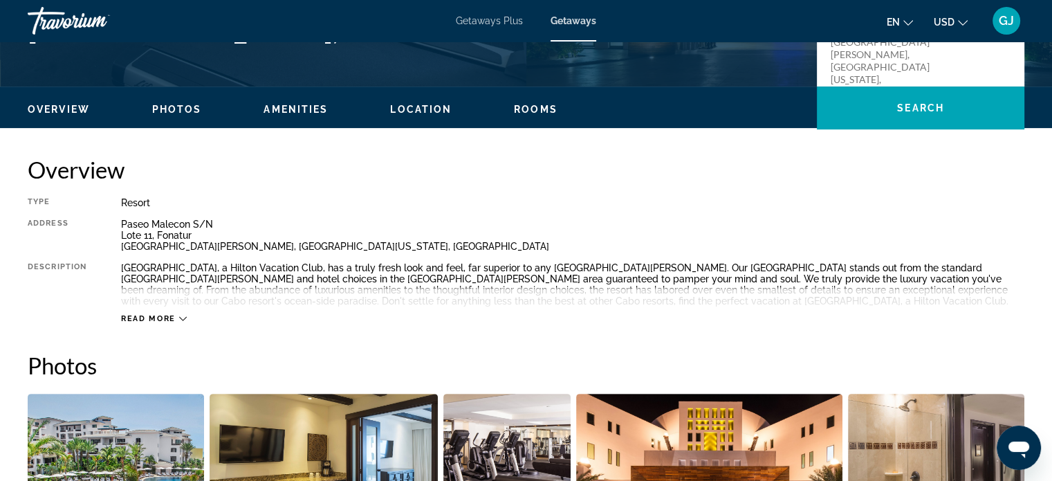
click at [187, 317] on div "Read more" at bounding box center [572, 305] width 903 height 38
click at [183, 315] on icon "Main content" at bounding box center [183, 319] width 8 height 8
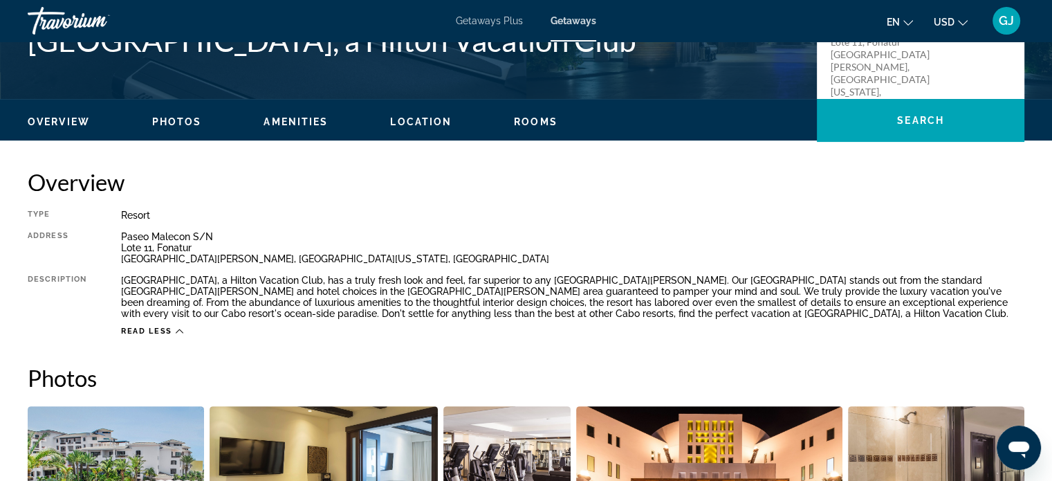
scroll to position [0, 0]
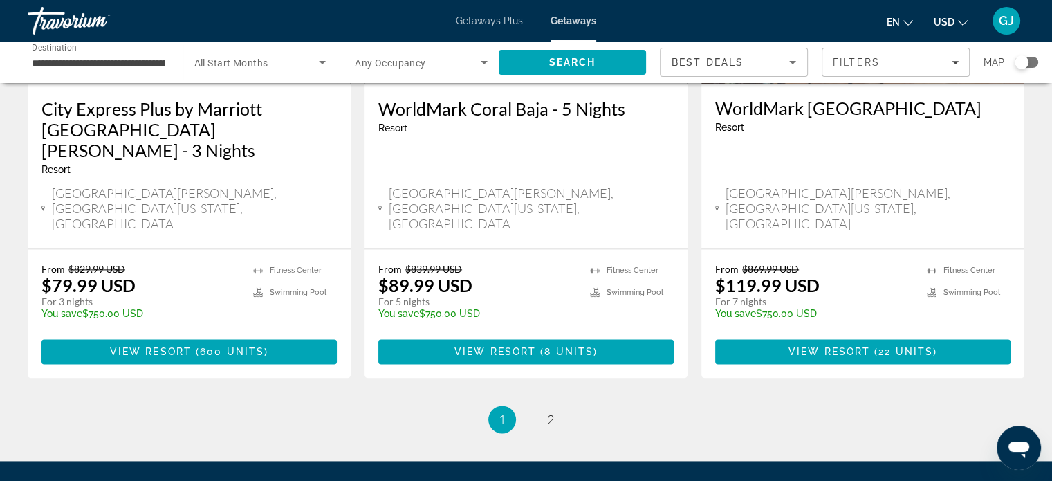
scroll to position [1819, 0]
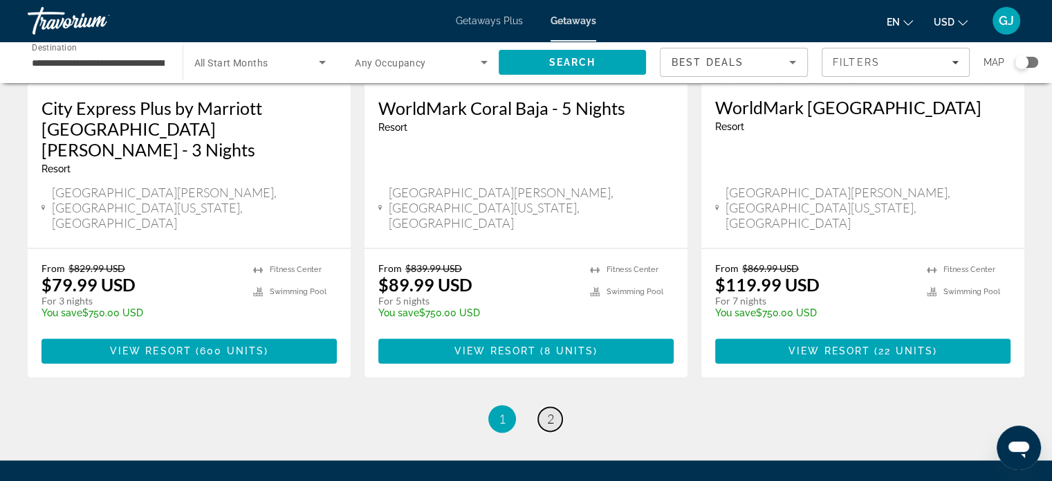
click at [551, 411] on span "2" at bounding box center [550, 418] width 7 height 15
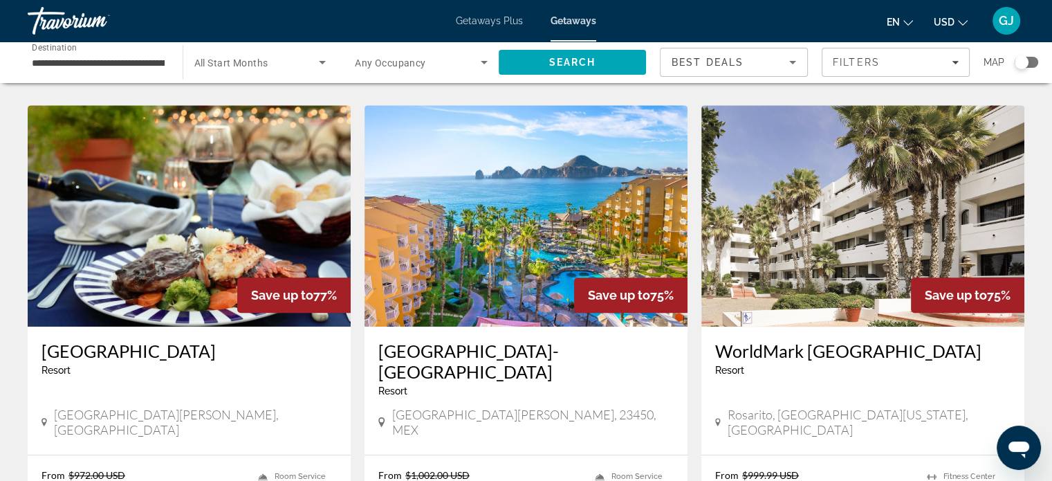
scroll to position [412, 0]
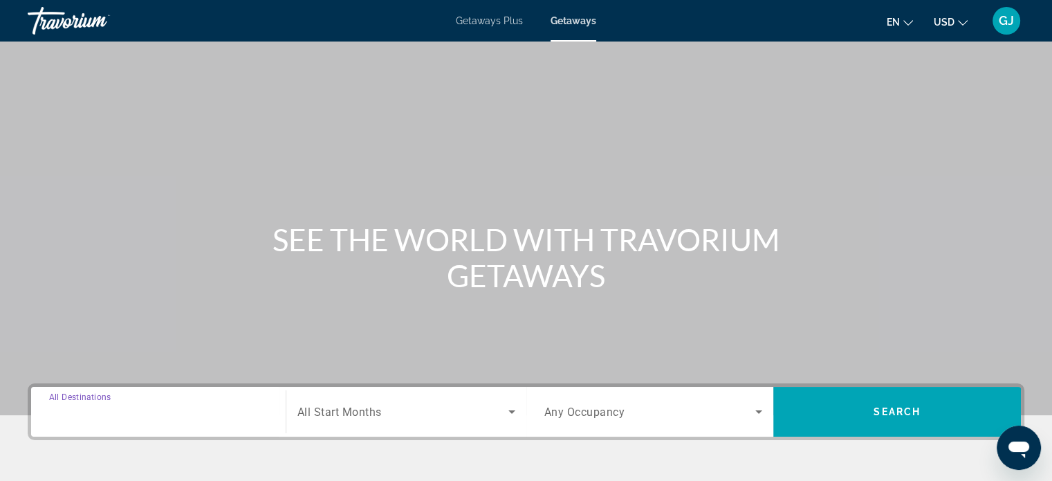
click at [190, 411] on input "Destination All Destinations" at bounding box center [158, 412] width 219 height 17
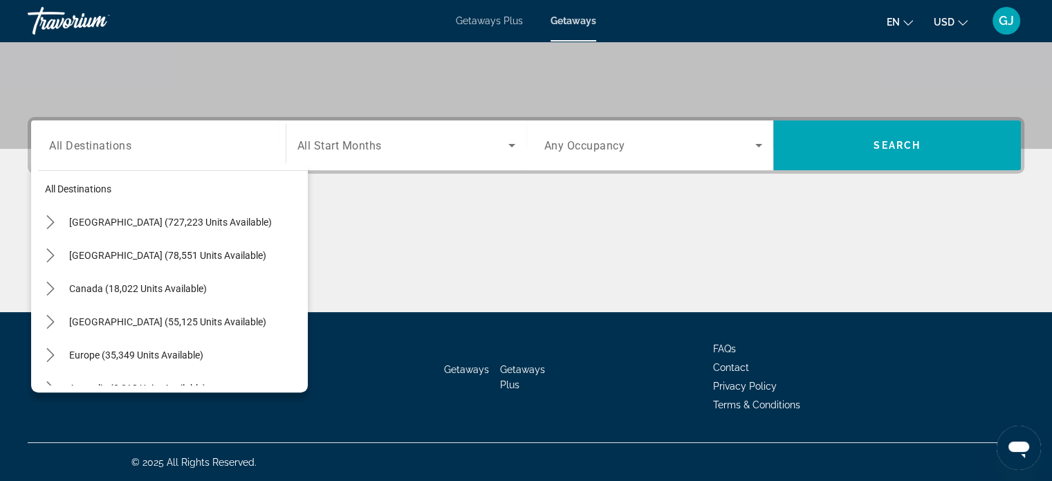
scroll to position [6, 0]
click at [50, 243] on mat-icon "Toggle Mexico (78,551 units available) submenu" at bounding box center [50, 255] width 24 height 24
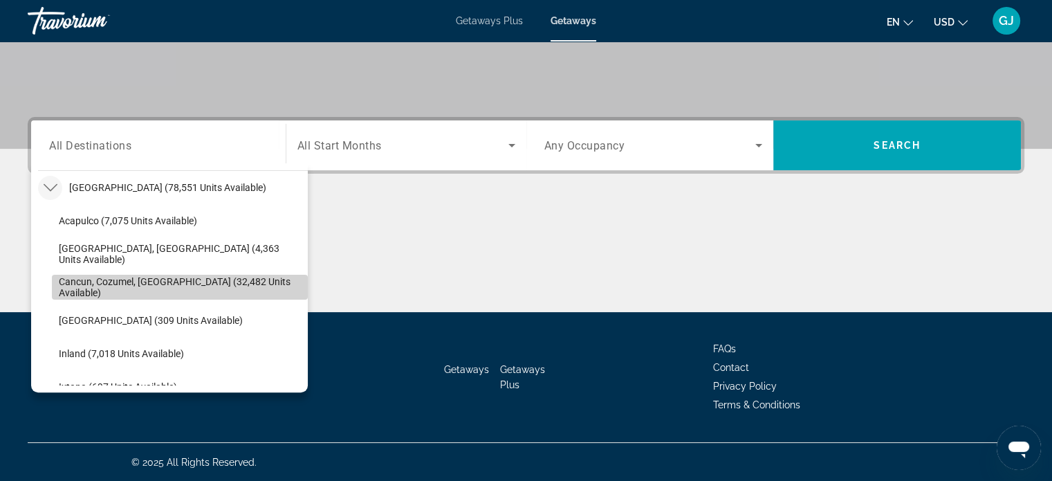
click at [248, 278] on span "Cancun, Cozumel, [GEOGRAPHIC_DATA] (32,482 units available)" at bounding box center [180, 287] width 242 height 22
type input "**********"
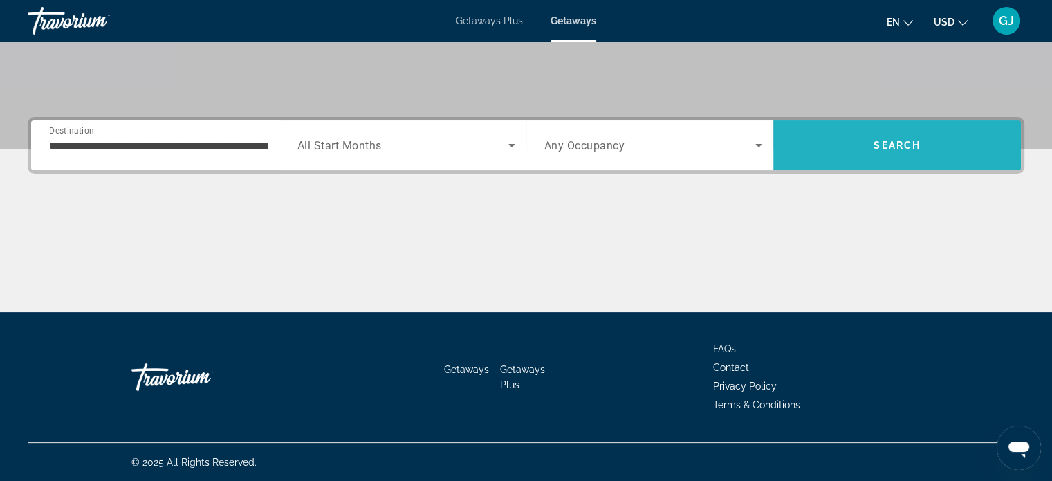
click at [872, 147] on span "Search" at bounding box center [897, 145] width 248 height 33
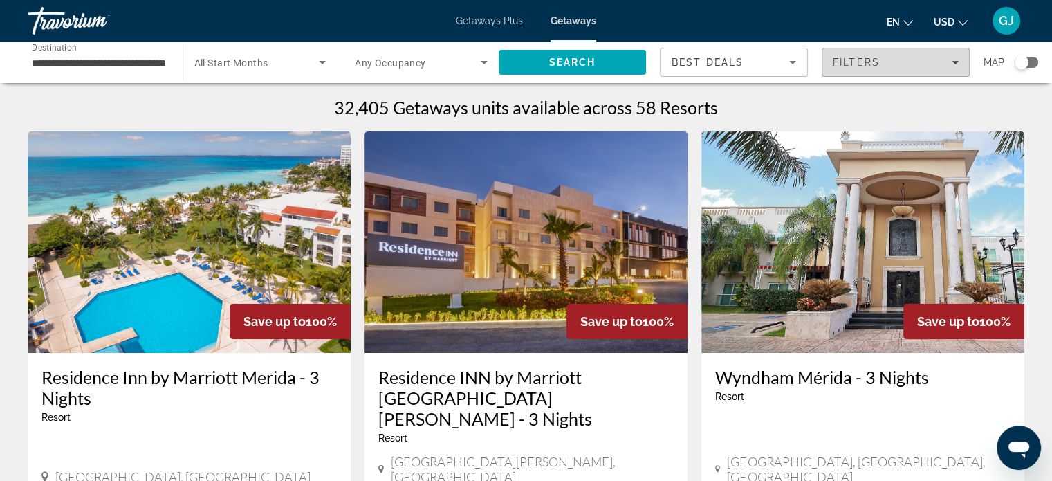
click at [901, 68] on span "Filters" at bounding box center [895, 62] width 147 height 33
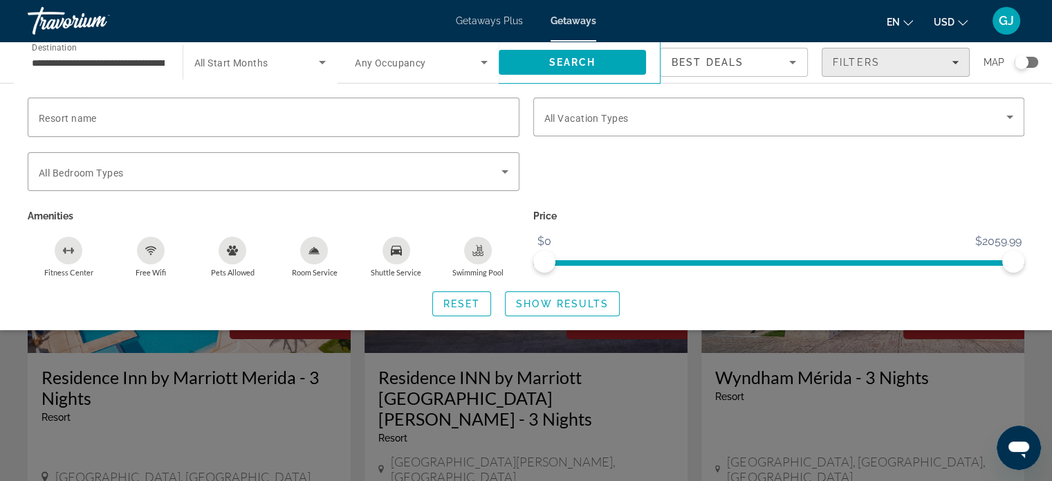
click at [952, 64] on icon "Filters" at bounding box center [955, 62] width 7 height 7
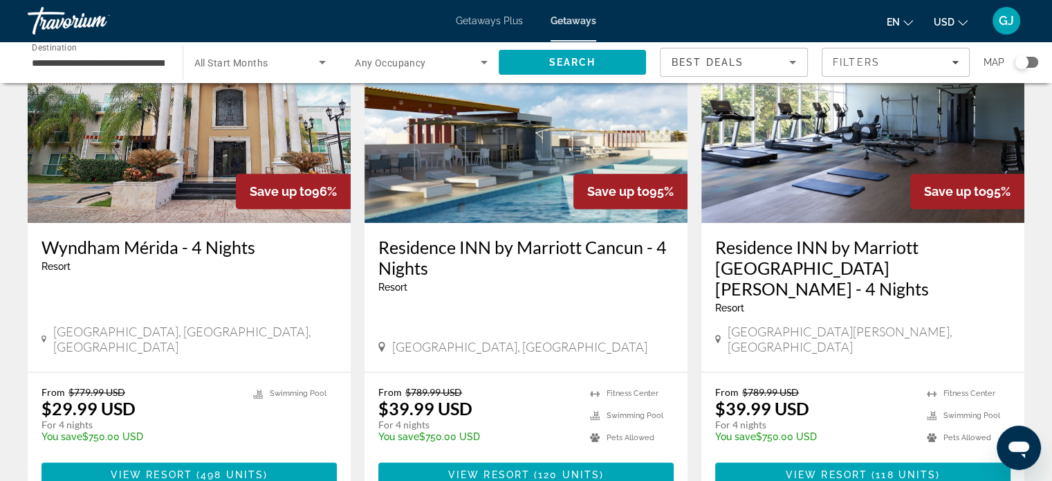
scroll to position [1693, 0]
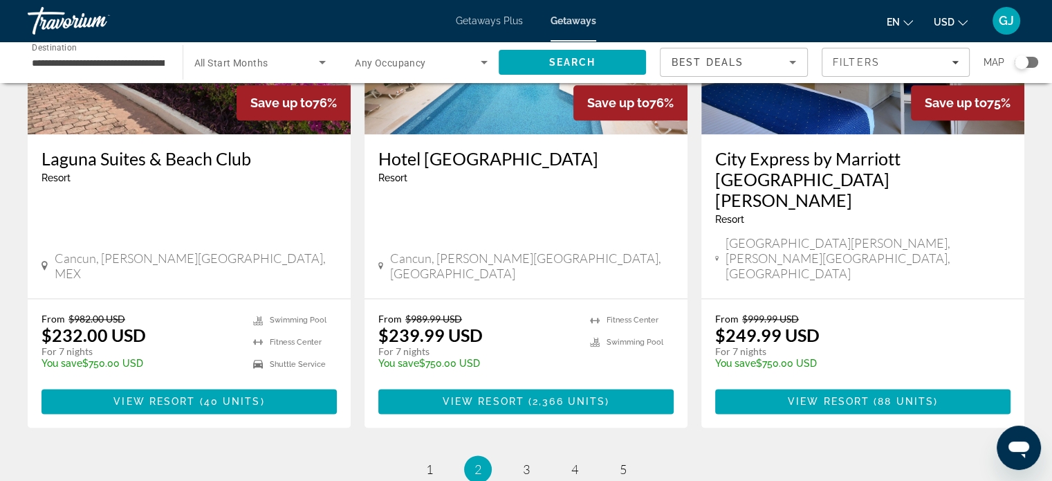
scroll to position [1762, 0]
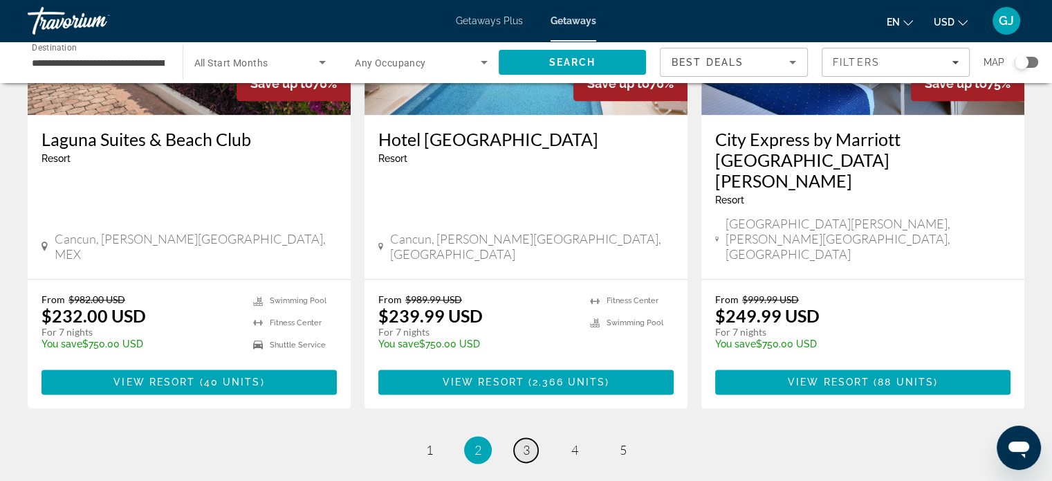
click at [527, 442] on span "3" at bounding box center [526, 449] width 7 height 15
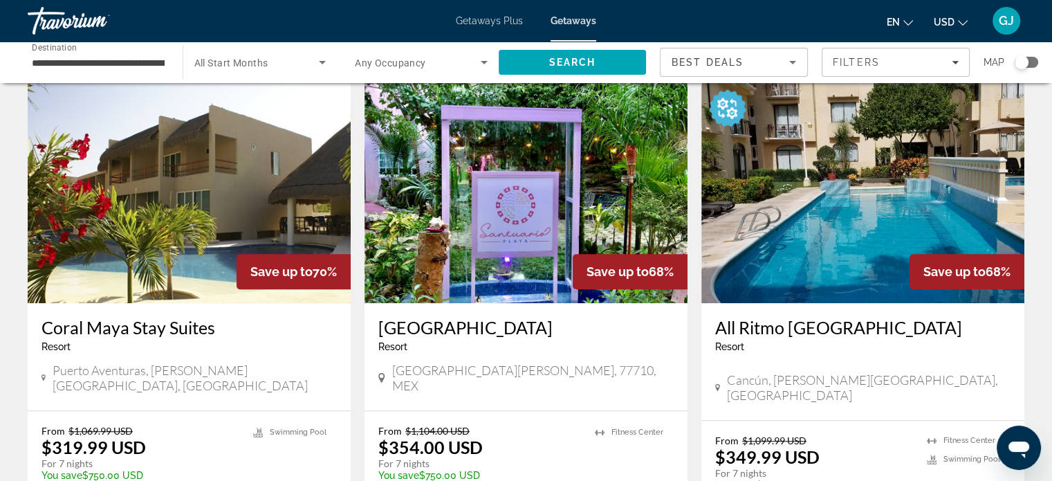
scroll to position [1140, 0]
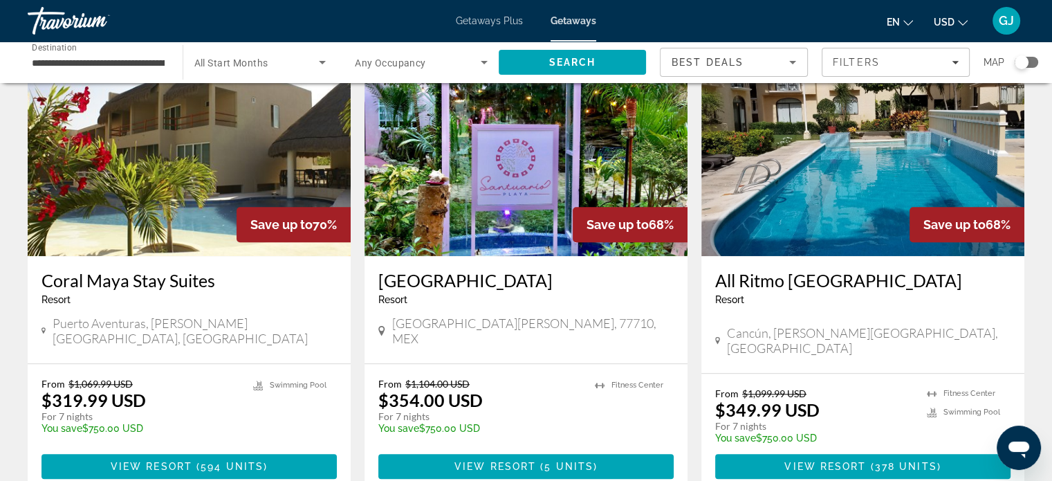
click at [1046, 302] on div "32,399 Getaways units available across 57 Resorts Save up to 74% Optional All-I…" at bounding box center [526, 13] width 1052 height 2112
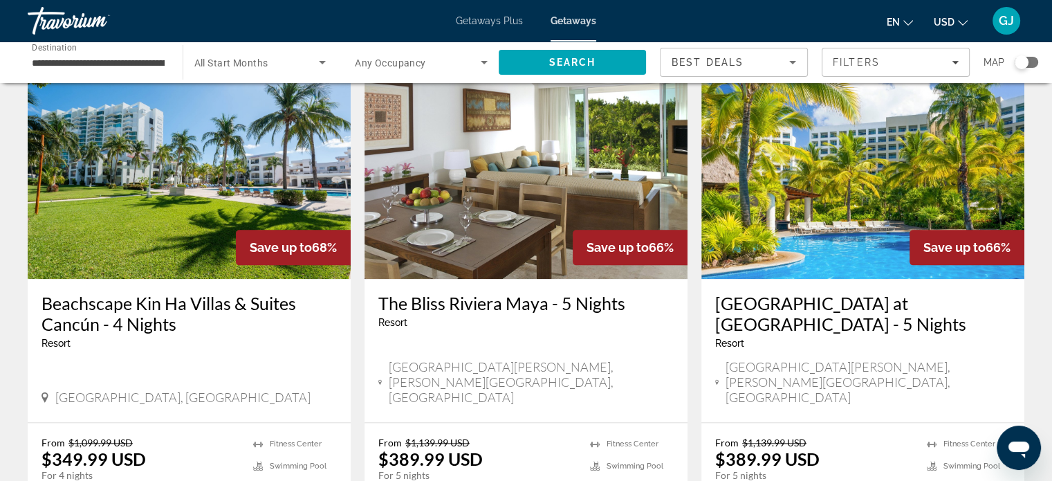
scroll to position [1625, 0]
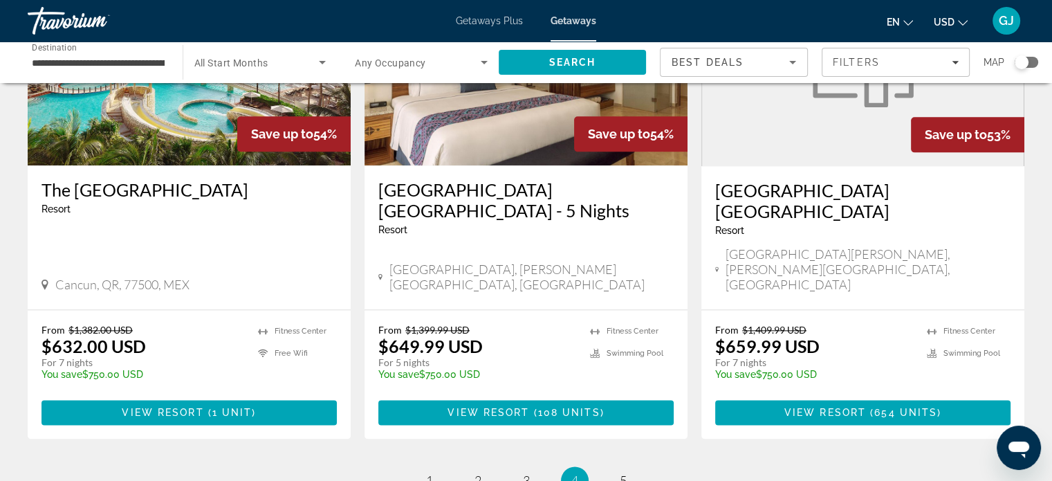
scroll to position [1747, 0]
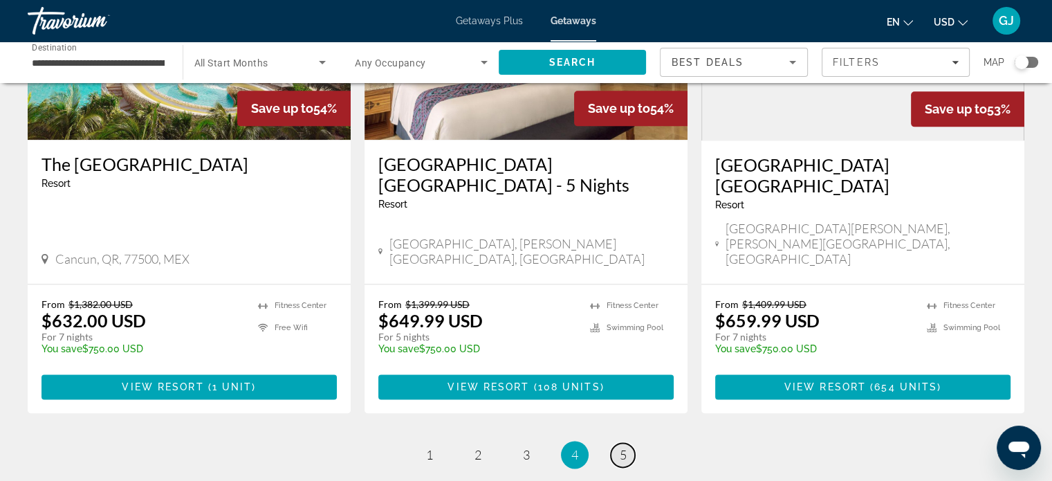
click at [623, 447] on span "5" at bounding box center [623, 454] width 7 height 15
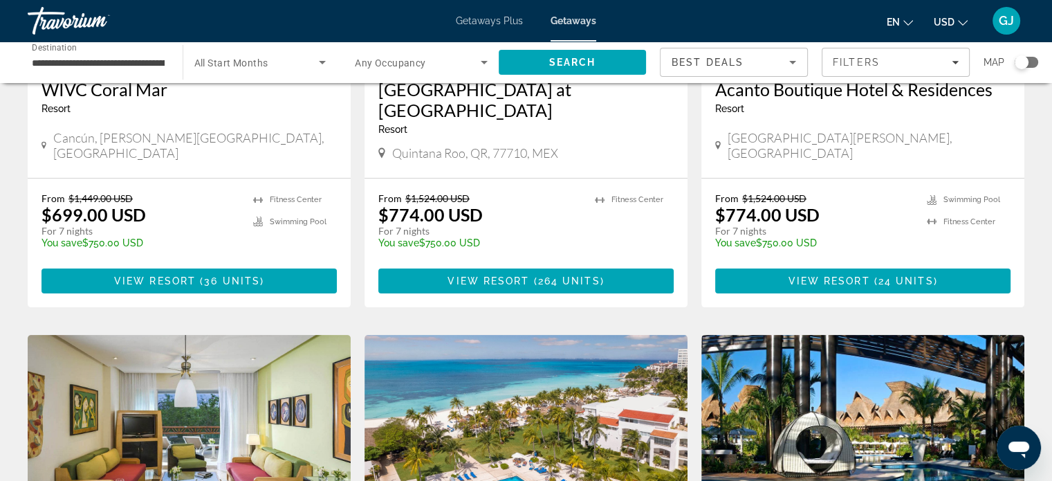
scroll to position [281, 0]
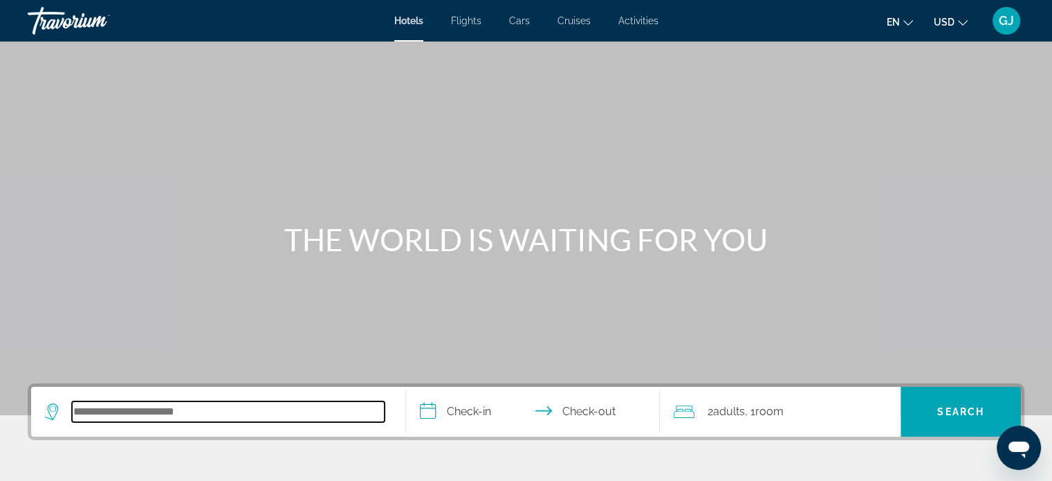
click at [127, 409] on input "Search hotel destination" at bounding box center [228, 411] width 313 height 21
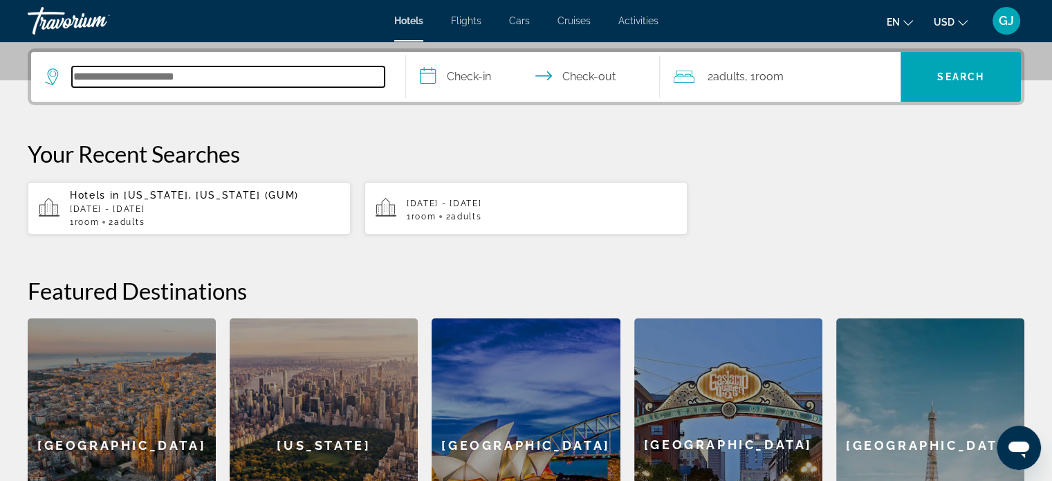
scroll to position [338, 0]
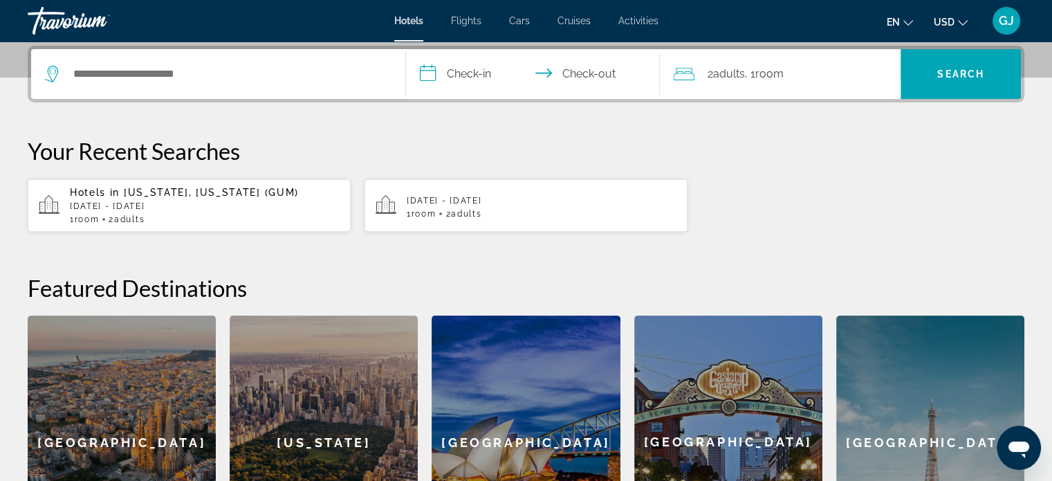
click at [127, 409] on div "Barcelona" at bounding box center [122, 441] width 188 height 253
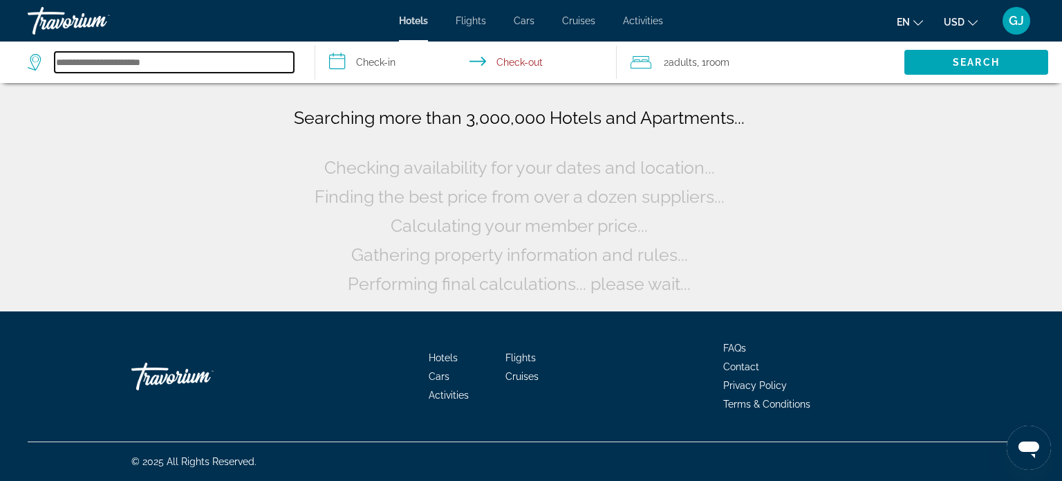
click at [92, 57] on input "Search hotel destination" at bounding box center [174, 62] width 239 height 21
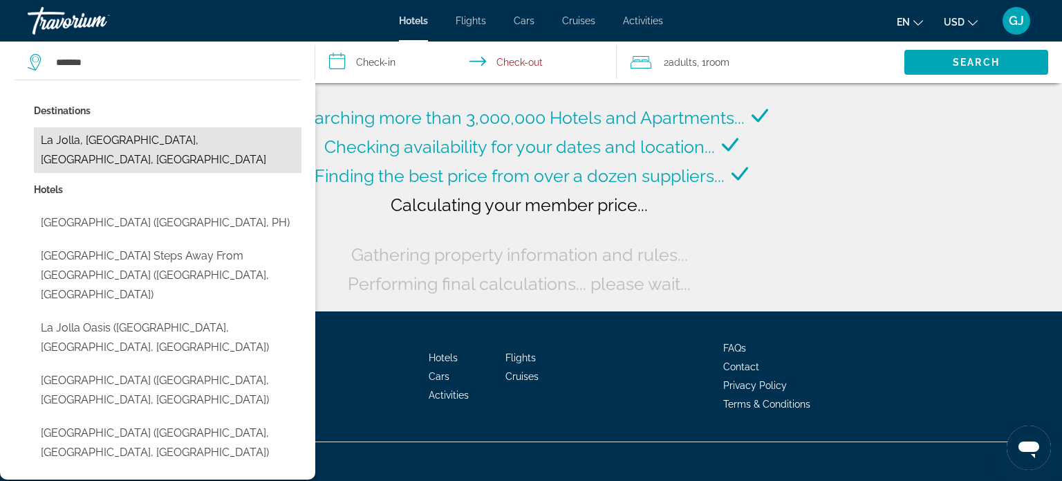
click at [110, 141] on button "La Jolla, San Diego, CA, United States" at bounding box center [168, 150] width 268 height 46
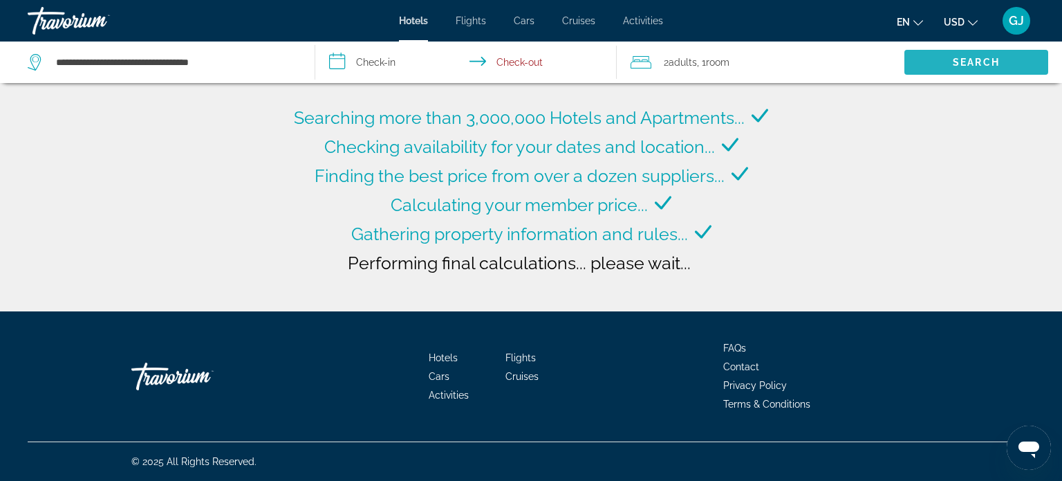
click at [915, 61] on span "Search" at bounding box center [977, 62] width 144 height 33
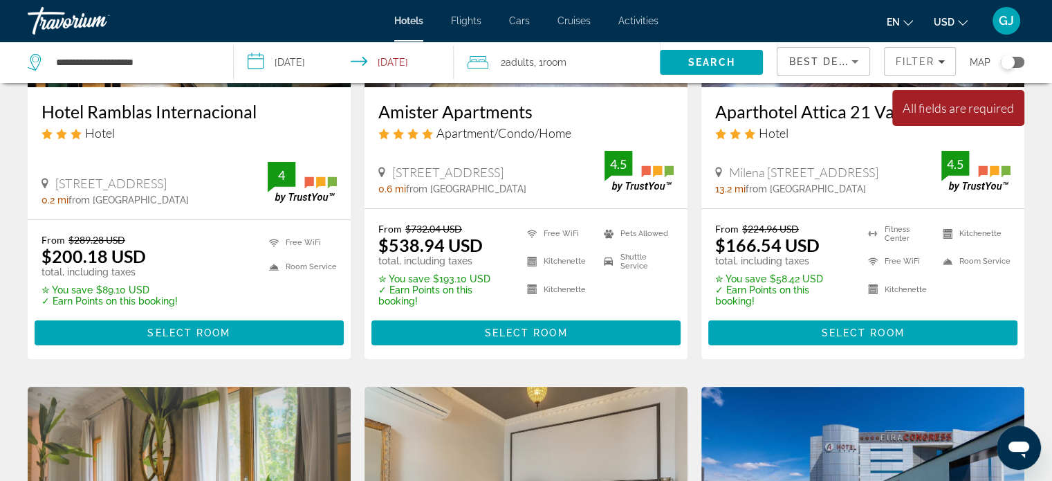
scroll to position [260, 0]
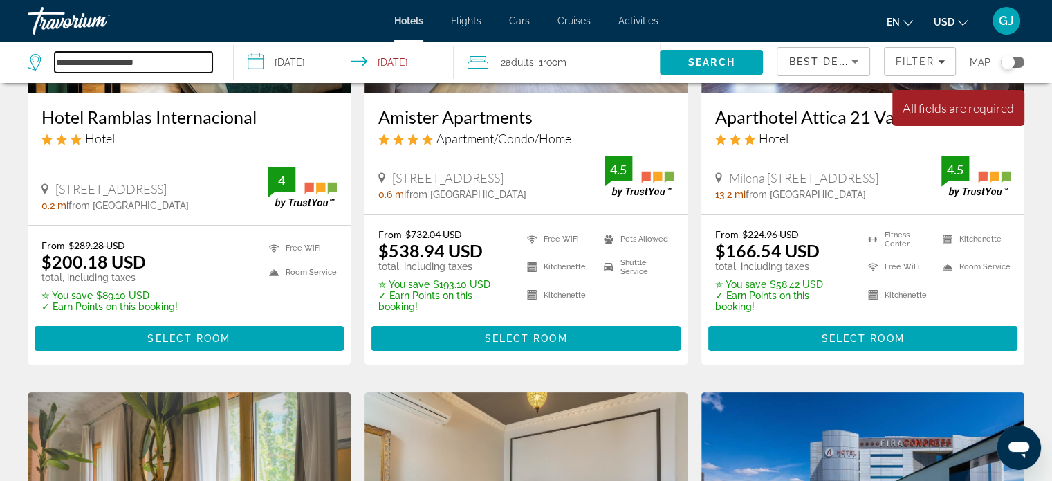
click at [144, 62] on input "**********" at bounding box center [134, 62] width 158 height 21
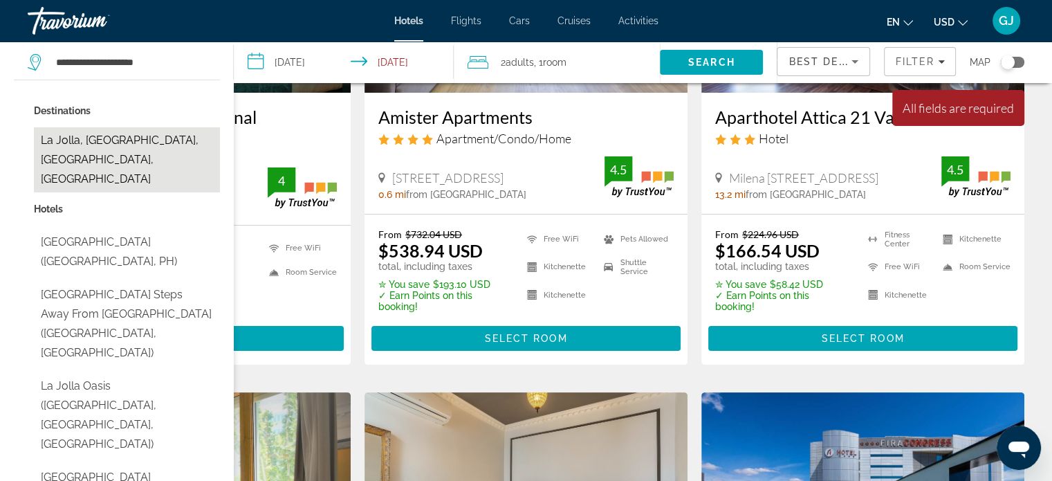
click at [115, 141] on button "La Jolla, San Diego, CA, United States" at bounding box center [127, 159] width 186 height 65
type input "**********"
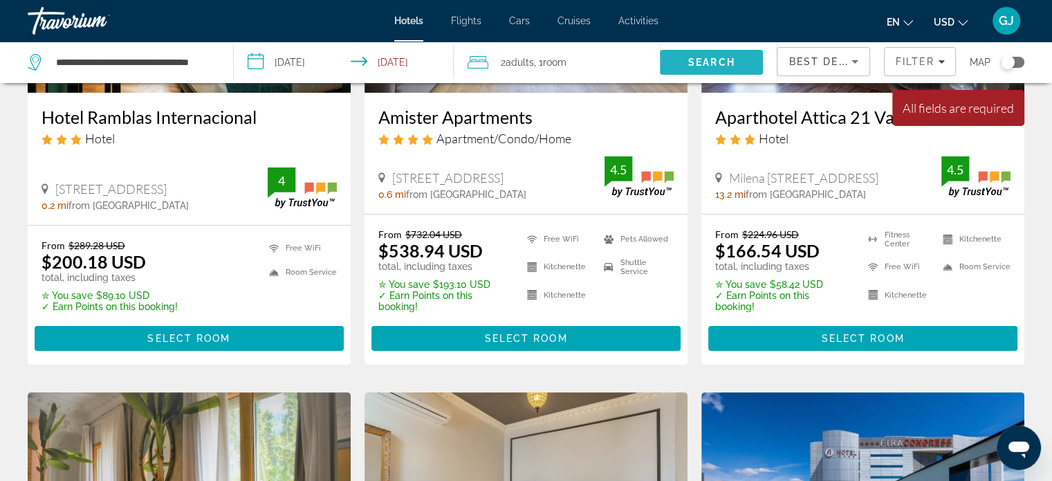
click at [678, 57] on span "Search" at bounding box center [711, 62] width 103 height 33
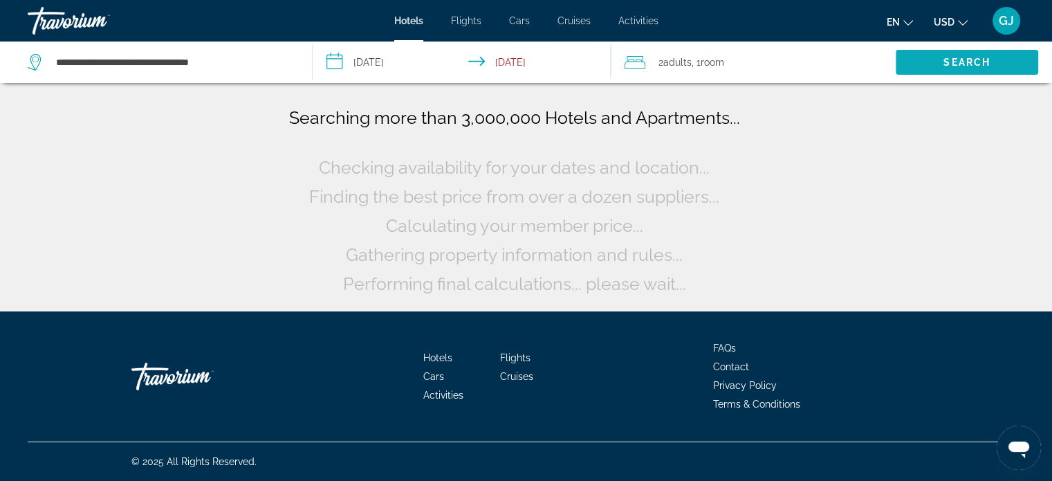
scroll to position [0, 0]
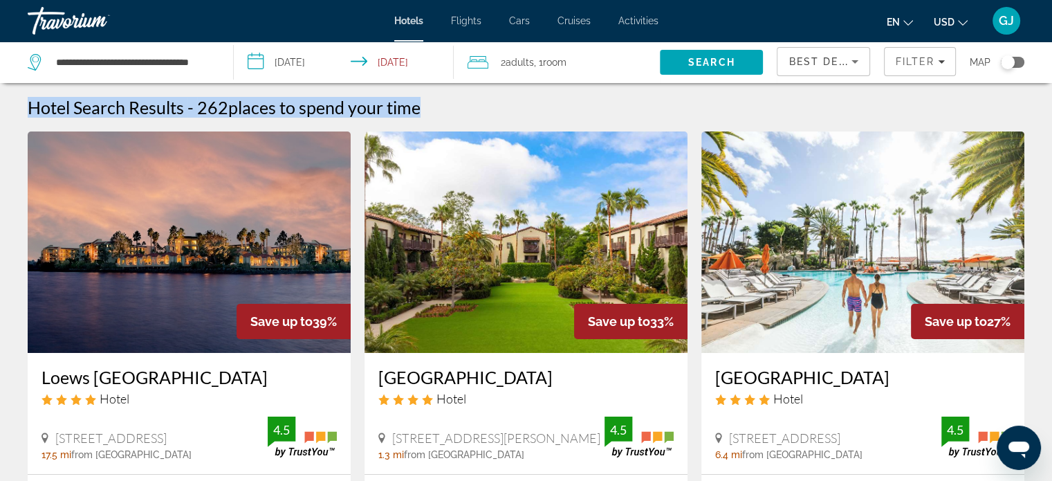
drag, startPoint x: 1049, startPoint y: 76, endPoint x: 1051, endPoint y: 87, distance: 11.4
click at [1051, 87] on html "**********" at bounding box center [526, 240] width 1052 height 481
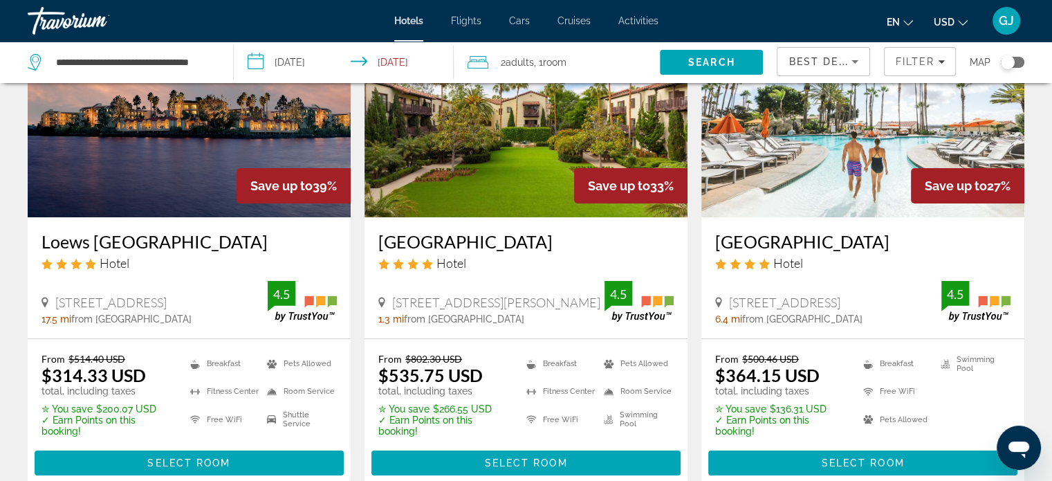
scroll to position [144, 0]
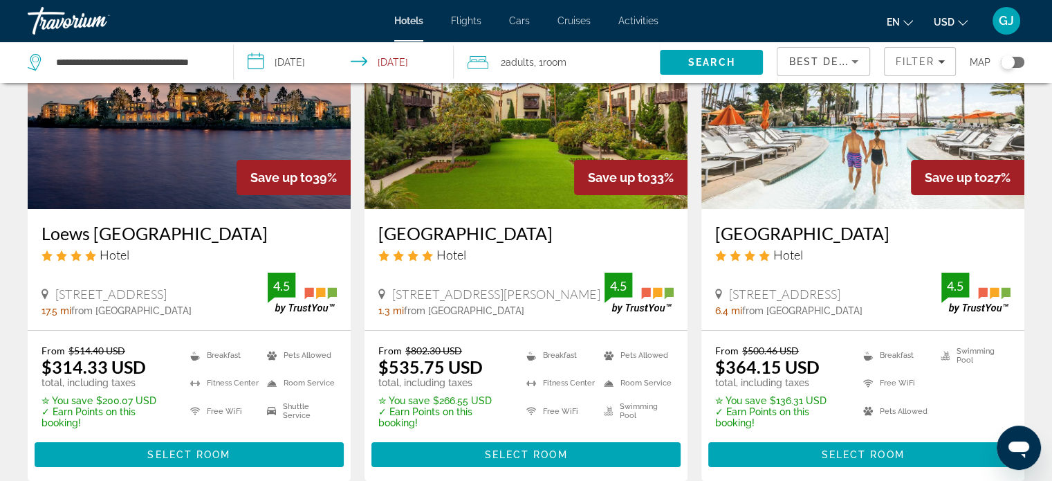
click at [518, 150] on img "Main content" at bounding box center [526, 98] width 323 height 221
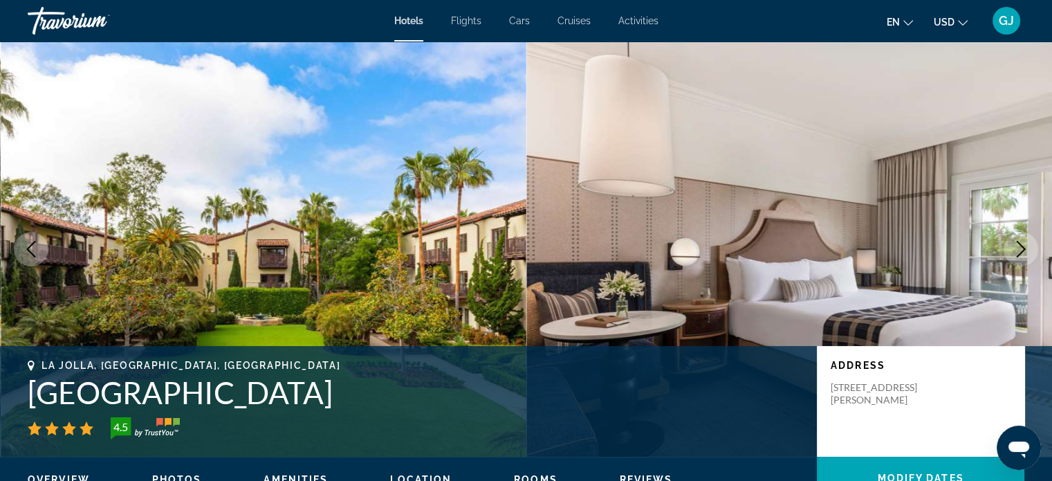
click at [1029, 251] on button "Next image" at bounding box center [1021, 249] width 35 height 35
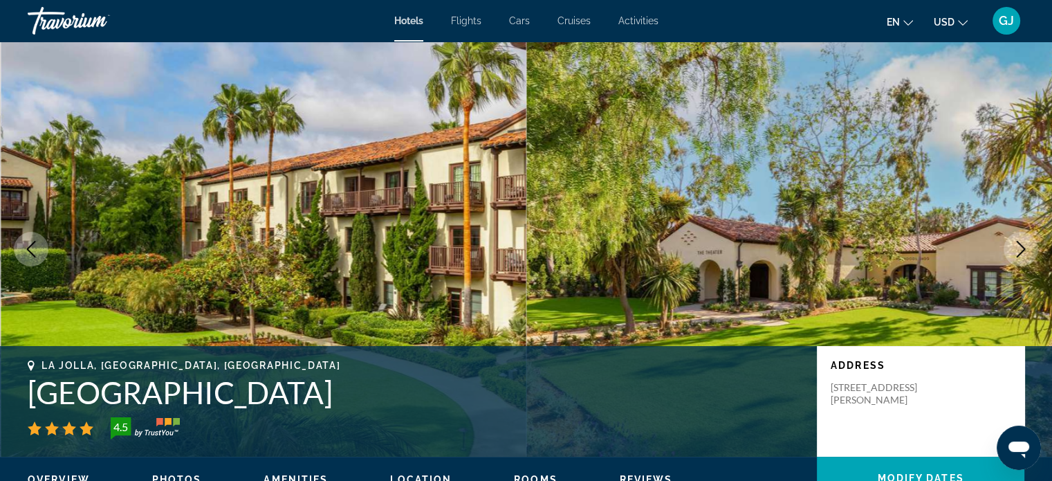
click at [1029, 251] on button "Next image" at bounding box center [1021, 249] width 35 height 35
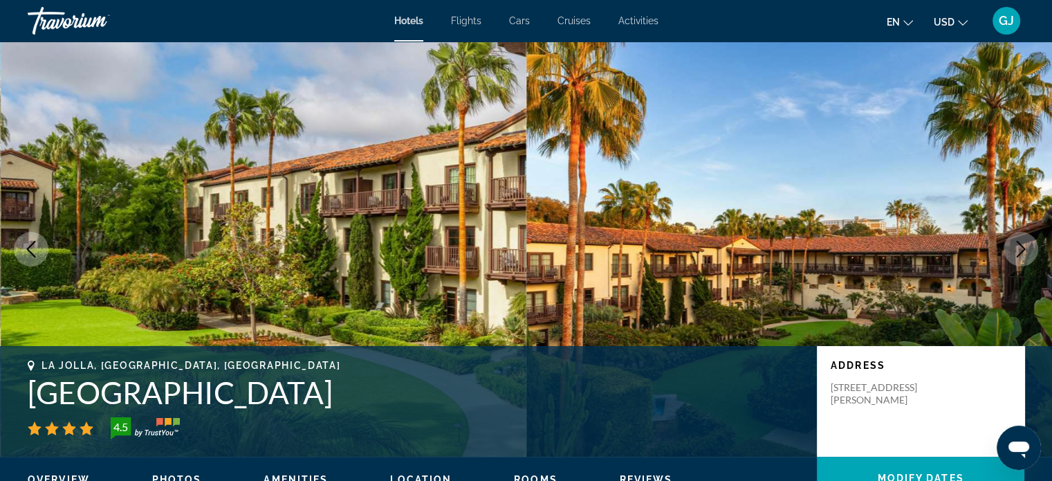
click at [1029, 251] on button "Next image" at bounding box center [1021, 249] width 35 height 35
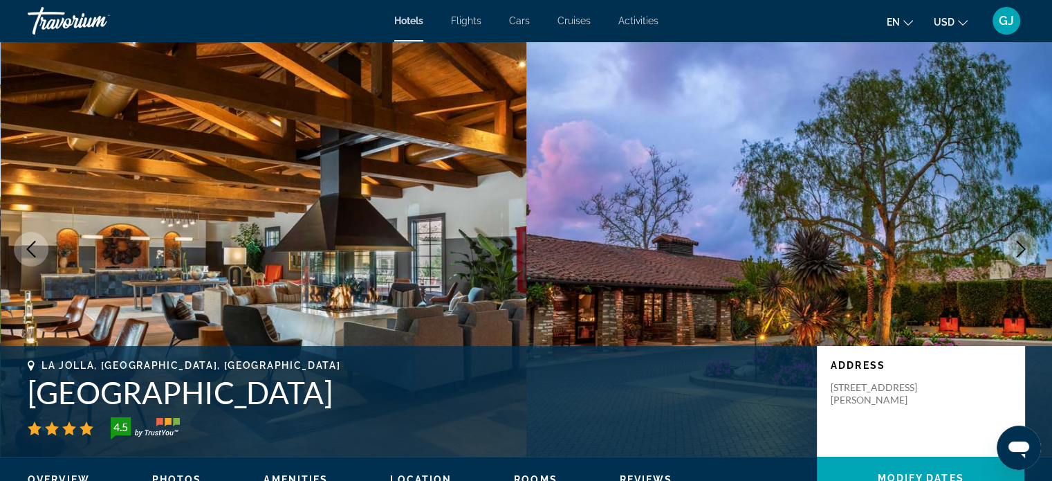
click at [1029, 251] on button "Next image" at bounding box center [1021, 249] width 35 height 35
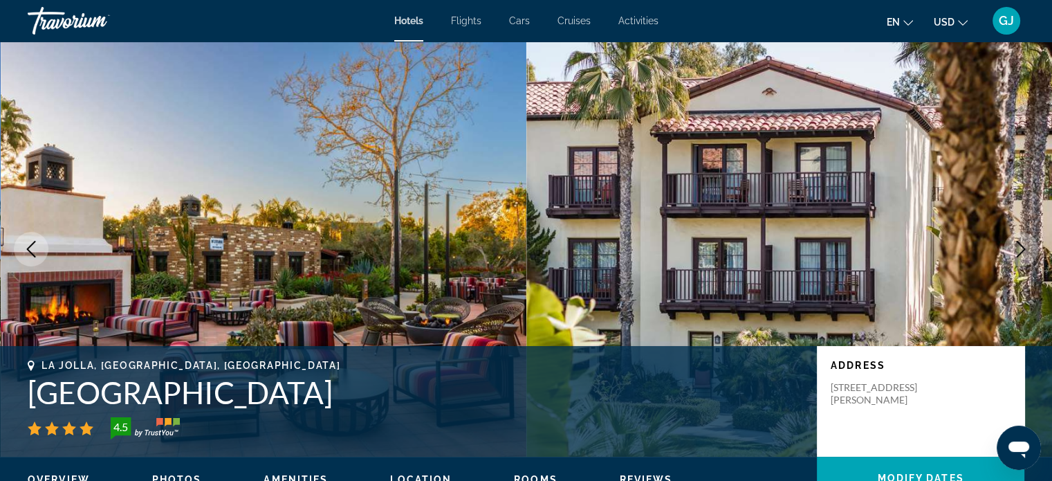
click at [1029, 251] on button "Next image" at bounding box center [1021, 249] width 35 height 35
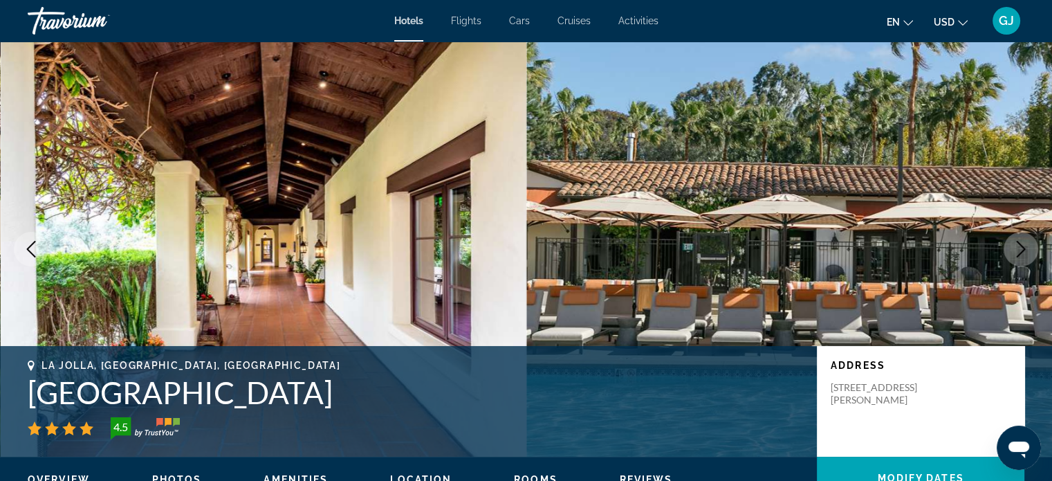
click at [1029, 251] on button "Next image" at bounding box center [1021, 249] width 35 height 35
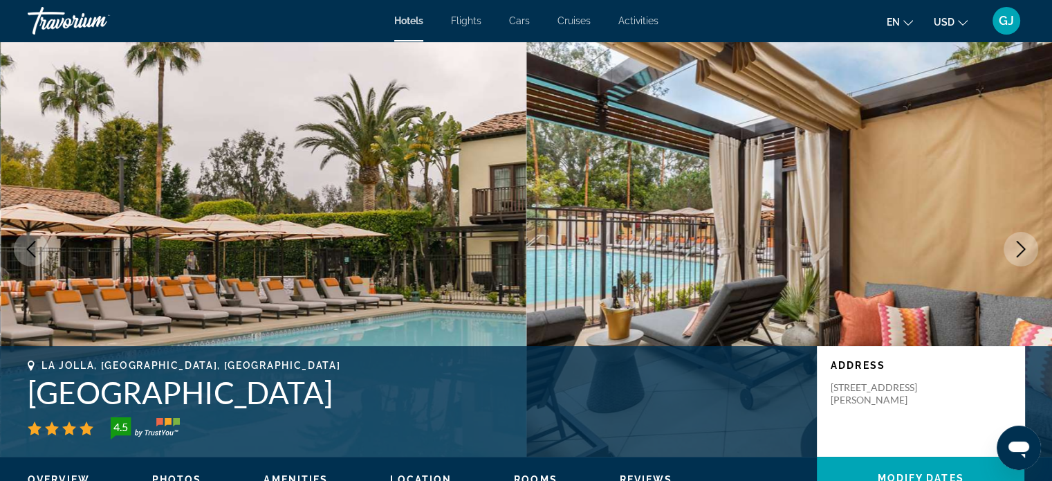
click at [1029, 251] on button "Next image" at bounding box center [1021, 249] width 35 height 35
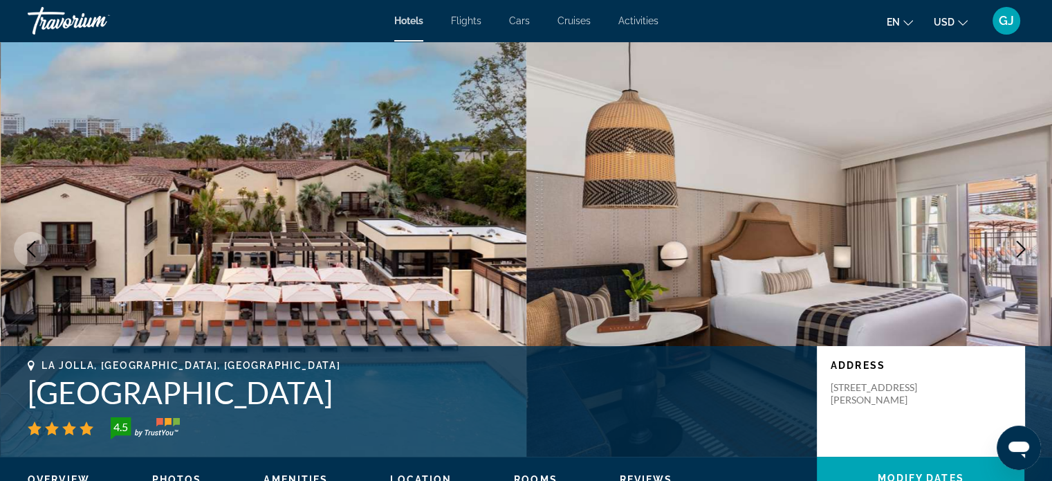
click at [1029, 251] on button "Next image" at bounding box center [1021, 249] width 35 height 35
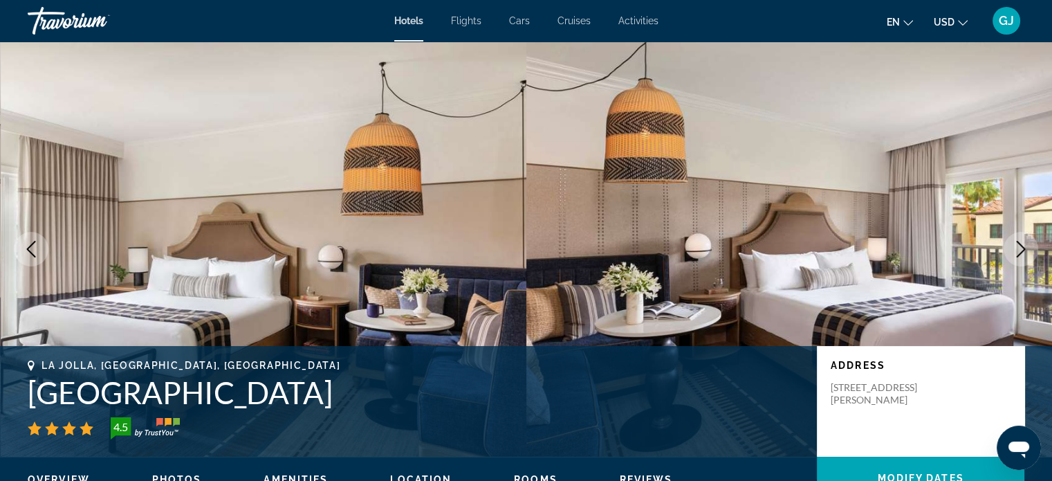
click at [1029, 251] on button "Next image" at bounding box center [1021, 249] width 35 height 35
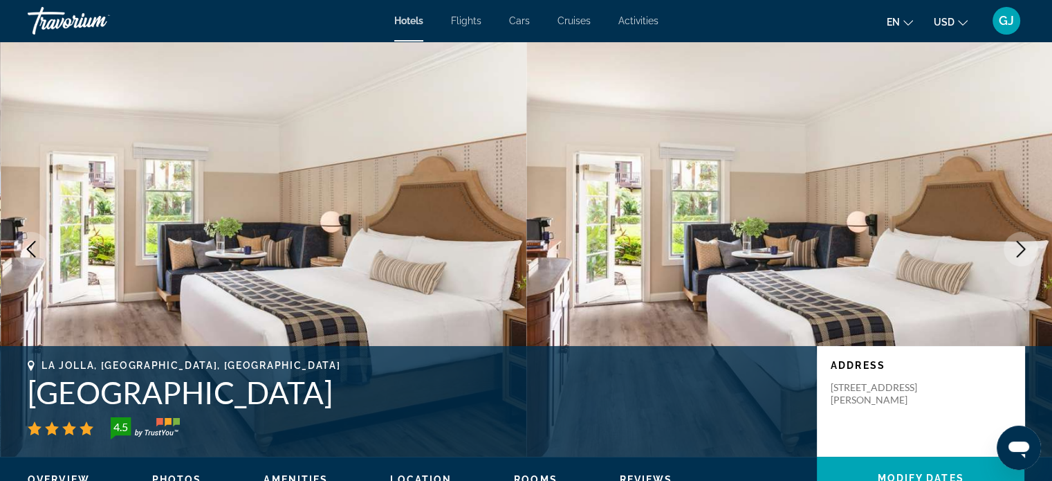
click at [1029, 251] on button "Next image" at bounding box center [1021, 249] width 35 height 35
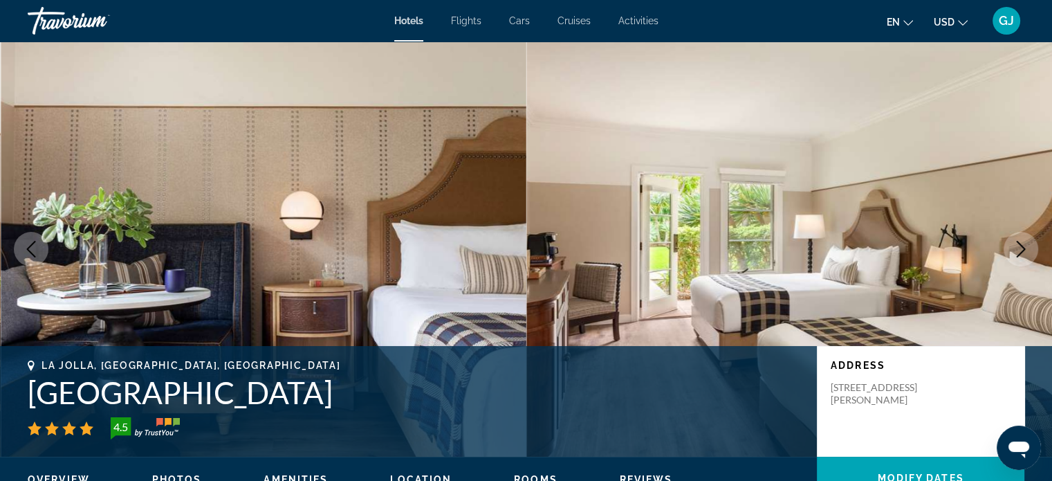
click at [1029, 251] on button "Next image" at bounding box center [1021, 249] width 35 height 35
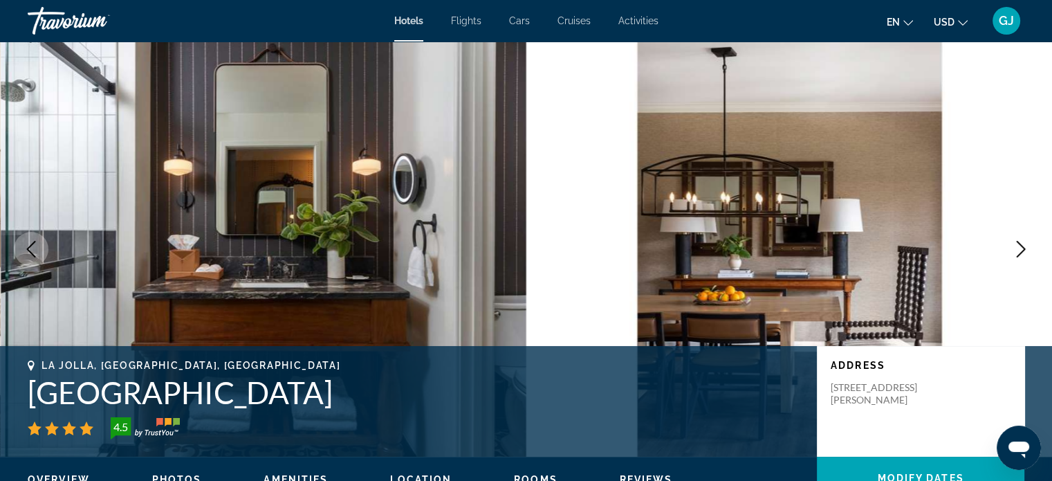
click at [1029, 251] on button "Next image" at bounding box center [1021, 249] width 35 height 35
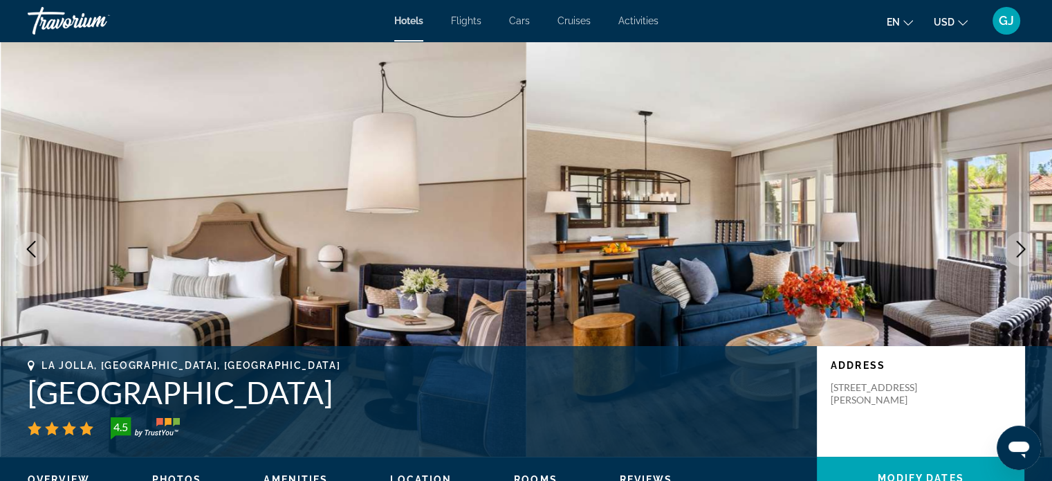
click at [1029, 251] on button "Next image" at bounding box center [1021, 249] width 35 height 35
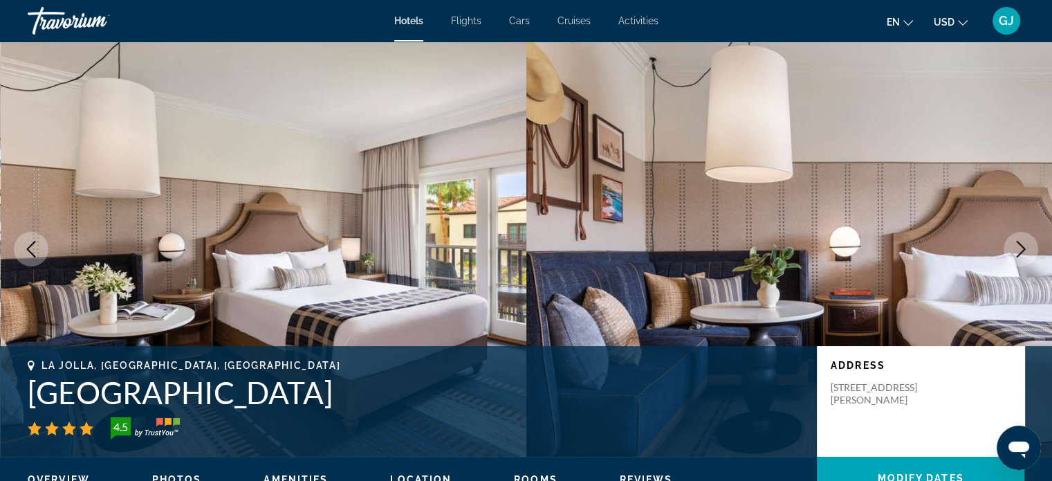
click at [1029, 251] on button "Next image" at bounding box center [1021, 249] width 35 height 35
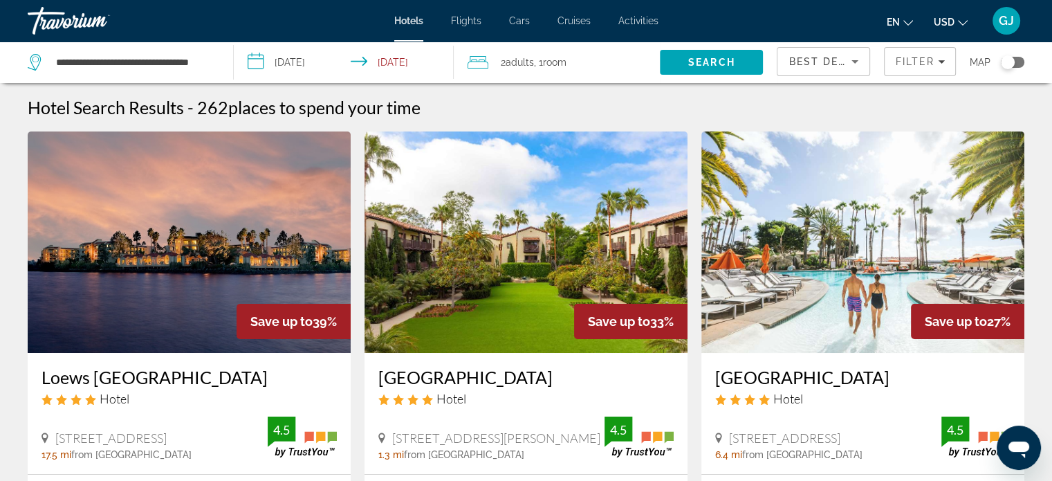
click at [874, 283] on img "Main content" at bounding box center [862, 241] width 323 height 221
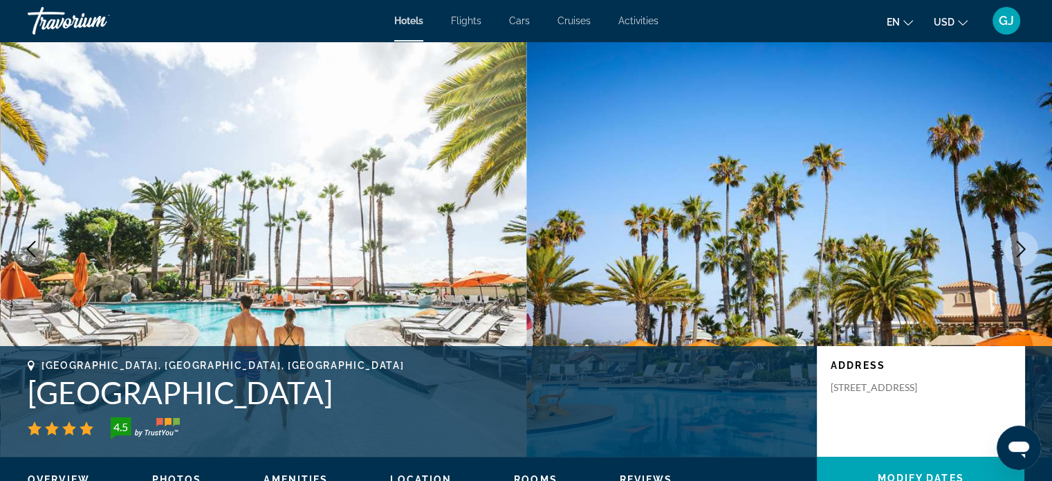
click at [1026, 247] on icon "Next image" at bounding box center [1021, 249] width 17 height 17
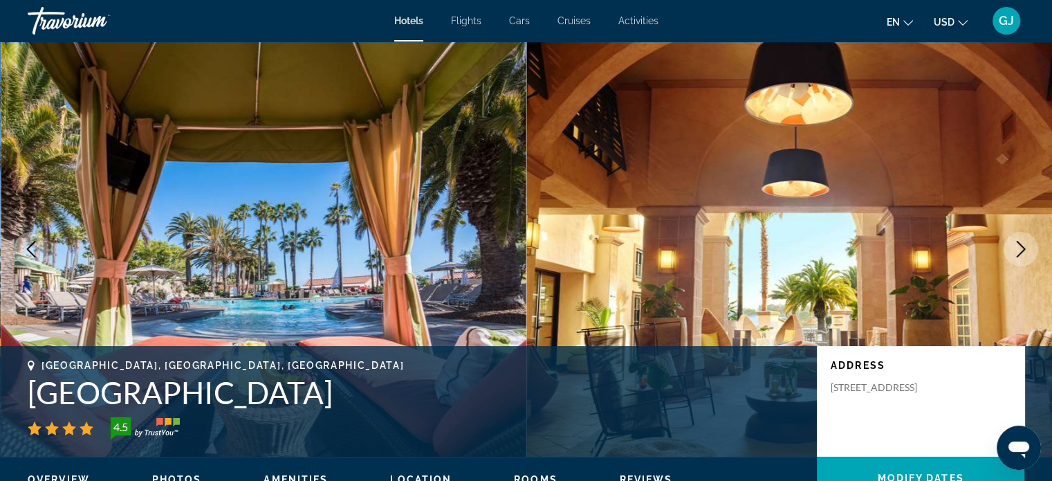
click at [1026, 247] on icon "Next image" at bounding box center [1021, 249] width 17 height 17
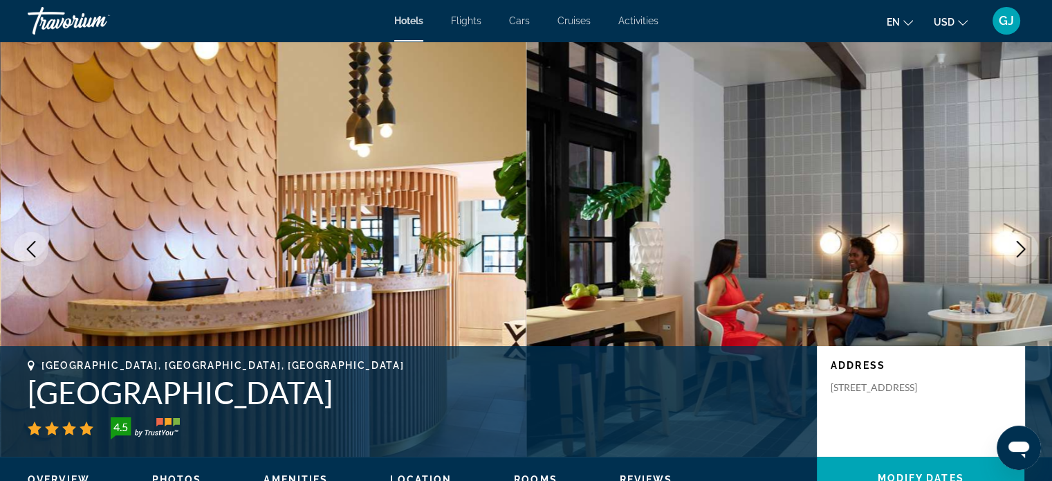
click at [1017, 249] on icon "Next image" at bounding box center [1021, 249] width 17 height 17
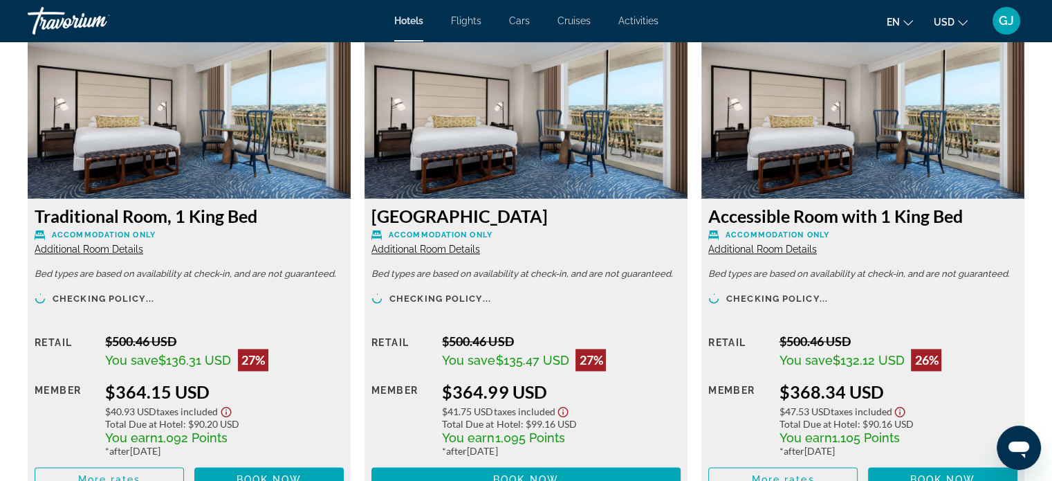
scroll to position [1973, 0]
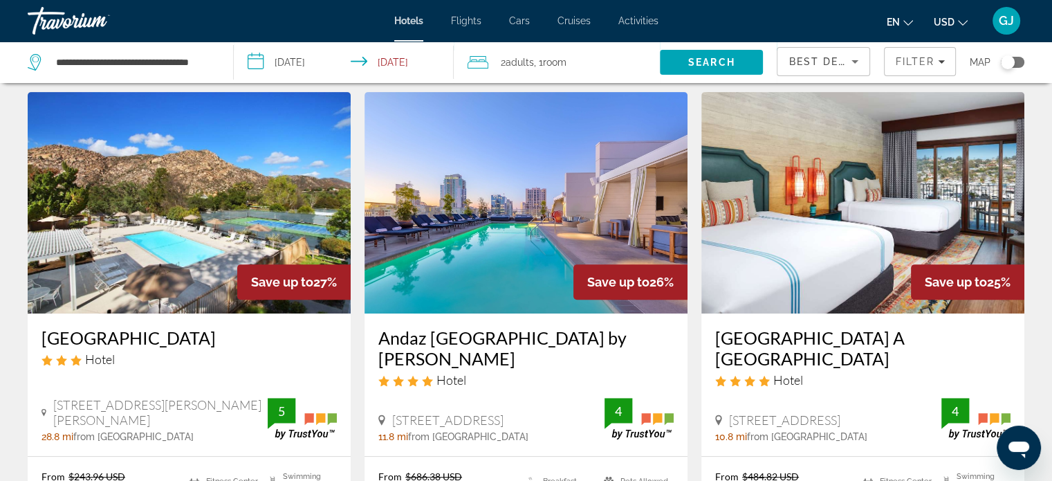
scroll to position [581, 0]
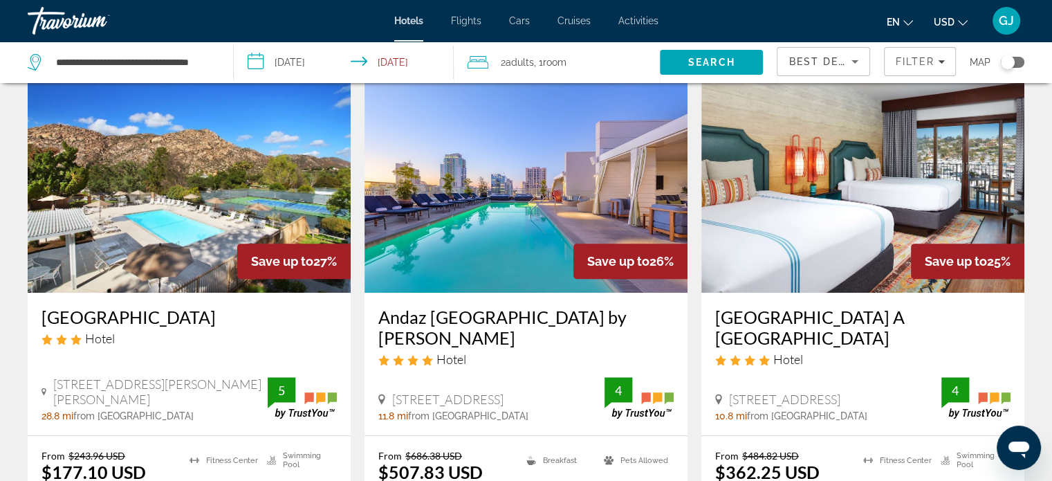
click at [943, 178] on img "Main content" at bounding box center [862, 181] width 323 height 221
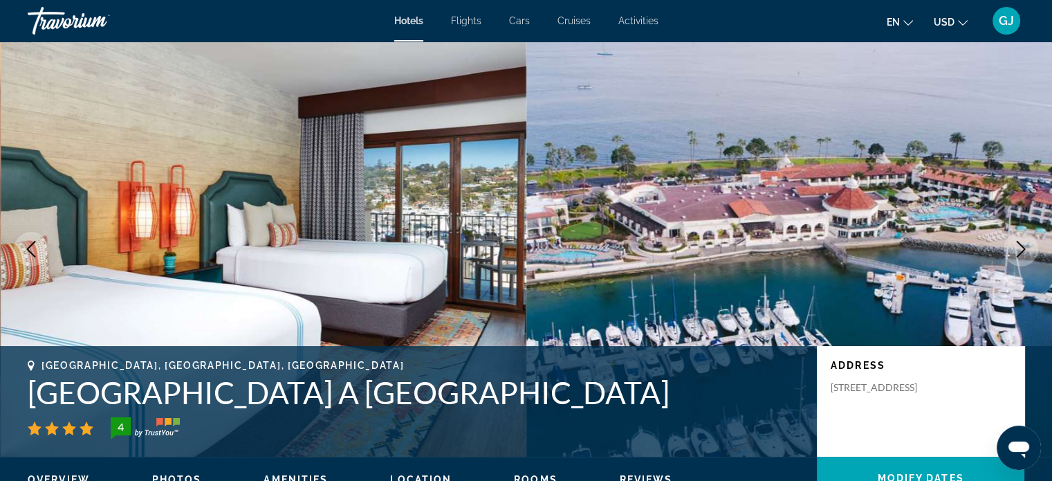
click at [1022, 255] on icon "Next image" at bounding box center [1021, 249] width 17 height 17
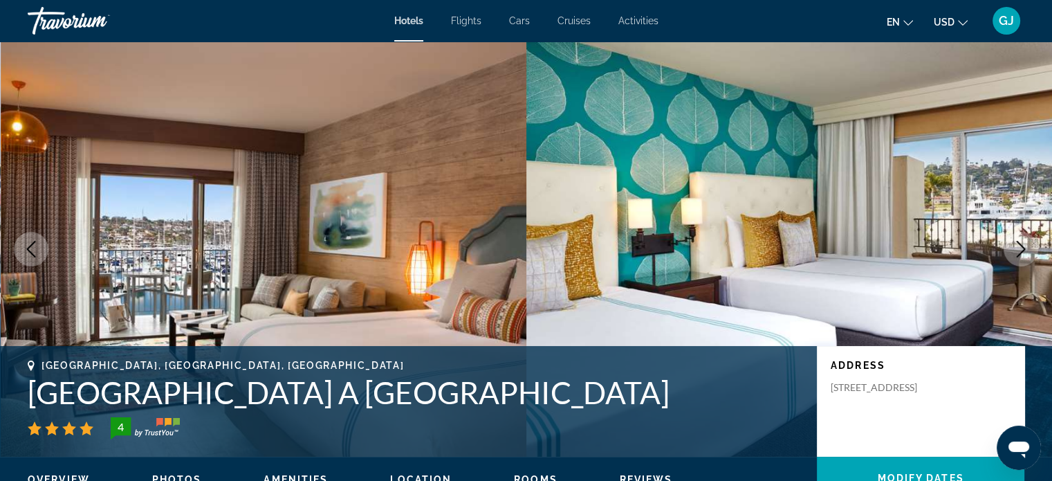
click at [1022, 255] on icon "Next image" at bounding box center [1021, 249] width 17 height 17
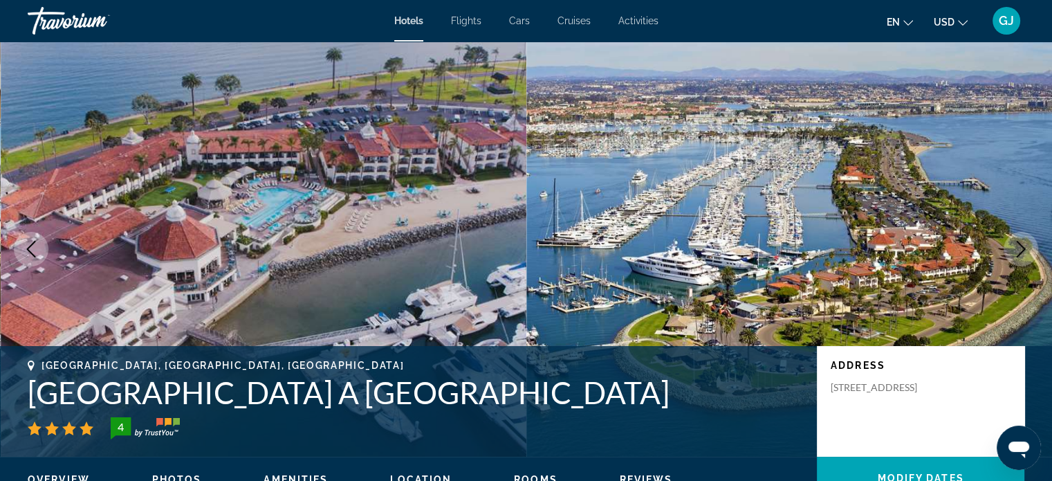
click at [1022, 255] on icon "Next image" at bounding box center [1021, 249] width 17 height 17
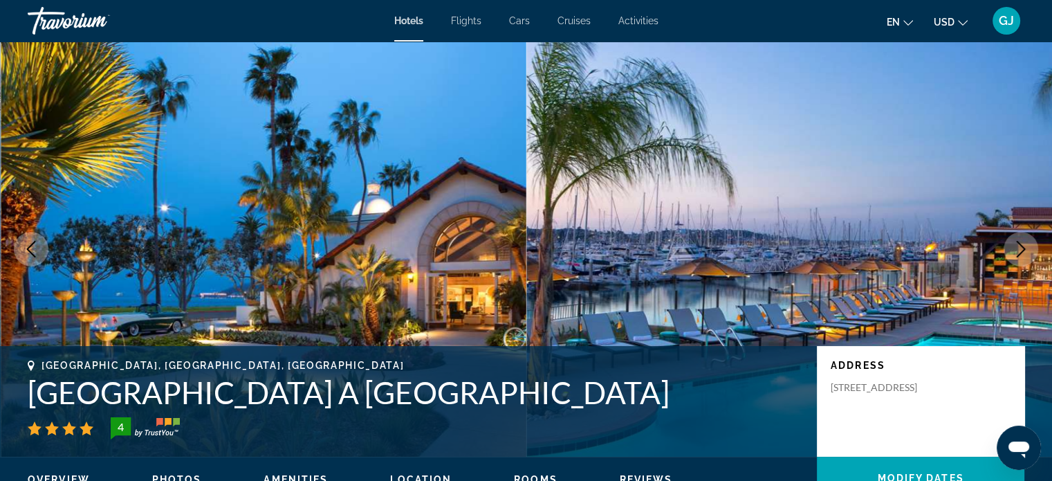
click at [1022, 255] on icon "Next image" at bounding box center [1021, 249] width 17 height 17
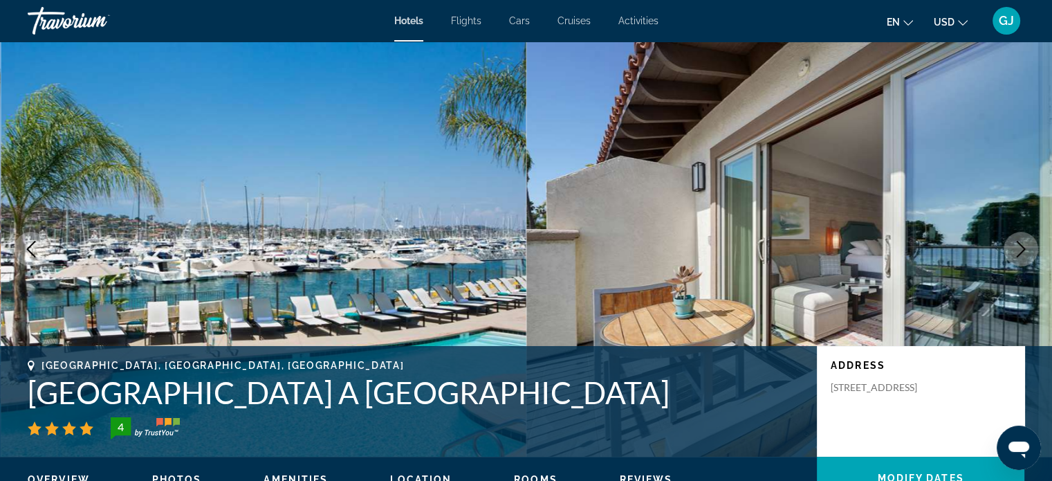
click at [1022, 255] on icon "Next image" at bounding box center [1021, 249] width 17 height 17
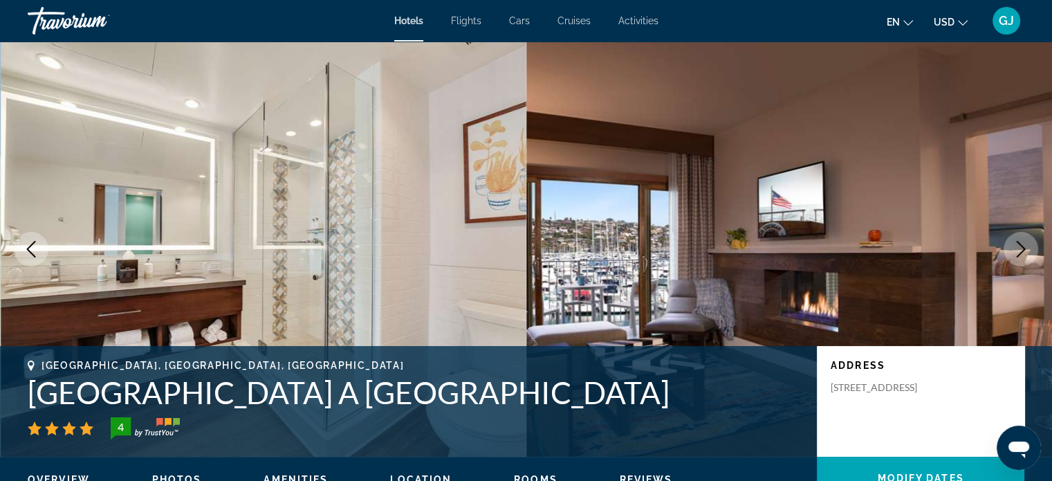
click at [1022, 255] on icon "Next image" at bounding box center [1021, 249] width 17 height 17
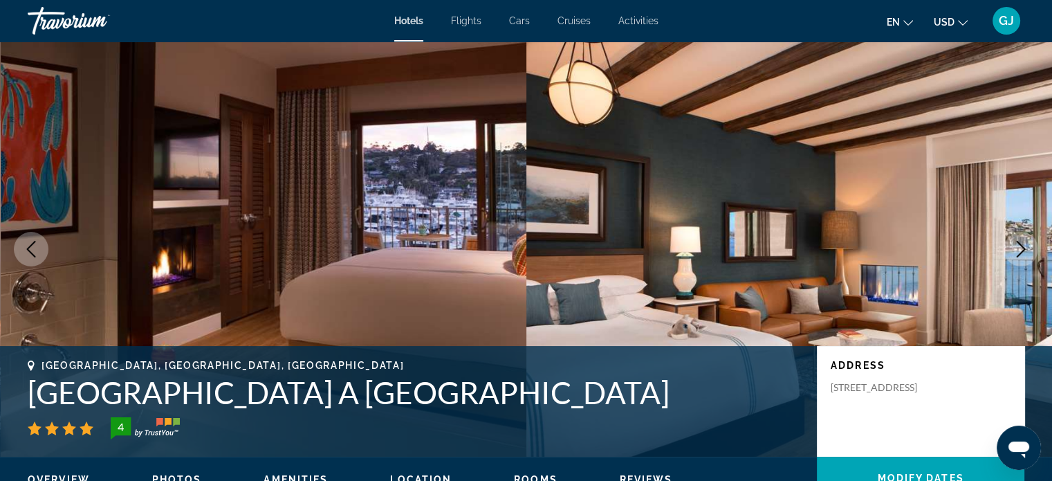
click at [1022, 255] on icon "Next image" at bounding box center [1021, 249] width 17 height 17
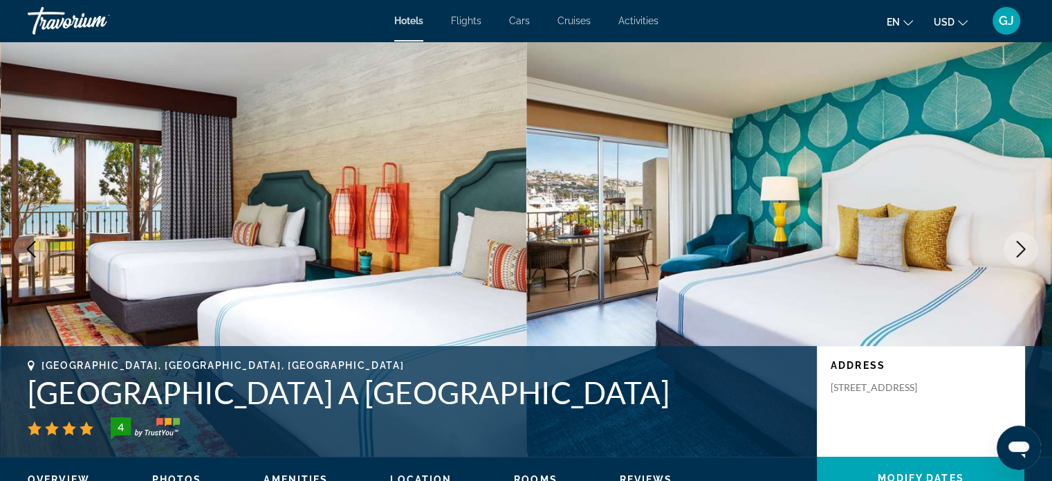
click at [1022, 255] on icon "Next image" at bounding box center [1021, 249] width 17 height 17
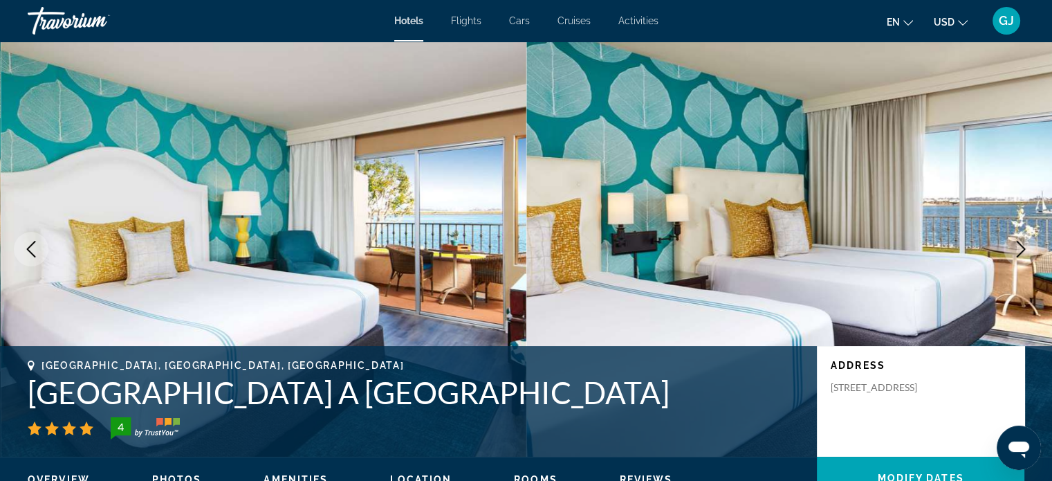
click at [1022, 255] on icon "Next image" at bounding box center [1021, 249] width 17 height 17
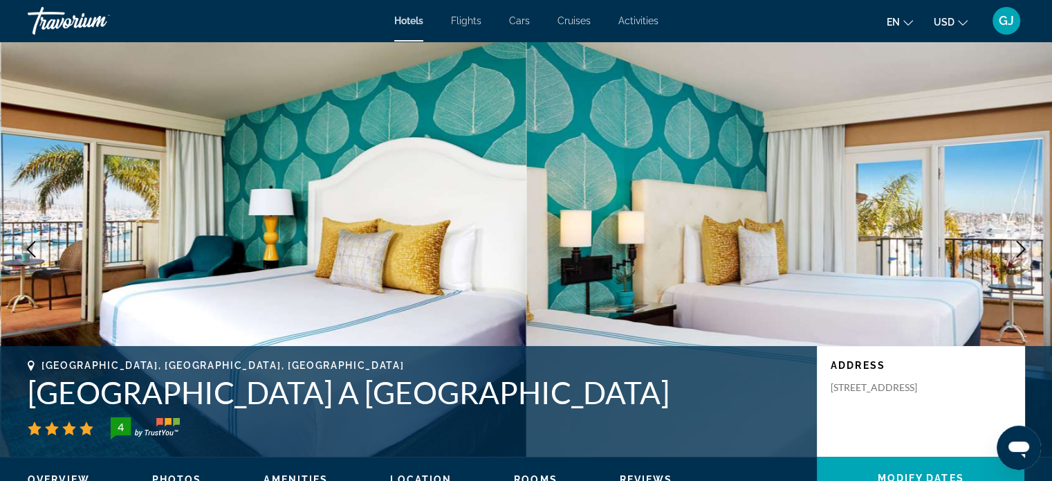
click at [1022, 255] on icon "Next image" at bounding box center [1021, 249] width 17 height 17
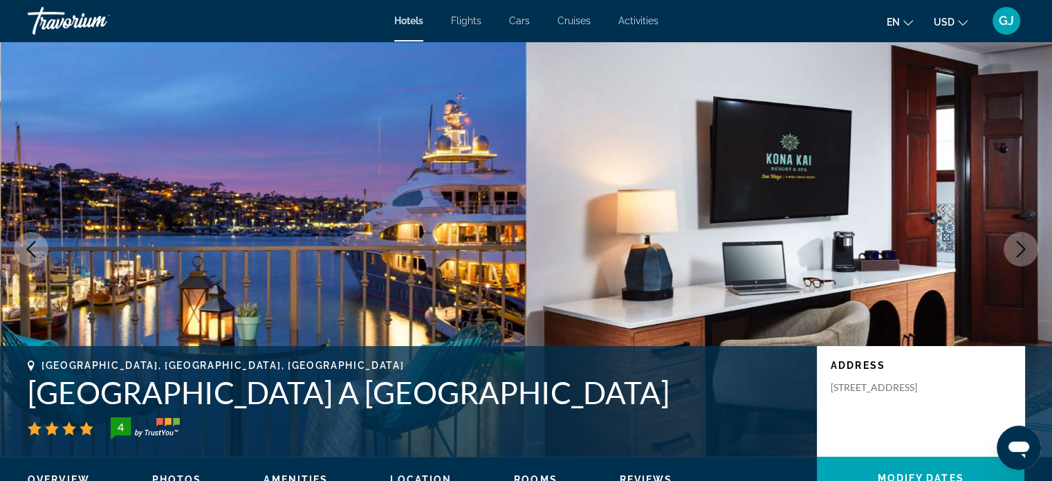
click at [1022, 255] on icon "Next image" at bounding box center [1021, 249] width 17 height 17
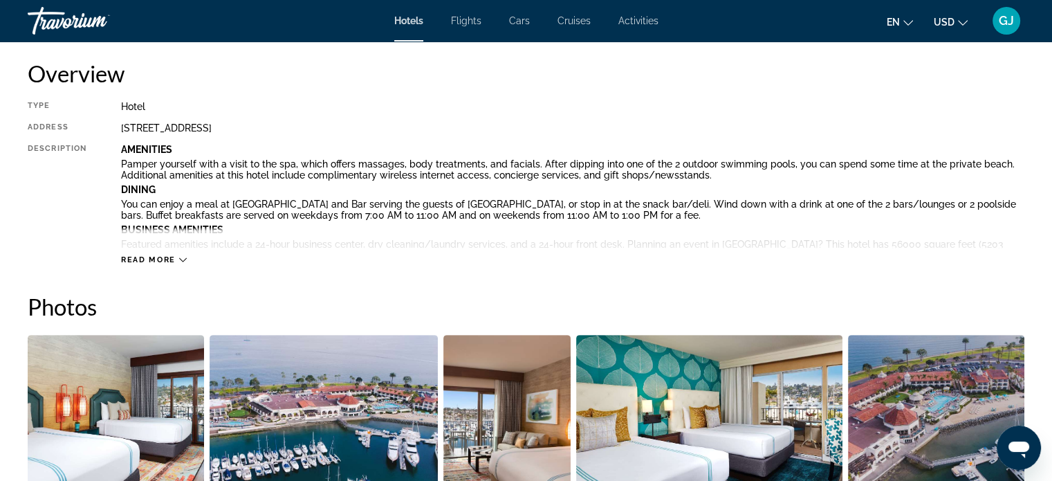
scroll to position [474, 0]
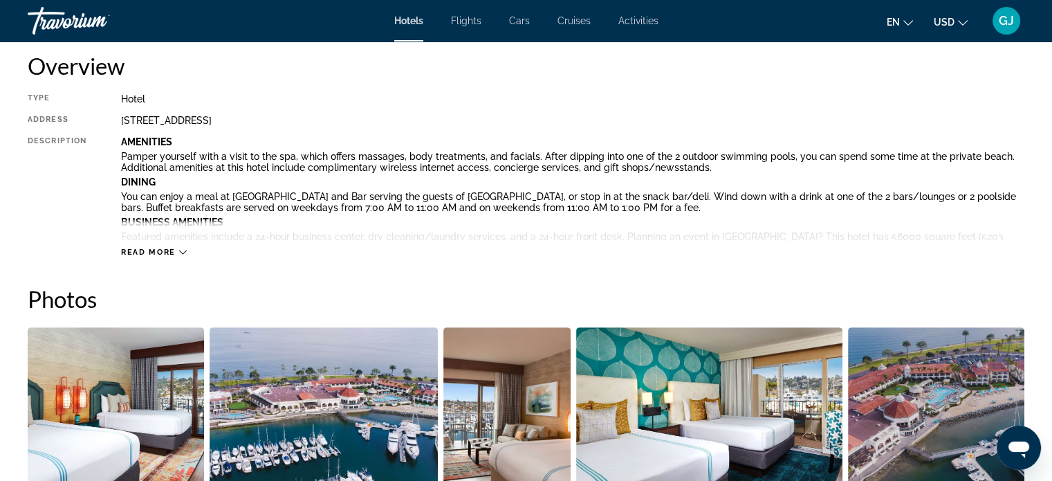
click at [183, 252] on icon "Main content" at bounding box center [183, 252] width 8 height 8
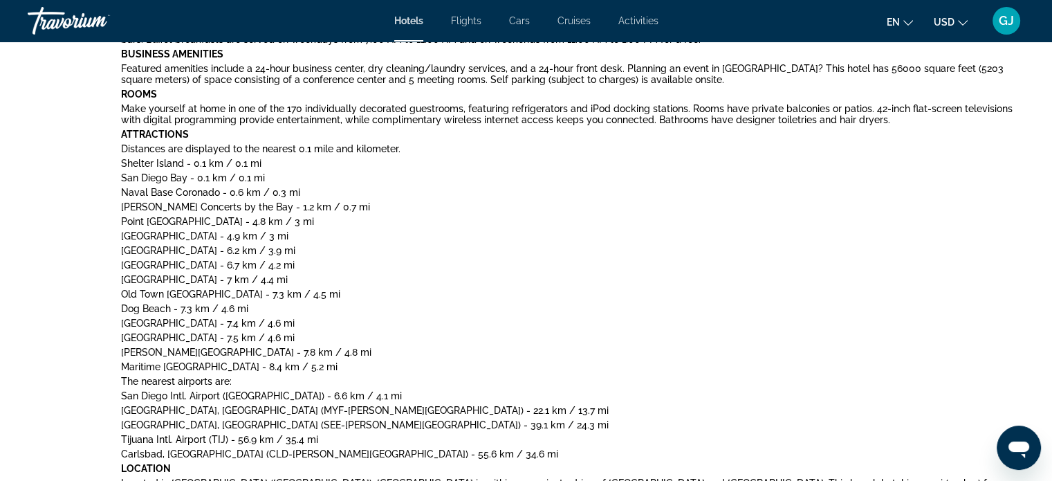
scroll to position [572, 0]
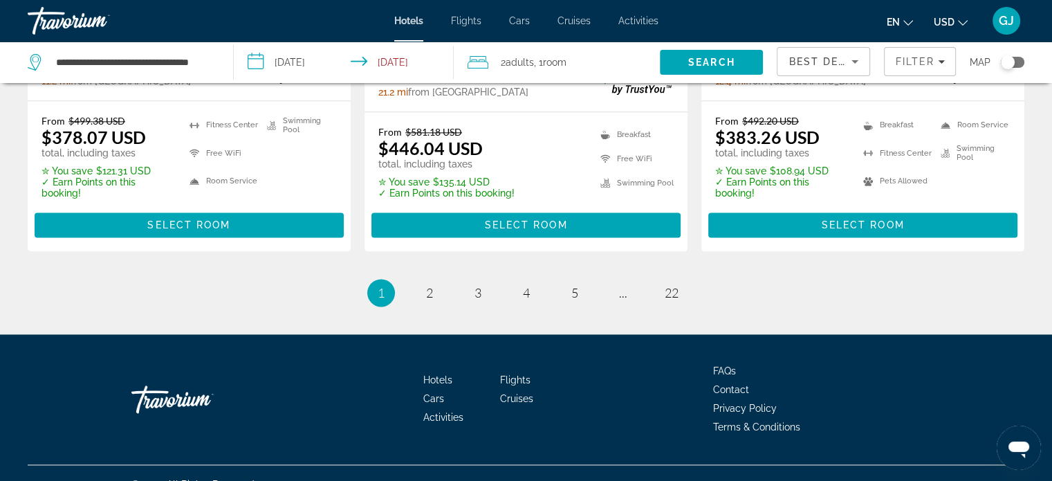
scroll to position [1963, 0]
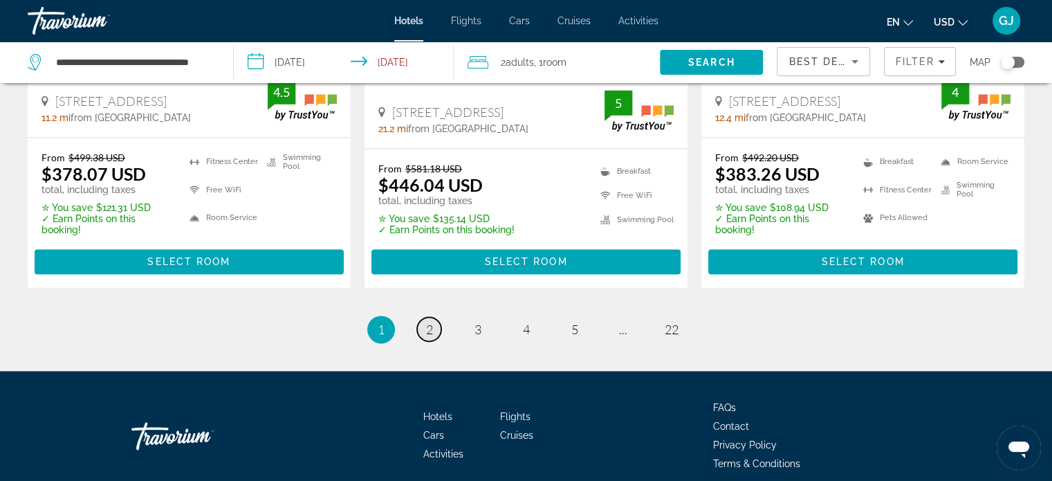
click at [426, 334] on span "2" at bounding box center [429, 329] width 7 height 15
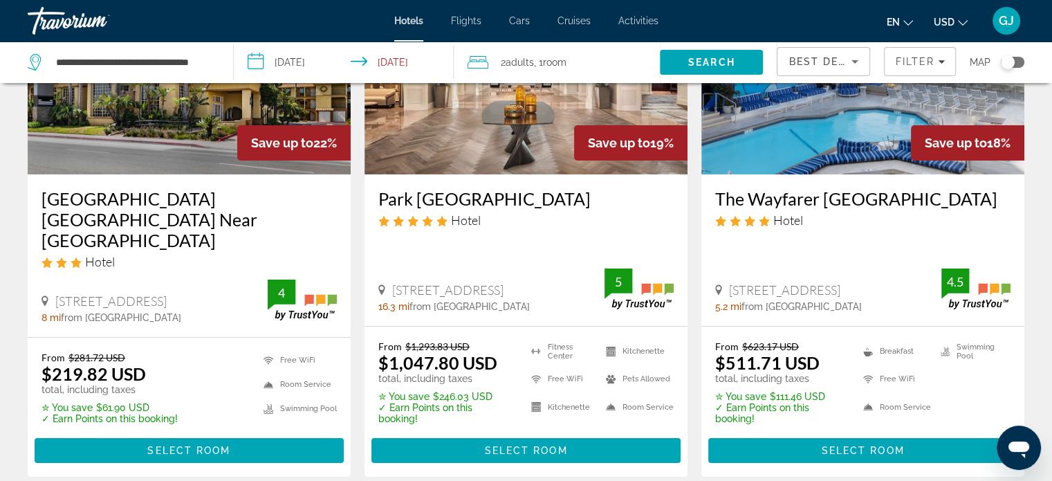
scroll to position [157, 0]
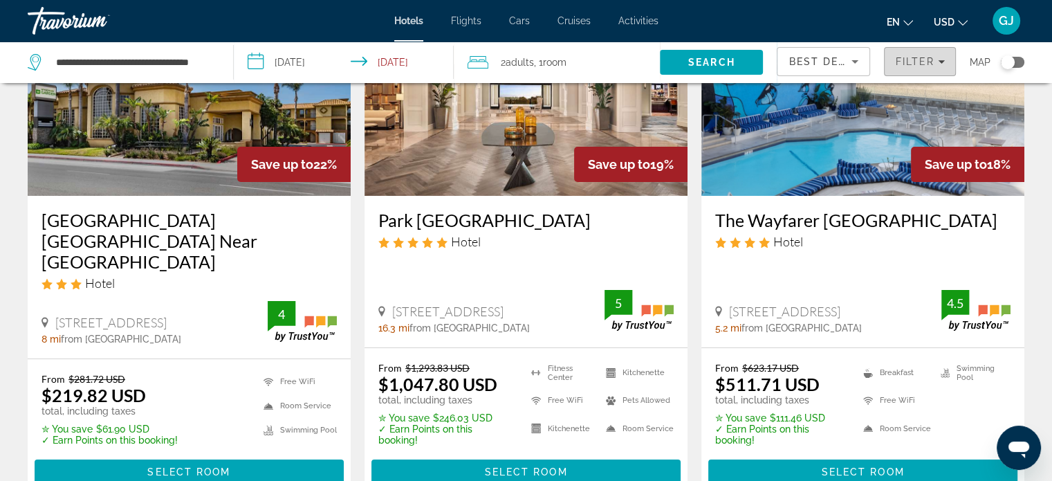
click at [917, 59] on span "Filter" at bounding box center [914, 61] width 39 height 11
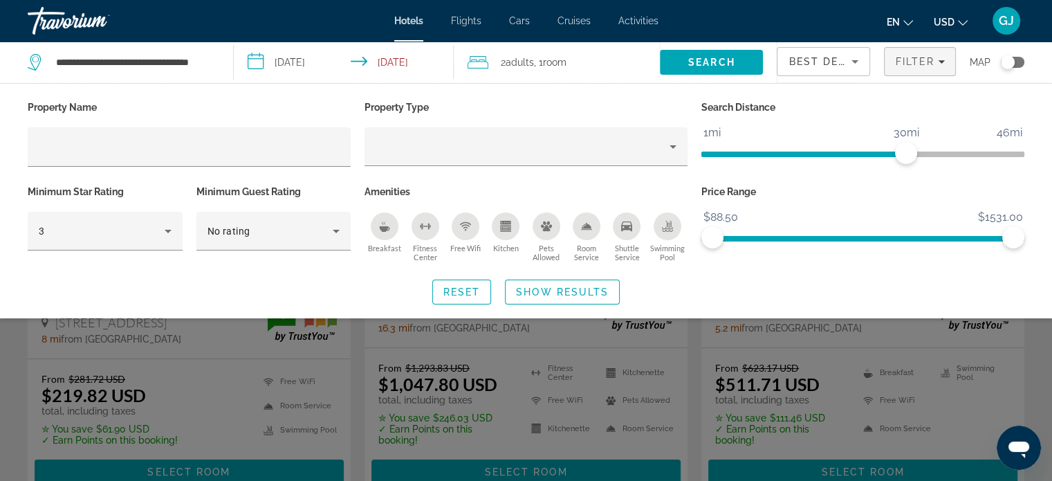
click at [1051, 192] on div "Property Name Property Type Search Distance 1mi 46mi 30mi Minimum Star Rating 3…" at bounding box center [526, 201] width 1052 height 207
click at [671, 246] on span "Swimming Pool" at bounding box center [667, 252] width 40 height 18
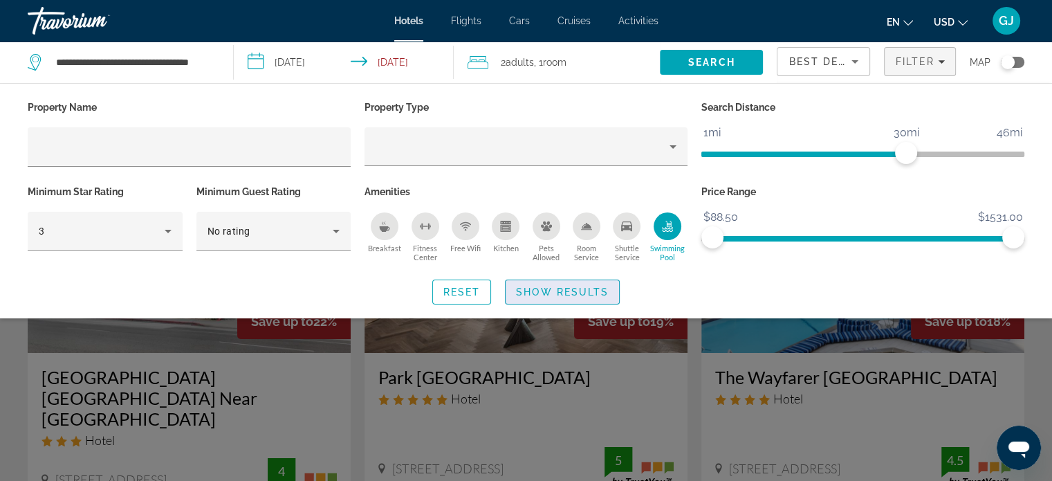
click at [587, 290] on span "Show Results" at bounding box center [562, 291] width 93 height 11
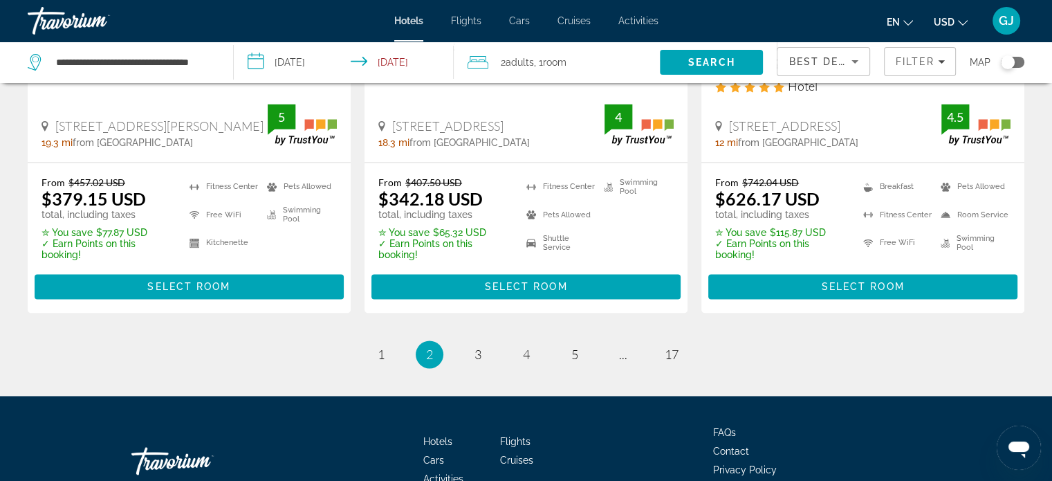
scroll to position [2000, 0]
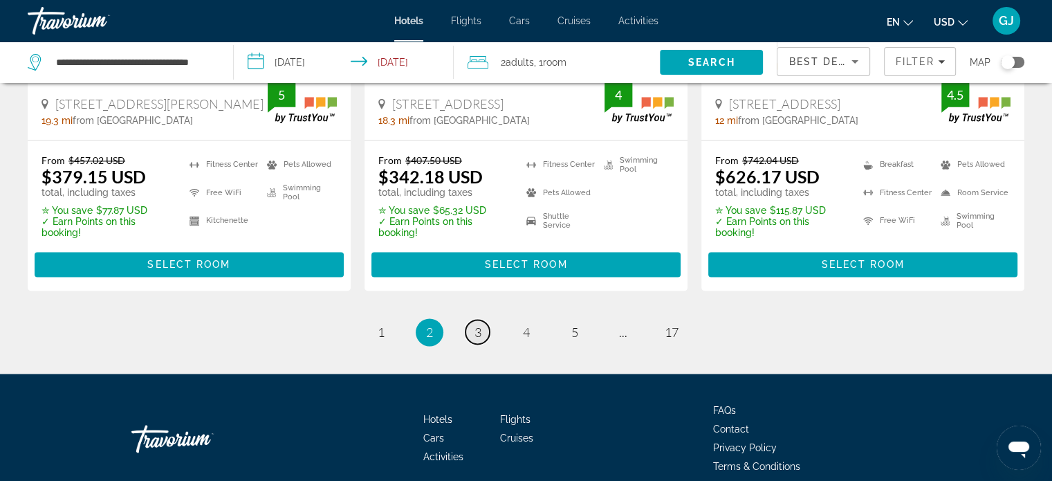
click at [475, 320] on link "page 3" at bounding box center [478, 332] width 24 height 24
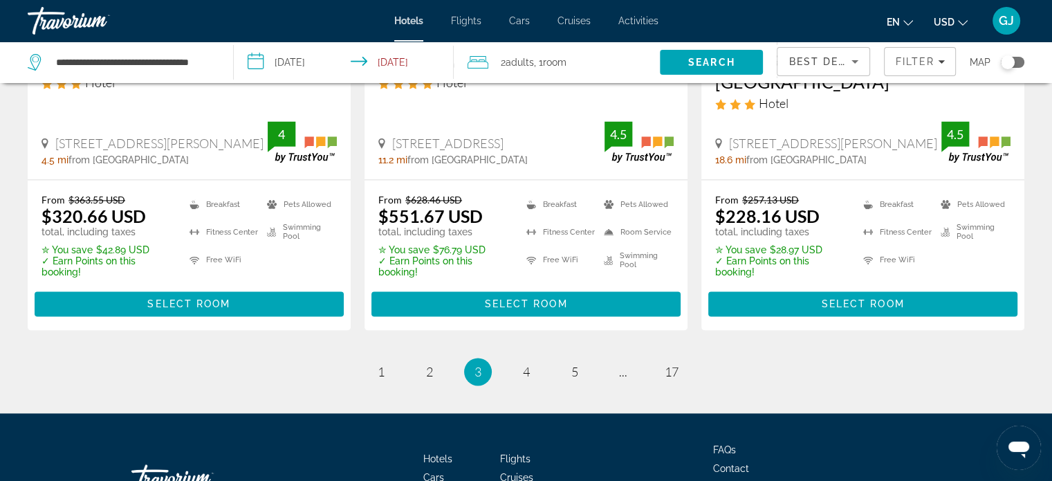
scroll to position [1973, 0]
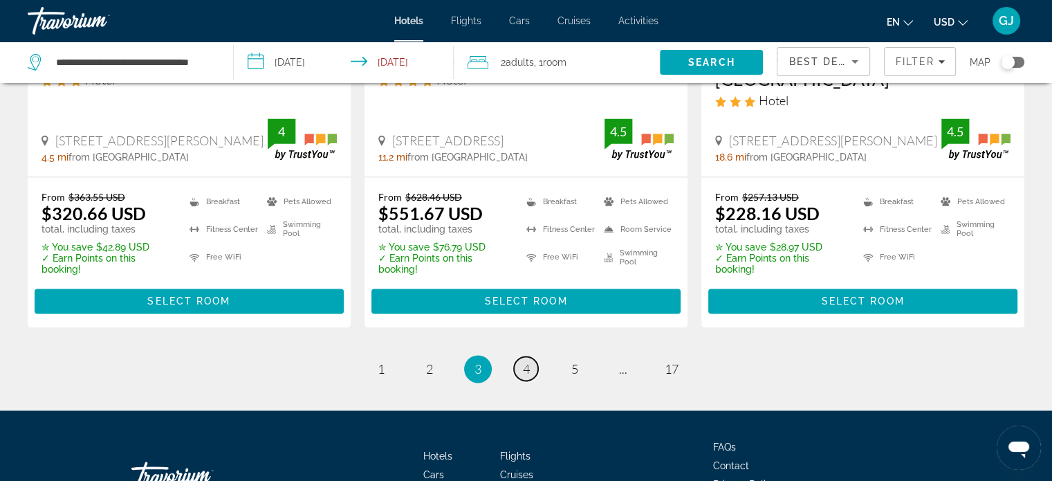
click at [523, 361] on span "4" at bounding box center [526, 368] width 7 height 15
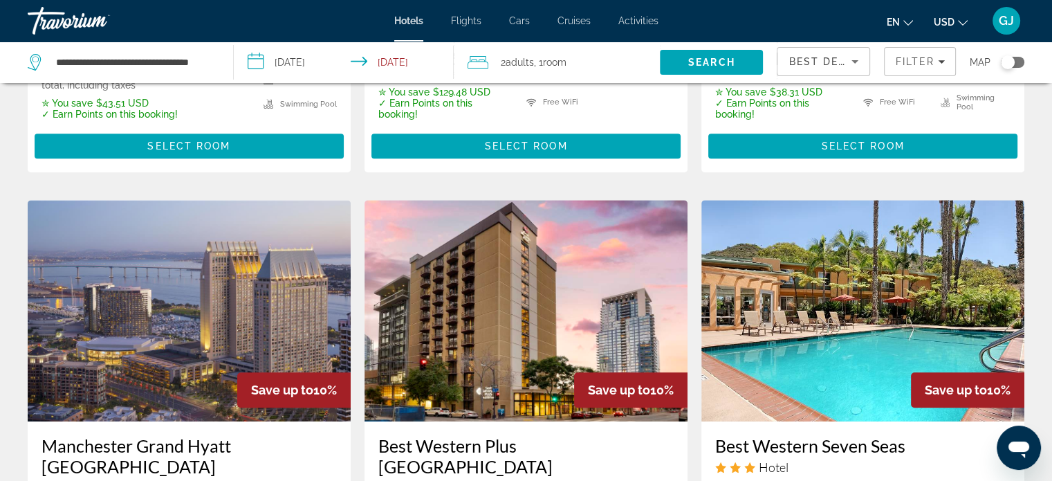
scroll to position [977, 0]
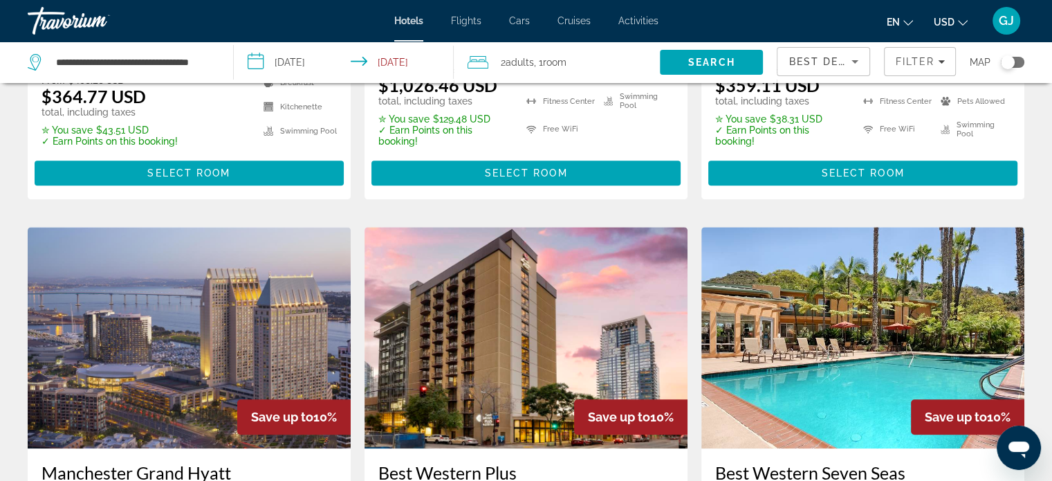
drag, startPoint x: 1046, startPoint y: 216, endPoint x: 1046, endPoint y: 205, distance: 10.4
click at [1046, 205] on div "Hotel Search Results - 202 places to spend your time Save up to 11% Westgate Ho…" at bounding box center [526, 223] width 1052 height 2208
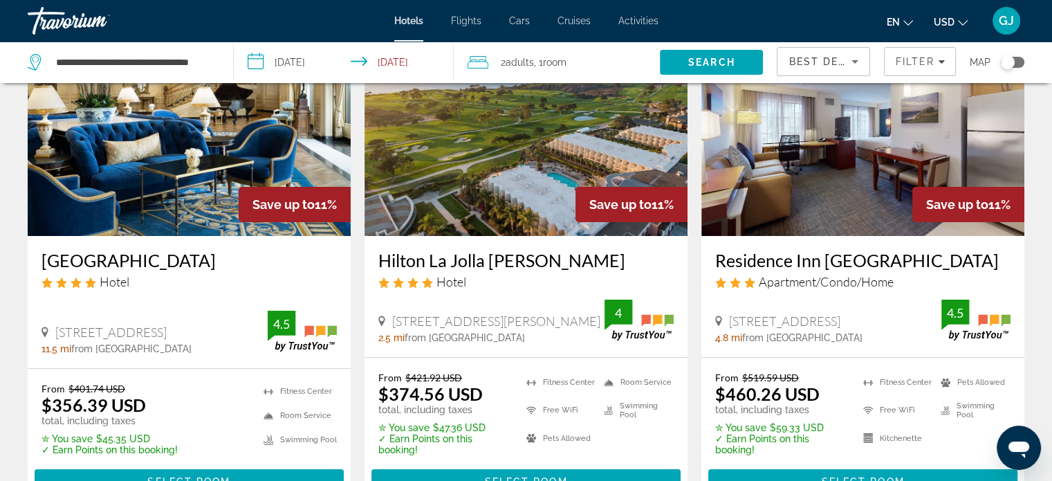
scroll to position [113, 0]
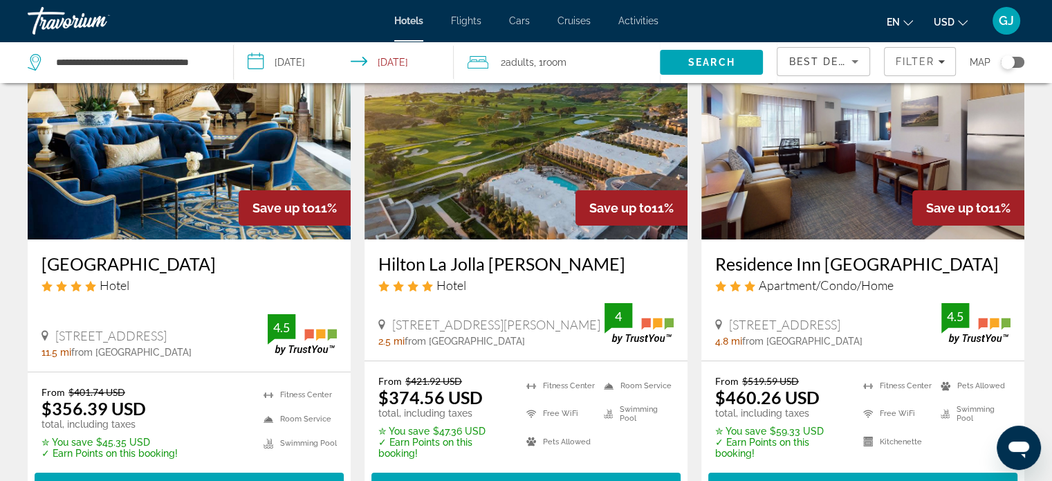
click at [607, 101] on img "Main content" at bounding box center [526, 128] width 323 height 221
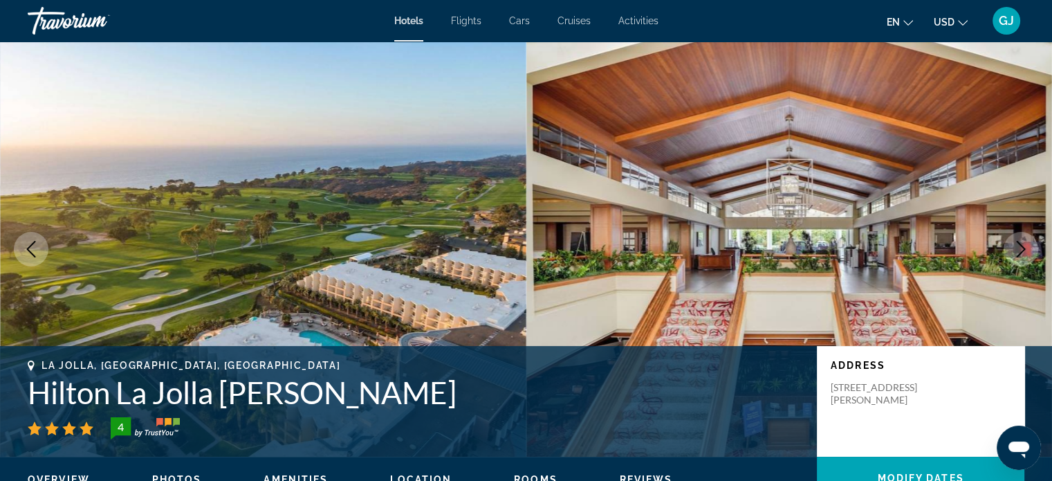
click at [1018, 192] on img "Main content" at bounding box center [789, 249] width 526 height 415
click at [1024, 248] on icon "Next image" at bounding box center [1021, 249] width 9 height 17
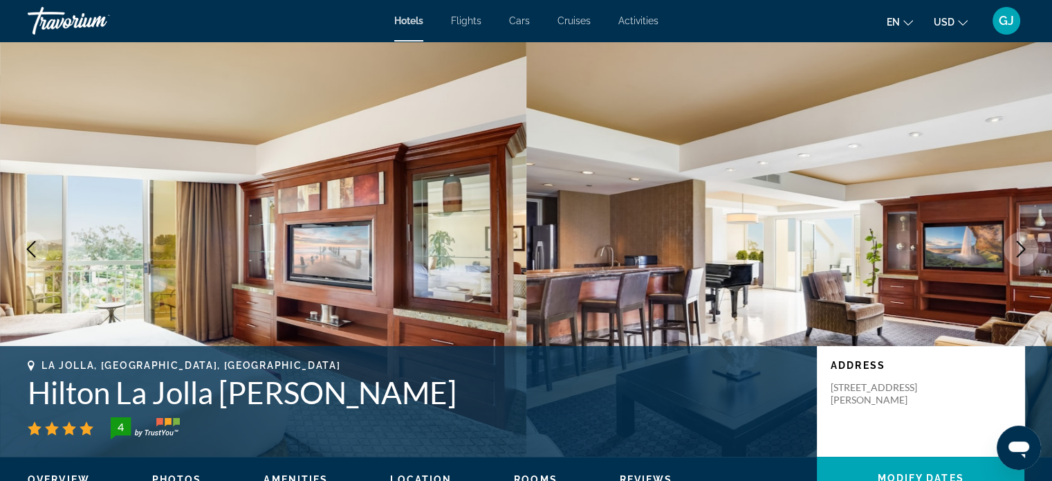
click at [1024, 248] on icon "Next image" at bounding box center [1021, 249] width 9 height 17
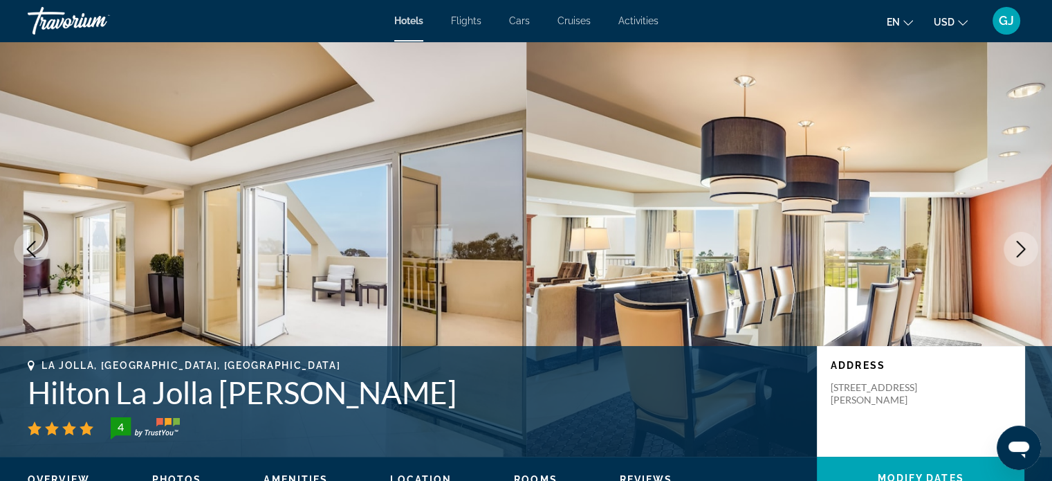
click at [1024, 248] on icon "Next image" at bounding box center [1021, 249] width 9 height 17
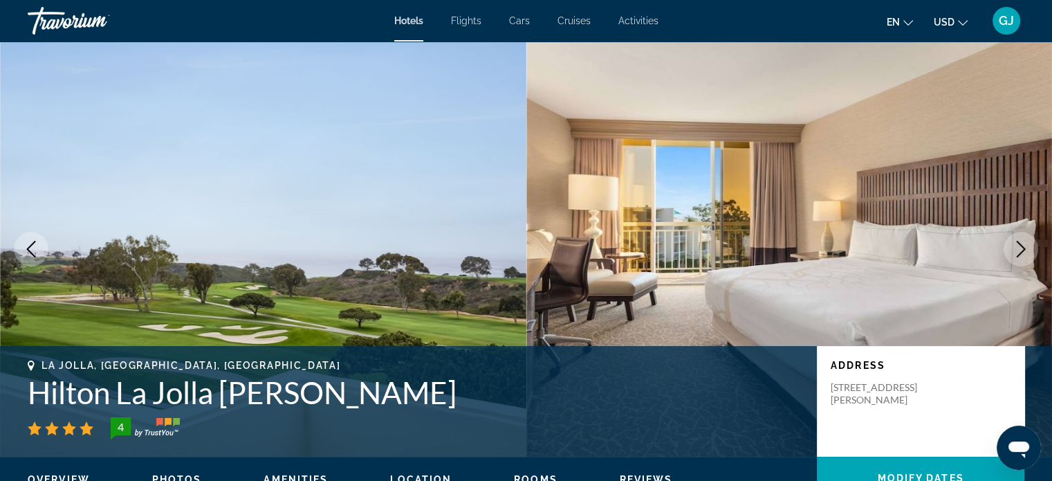
click at [1024, 248] on icon "Next image" at bounding box center [1021, 249] width 9 height 17
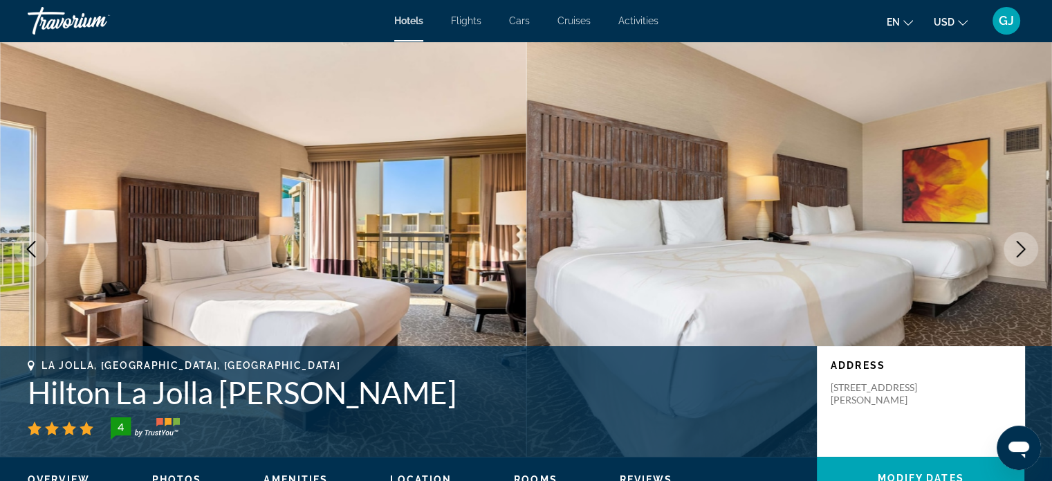
click at [1024, 248] on icon "Next image" at bounding box center [1021, 249] width 9 height 17
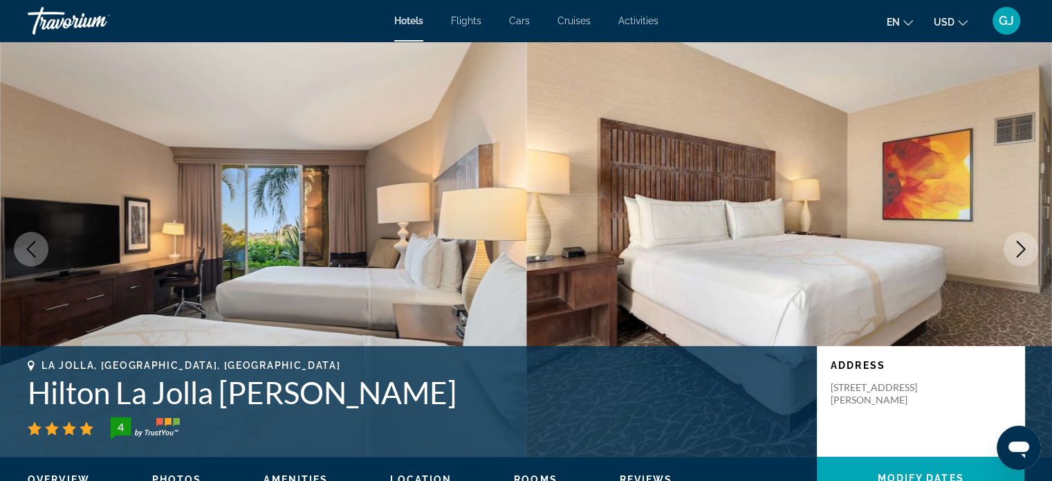
click at [1024, 248] on icon "Next image" at bounding box center [1021, 249] width 9 height 17
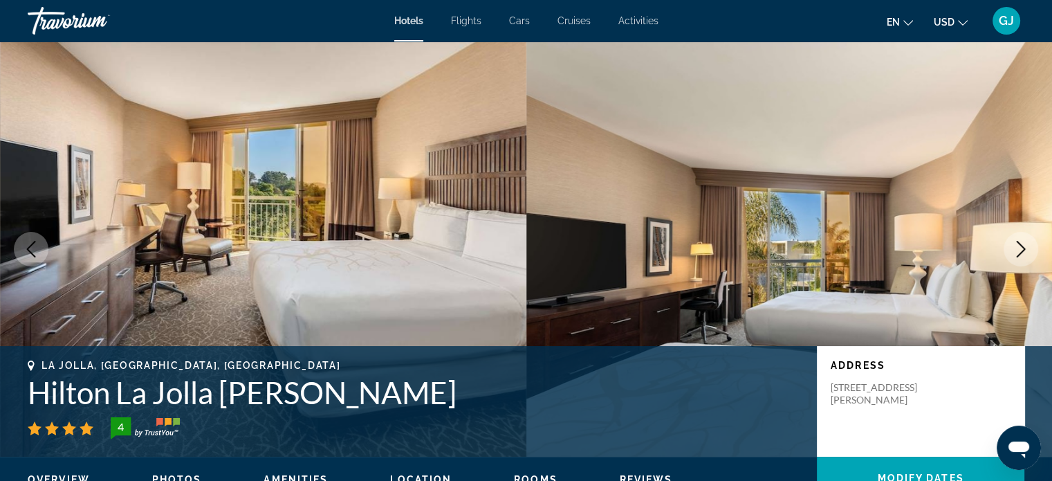
click at [1024, 248] on icon "Next image" at bounding box center [1021, 249] width 9 height 17
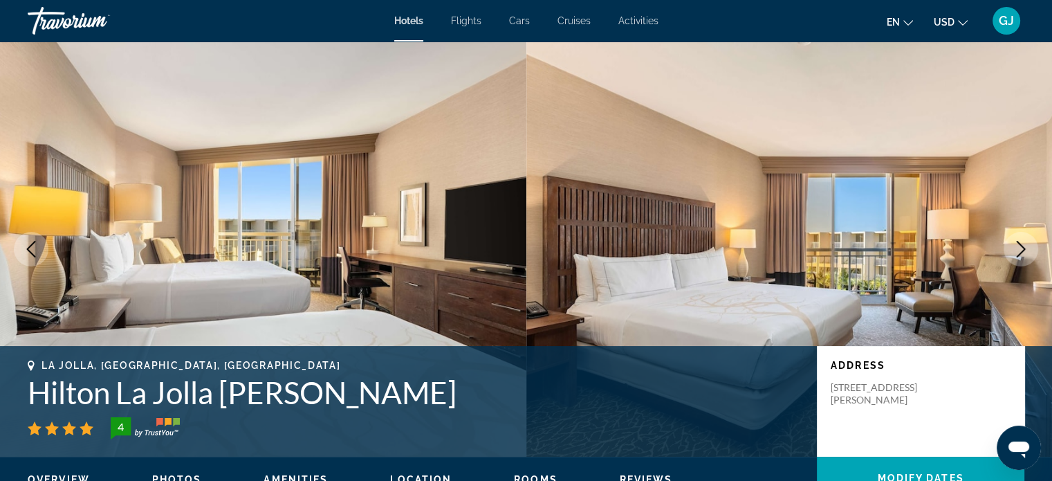
click at [1024, 248] on icon "Next image" at bounding box center [1021, 249] width 9 height 17
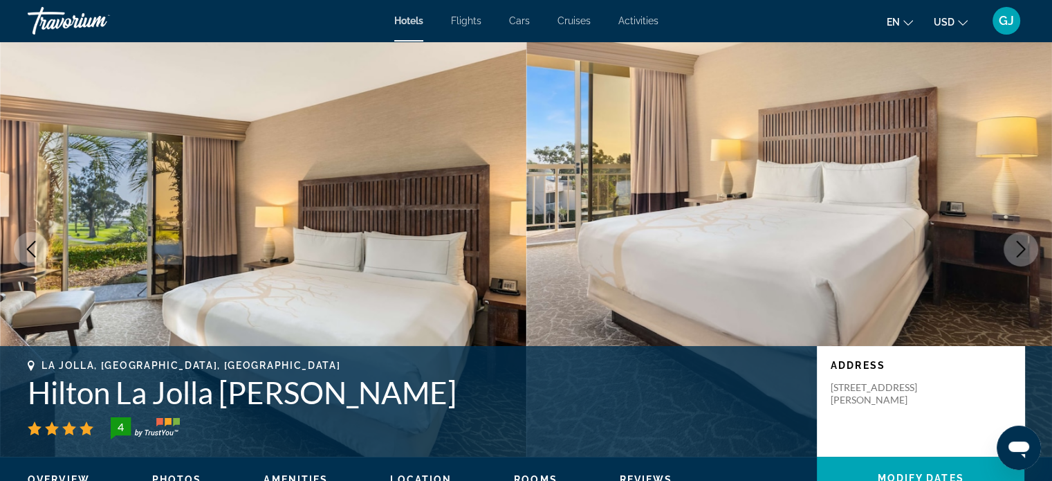
click at [1024, 248] on icon "Next image" at bounding box center [1021, 249] width 9 height 17
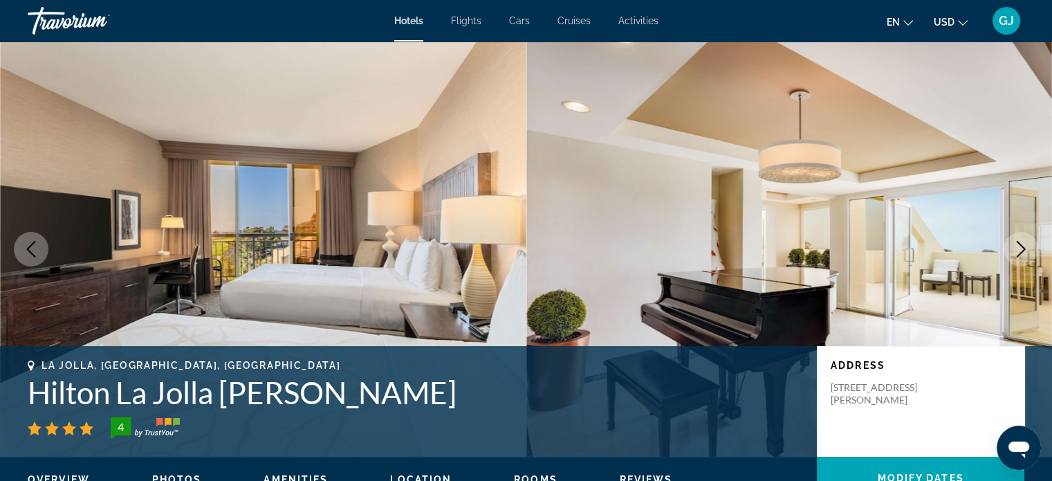
click at [1024, 248] on icon "Next image" at bounding box center [1021, 249] width 9 height 17
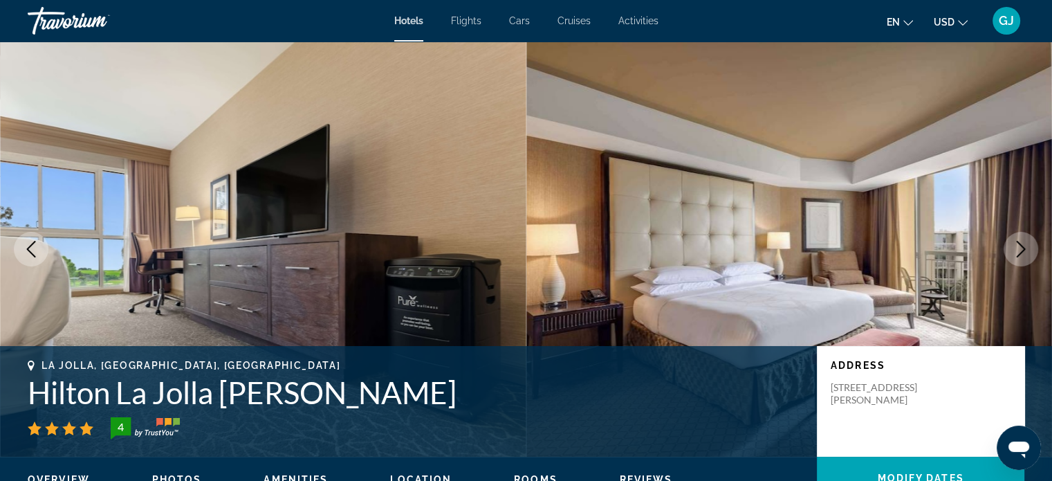
click at [1024, 248] on icon "Next image" at bounding box center [1021, 249] width 9 height 17
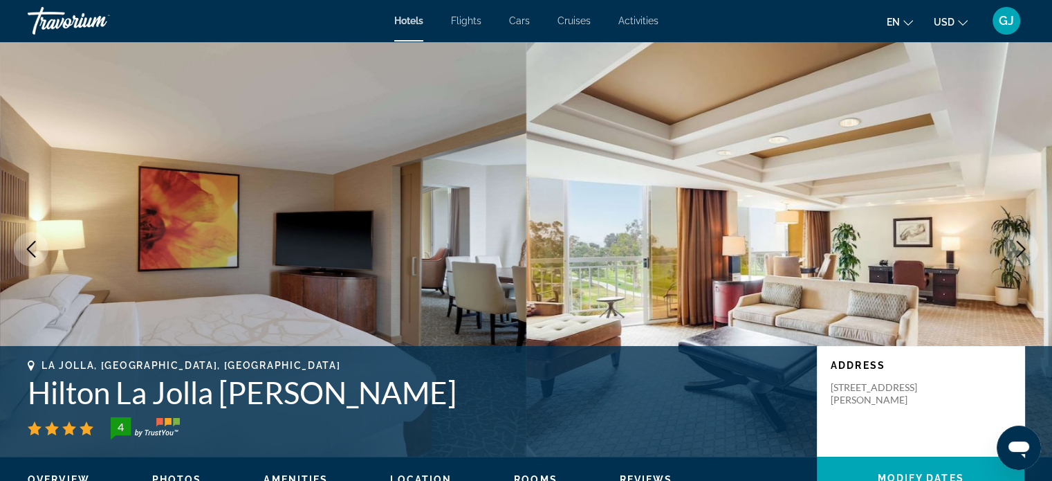
click at [1024, 248] on icon "Next image" at bounding box center [1021, 249] width 9 height 17
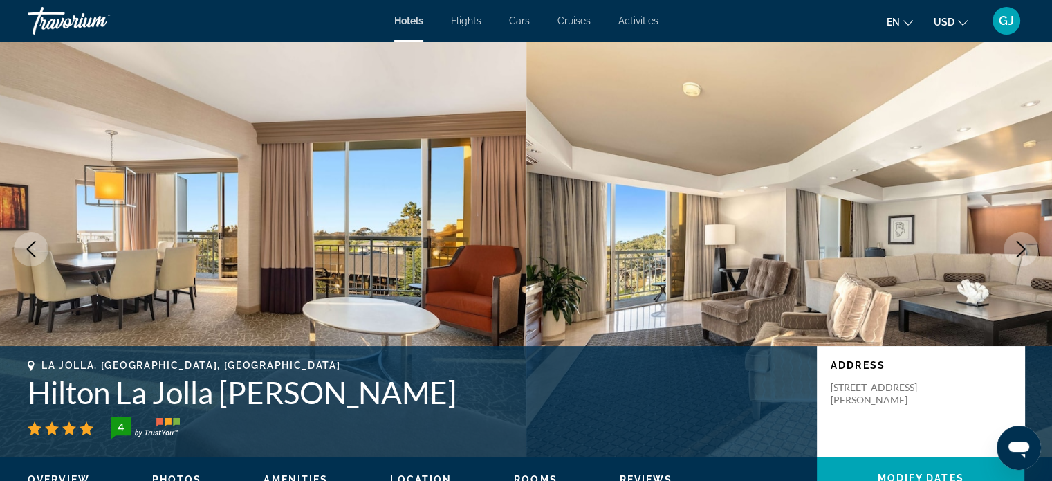
click at [1024, 248] on icon "Next image" at bounding box center [1021, 249] width 9 height 17
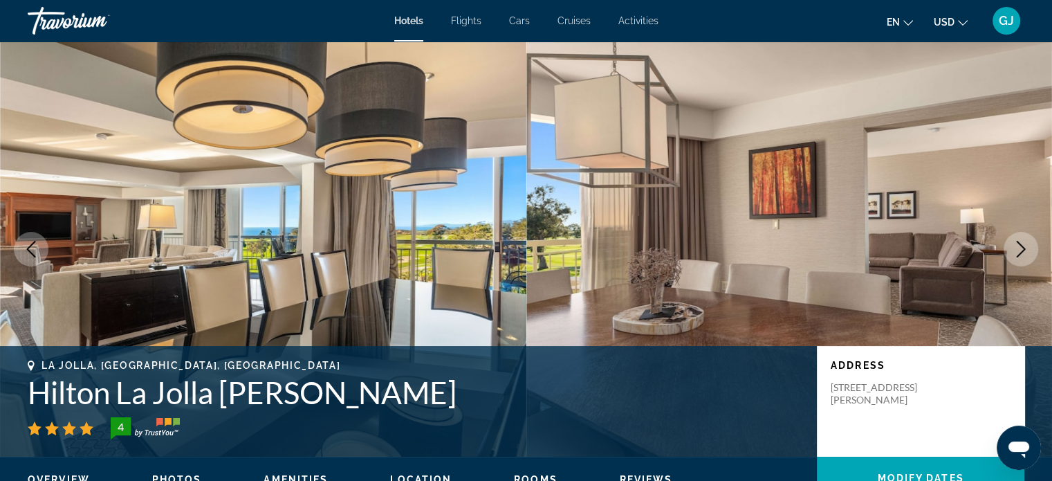
click at [1024, 248] on icon "Next image" at bounding box center [1021, 249] width 9 height 17
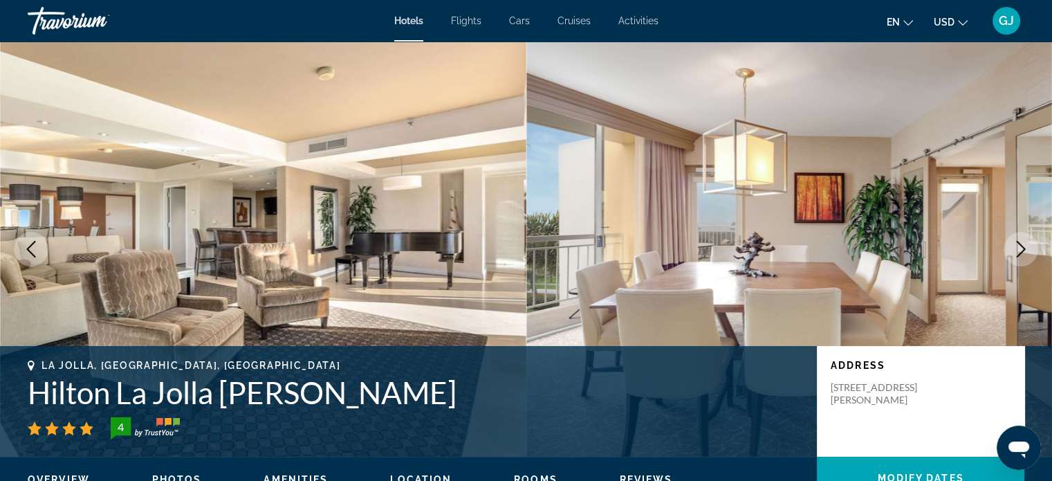
click at [1024, 248] on icon "Next image" at bounding box center [1021, 249] width 9 height 17
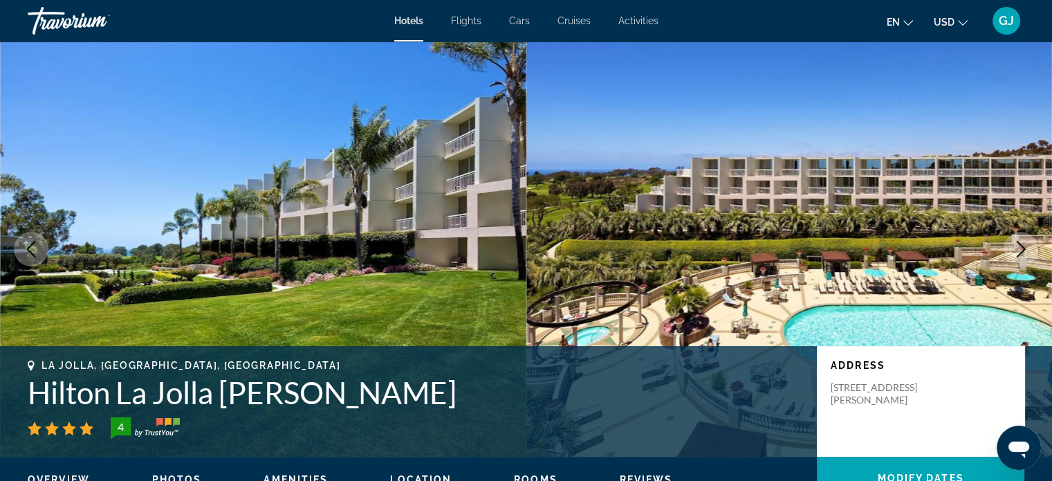
click at [1024, 248] on icon "Next image" at bounding box center [1021, 249] width 9 height 17
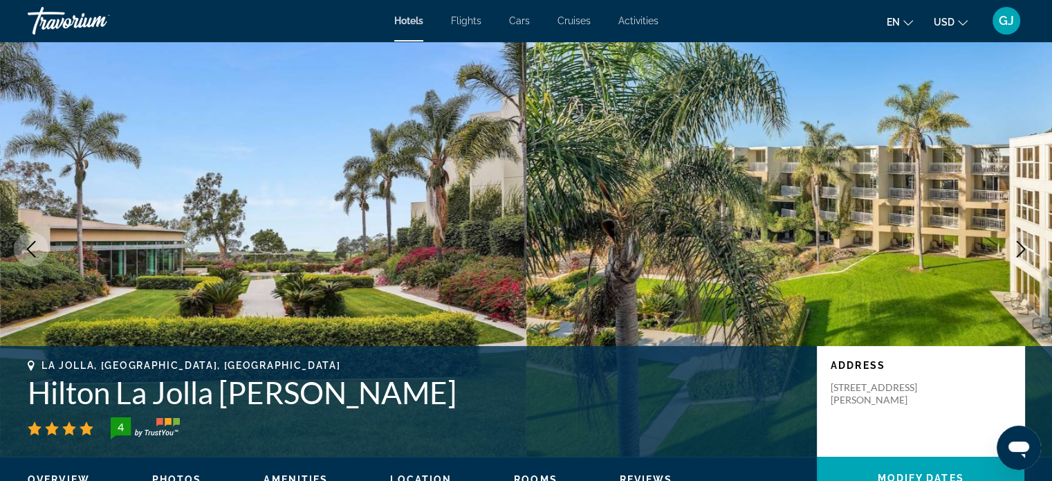
click at [1024, 248] on icon "Next image" at bounding box center [1021, 249] width 9 height 17
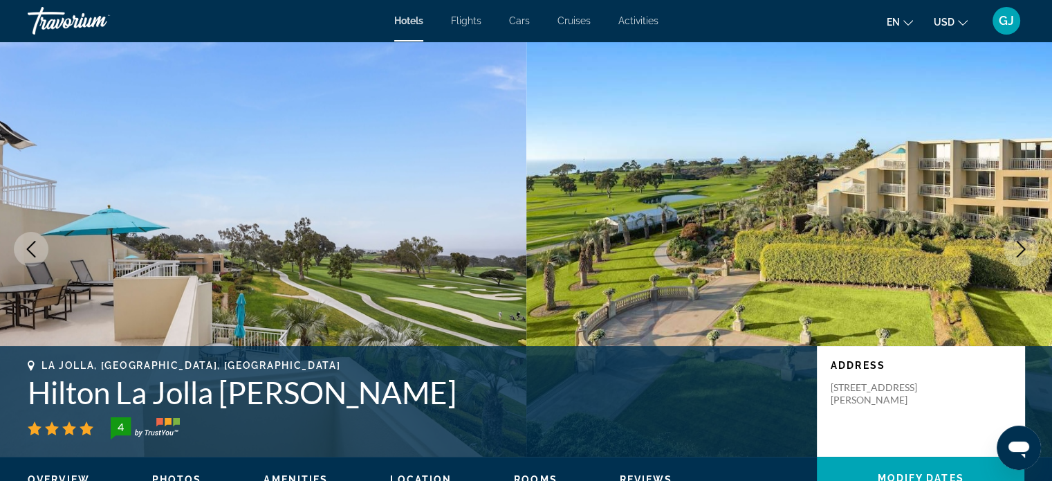
click at [1024, 248] on icon "Next image" at bounding box center [1021, 249] width 9 height 17
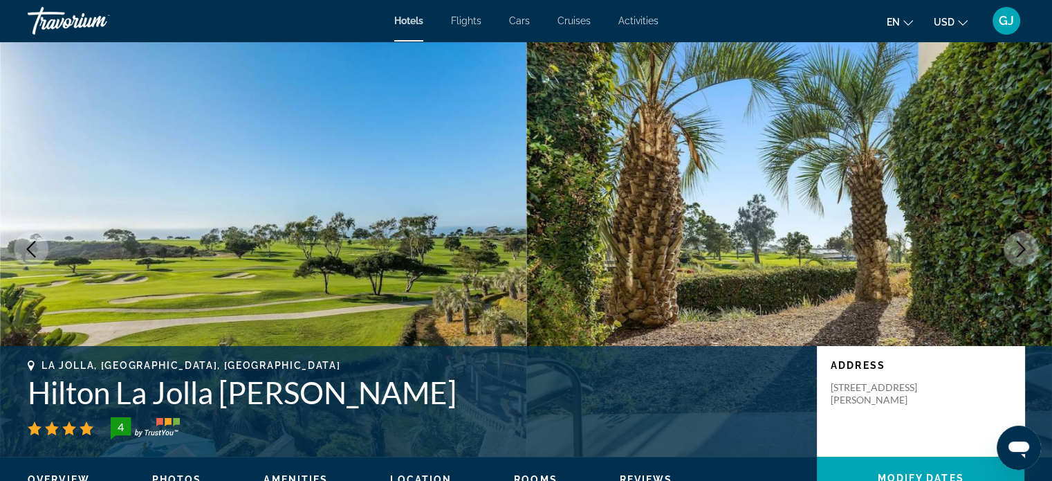
click at [1024, 248] on icon "Next image" at bounding box center [1021, 249] width 9 height 17
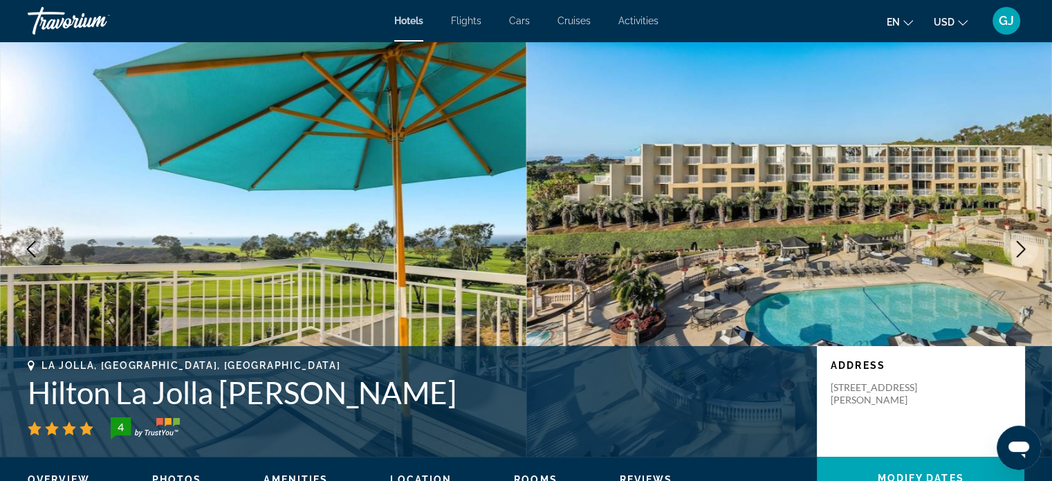
click at [1024, 248] on icon "Next image" at bounding box center [1021, 249] width 9 height 17
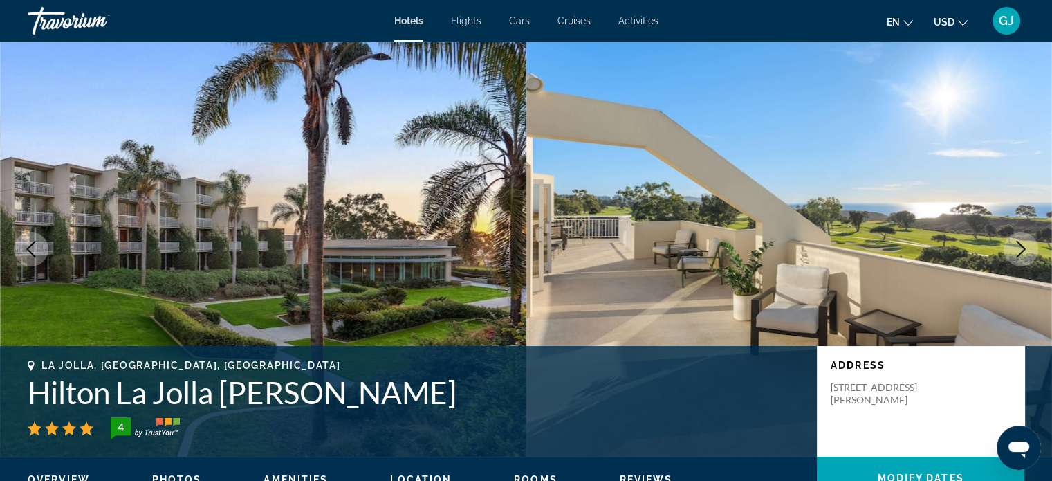
click at [1024, 248] on icon "Next image" at bounding box center [1021, 249] width 9 height 17
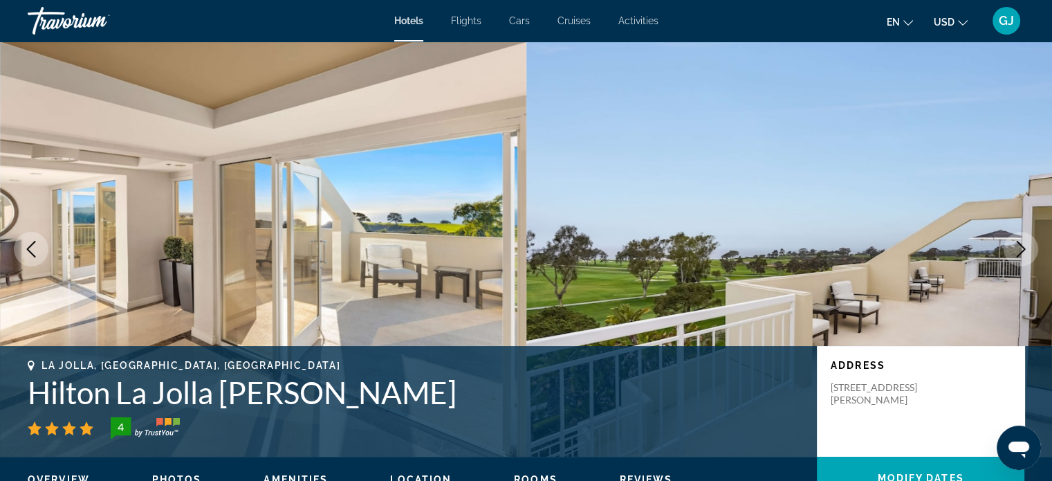
click at [1024, 248] on icon "Next image" at bounding box center [1021, 249] width 9 height 17
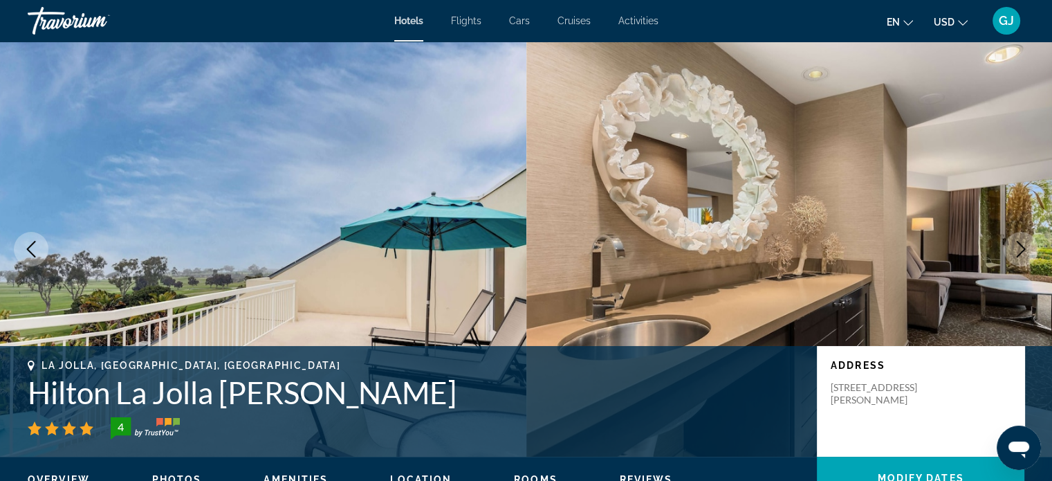
click at [1024, 248] on icon "Next image" at bounding box center [1021, 249] width 9 height 17
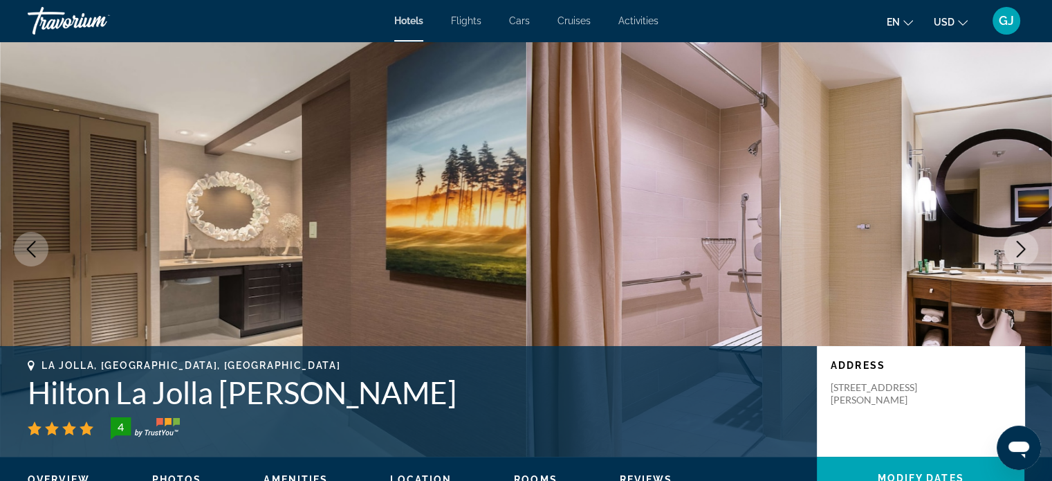
click at [1024, 248] on icon "Next image" at bounding box center [1021, 249] width 9 height 17
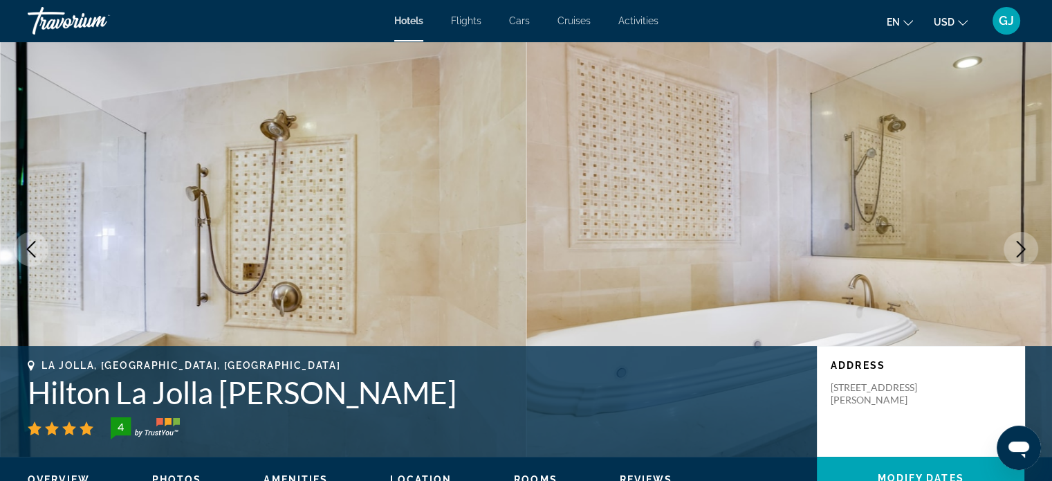
click at [1024, 248] on icon "Next image" at bounding box center [1021, 249] width 9 height 17
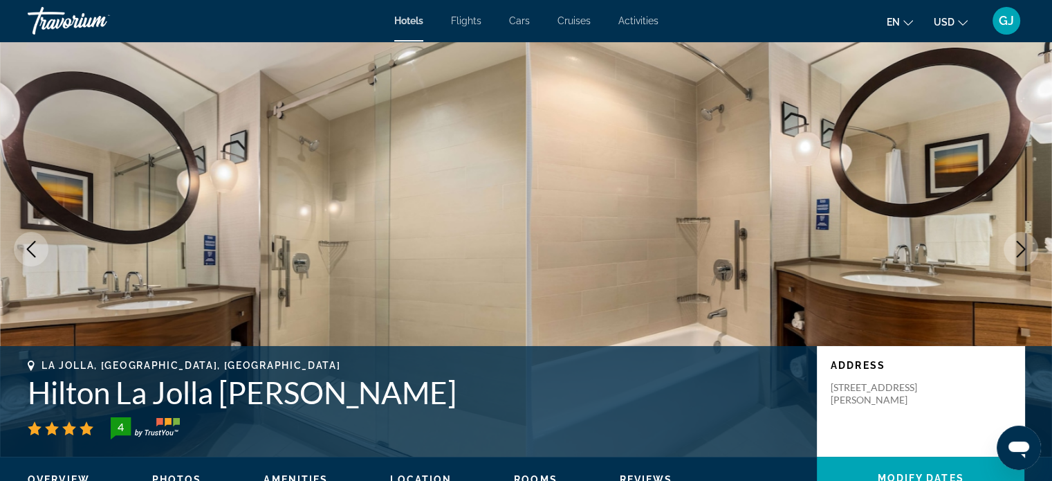
click at [1024, 248] on icon "Next image" at bounding box center [1021, 249] width 9 height 17
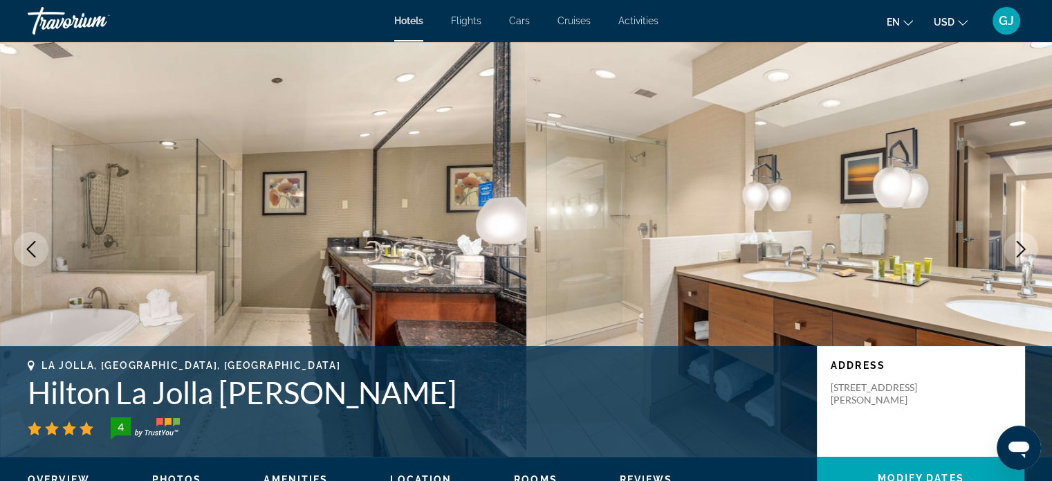
click at [1024, 248] on icon "Next image" at bounding box center [1021, 249] width 9 height 17
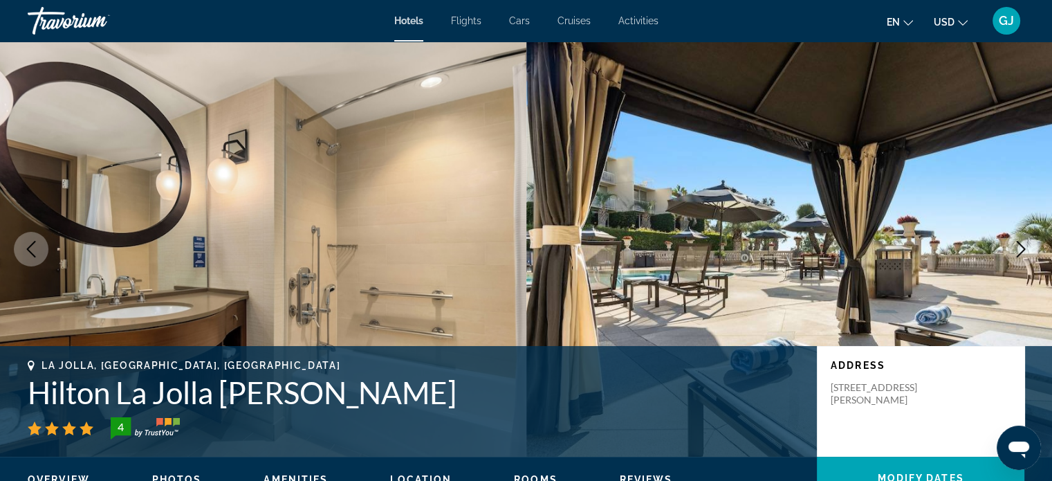
click at [1024, 248] on icon "Next image" at bounding box center [1021, 249] width 9 height 17
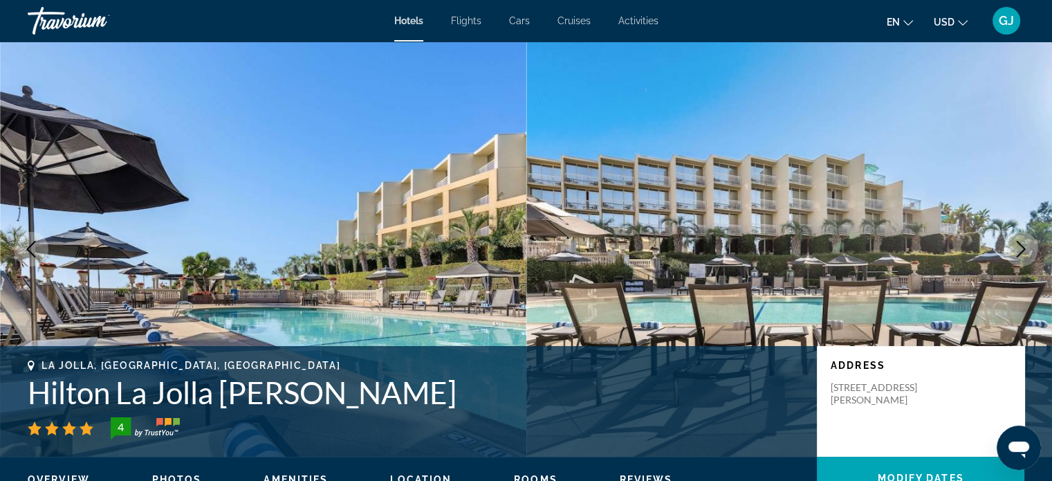
click at [1024, 248] on icon "Next image" at bounding box center [1021, 249] width 9 height 17
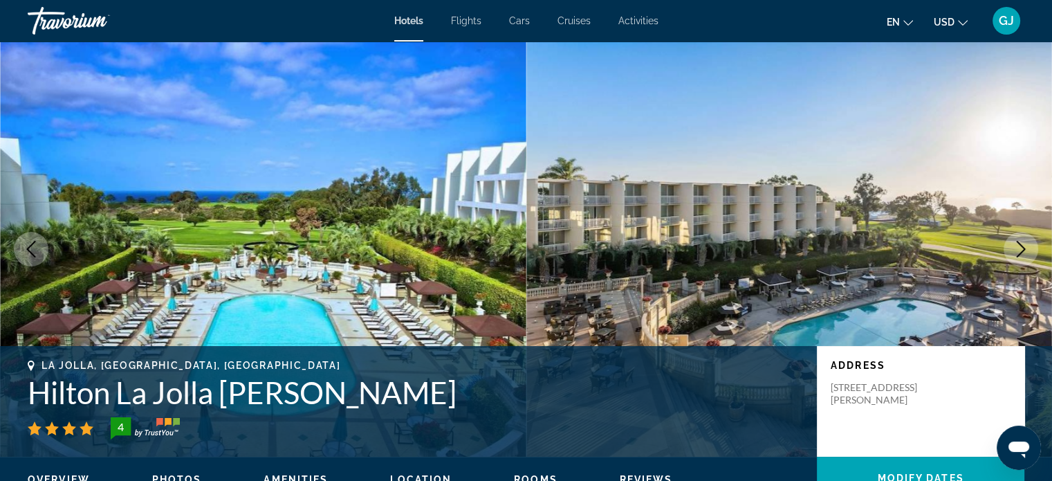
click at [1024, 248] on icon "Next image" at bounding box center [1021, 249] width 9 height 17
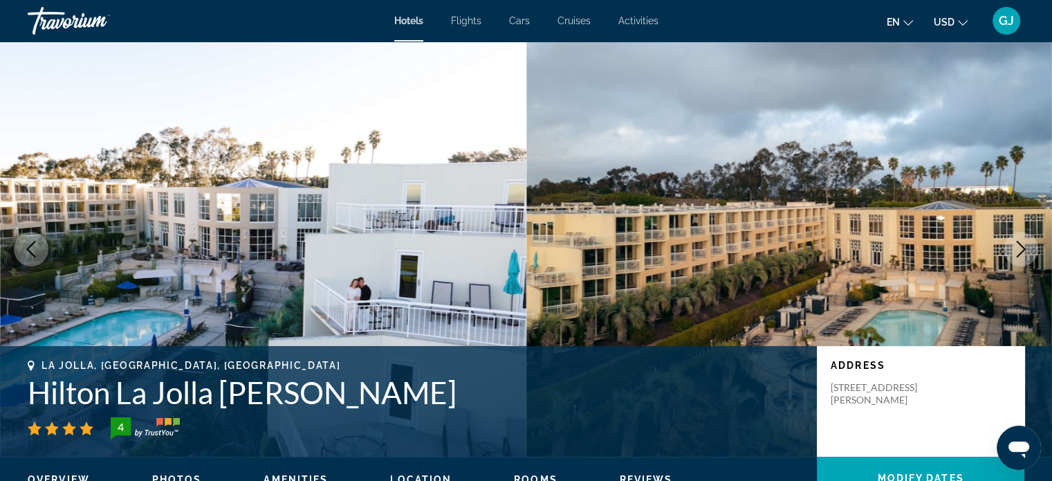
click at [1024, 248] on icon "Next image" at bounding box center [1021, 249] width 9 height 17
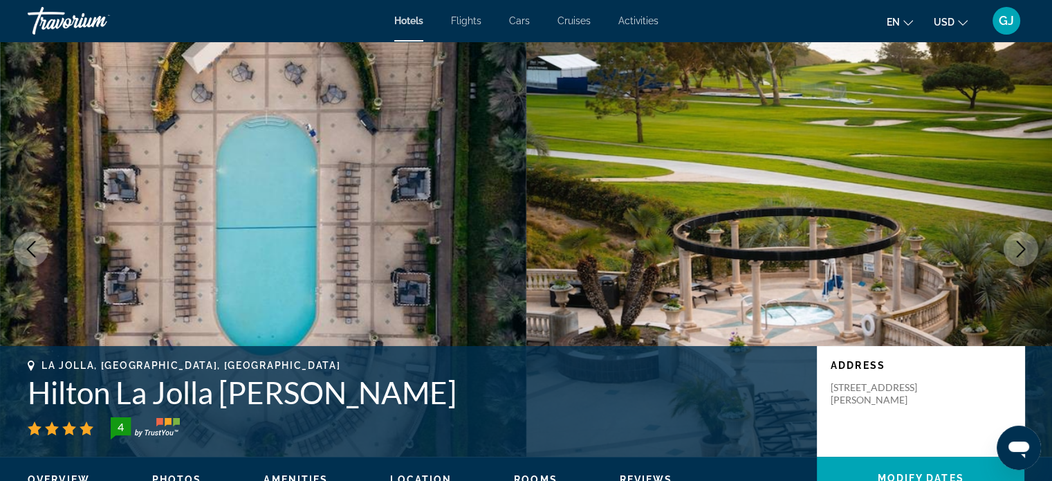
click at [1024, 248] on icon "Next image" at bounding box center [1021, 249] width 9 height 17
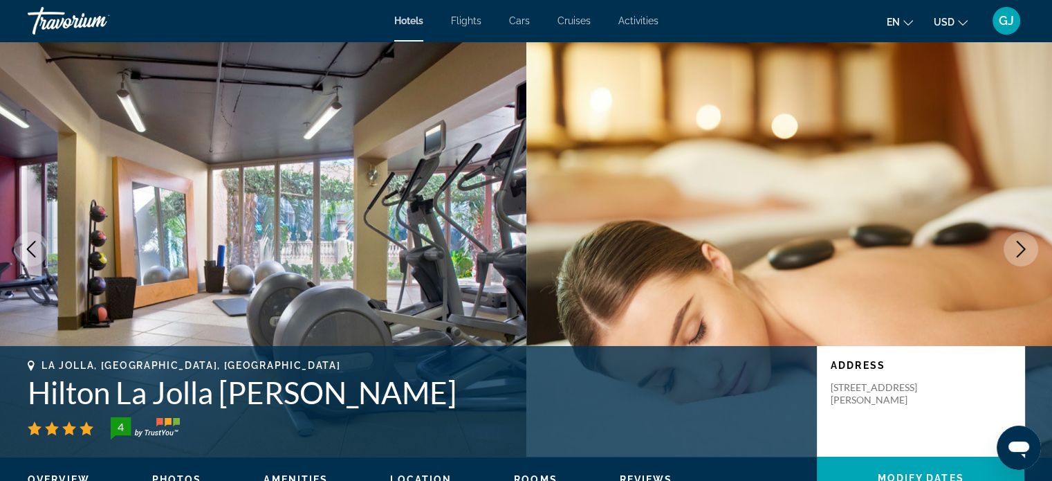
click at [1024, 248] on icon "Next image" at bounding box center [1021, 249] width 9 height 17
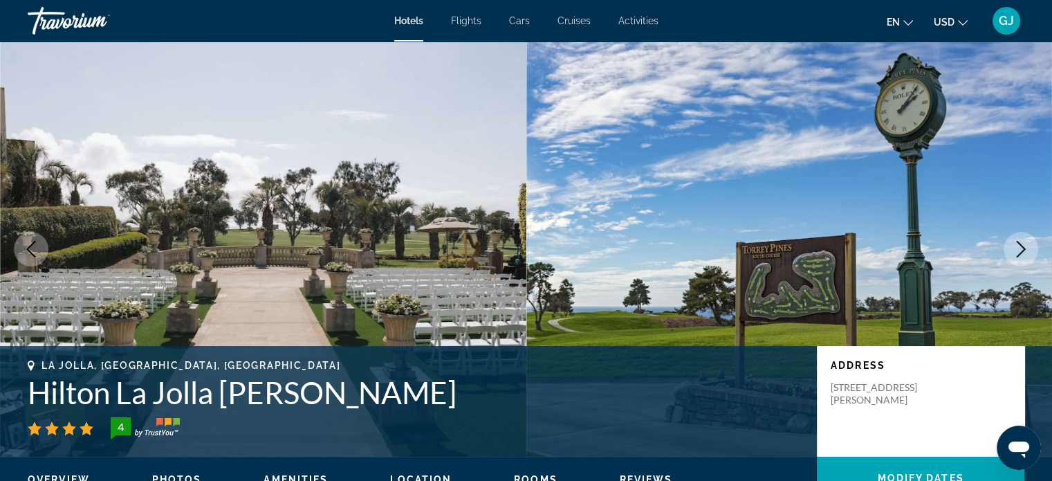
click at [1024, 248] on icon "Next image" at bounding box center [1021, 249] width 9 height 17
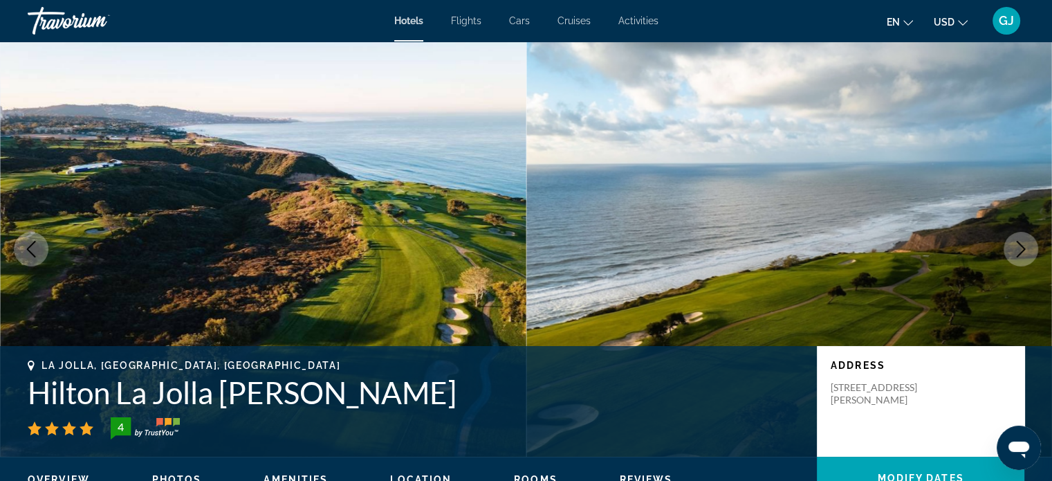
click at [1028, 241] on icon "Next image" at bounding box center [1021, 249] width 17 height 17
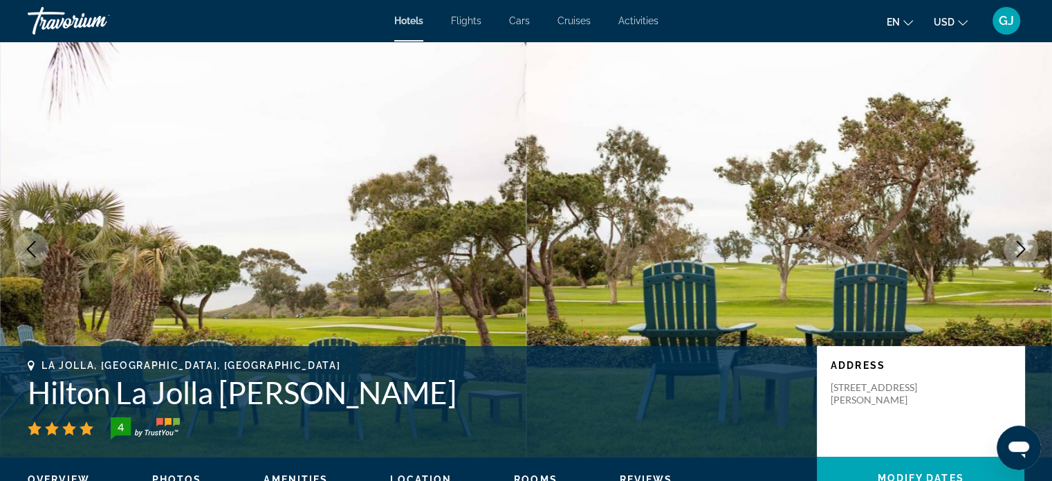
click at [1028, 241] on icon "Next image" at bounding box center [1021, 249] width 17 height 17
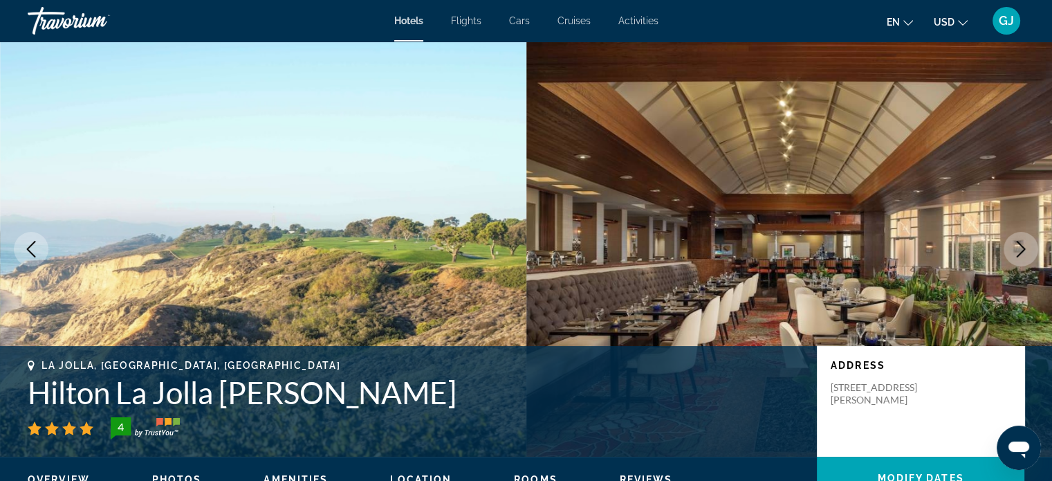
click at [1028, 241] on icon "Next image" at bounding box center [1021, 249] width 17 height 17
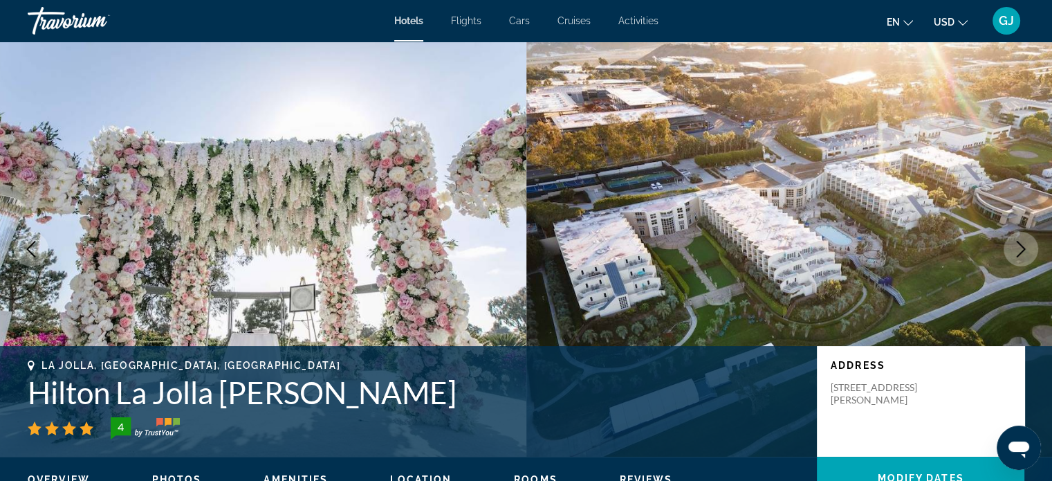
click at [1028, 241] on icon "Next image" at bounding box center [1021, 249] width 17 height 17
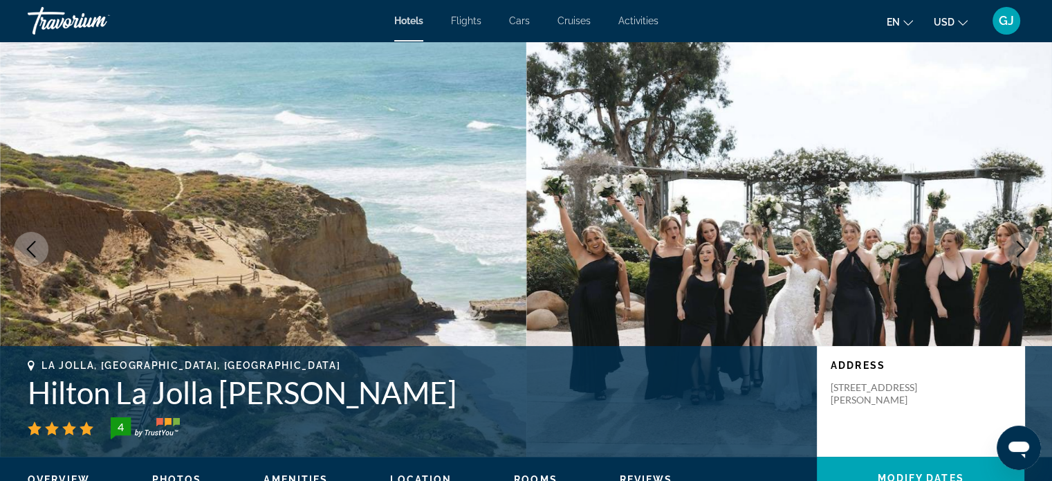
click at [1028, 241] on icon "Next image" at bounding box center [1021, 249] width 17 height 17
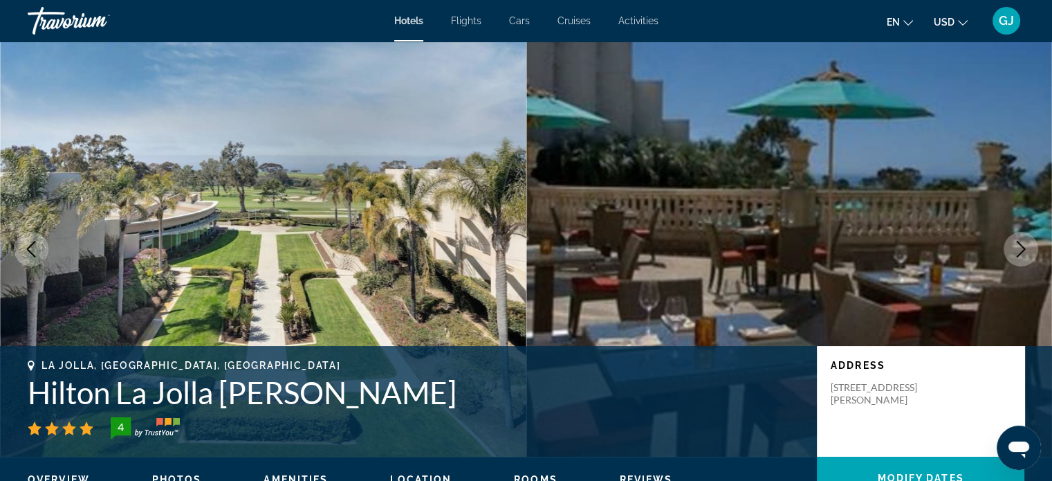
click at [1028, 241] on icon "Next image" at bounding box center [1021, 249] width 17 height 17
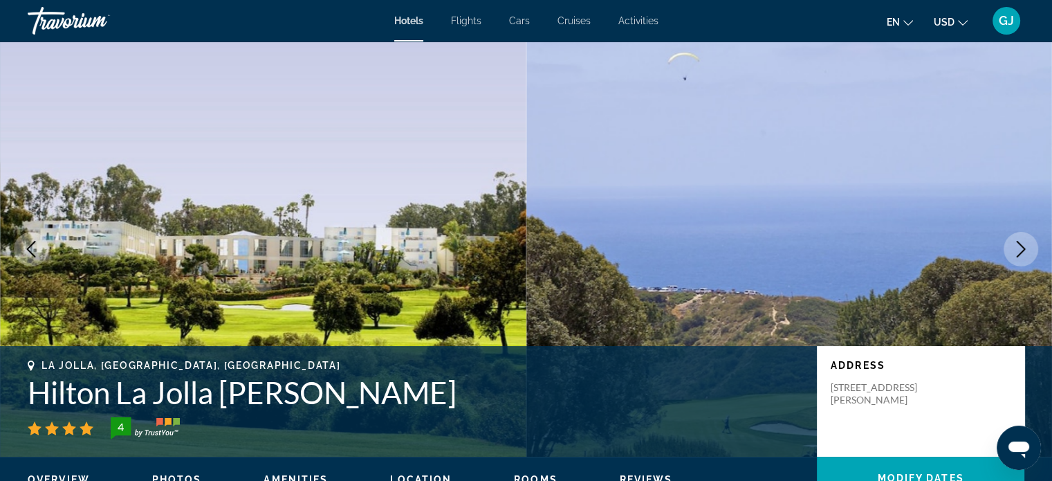
click at [1028, 241] on icon "Next image" at bounding box center [1021, 249] width 17 height 17
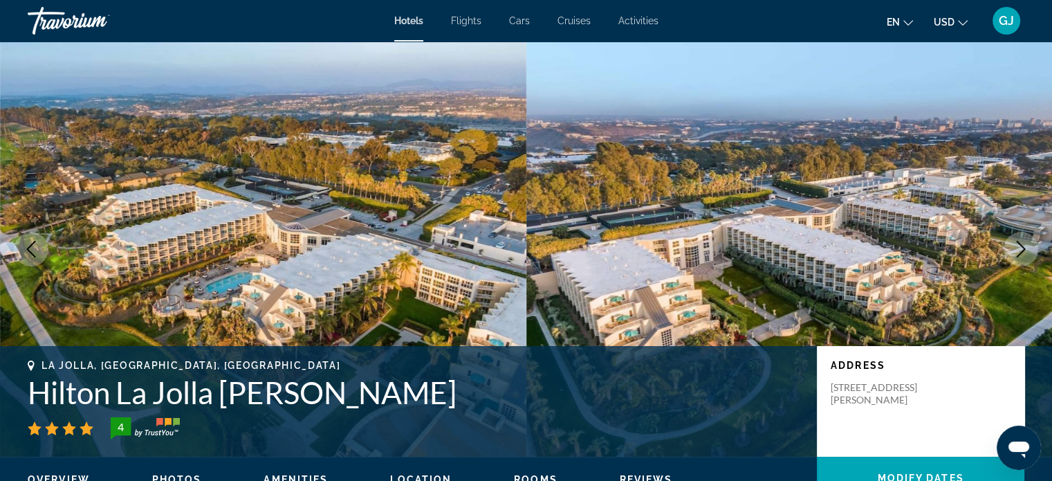
click at [1028, 241] on icon "Next image" at bounding box center [1021, 249] width 17 height 17
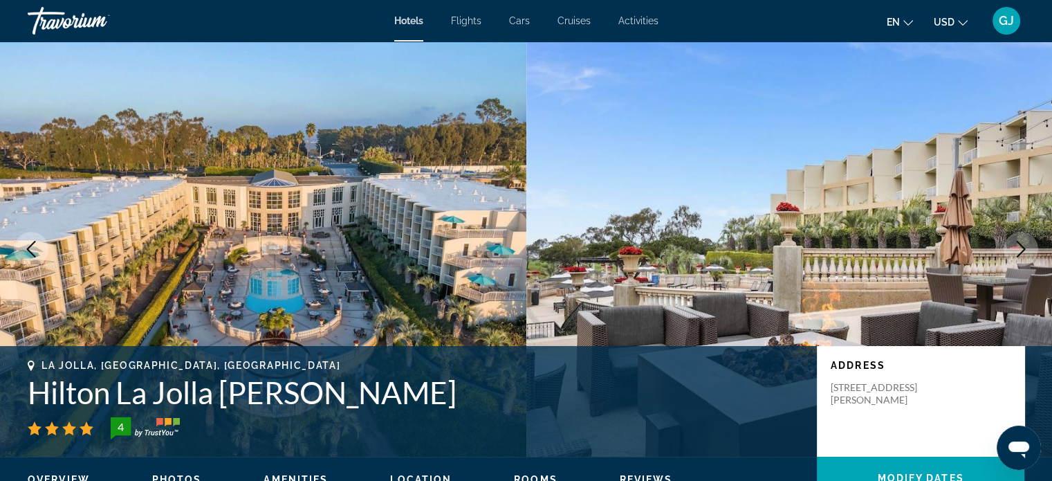
click at [1028, 241] on icon "Next image" at bounding box center [1021, 249] width 17 height 17
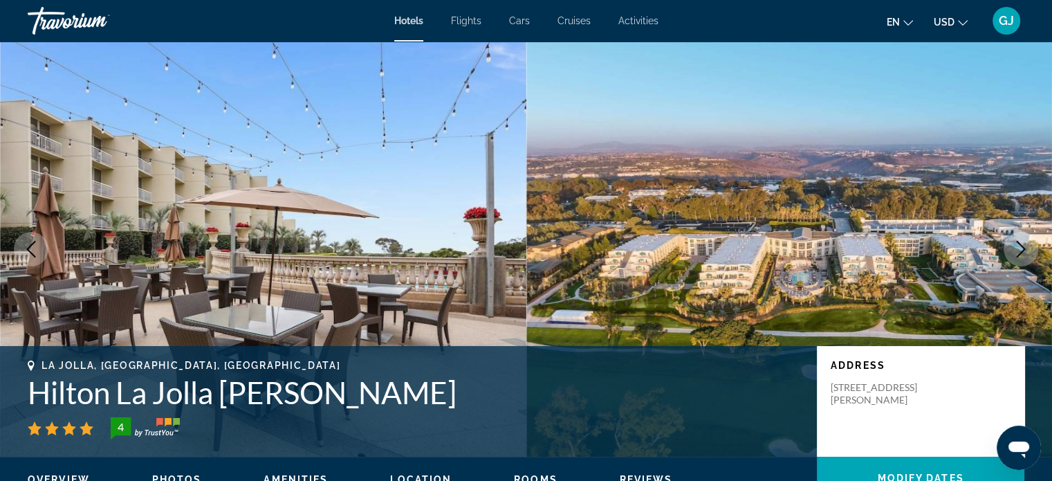
click at [1028, 241] on icon "Next image" at bounding box center [1021, 249] width 17 height 17
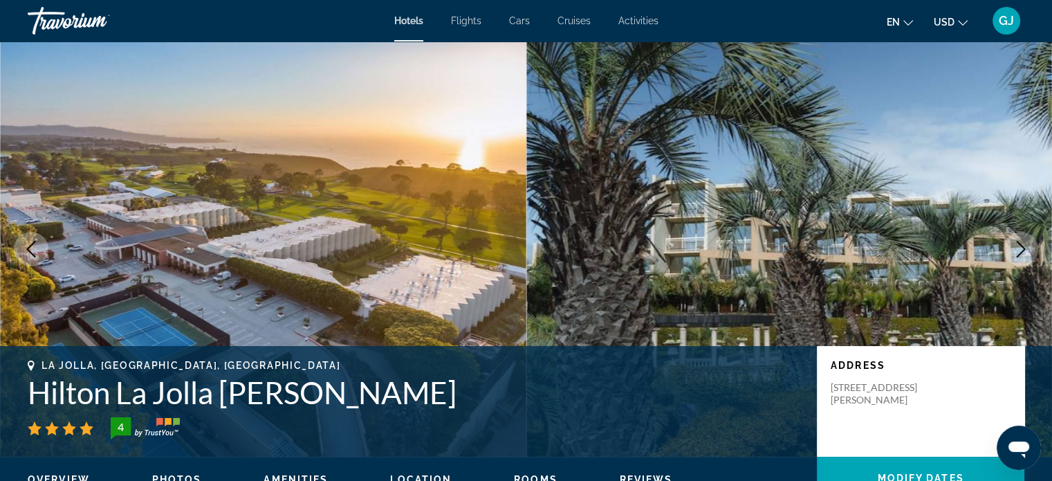
click at [1028, 241] on icon "Next image" at bounding box center [1021, 249] width 17 height 17
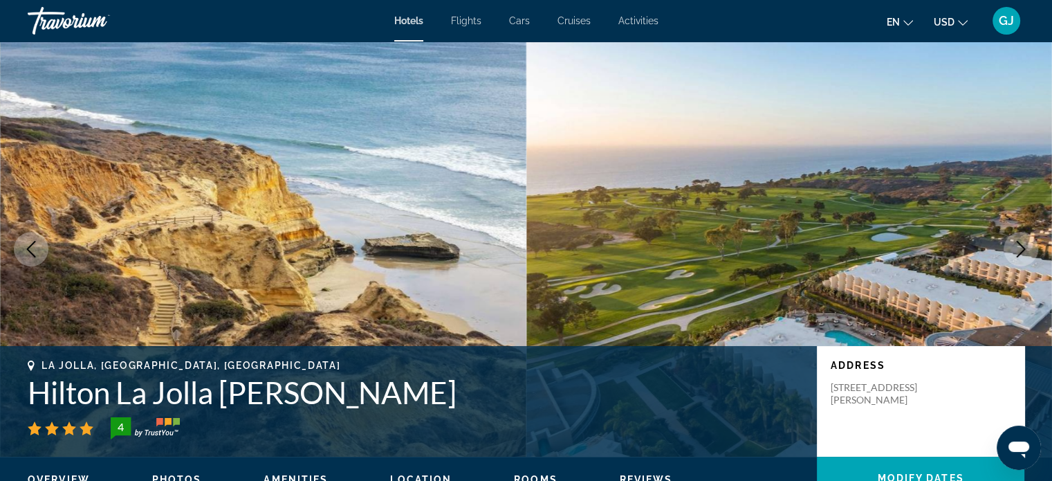
click at [33, 251] on icon "Previous image" at bounding box center [31, 249] width 17 height 17
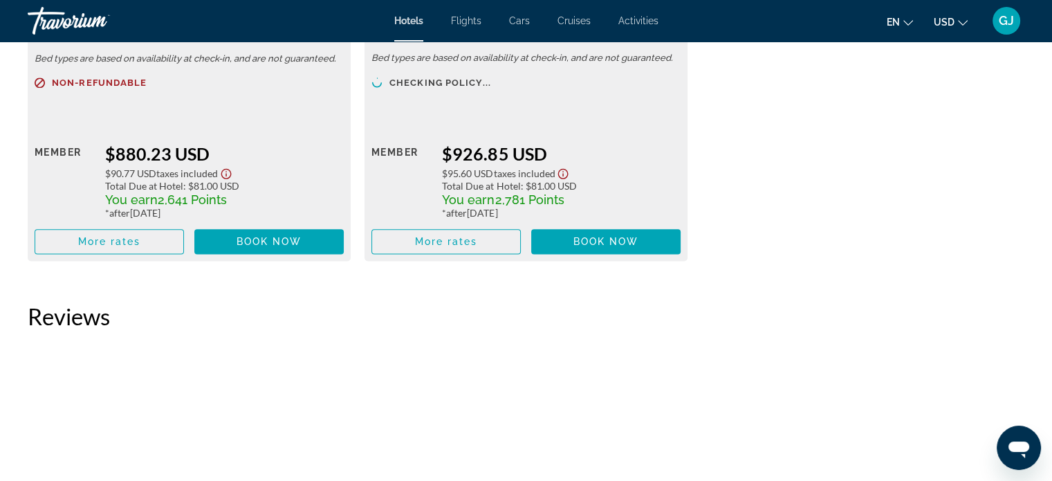
scroll to position [472, 0]
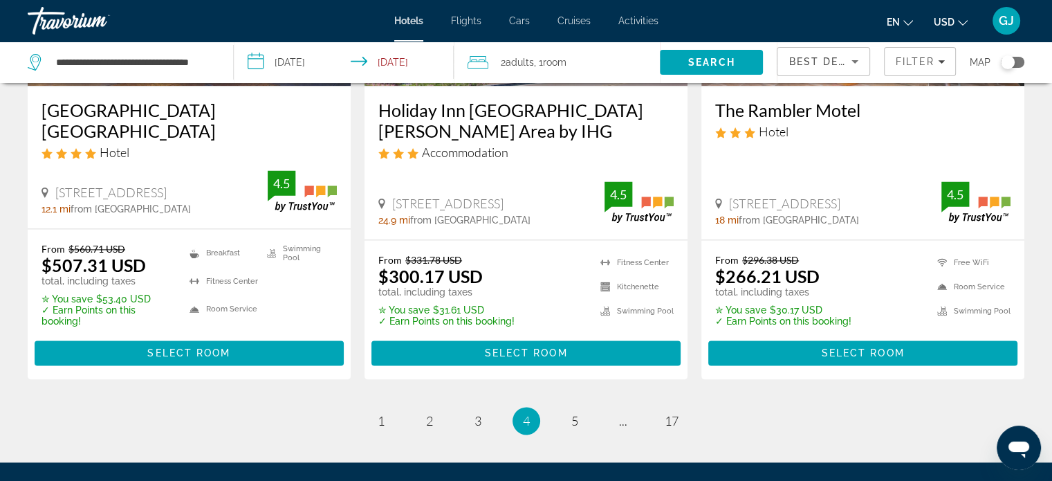
scroll to position [1877, 0]
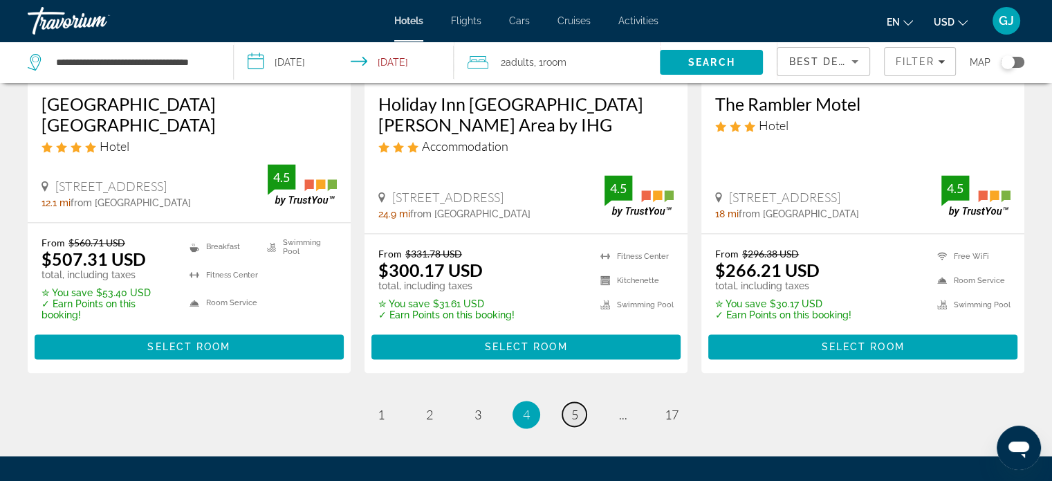
click at [571, 407] on span "5" at bounding box center [574, 414] width 7 height 15
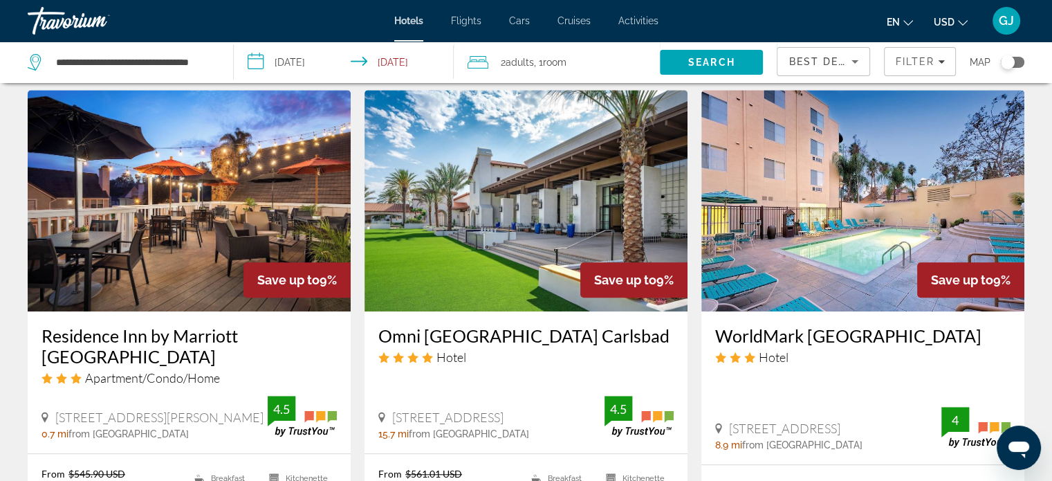
scroll to position [1182, 0]
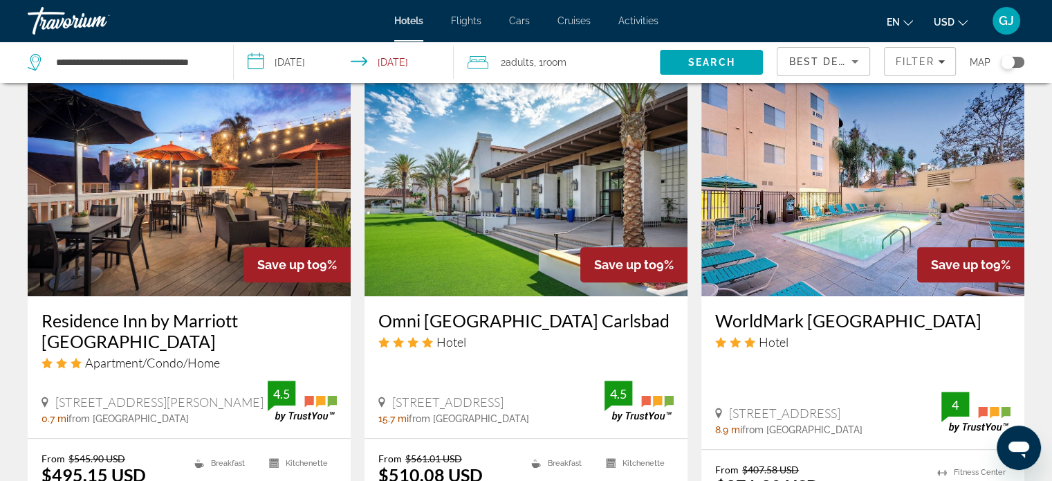
click at [241, 158] on img "Main content" at bounding box center [189, 185] width 323 height 221
